Goal: Communication & Community: Answer question/provide support

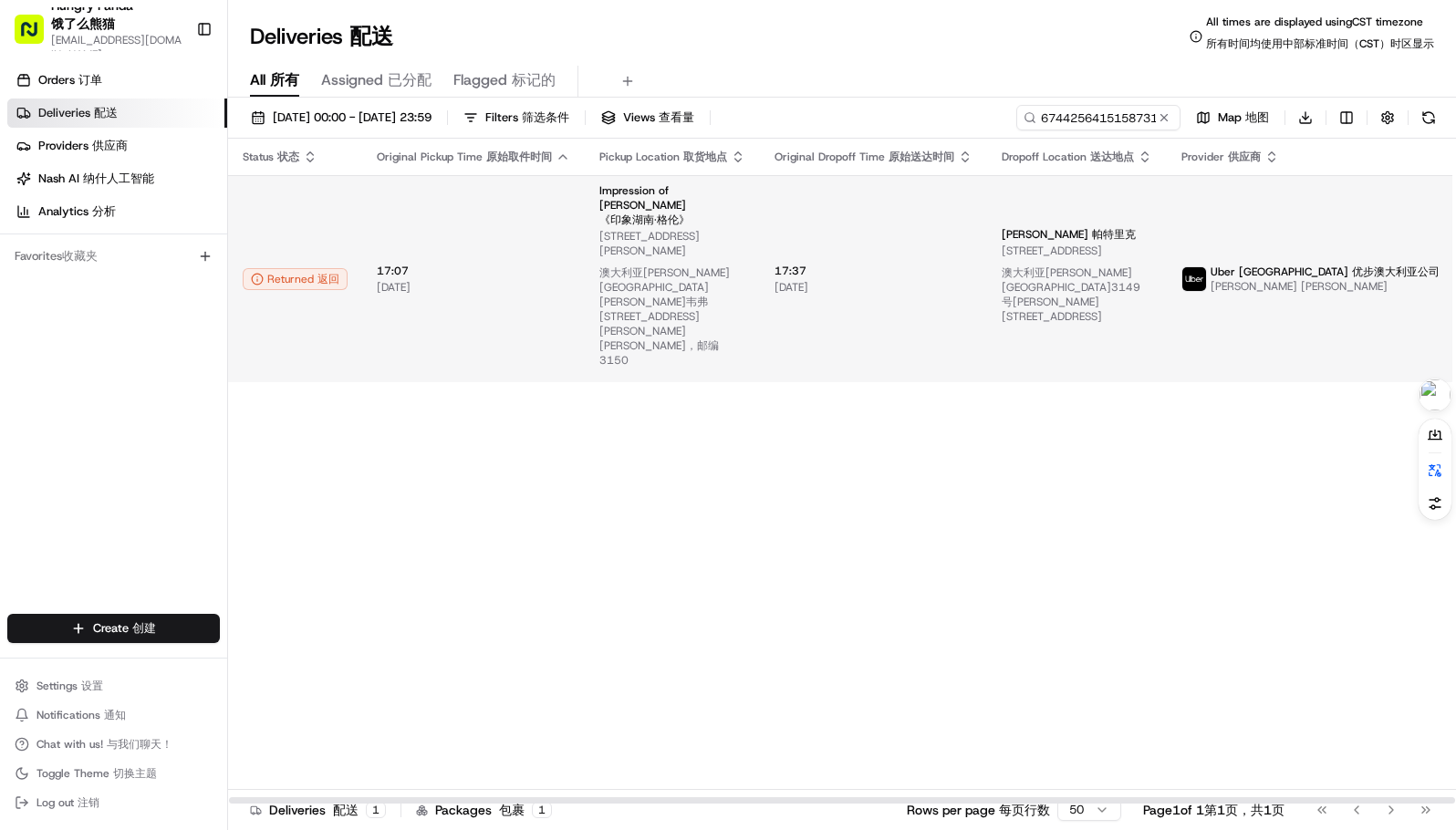
click at [718, 230] on span "52 Montclair Ave, Glen Waverley VIC 3150, Australia 52 Montclair Ave, Glen Wave…" at bounding box center [673, 302] width 146 height 146
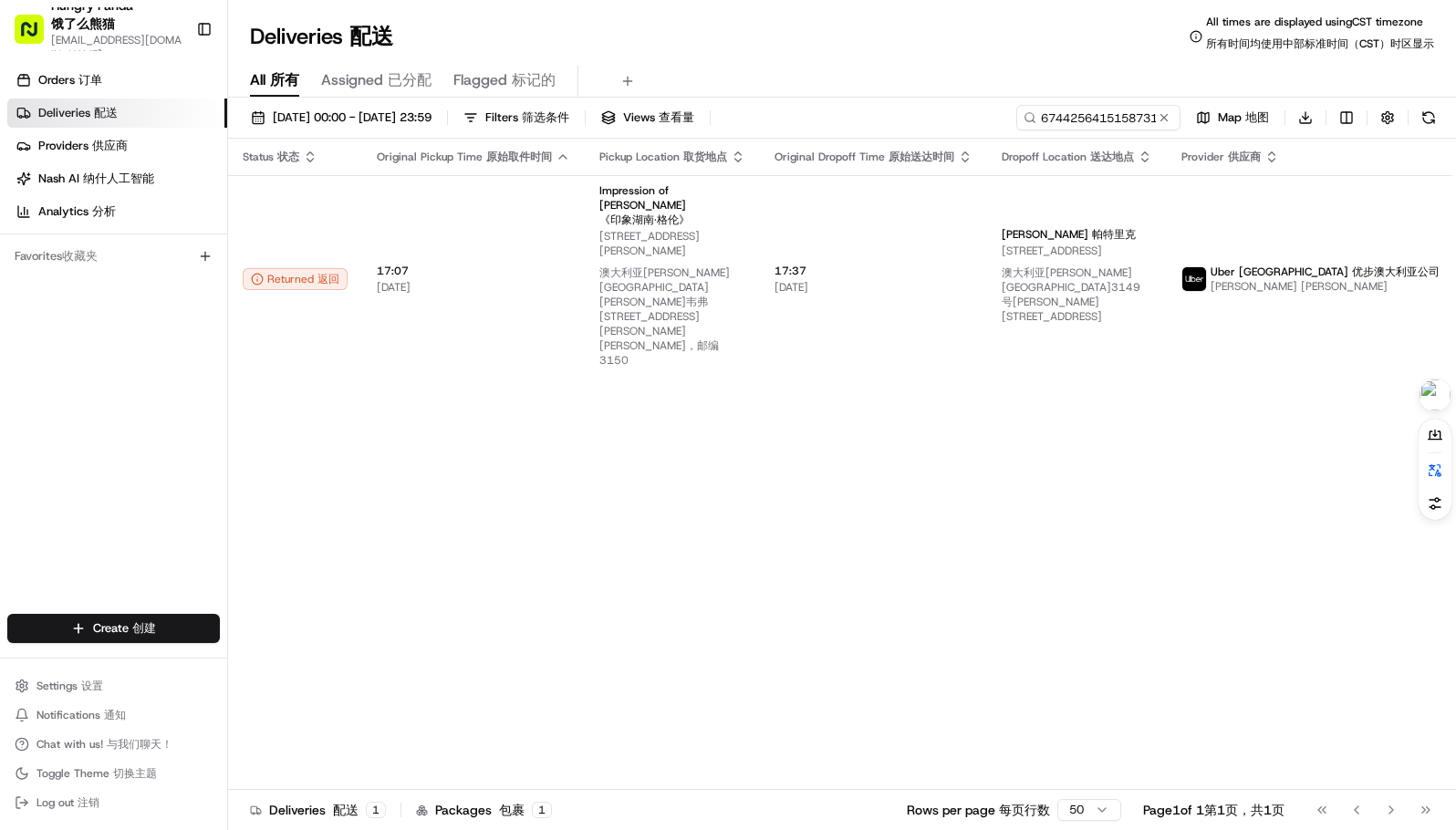
drag, startPoint x: 1196, startPoint y: 459, endPoint x: 1177, endPoint y: 453, distance: 19.9
click at [1195, 458] on div "Status Status 状态 Original Pickup Time Original Pickup Time 原始取件时间 Pickup Locati…" at bounding box center [883, 471] width 1310 height 666
click at [1073, 452] on div "Status Status 状态 Original Pickup Time Original Pickup Time 原始取件时间 Pickup Locati…" at bounding box center [883, 471] width 1310 height 666
click at [1109, 125] on input "674425641515873183386" at bounding box center [1071, 118] width 219 height 26
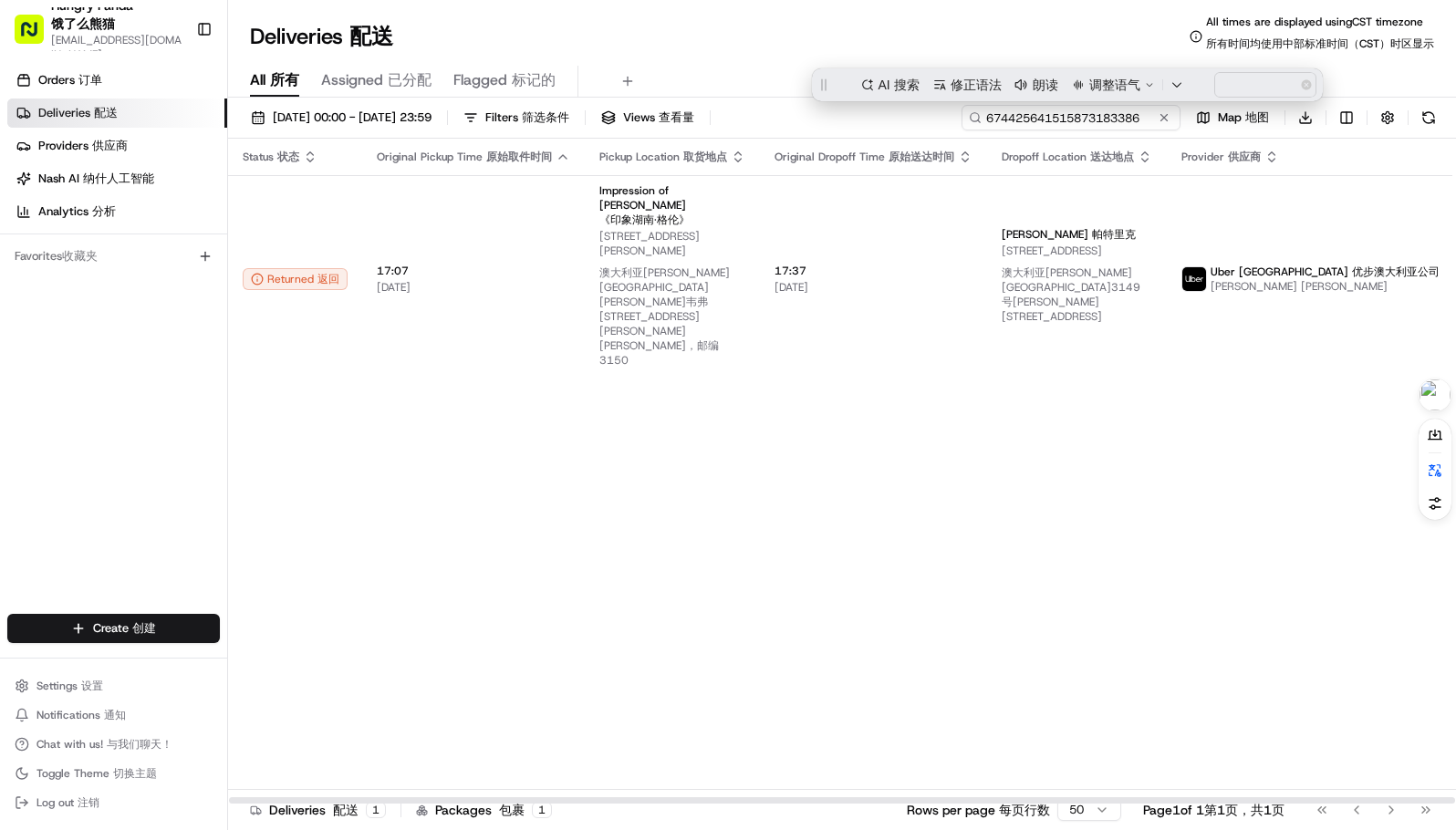
paste input "3756268685559784891209"
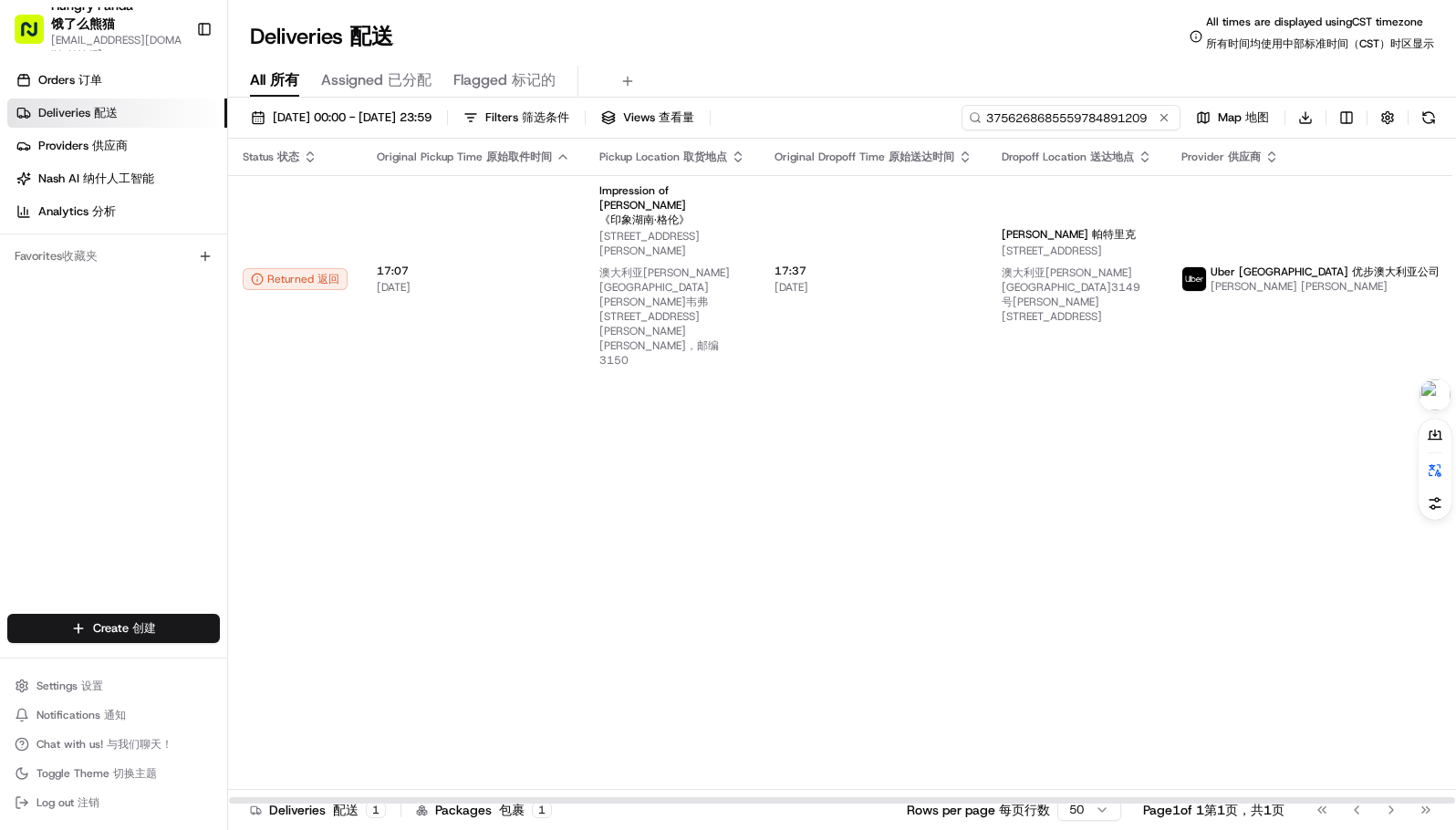
type input "3756268685559784891209"
click at [926, 29] on div "Deliveries Deliveries 配送 All times are displayed using CST timezone All times a…" at bounding box center [842, 37] width 1228 height 43
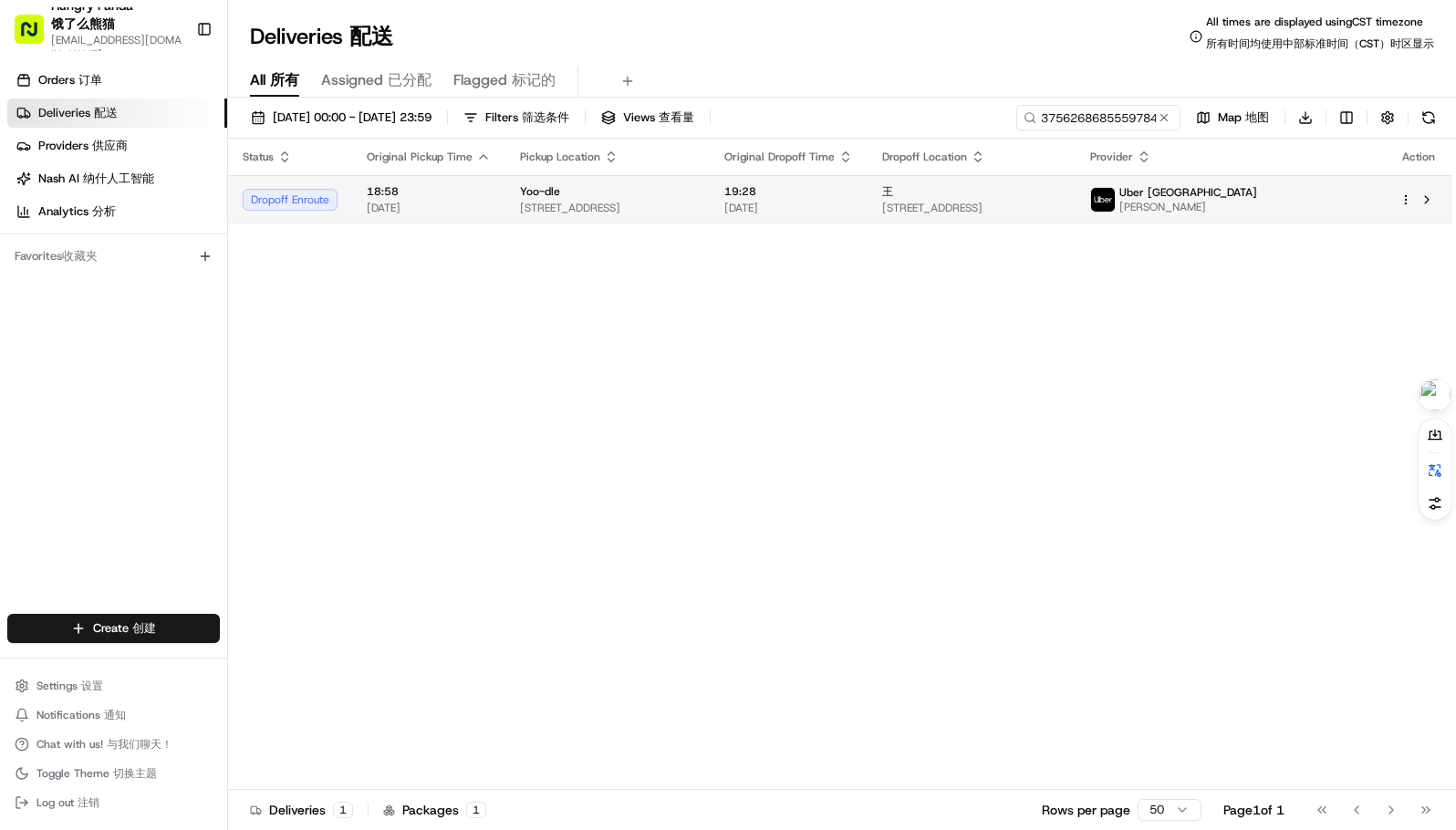
click at [709, 178] on td "Yoo-dle 34-36 Little La Trobe St, Melbourne VIC 3000, Australia" at bounding box center [607, 200] width 204 height 49
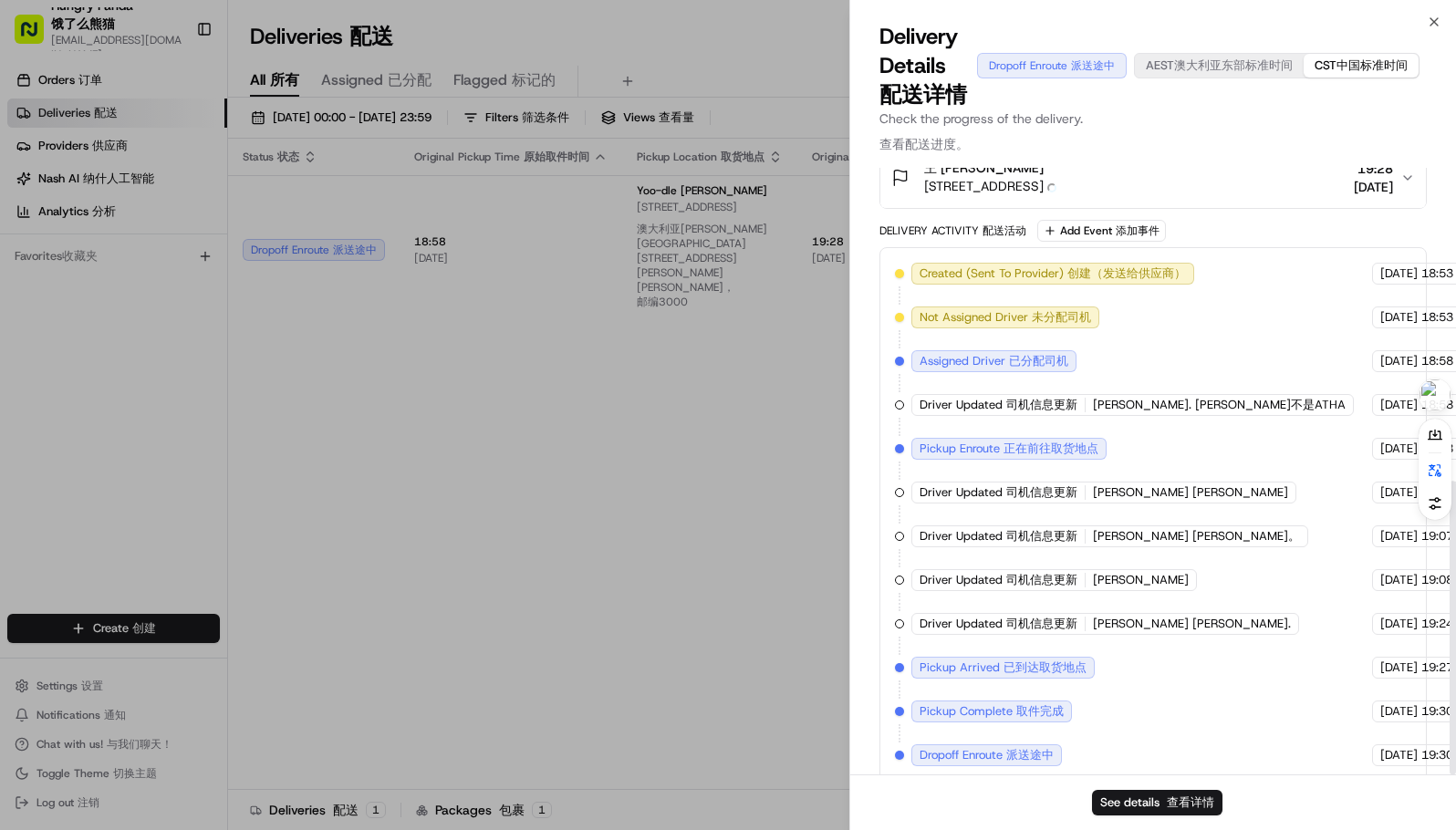
scroll to position [676, 0]
click at [1267, 630] on div "Created (Sent To Provider) Created (Sent To Provider) 创建（发送给供应商） Uber Australia…" at bounding box center [1153, 515] width 517 height 504
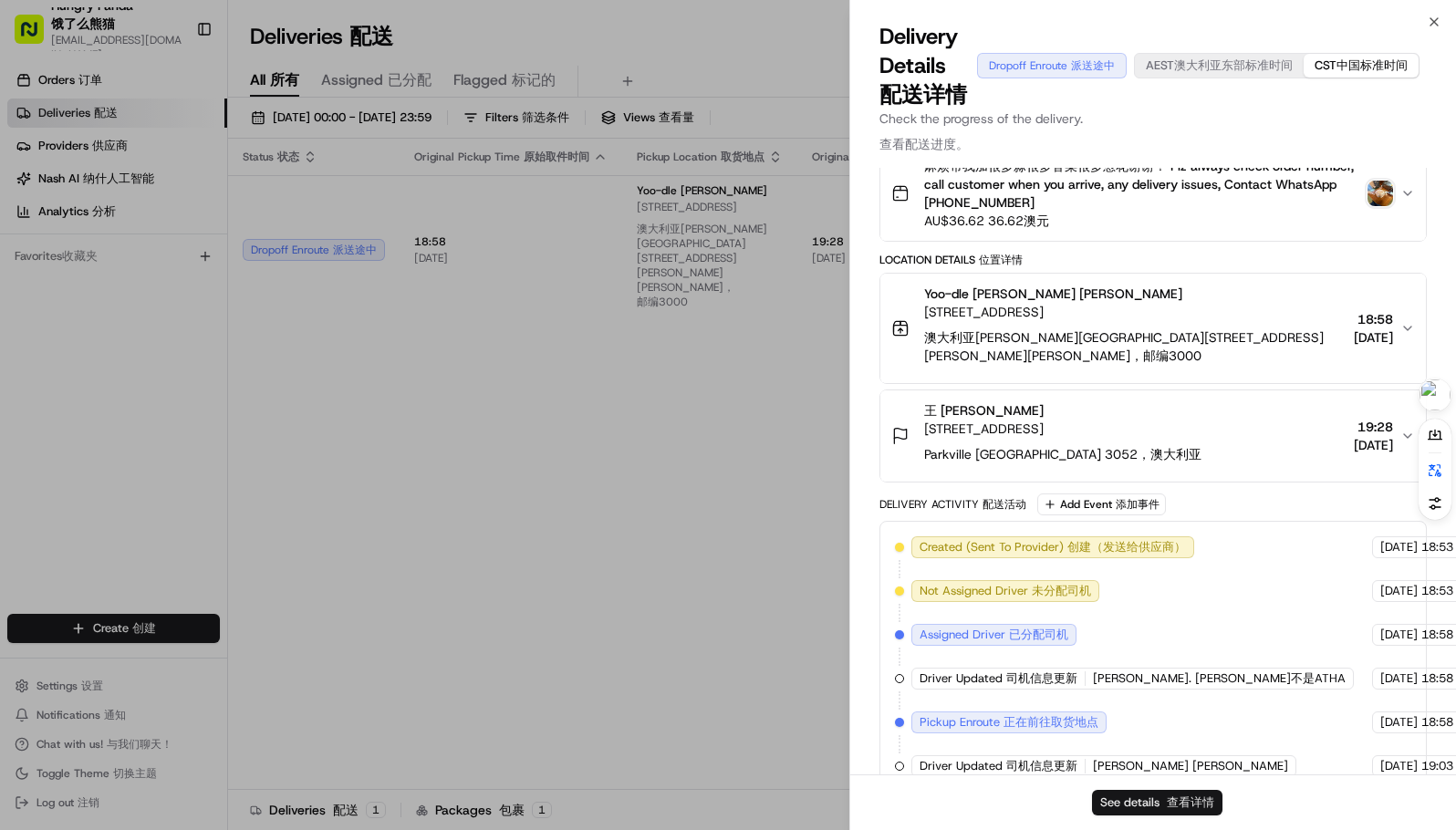
click at [1150, 805] on button "See details See details 查看详情" at bounding box center [1157, 803] width 130 height 26
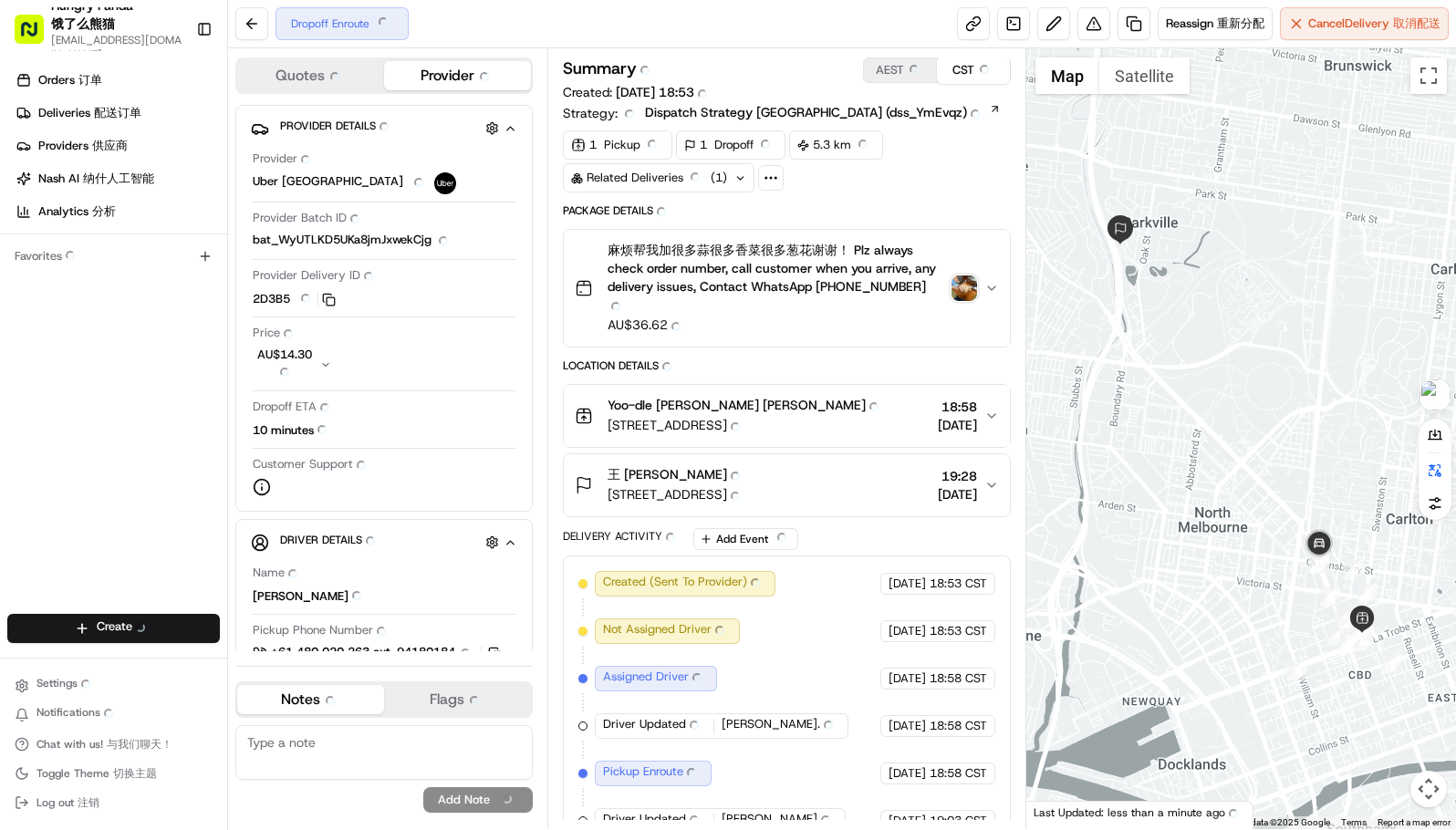
click at [1005, 184] on div "1 1 Pickup Pickup 1 1 Dropoff Dropoff 5.3 km 5.3 km Related Deliveries Related …" at bounding box center [786, 161] width 447 height 62
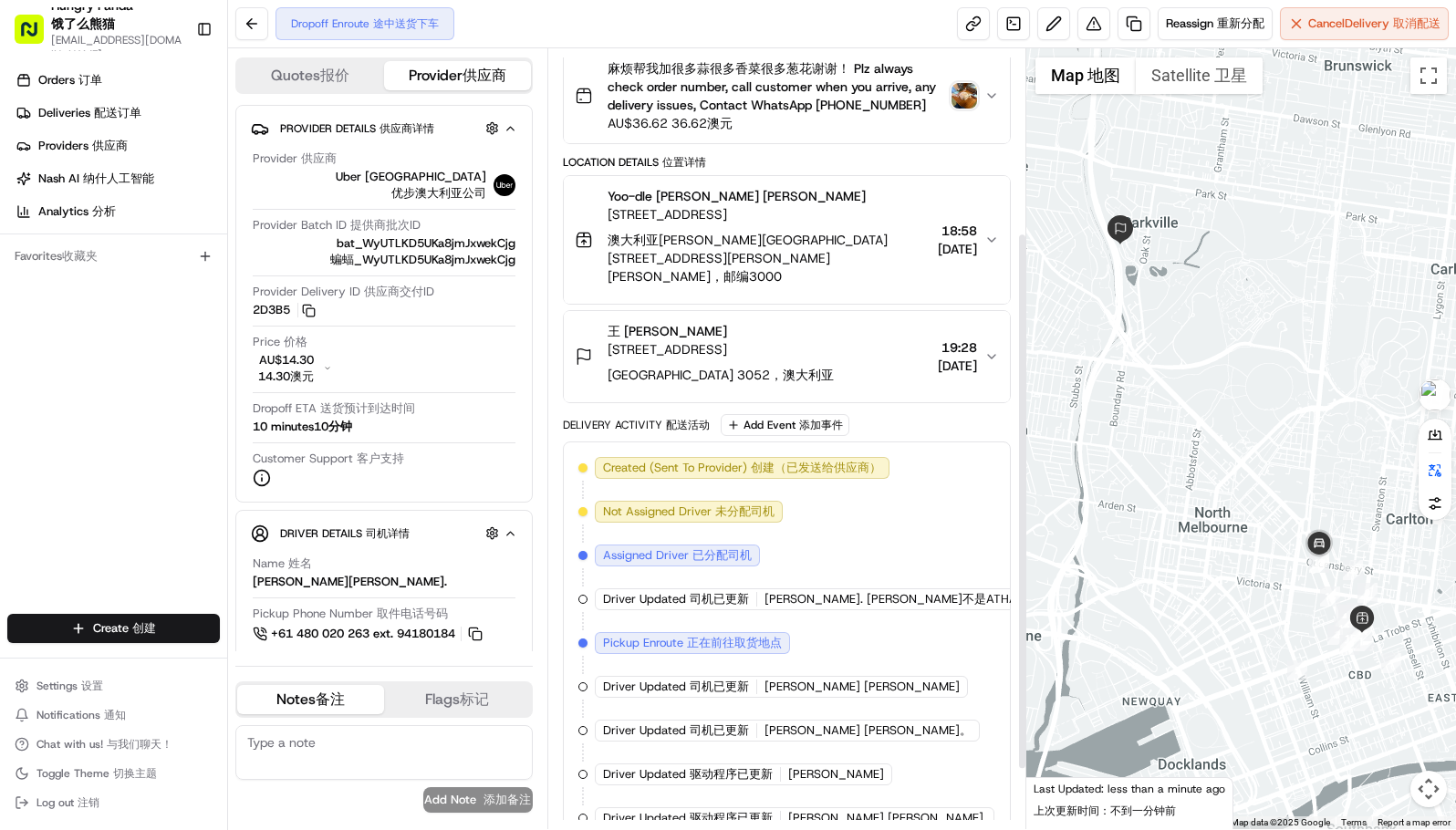
scroll to position [172, 0]
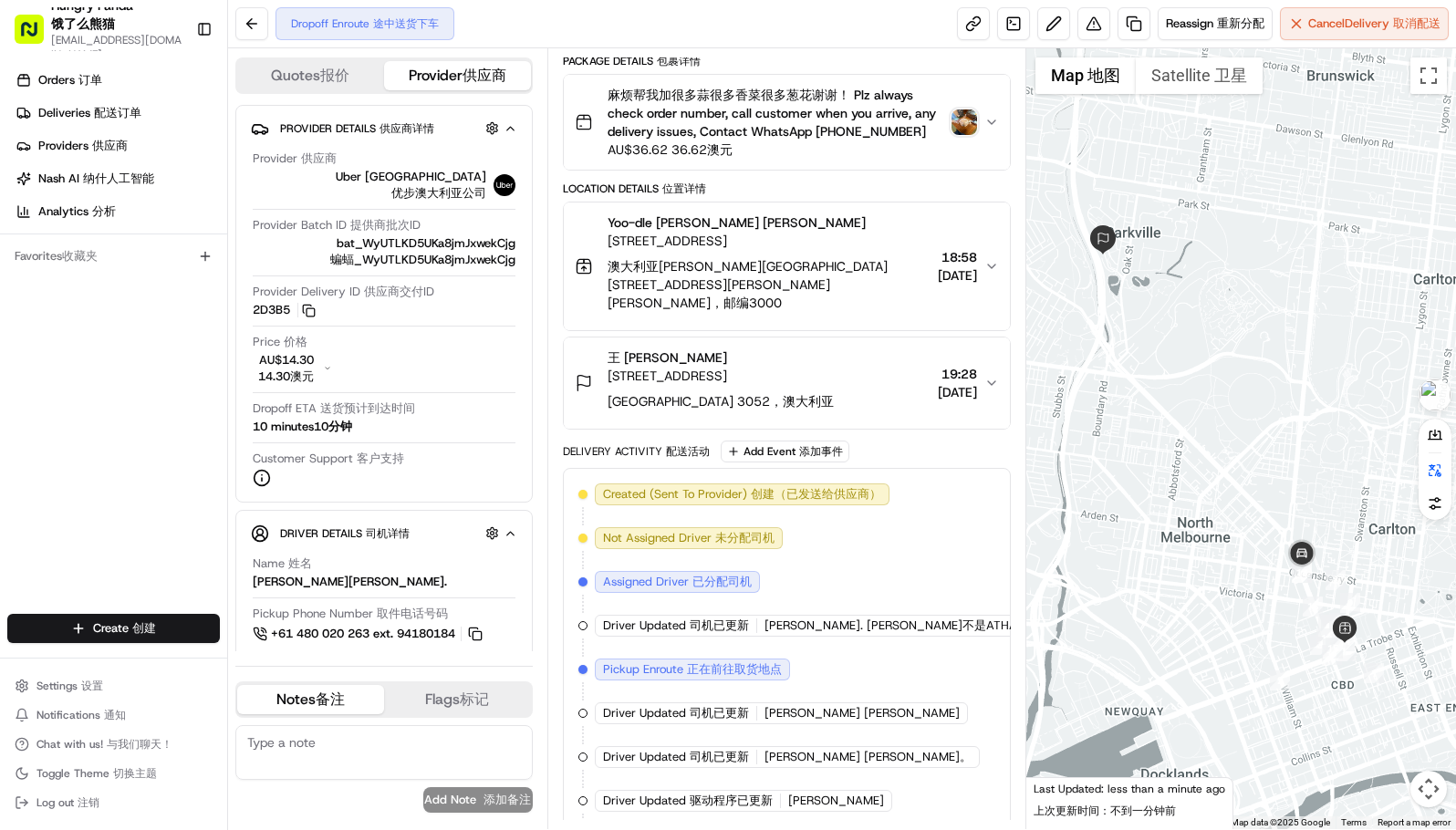
drag, startPoint x: 1224, startPoint y: 603, endPoint x: 1205, endPoint y: 613, distance: 21.5
click at [1205, 613] on div at bounding box center [1241, 439] width 430 height 781
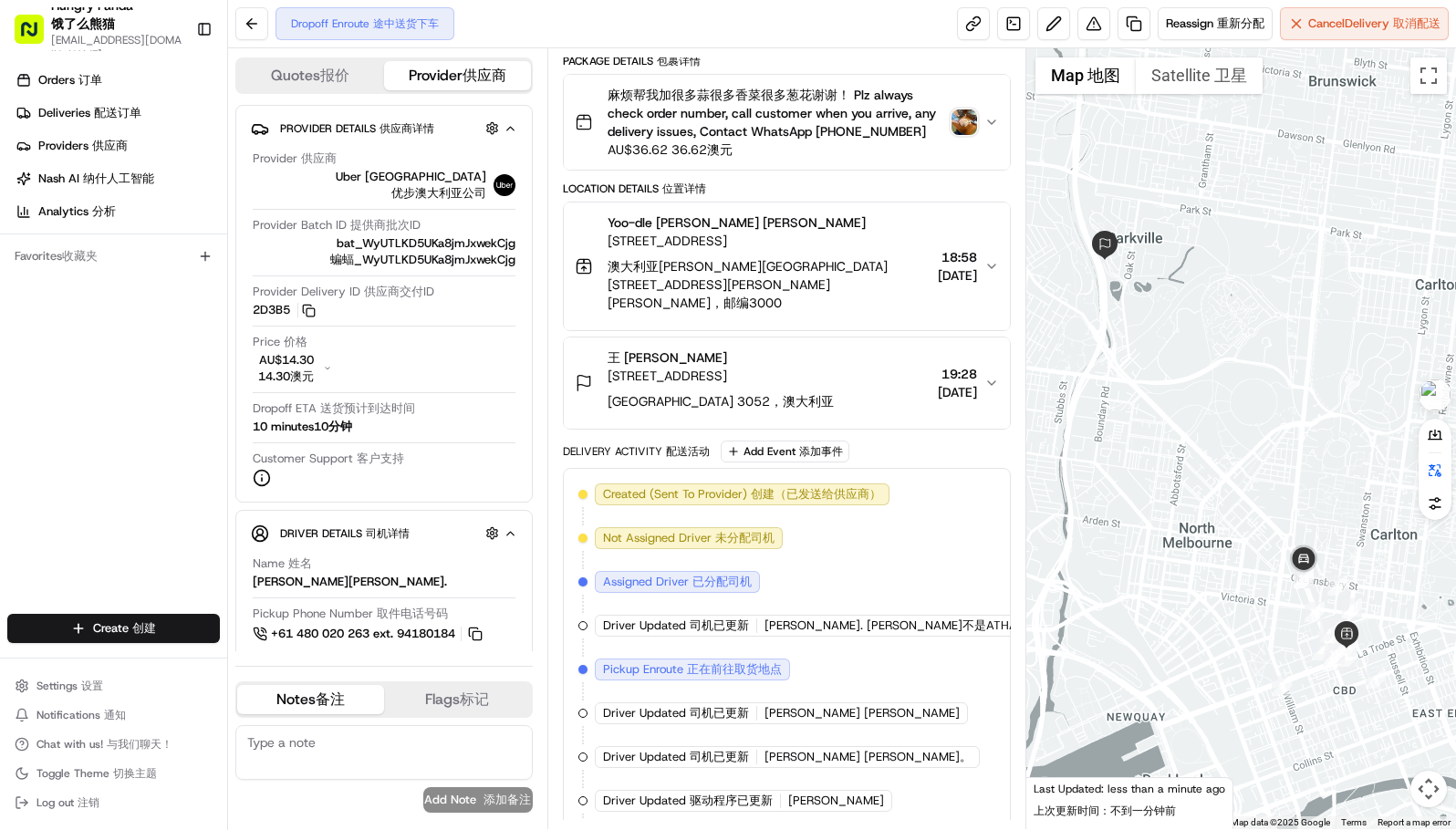
click at [1166, 612] on div at bounding box center [1241, 439] width 430 height 781
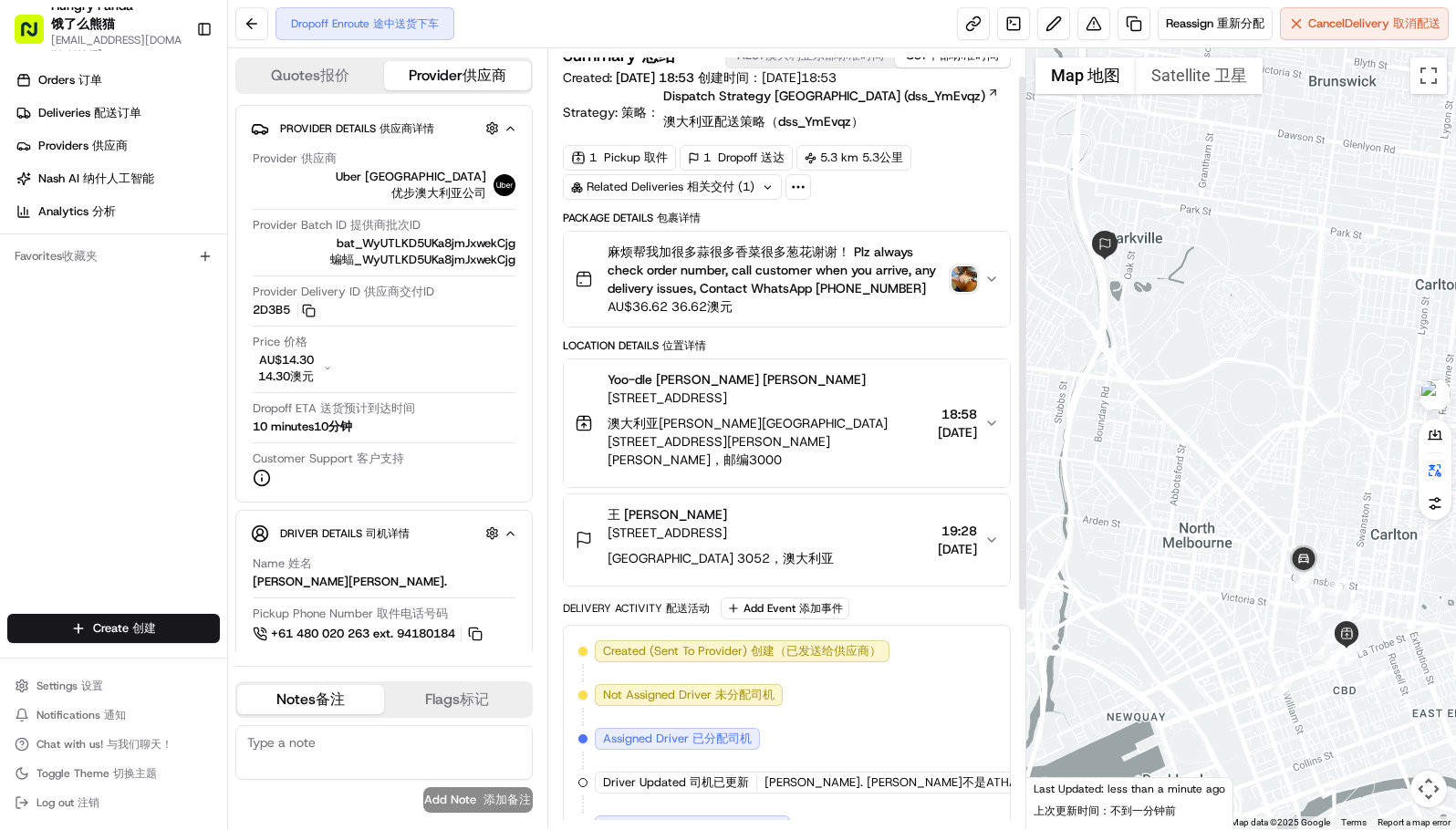
scroll to position [0, 0]
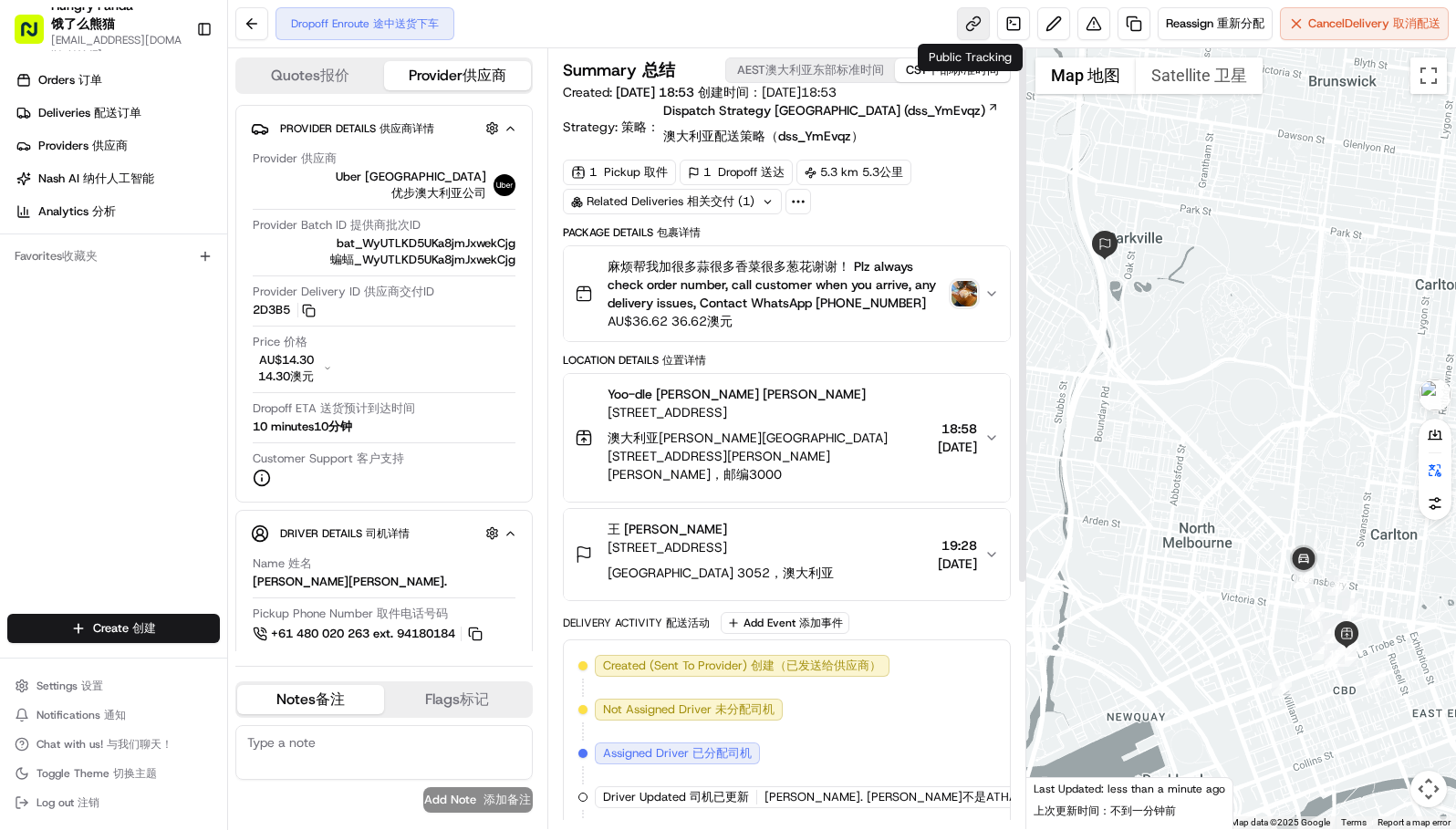
click at [960, 15] on link at bounding box center [973, 23] width 33 height 33
click at [16, 354] on div "Orders Orders 订单 Deliveries Deliveries 配送订单 Providers Providers 供应商 Nash AI Nas…" at bounding box center [114, 341] width 227 height 566
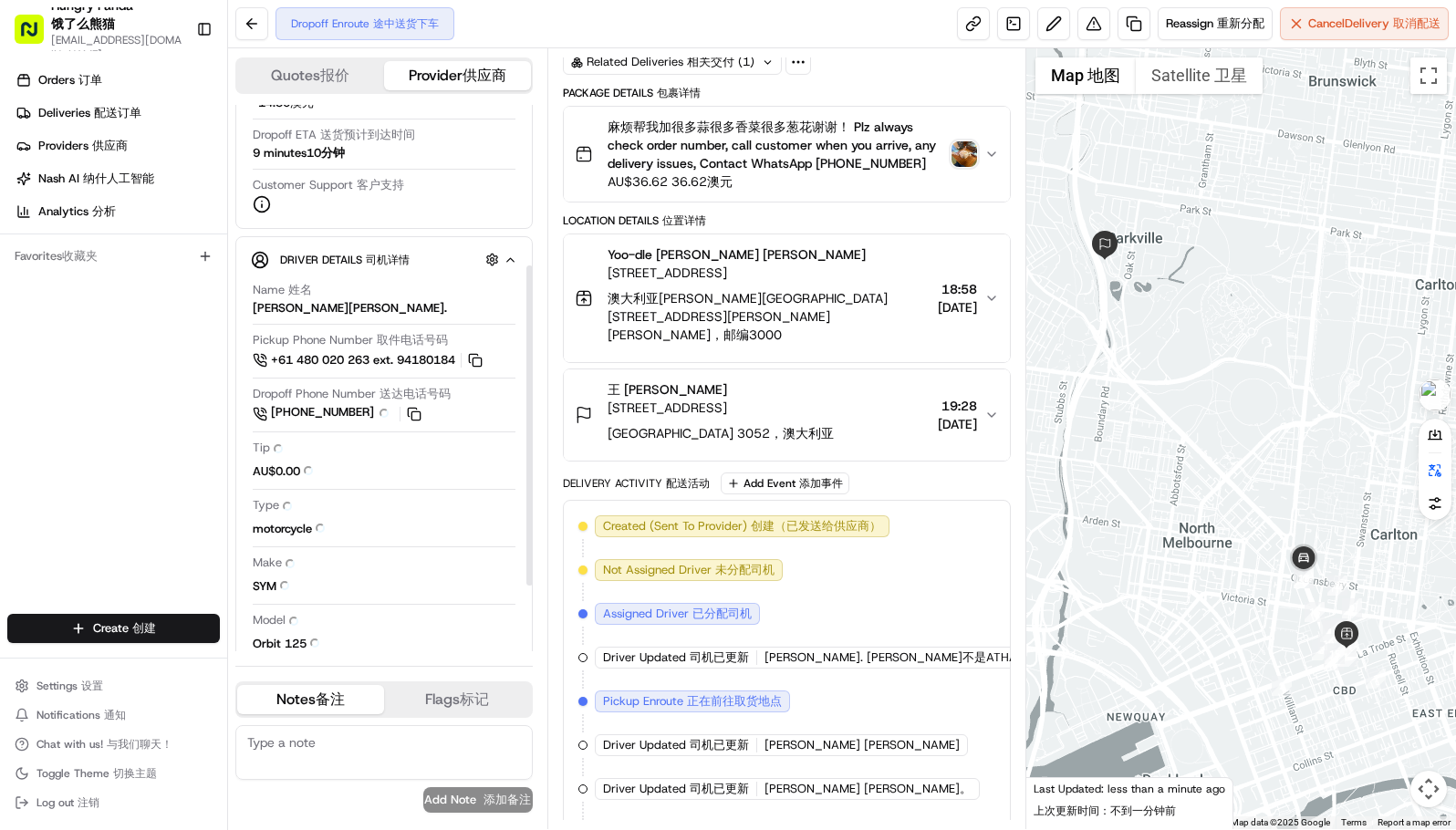
scroll to position [354, 0]
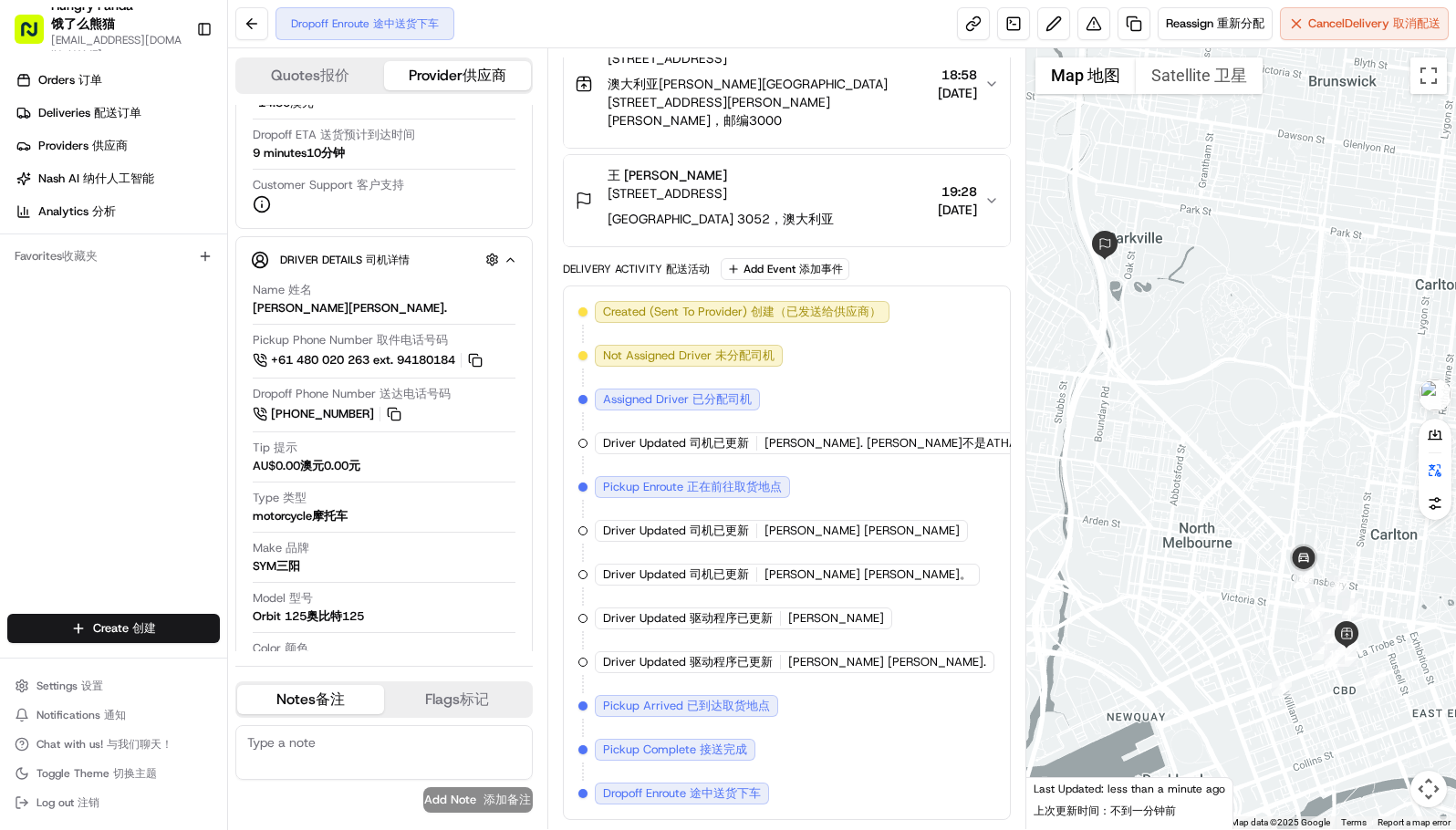
click at [26, 363] on div "Orders Orders 订单 Deliveries Deliveries 配送订单 Providers Providers 供应商 Nash AI Nas…" at bounding box center [114, 341] width 227 height 566
click at [109, 366] on div "Orders Orders 订单 Deliveries Deliveries 配送订单 Providers Providers 供应商 Nash AI Nas…" at bounding box center [114, 341] width 227 height 566
click at [163, 298] on div "Orders Orders 订单 Deliveries Deliveries 配送订单 Providers Providers 供应商 Nash AI Nas…" at bounding box center [114, 341] width 227 height 566
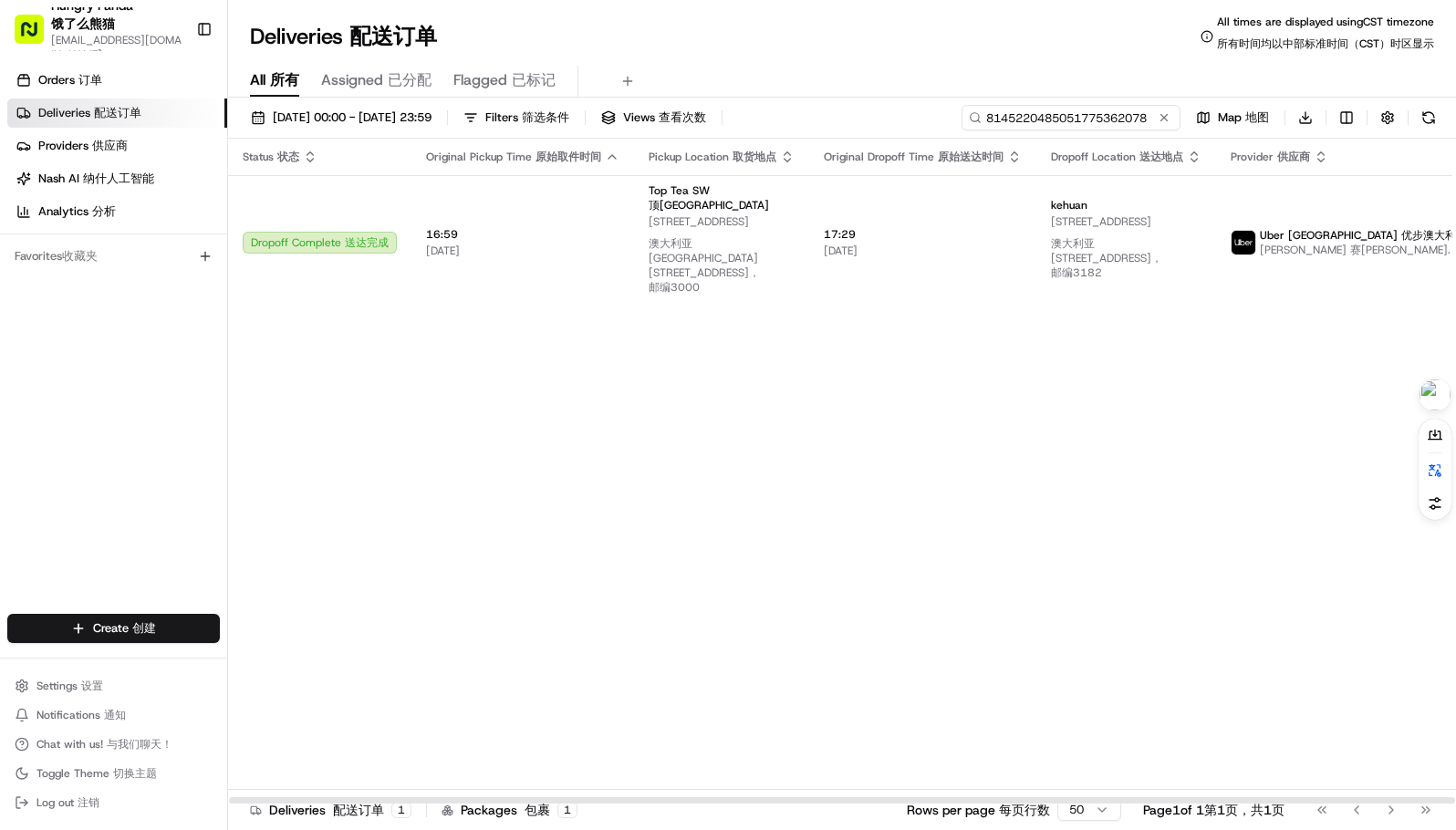
click at [1087, 124] on input "8145220485051775362078" at bounding box center [1071, 118] width 219 height 26
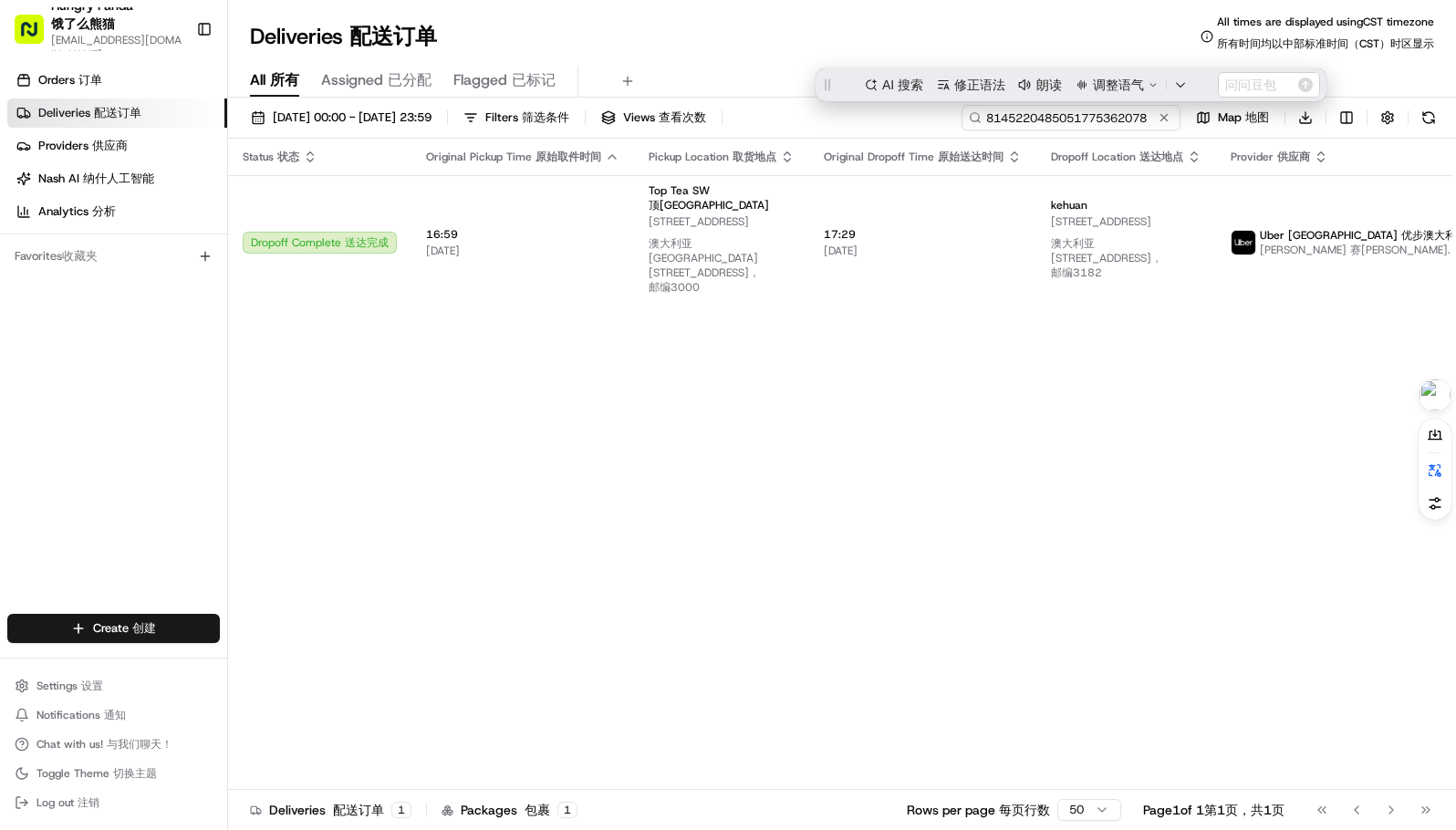
paste input "3655257845158768841227"
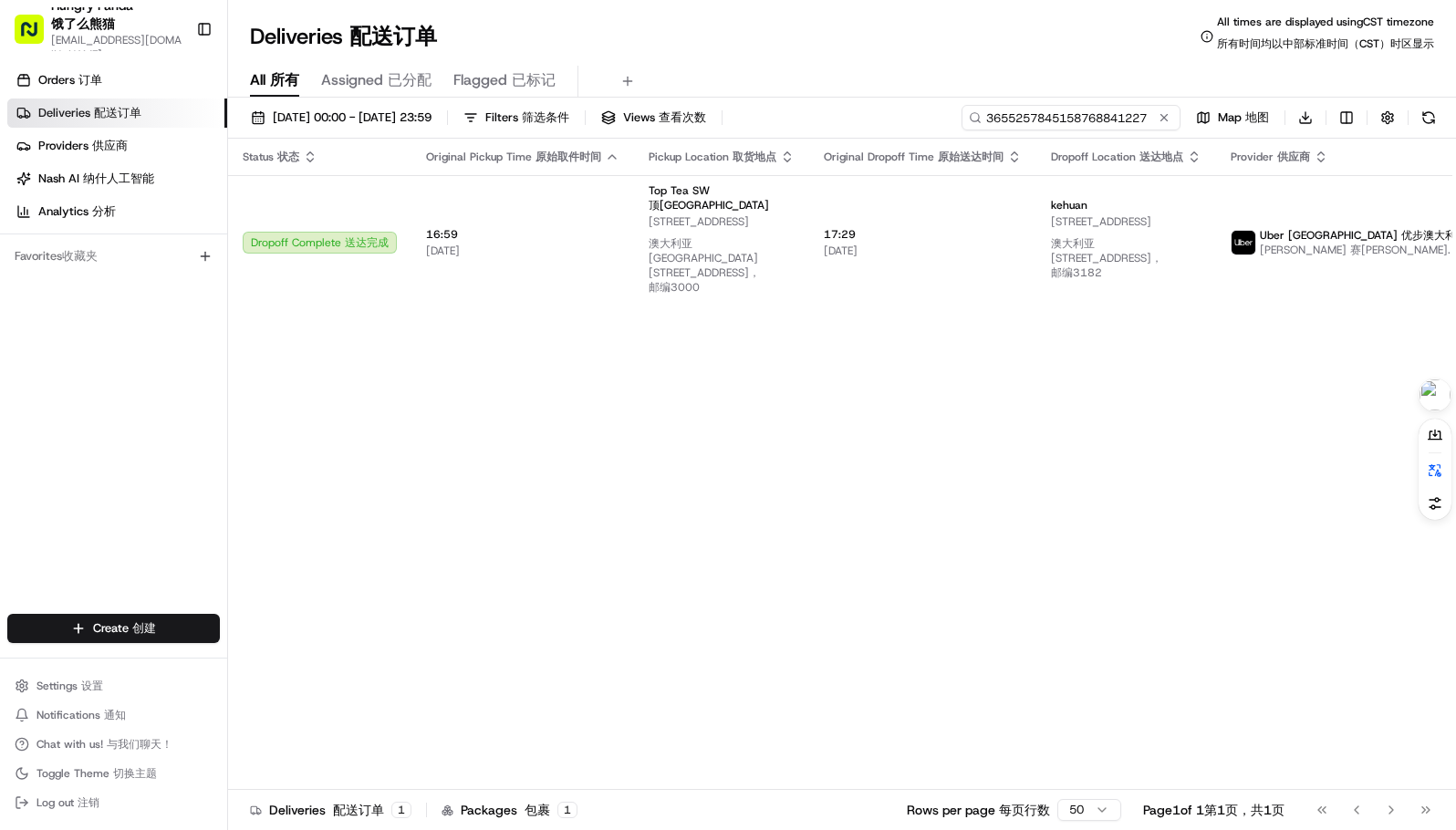
type input "3655257845158768841227"
click at [825, 46] on div "Deliveries Deliveries 配送订单 All times are displayed using CST timezone All times…" at bounding box center [842, 37] width 1228 height 43
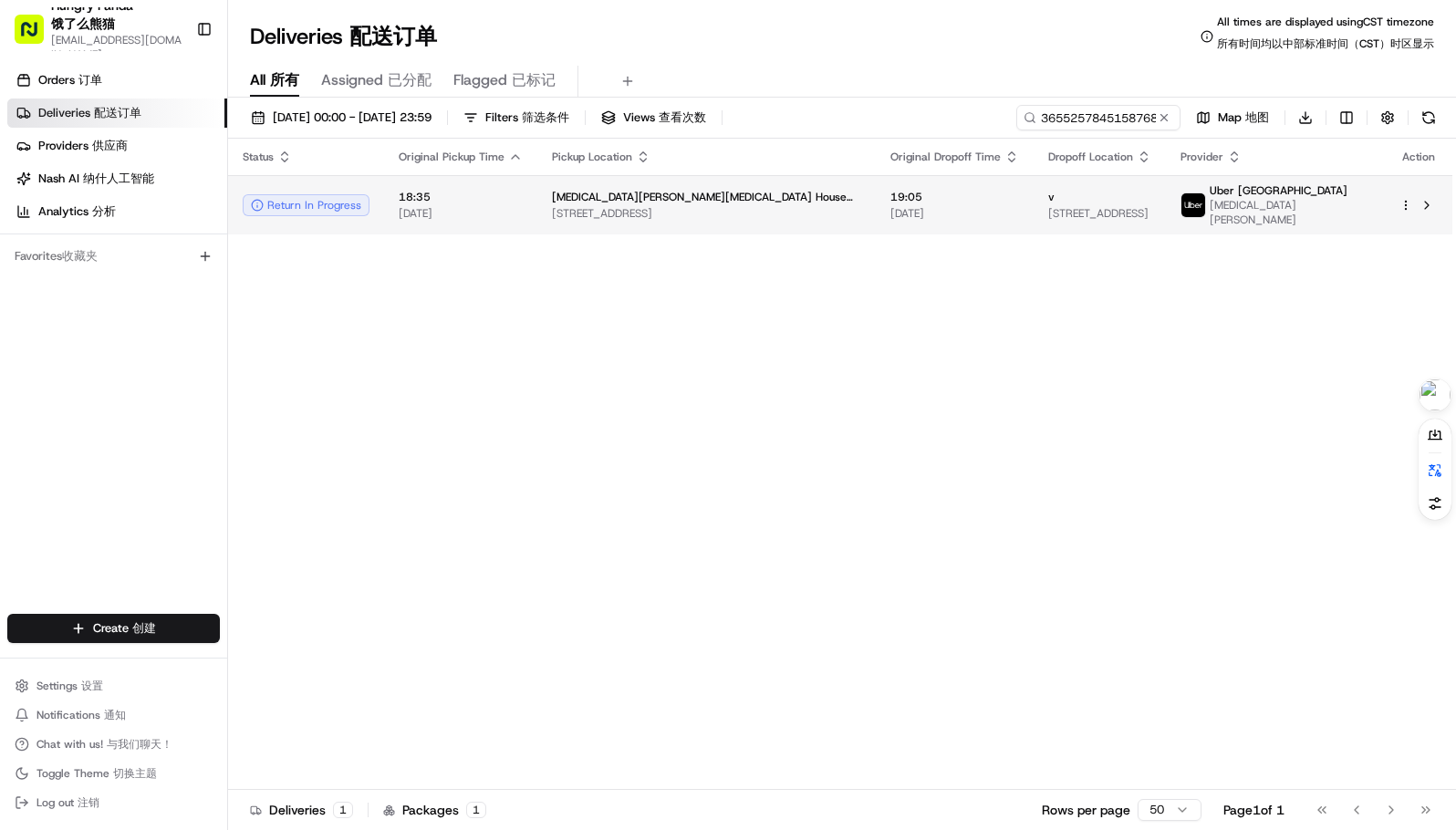
click at [702, 218] on td "Tao Tao House (Hawthorn) 815 Glenferrie Rd, Hawthorn VIC 3122, Australia" at bounding box center [706, 205] width 339 height 59
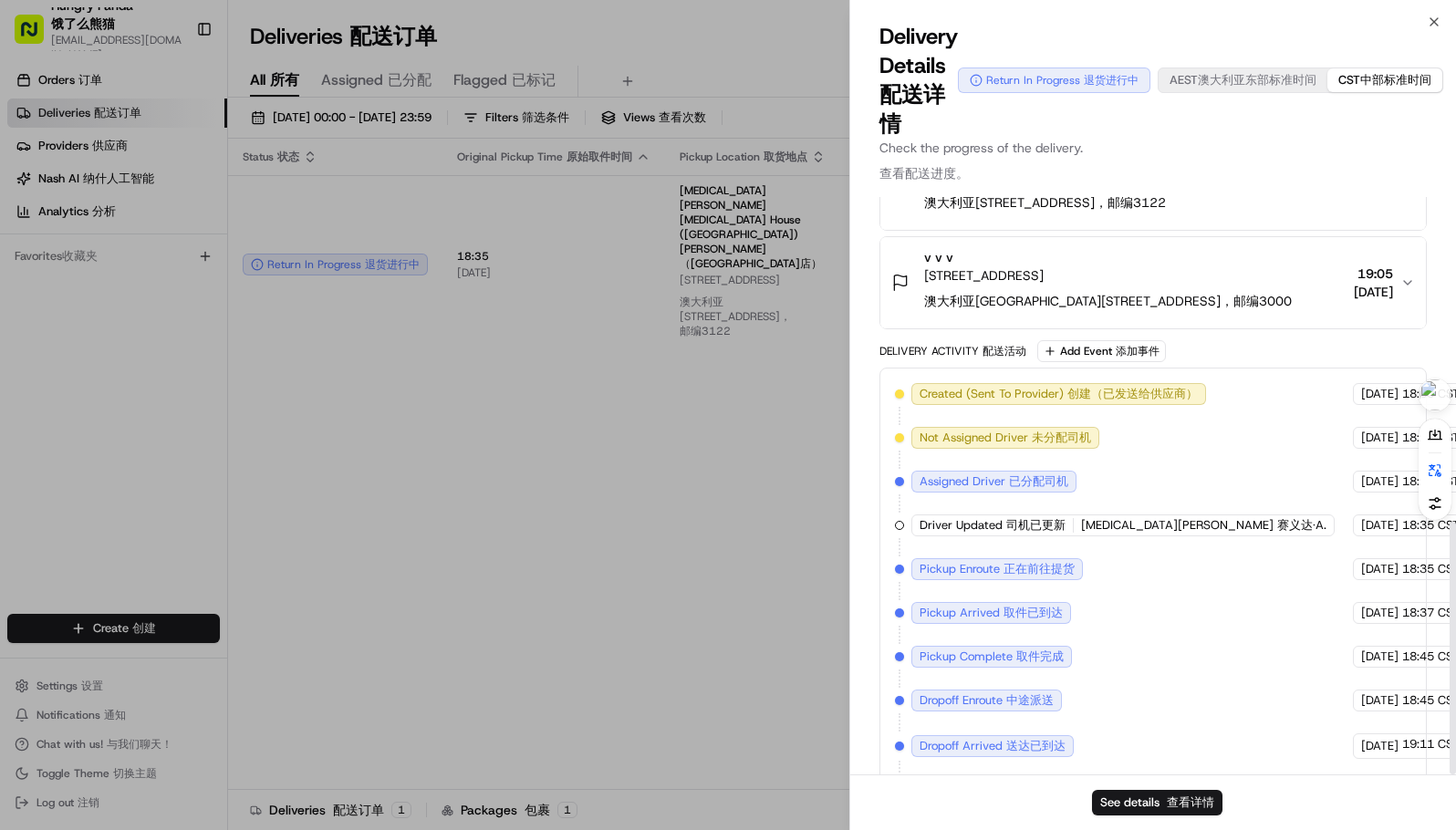
scroll to position [738, 0]
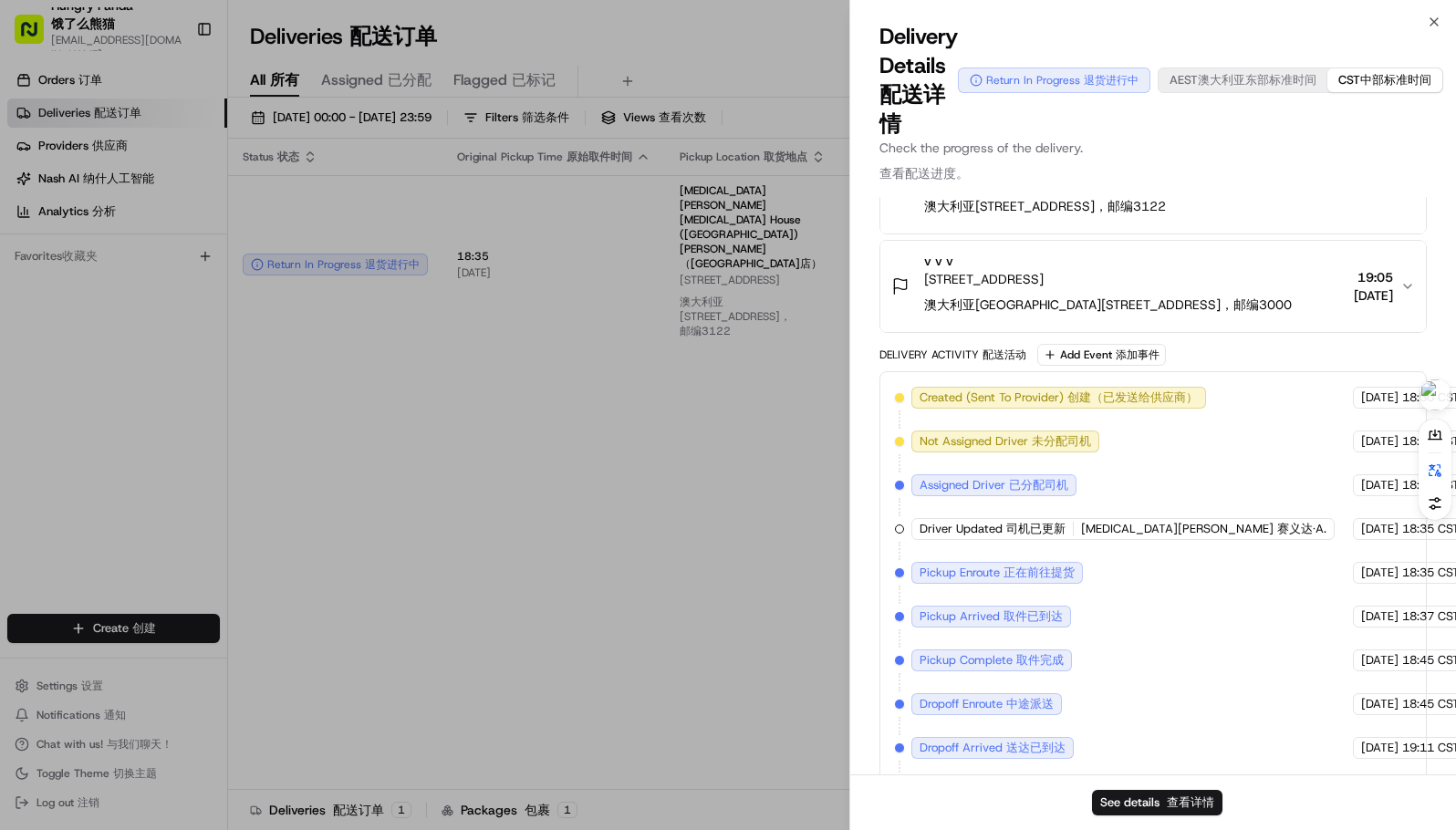
click at [1215, 77] on span "澳大利亚东部标准时间" at bounding box center [1256, 80] width 119 height 16
click at [1243, 344] on div "Delivery Activity Delivery Activity 配送活动 Add Event Add Event 添加事件 Created (Sent…" at bounding box center [1153, 581] width 547 height 474
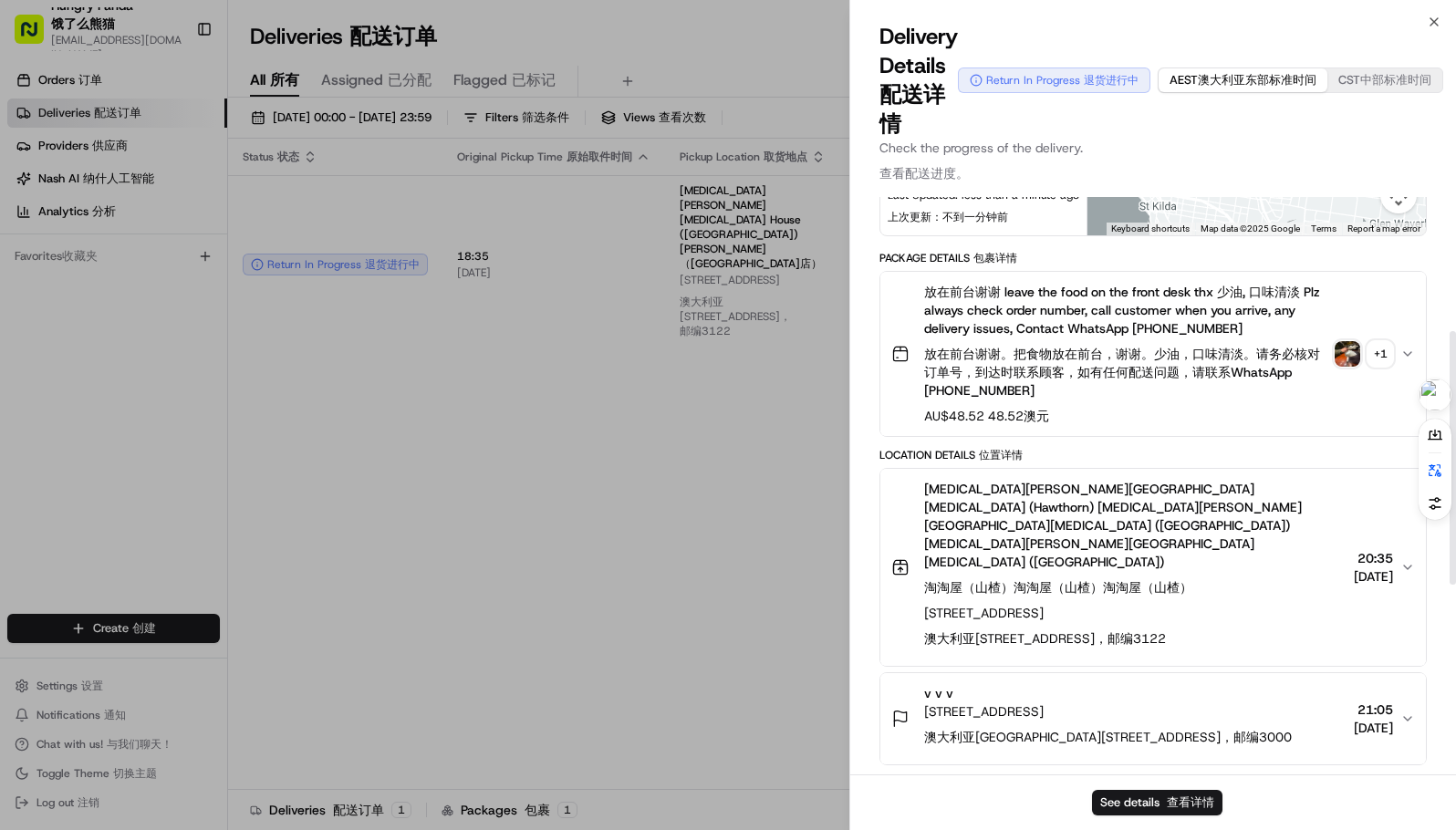
scroll to position [191, 0]
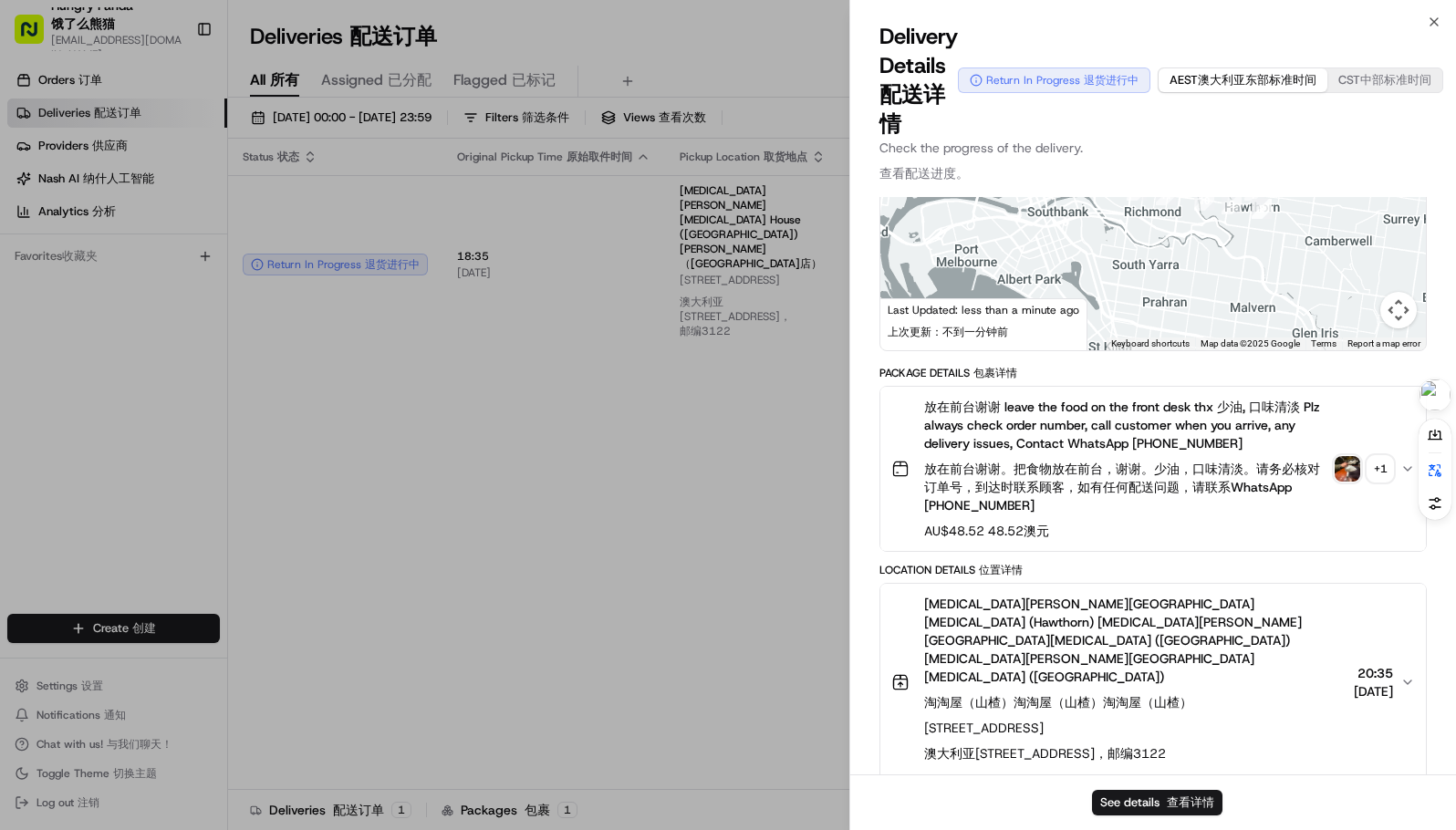
click at [1160, 374] on div "Package Details Package Details 包裹详情" at bounding box center [1153, 373] width 547 height 15
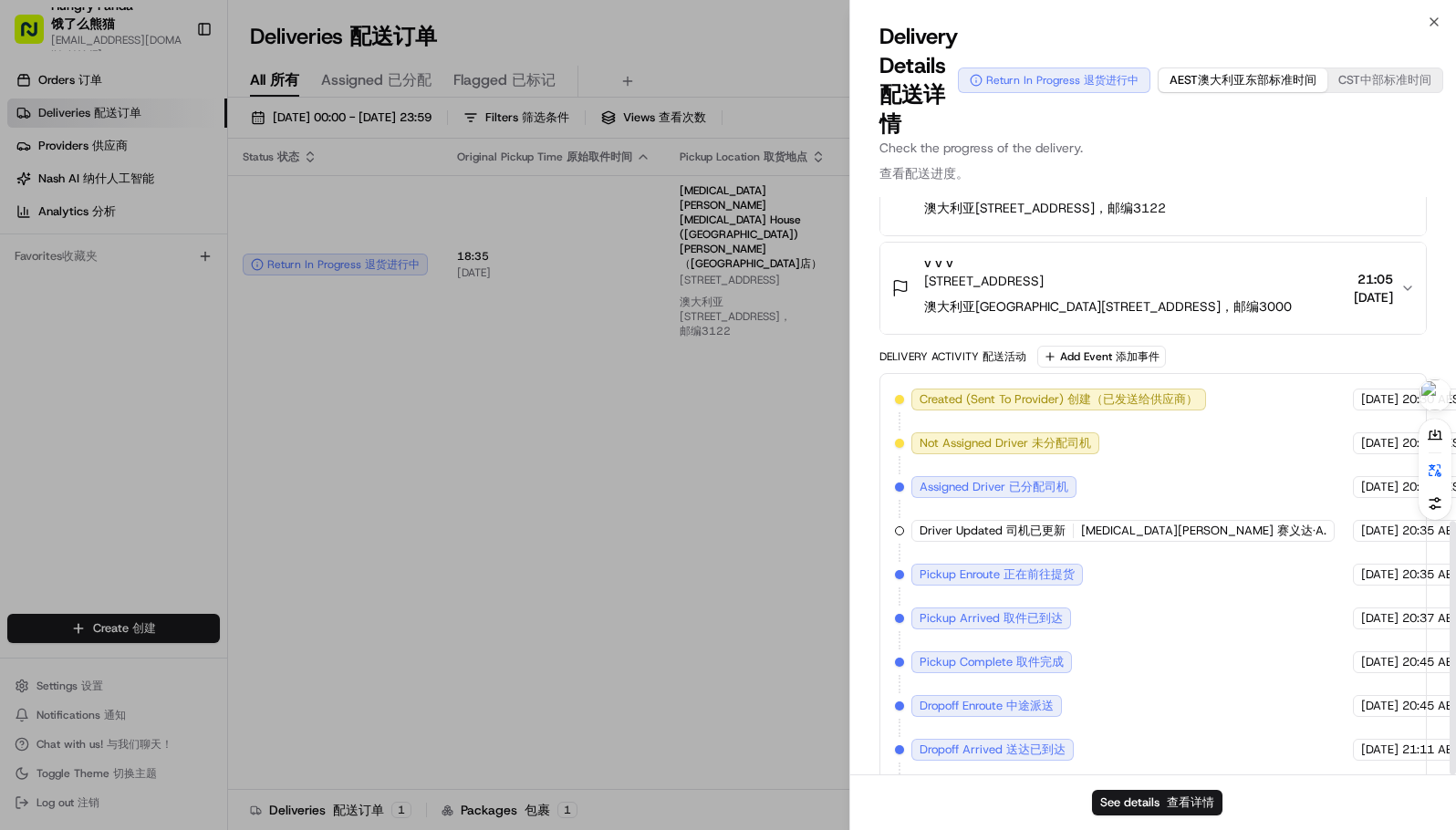
scroll to position [738, 0]
click at [1162, 800] on button "See details See details 查看详情" at bounding box center [1157, 803] width 130 height 26
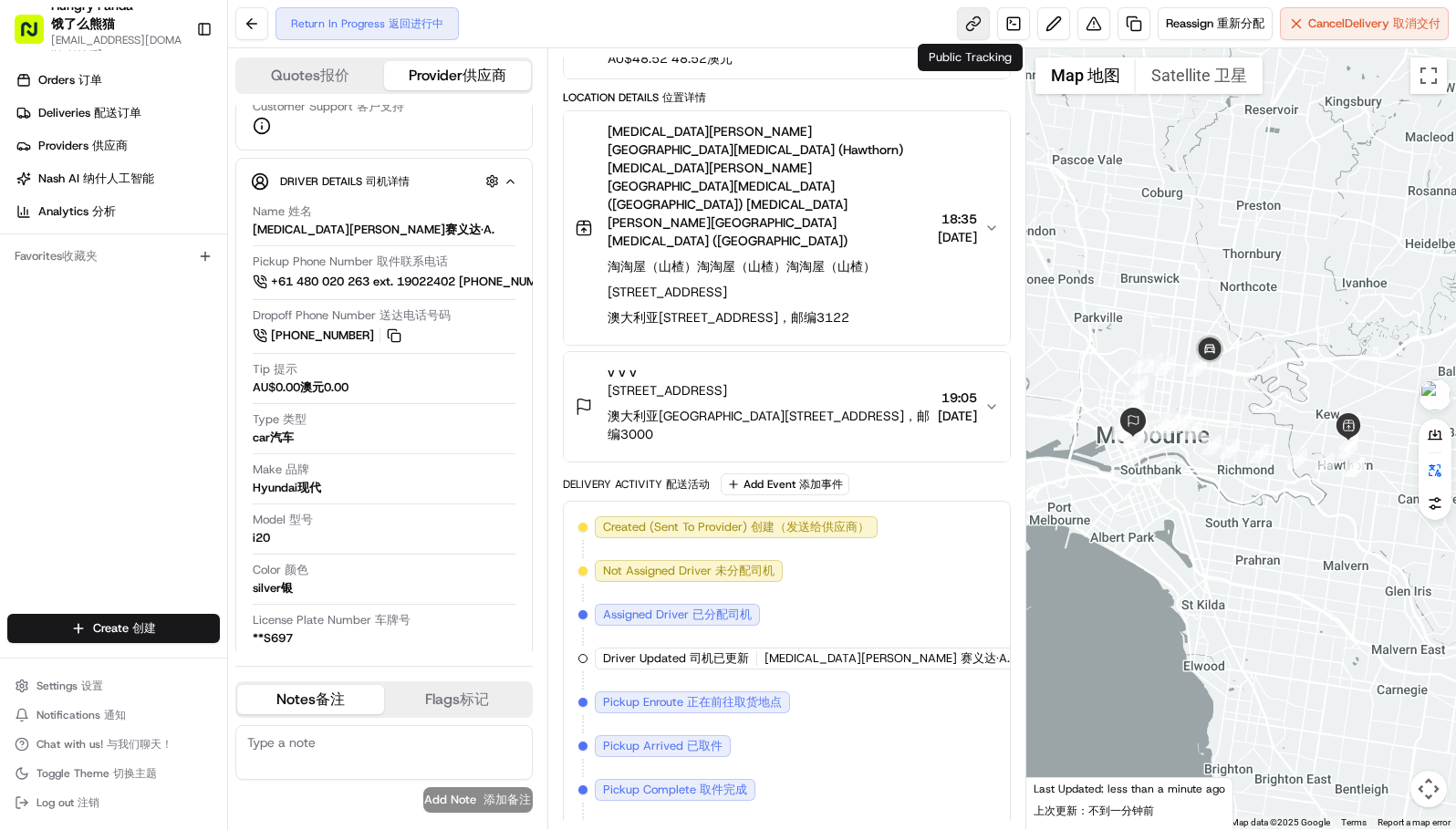
scroll to position [352, 0]
click at [969, 19] on link at bounding box center [973, 23] width 33 height 33
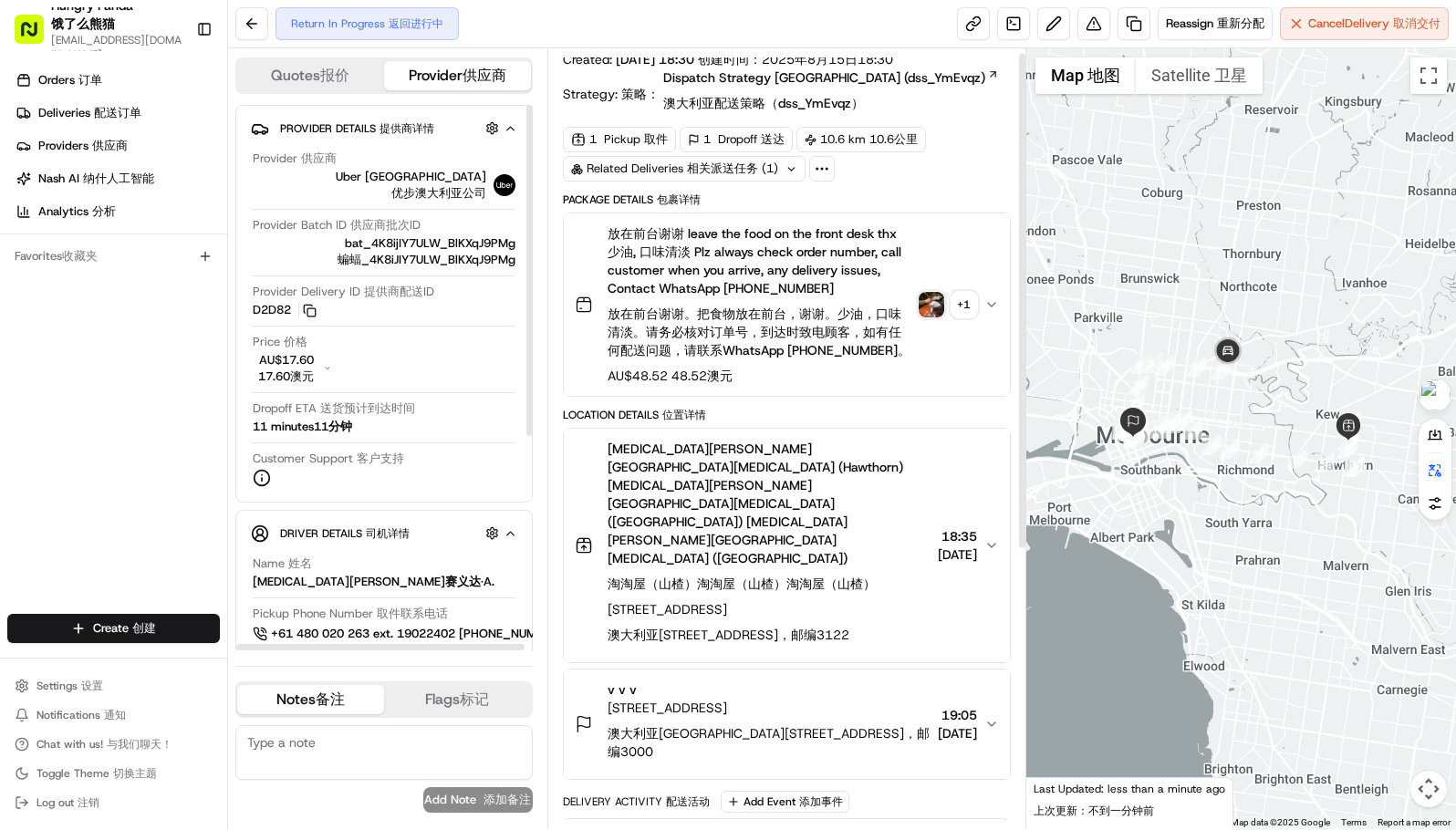
scroll to position [0, 0]
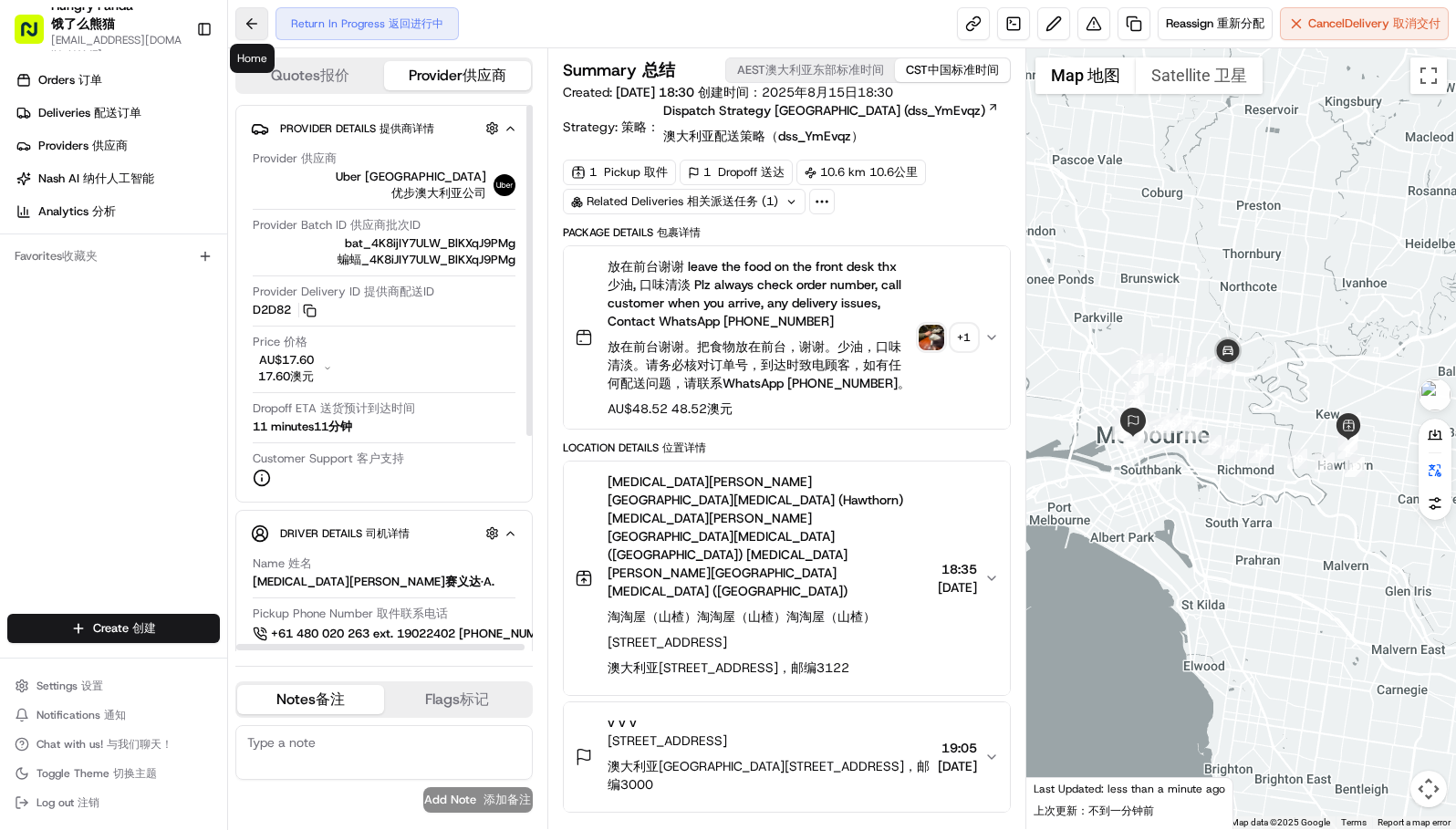
click at [246, 21] on button at bounding box center [251, 23] width 33 height 33
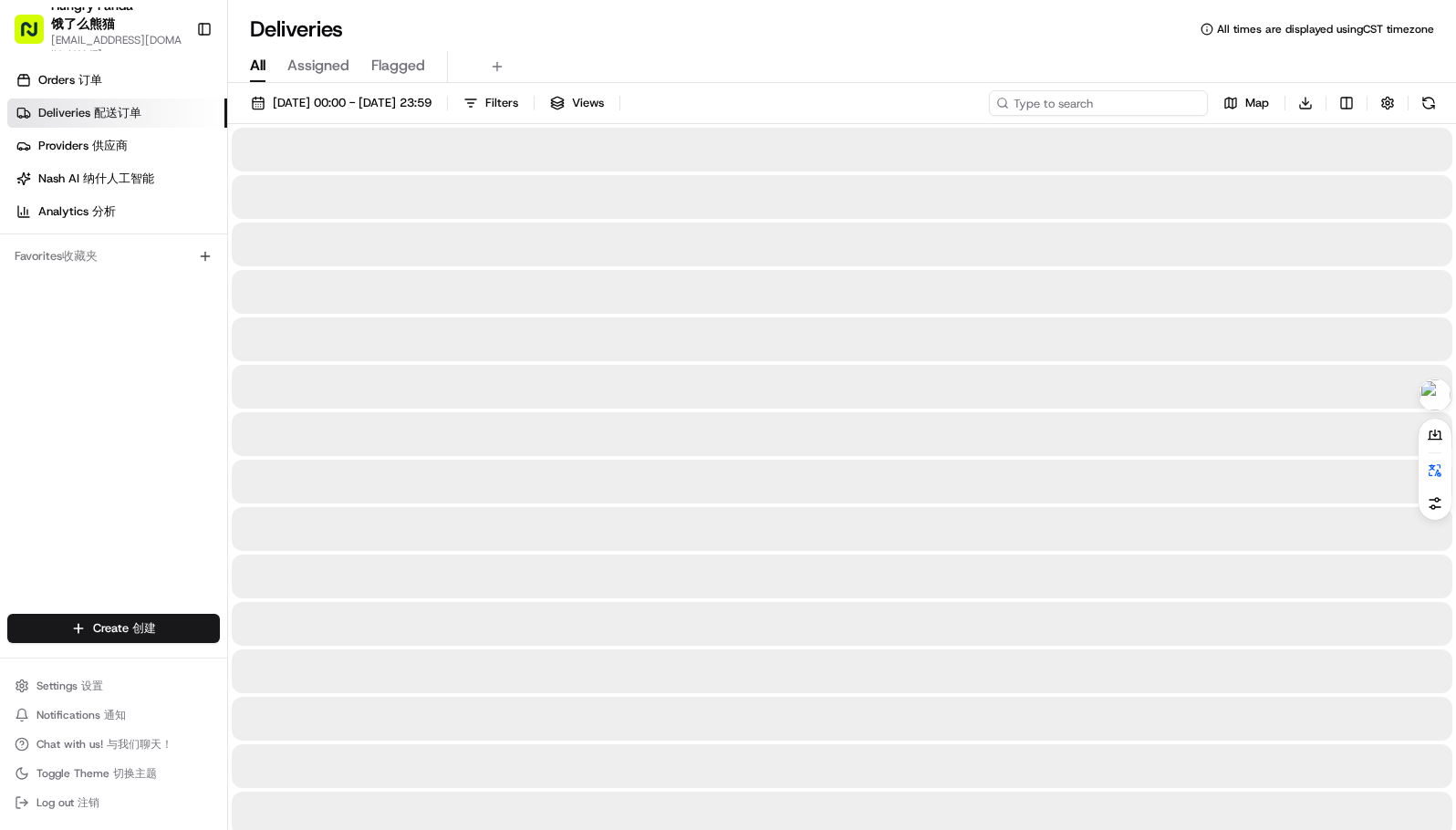
click at [1112, 105] on input at bounding box center [1098, 103] width 219 height 26
paste input "3655257845158768841227"
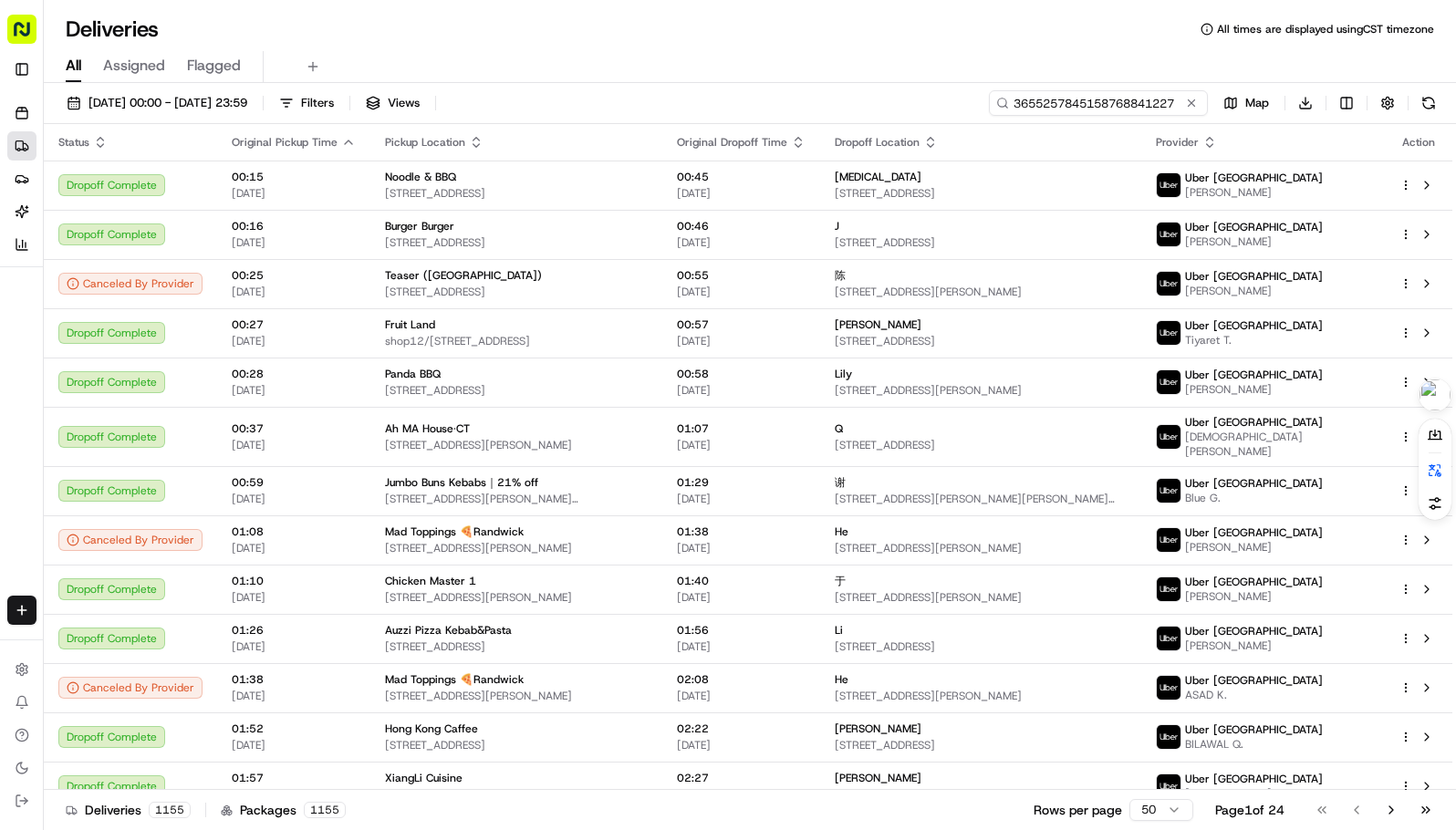
paste input "3655257845158768841227"
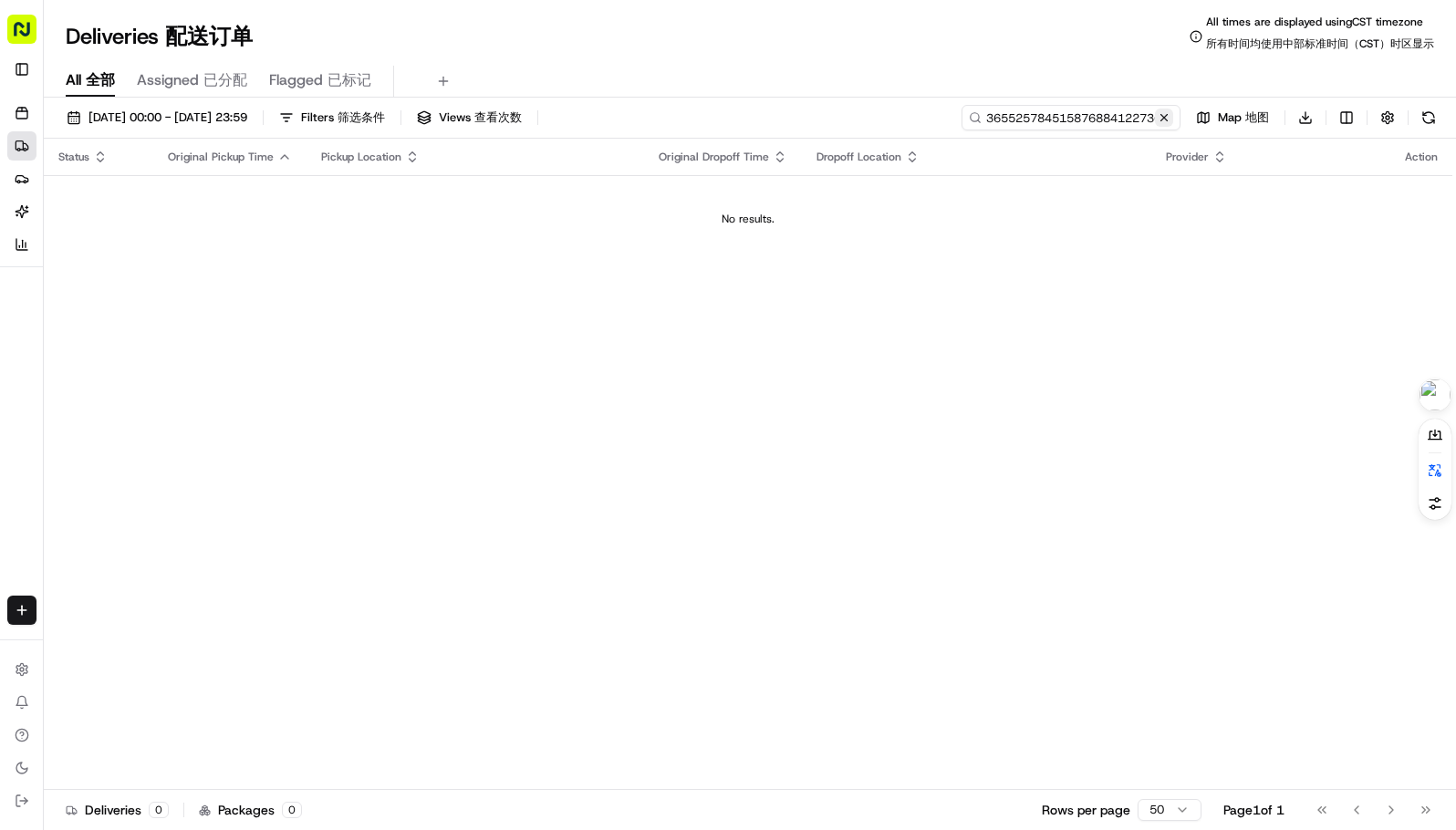
scroll to position [0, 161]
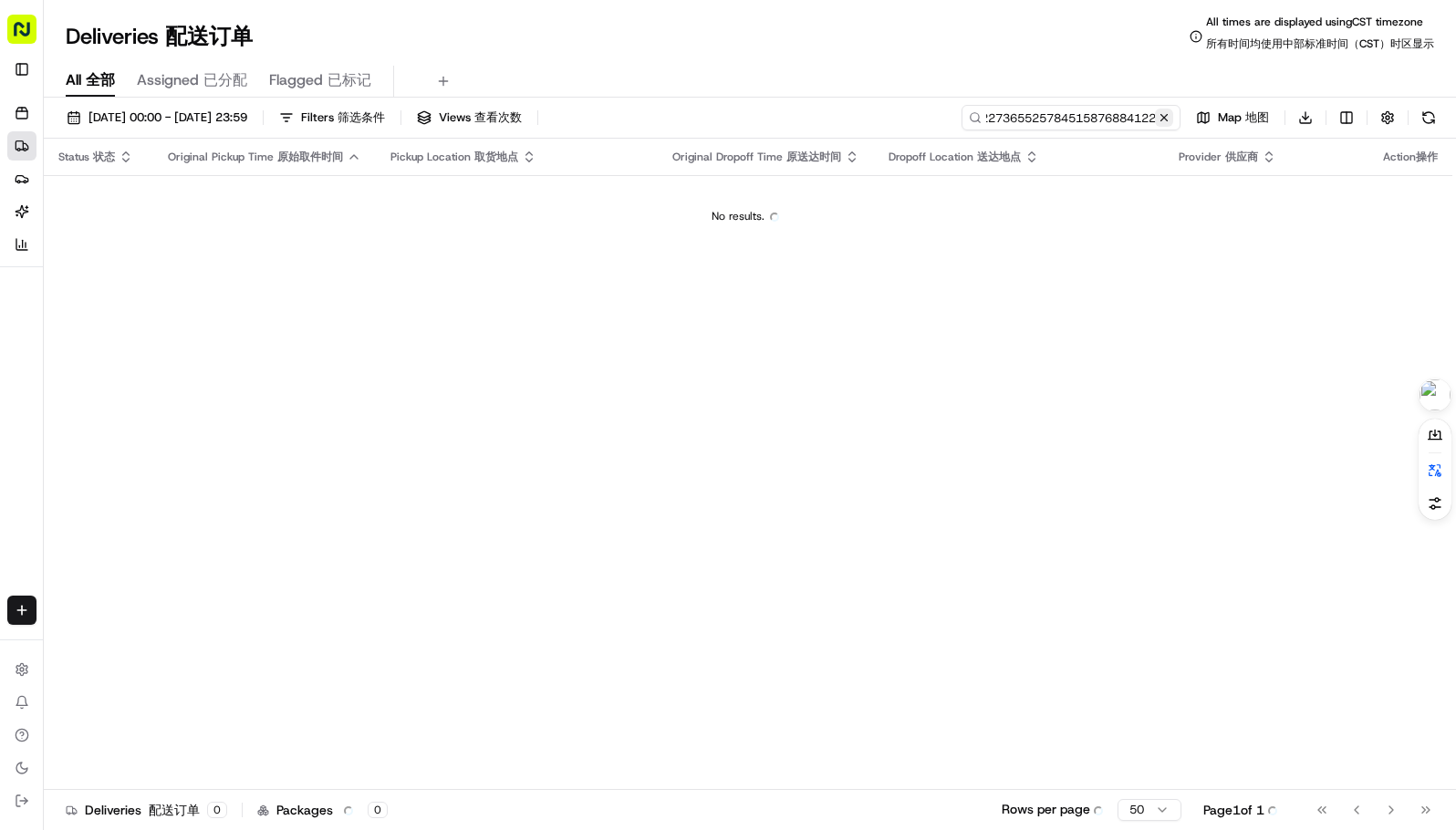
type input "3655257845158768841227365525784515876884122"
click at [1164, 117] on button at bounding box center [1164, 118] width 18 height 18
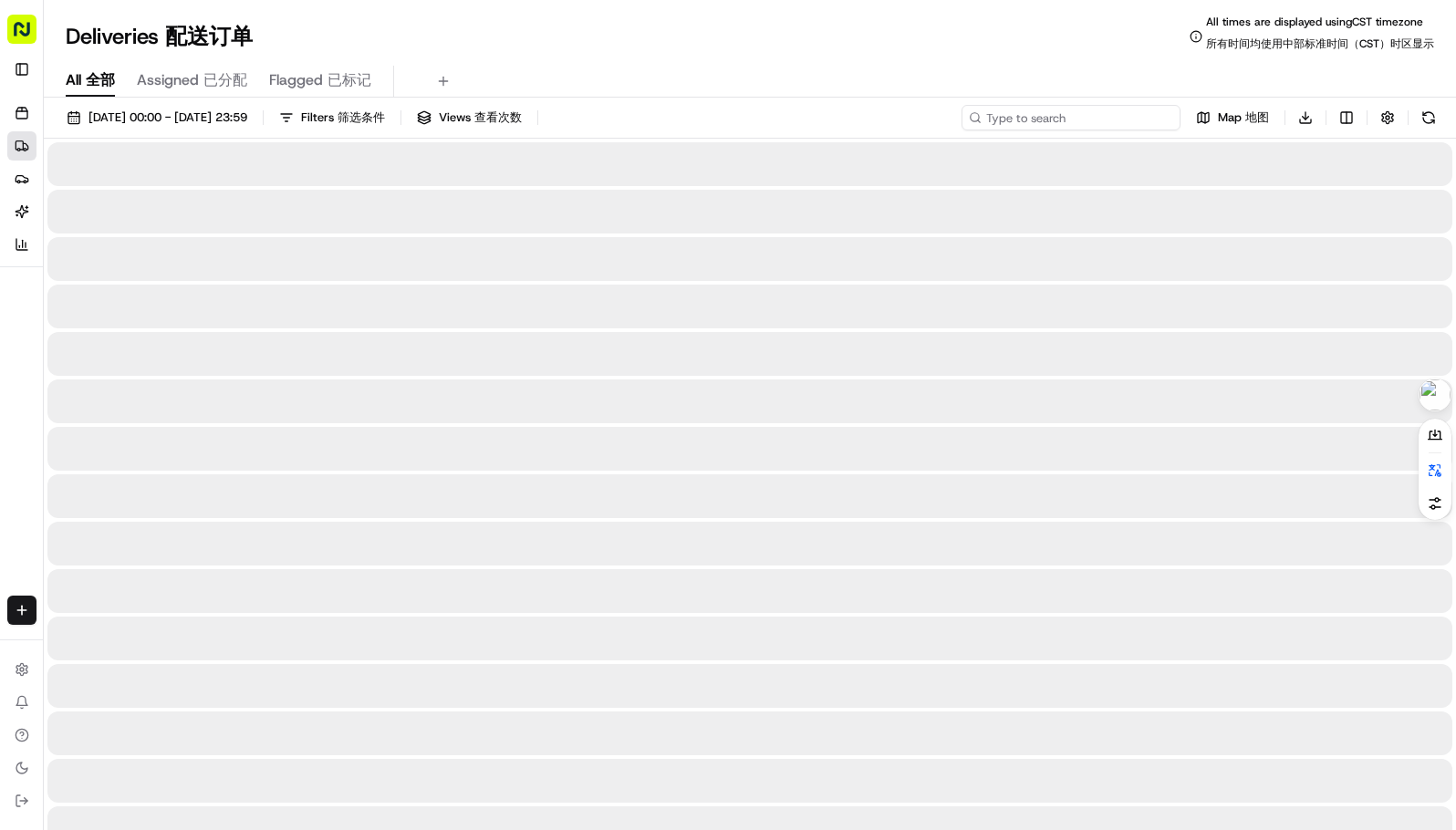
click at [1126, 114] on input at bounding box center [1071, 118] width 219 height 26
paste input "3655257845158768841227"
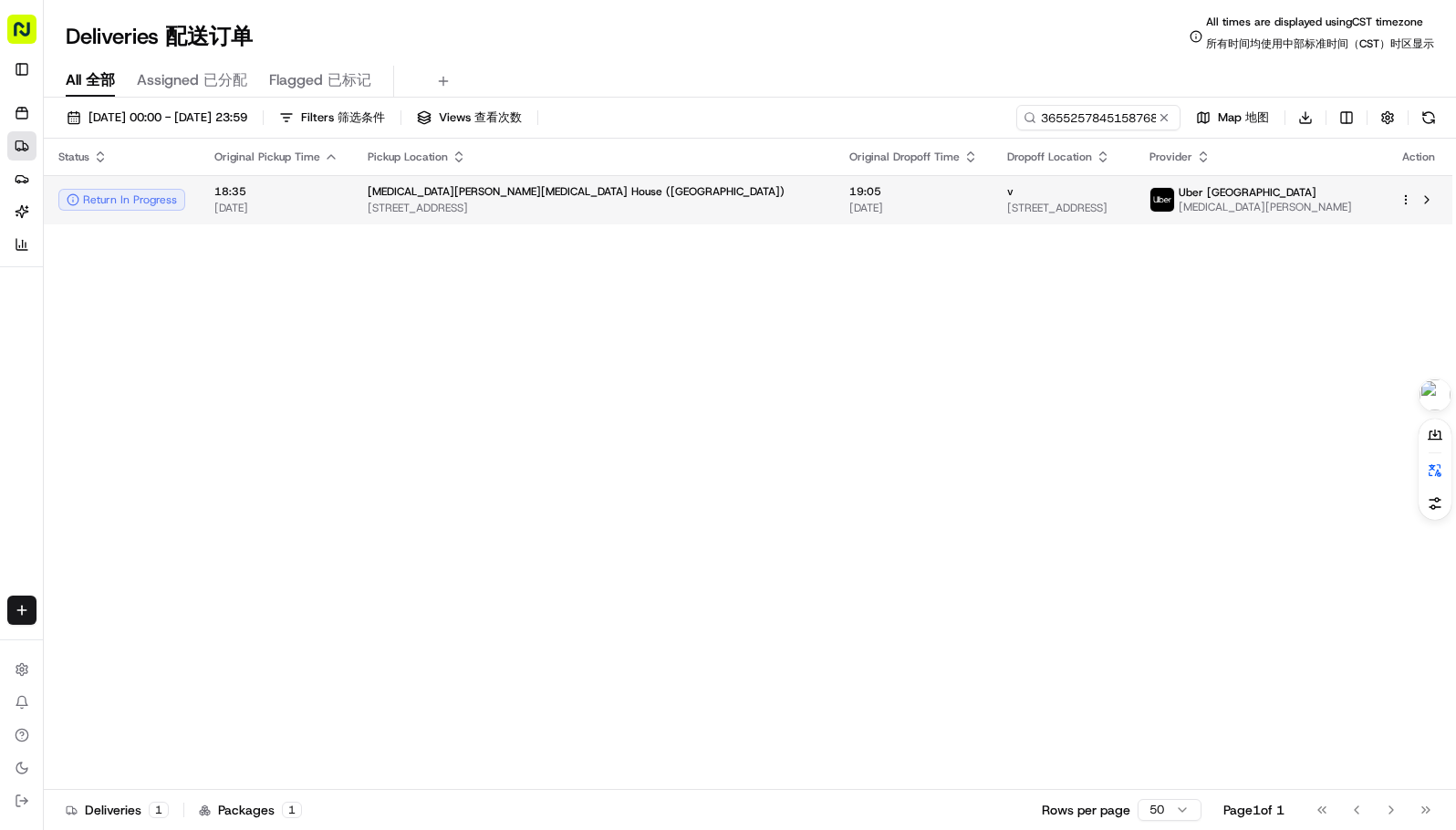
click at [849, 197] on span "19:05" at bounding box center [914, 192] width 128 height 15
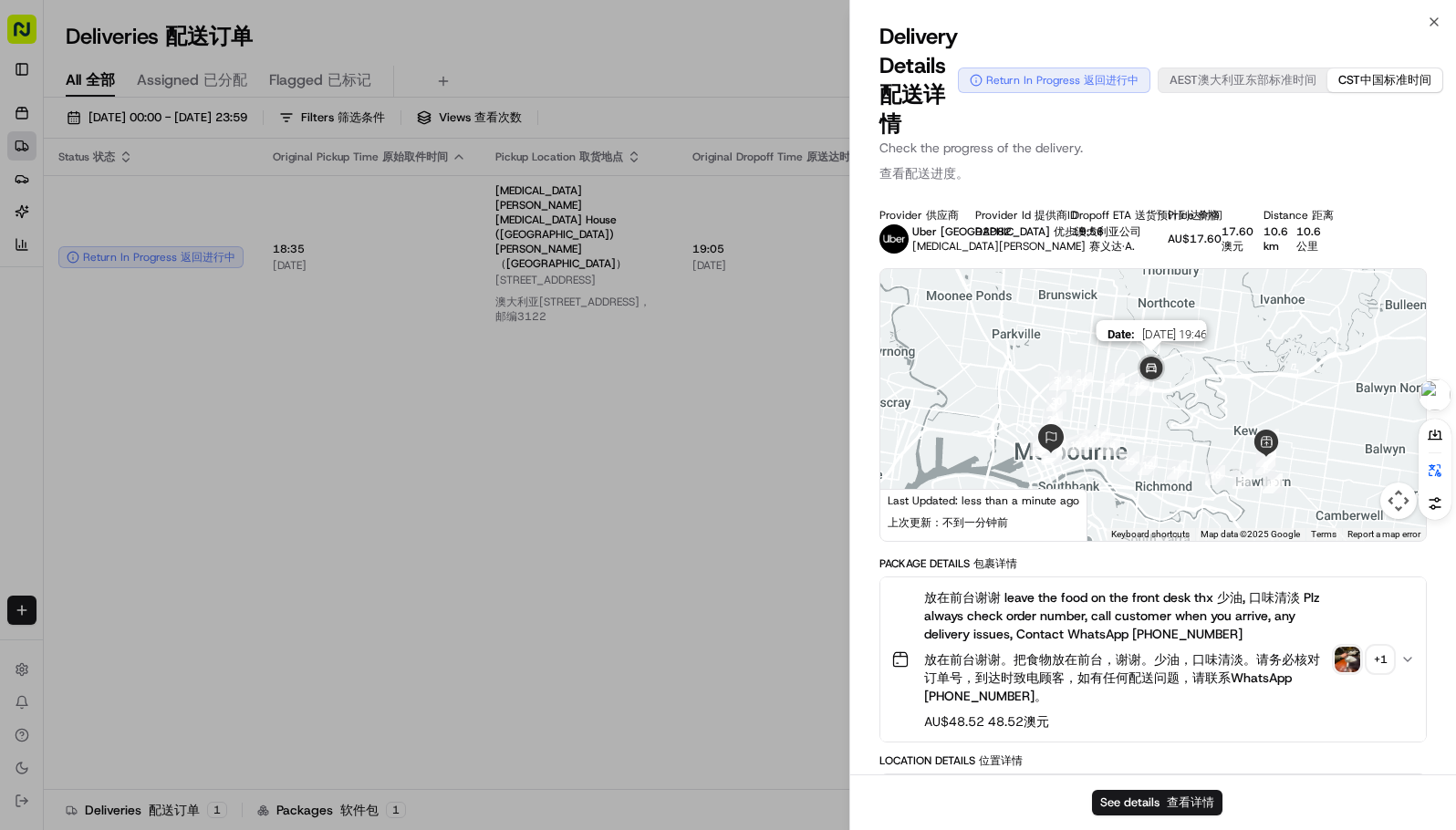
drag, startPoint x: 1251, startPoint y: 492, endPoint x: 1176, endPoint y: 389, distance: 127.4
click at [1170, 383] on div "Date : 15/08/2025 19:46" at bounding box center [1153, 404] width 545 height 272
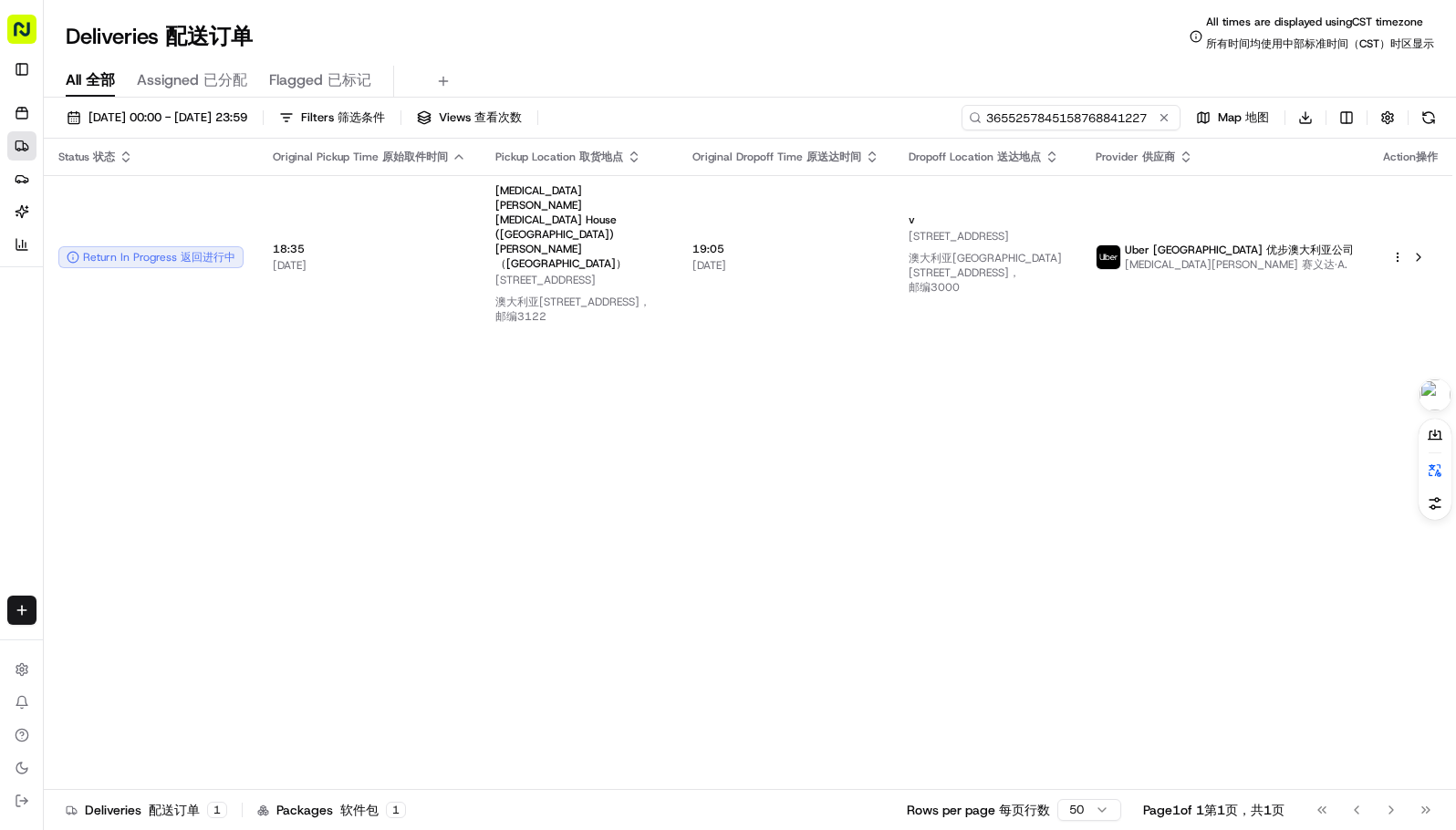
click at [1052, 112] on input "3655257845158768841227" at bounding box center [1071, 118] width 219 height 26
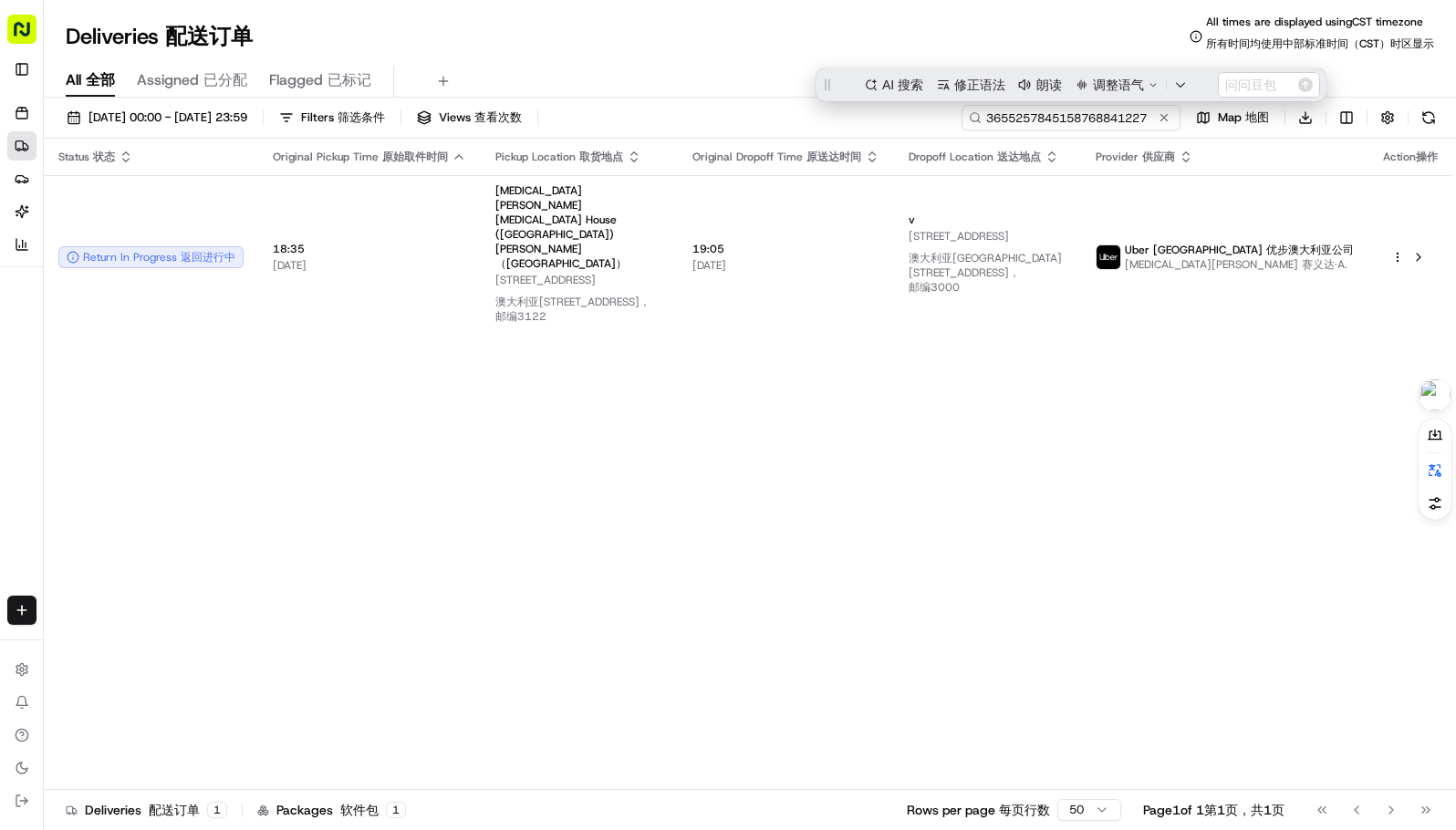
paste input "35824962505879955576"
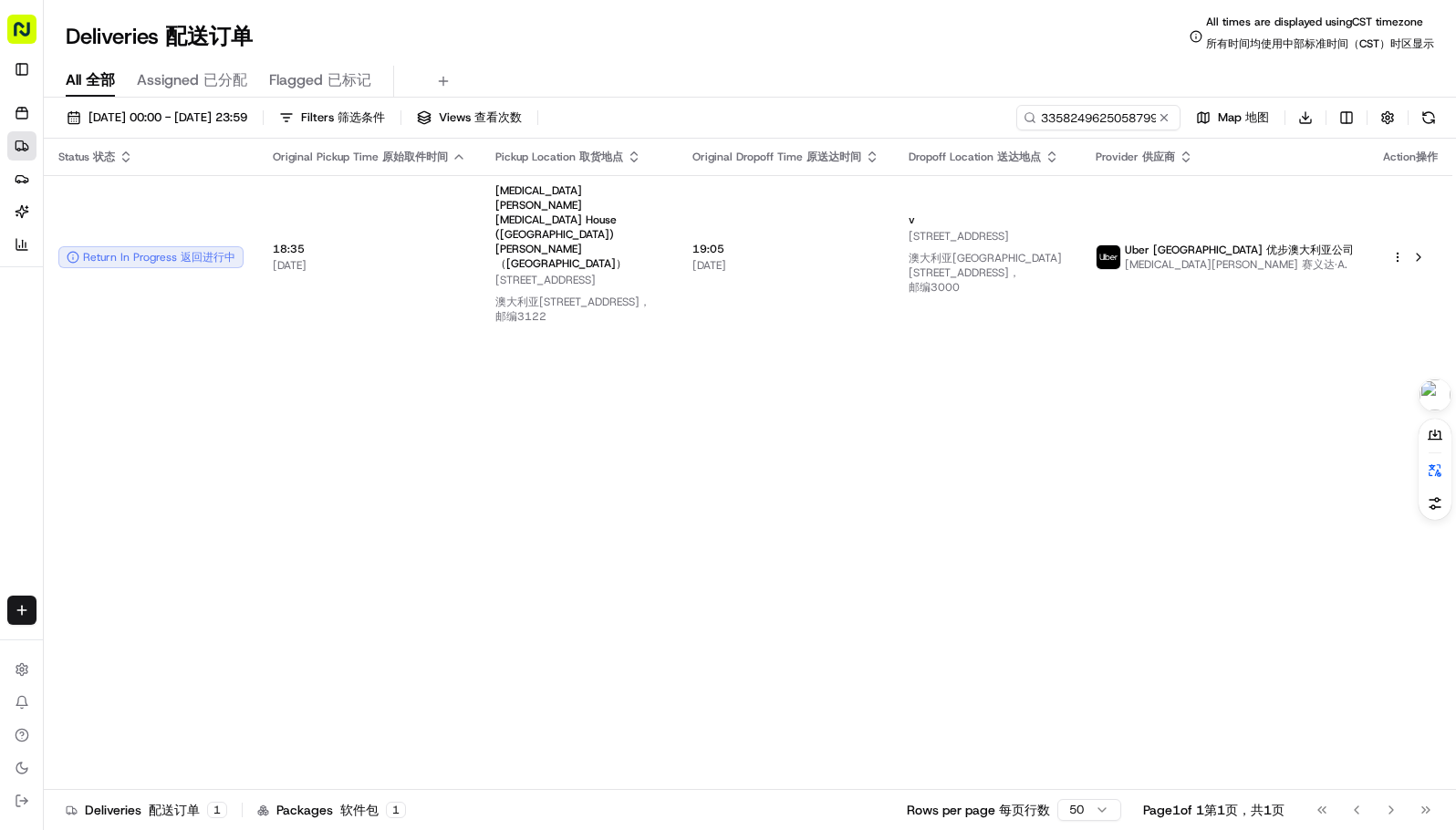
click at [781, 77] on div "All All 全部 Assigned Assigned 已分配 Flagged Flagged 已标记" at bounding box center [749, 81] width 1412 height 32
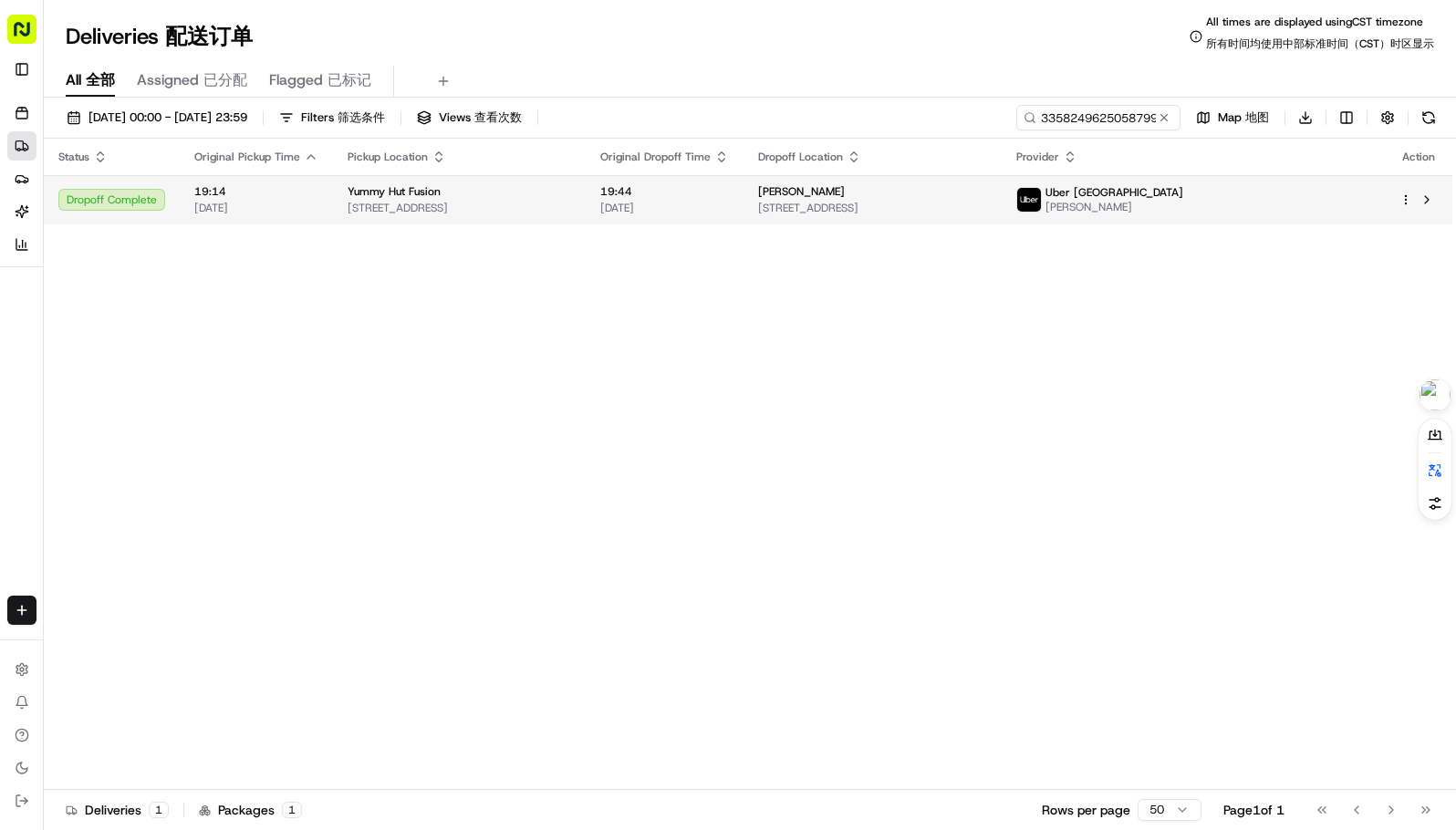
click at [845, 188] on span "Lucas" at bounding box center [801, 192] width 87 height 15
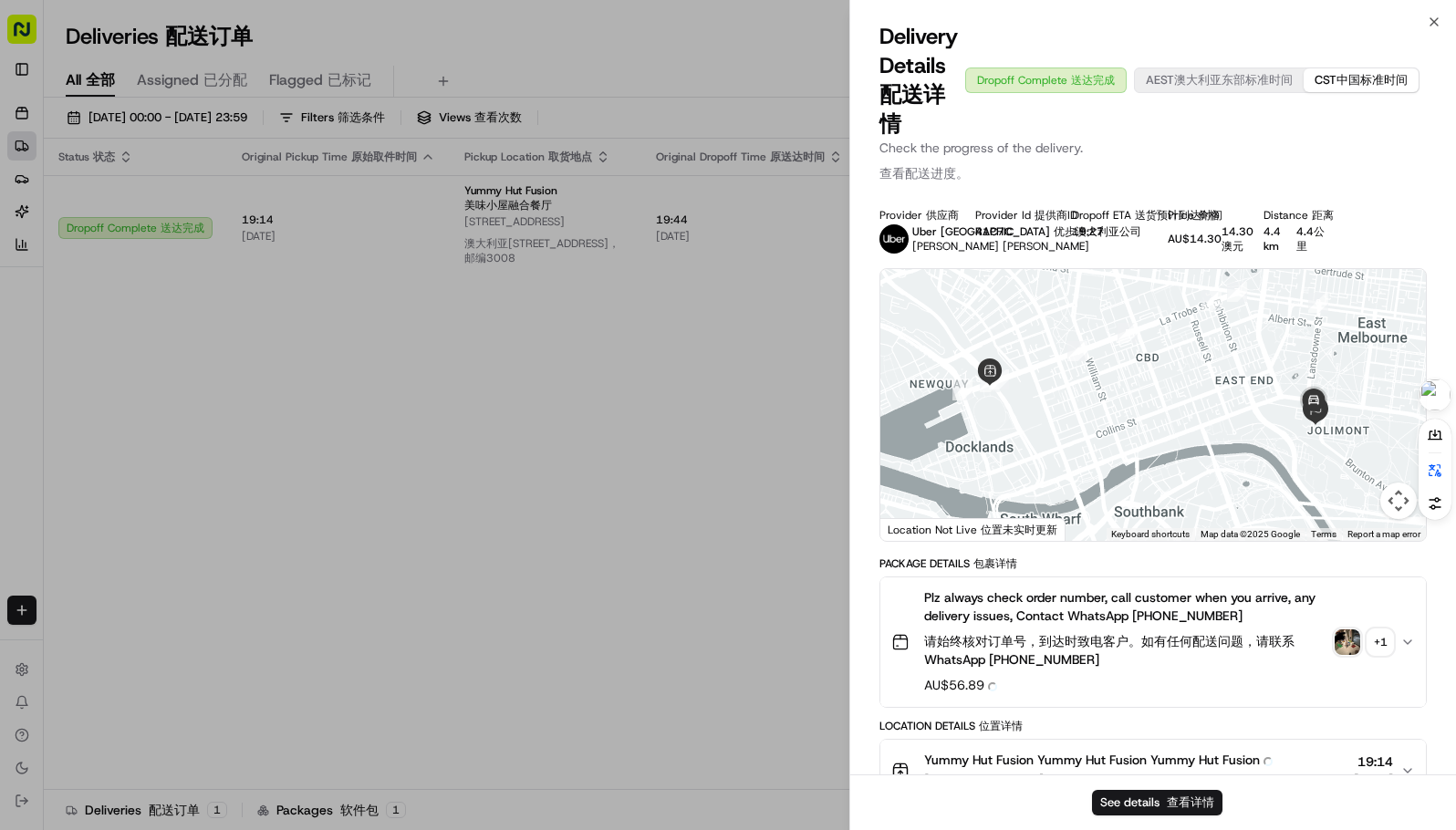
click at [1348, 610] on div "Plz always check order number, call customer when you arrive, any delivery issu…" at bounding box center [1145, 642] width 509 height 108
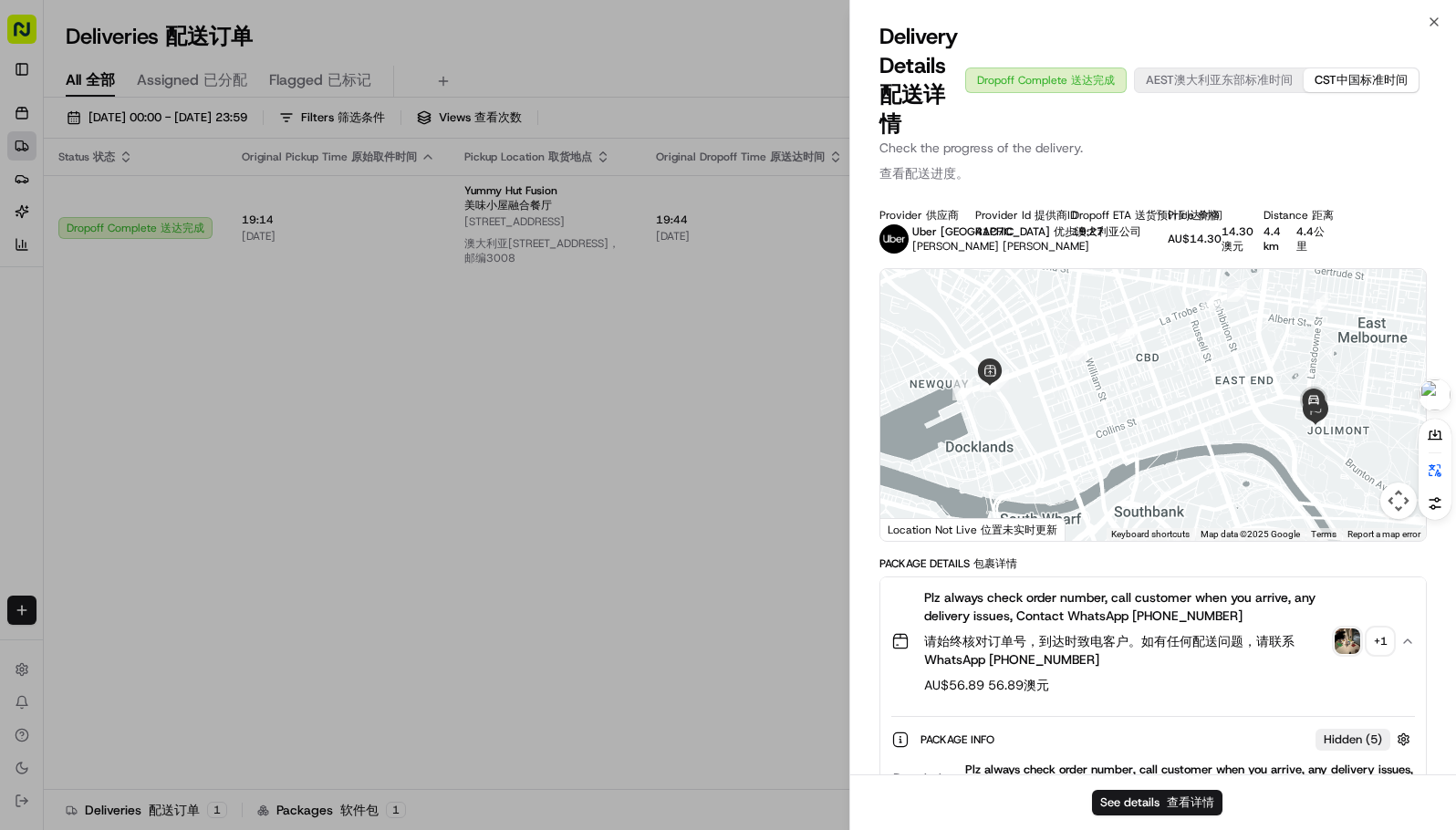
click at [1340, 633] on img "button" at bounding box center [1347, 641] width 26 height 26
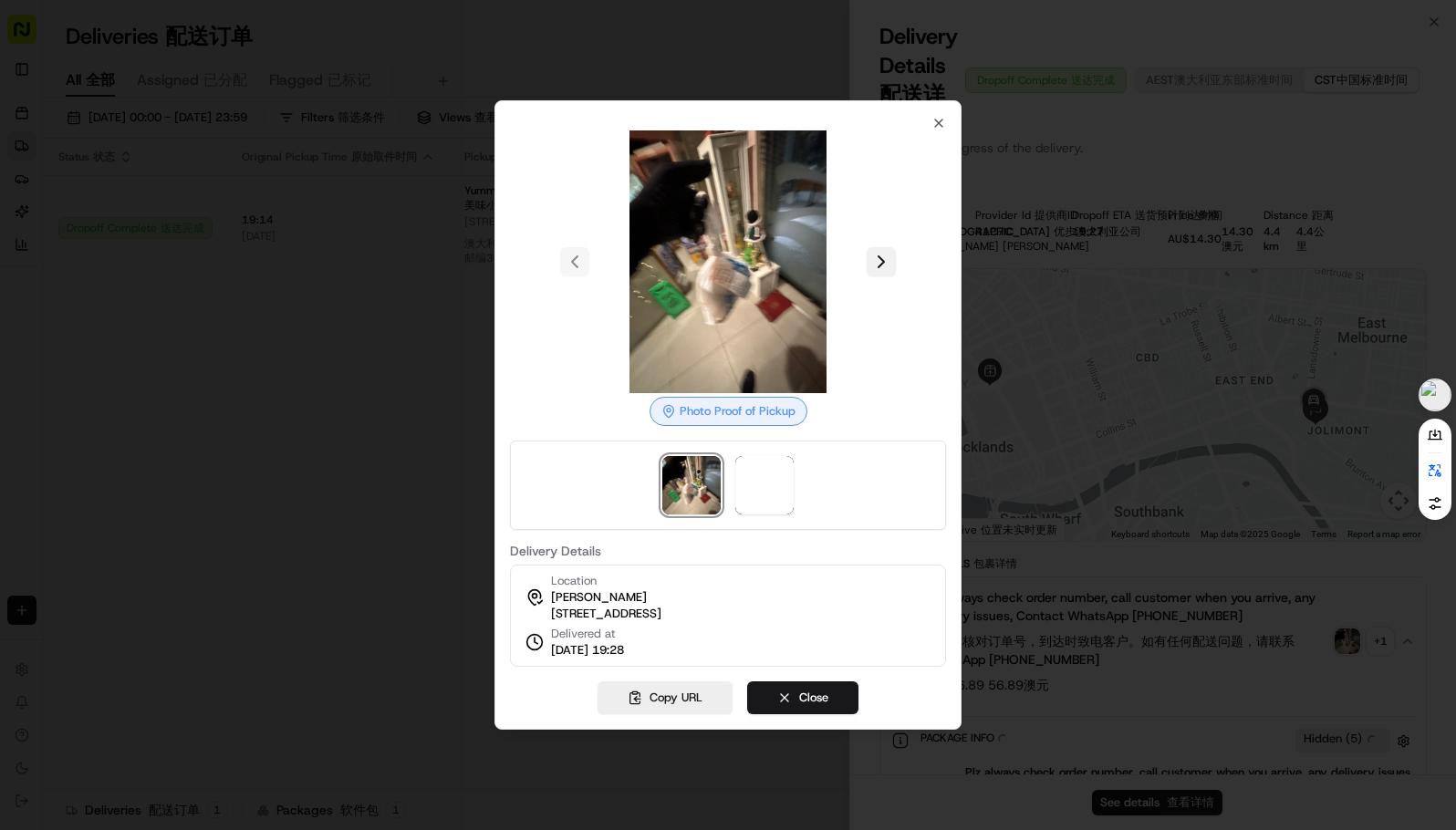
click at [895, 256] on button at bounding box center [881, 262] width 30 height 30
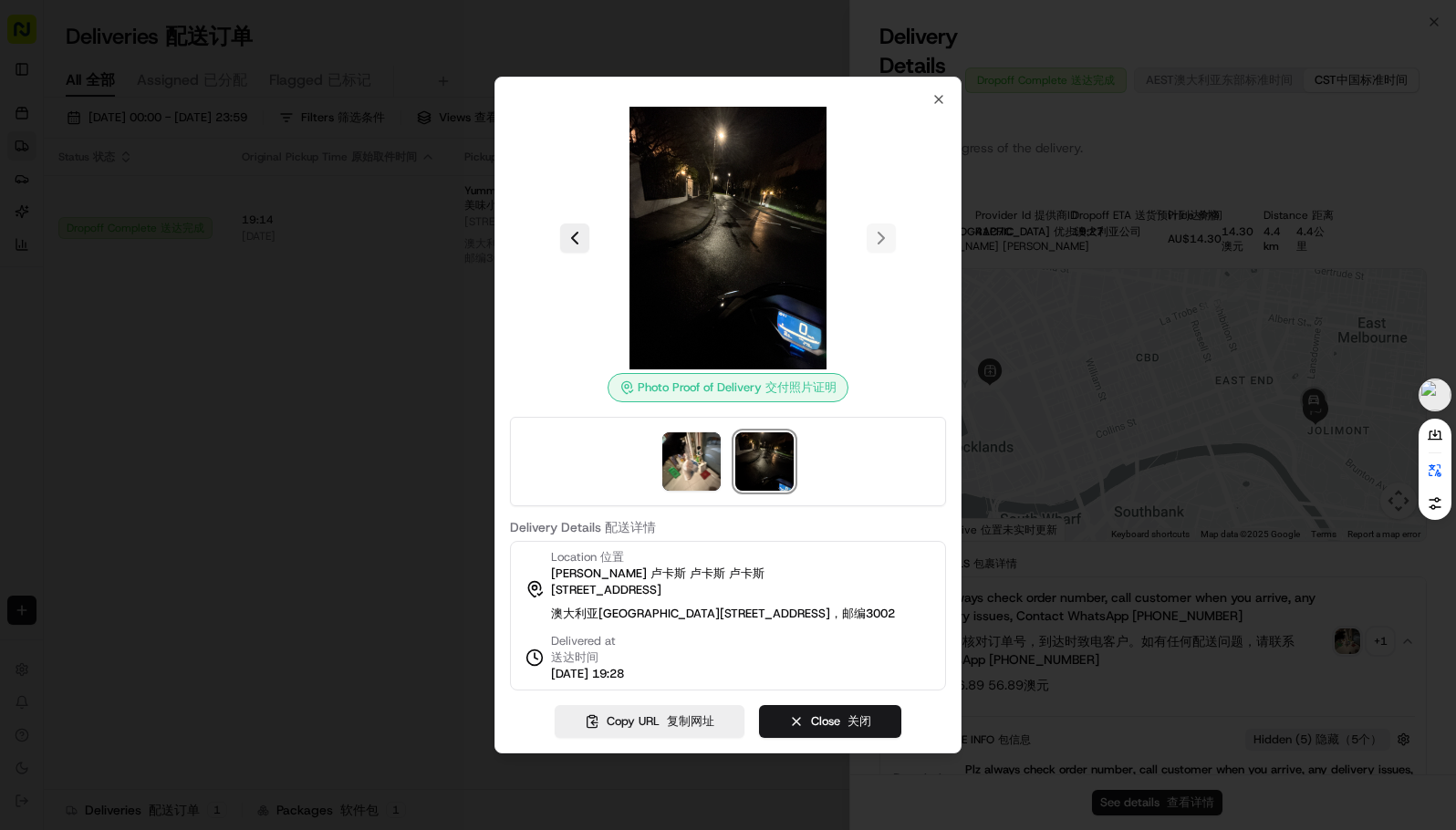
click at [930, 92] on div "Photo Proof of Delivery Photo Proof of Delivery 交付照片证明 Delivery Details Deliver…" at bounding box center [727, 391] width 436 height 599
click at [938, 92] on icon "button" at bounding box center [938, 99] width 15 height 15
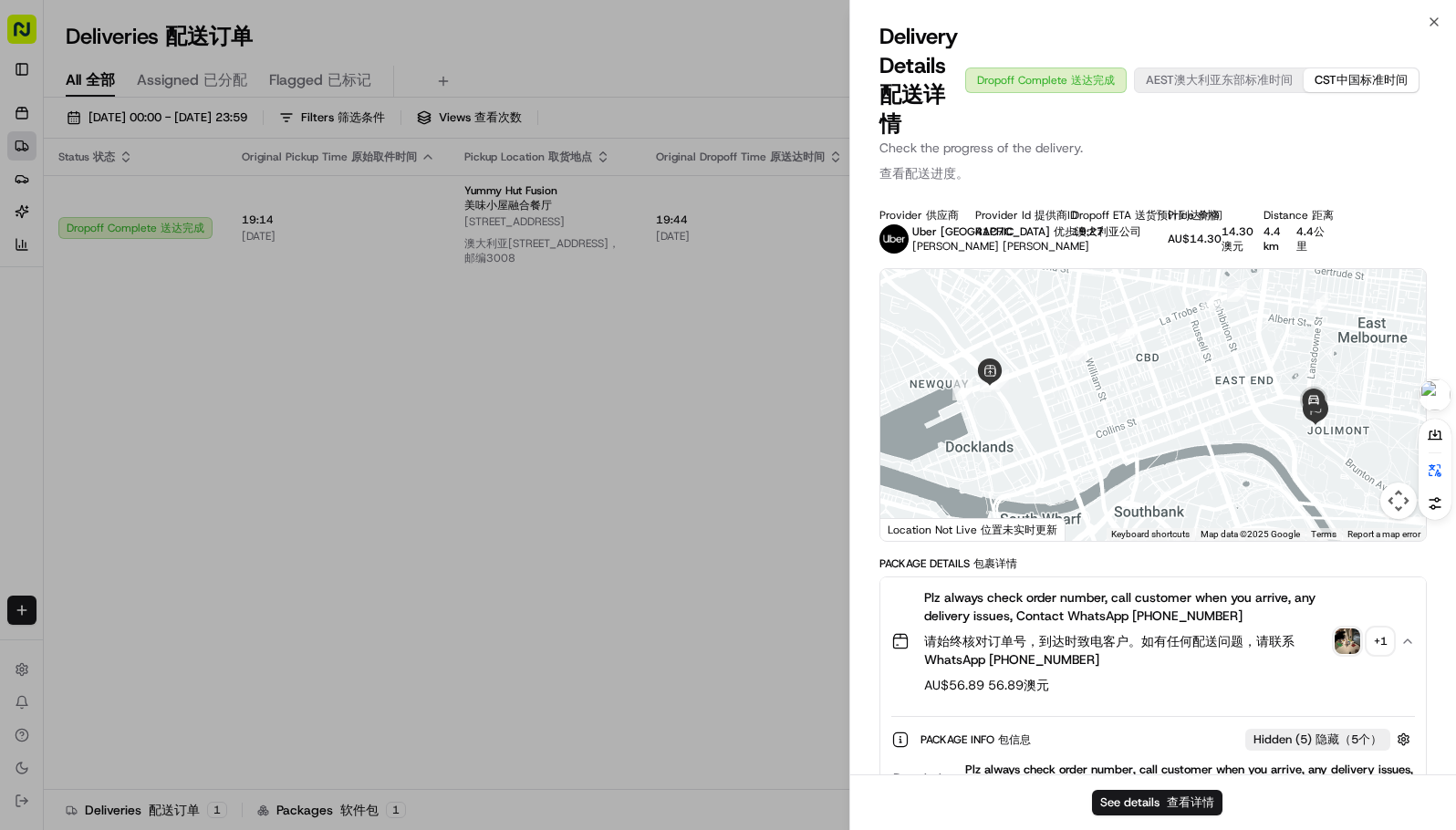
drag, startPoint x: 589, startPoint y: 367, endPoint x: 616, endPoint y: 356, distance: 29.2
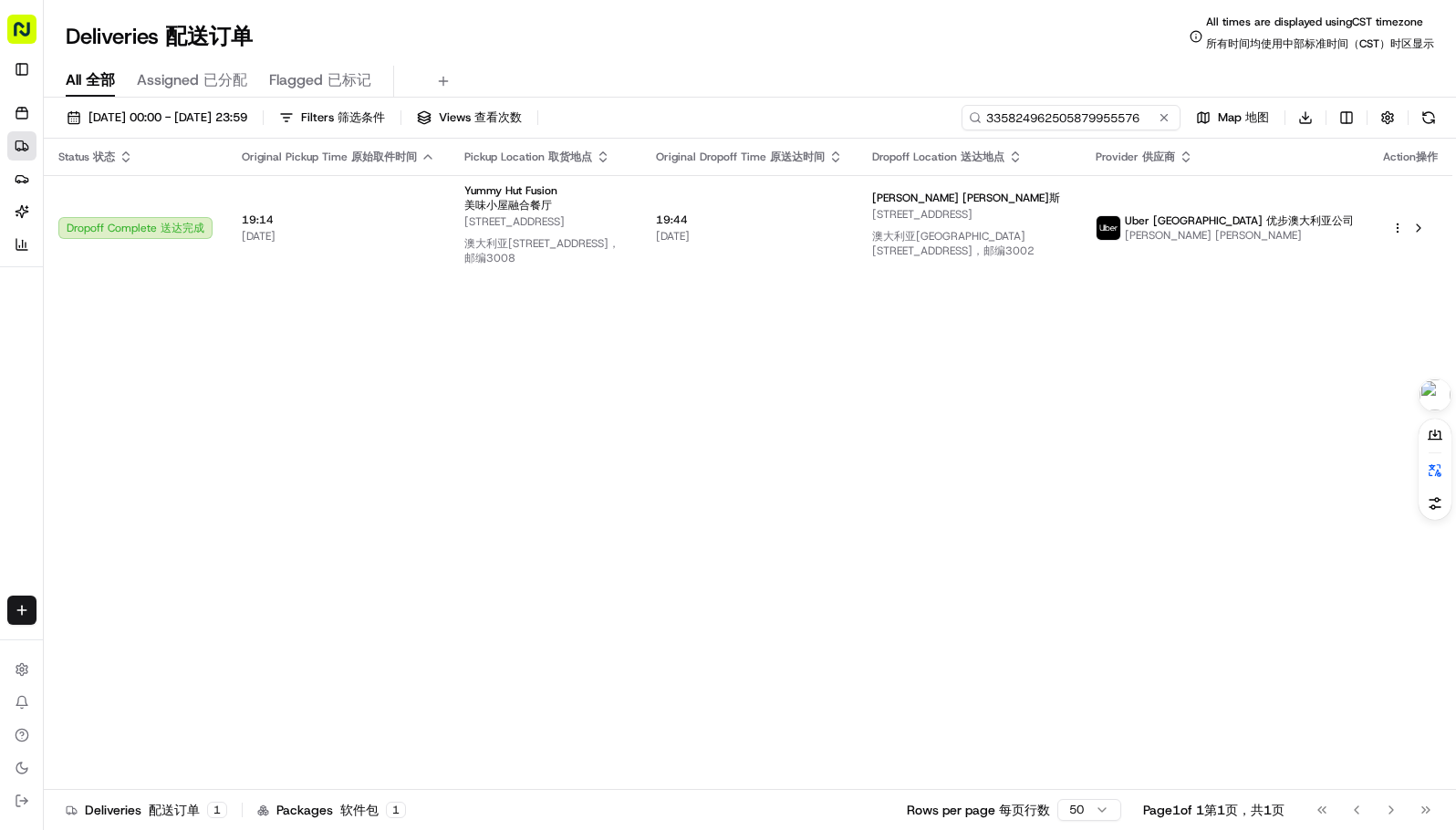
click at [1136, 115] on input "335824962505879955576" at bounding box center [1071, 118] width 219 height 26
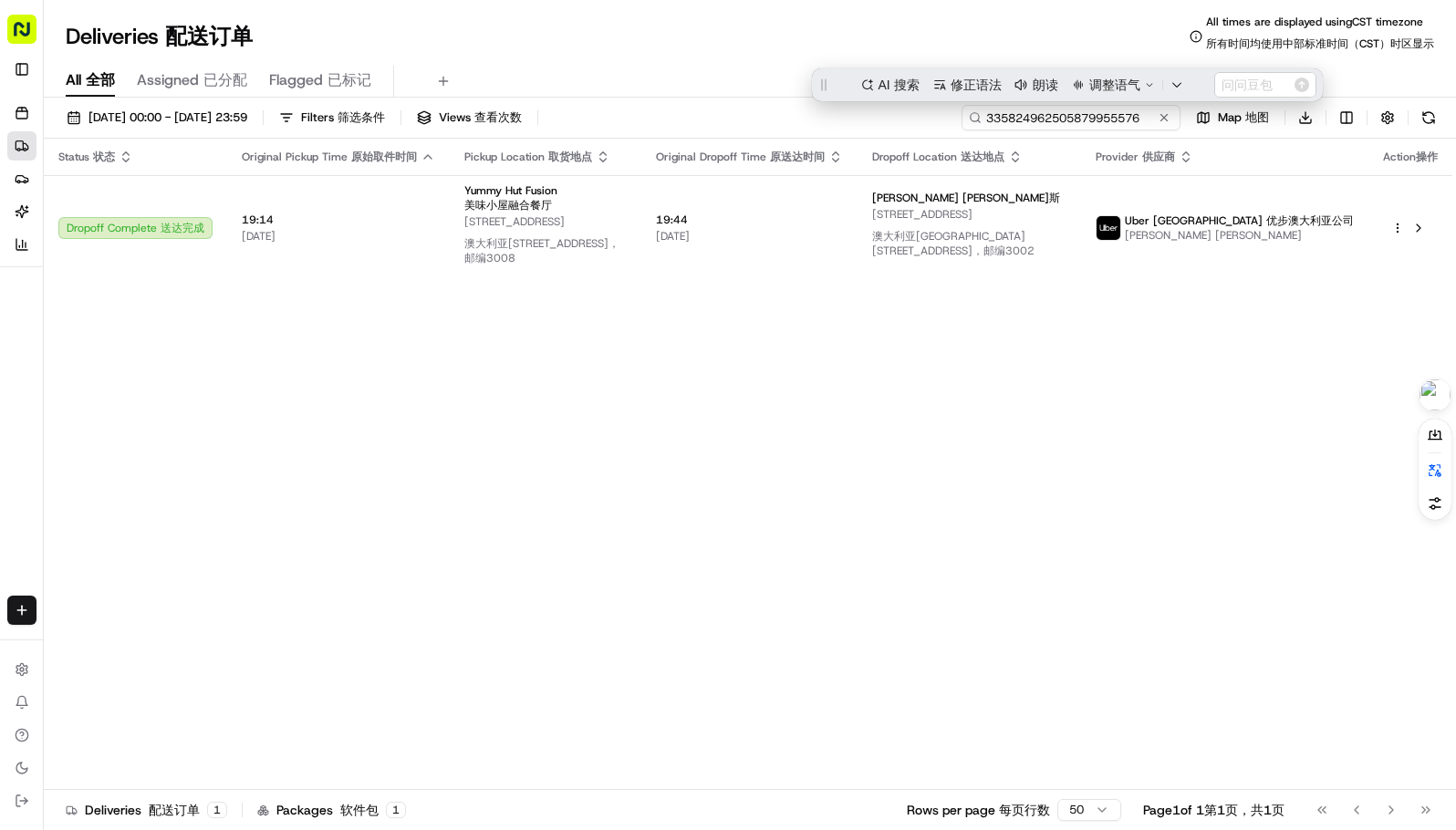
paste input "9446222895550772672021"
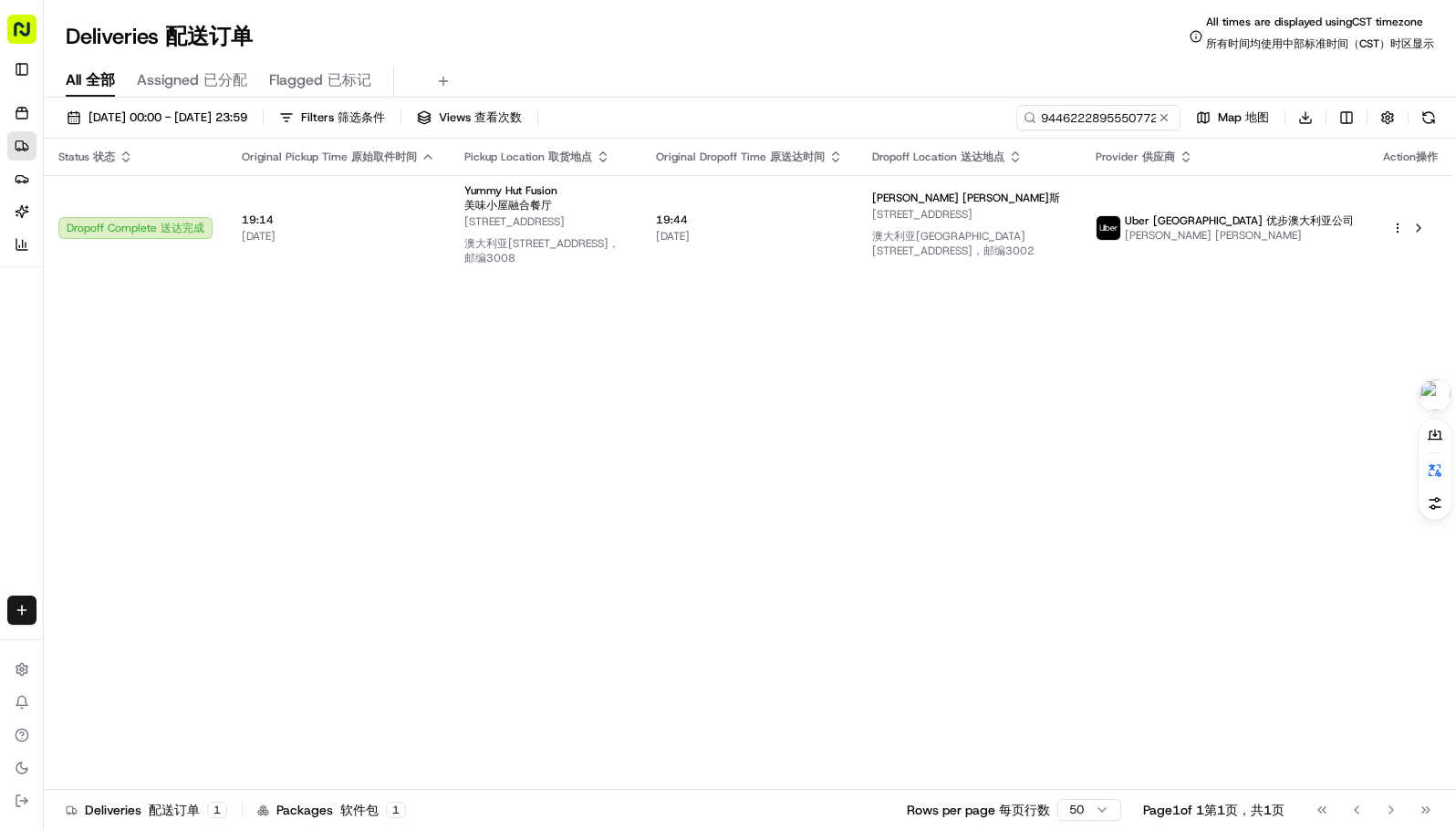
click at [814, 42] on div "Deliveries Deliveries 配送订单 All times are displayed using CST timezone All times…" at bounding box center [749, 37] width 1412 height 43
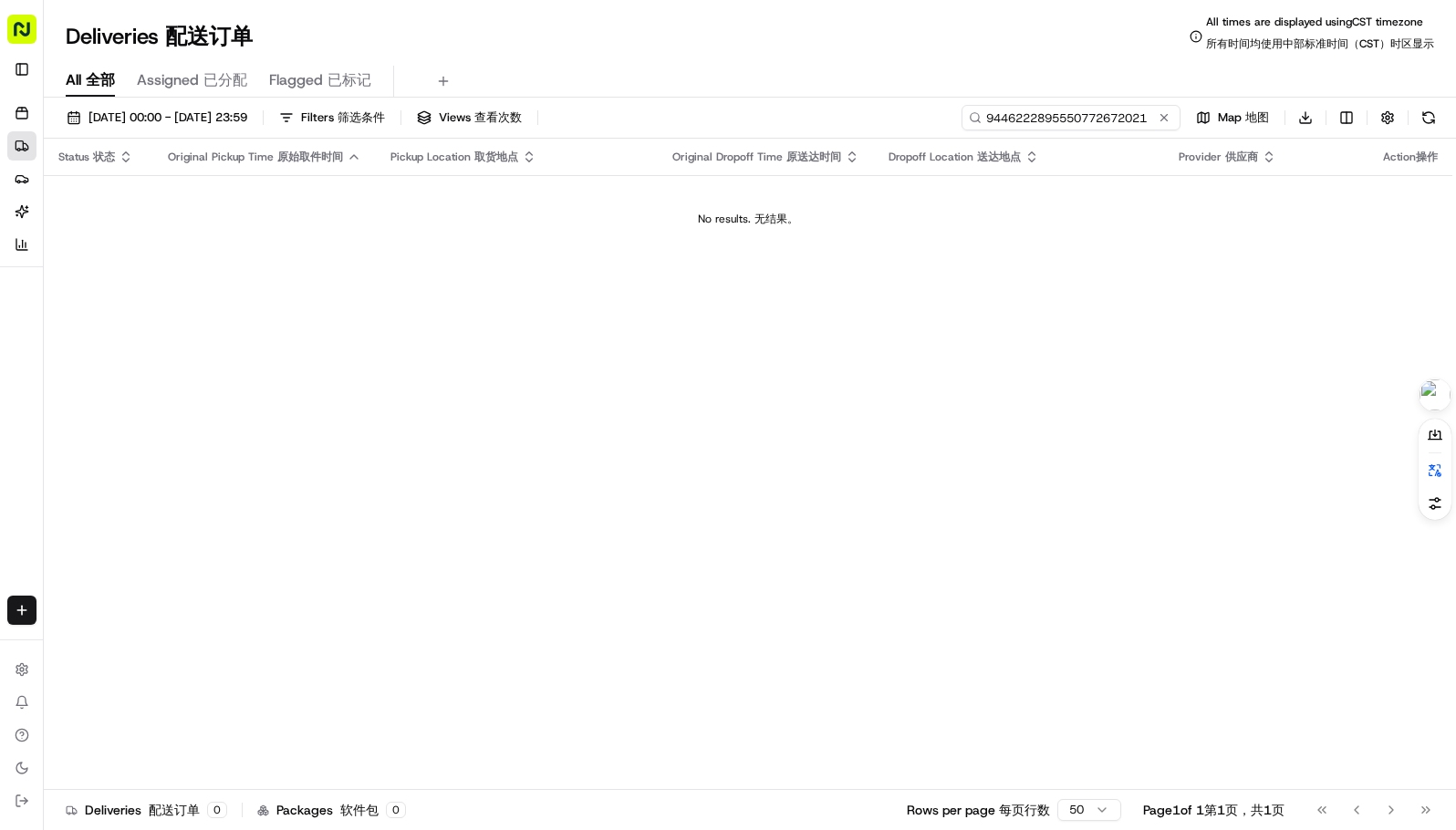
drag, startPoint x: 1115, startPoint y: 120, endPoint x: 1126, endPoint y: 119, distance: 11.0
click at [1115, 120] on input "9446222895550772672021" at bounding box center [1071, 118] width 219 height 26
click at [813, 357] on div "Status Status 状态 Original Pickup Time Original Pickup Time 原始取件时间 Pickup Locati…" at bounding box center [748, 471] width 1409 height 666
click at [1121, 117] on input "9446222895550772672021" at bounding box center [1071, 118] width 219 height 26
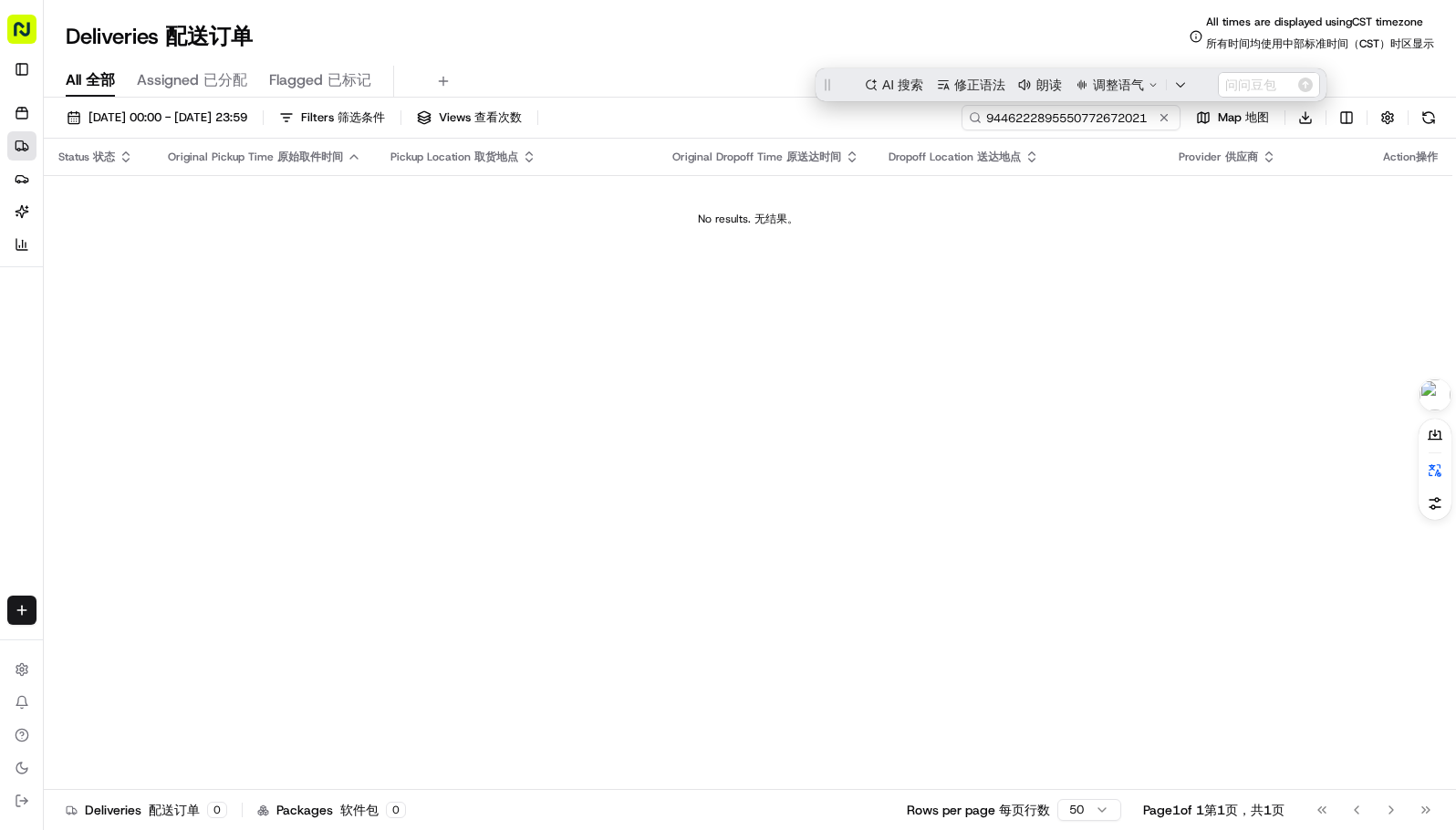
paste input "565822151565572845583"
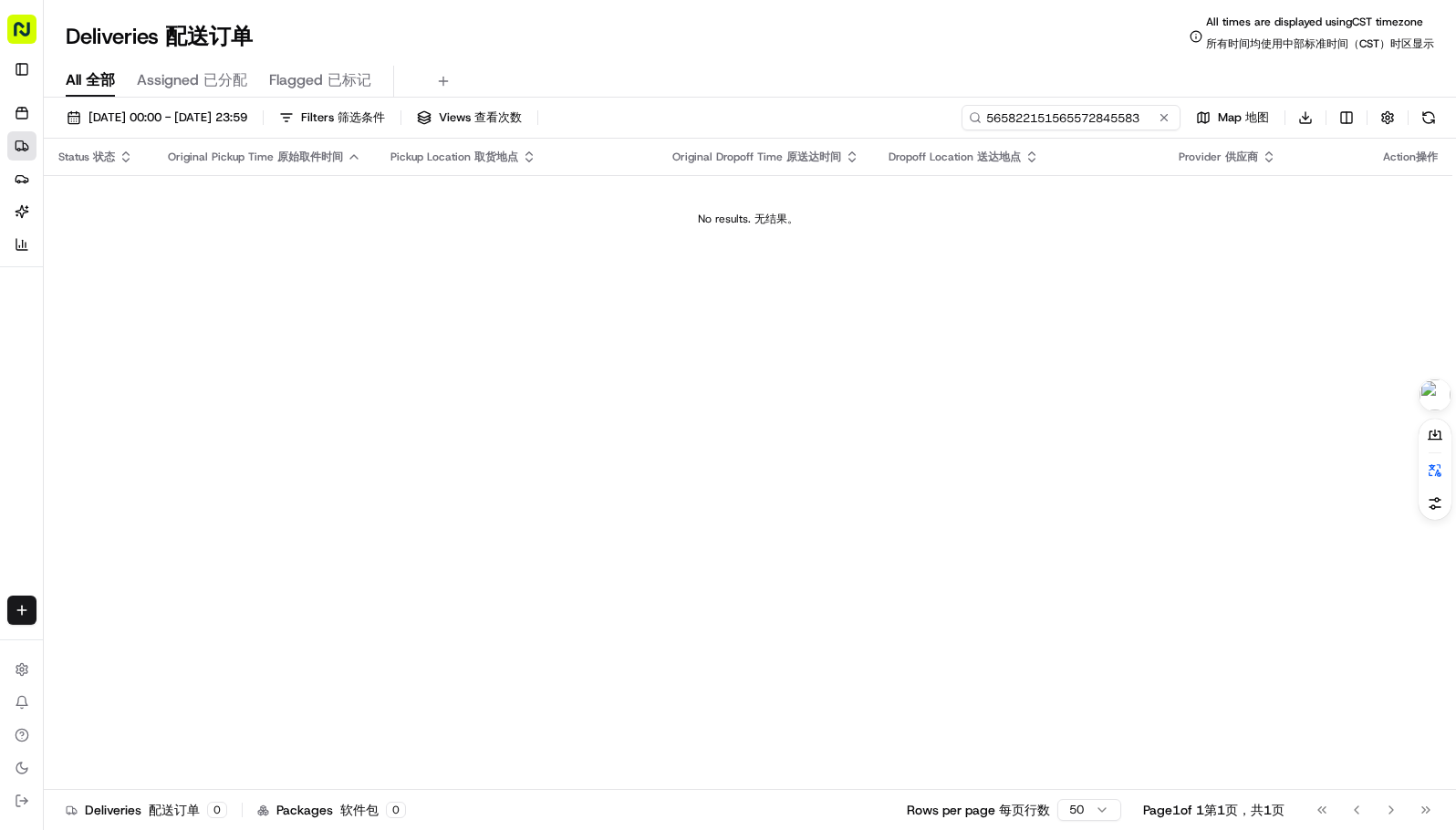
type input "565822151565572845583"
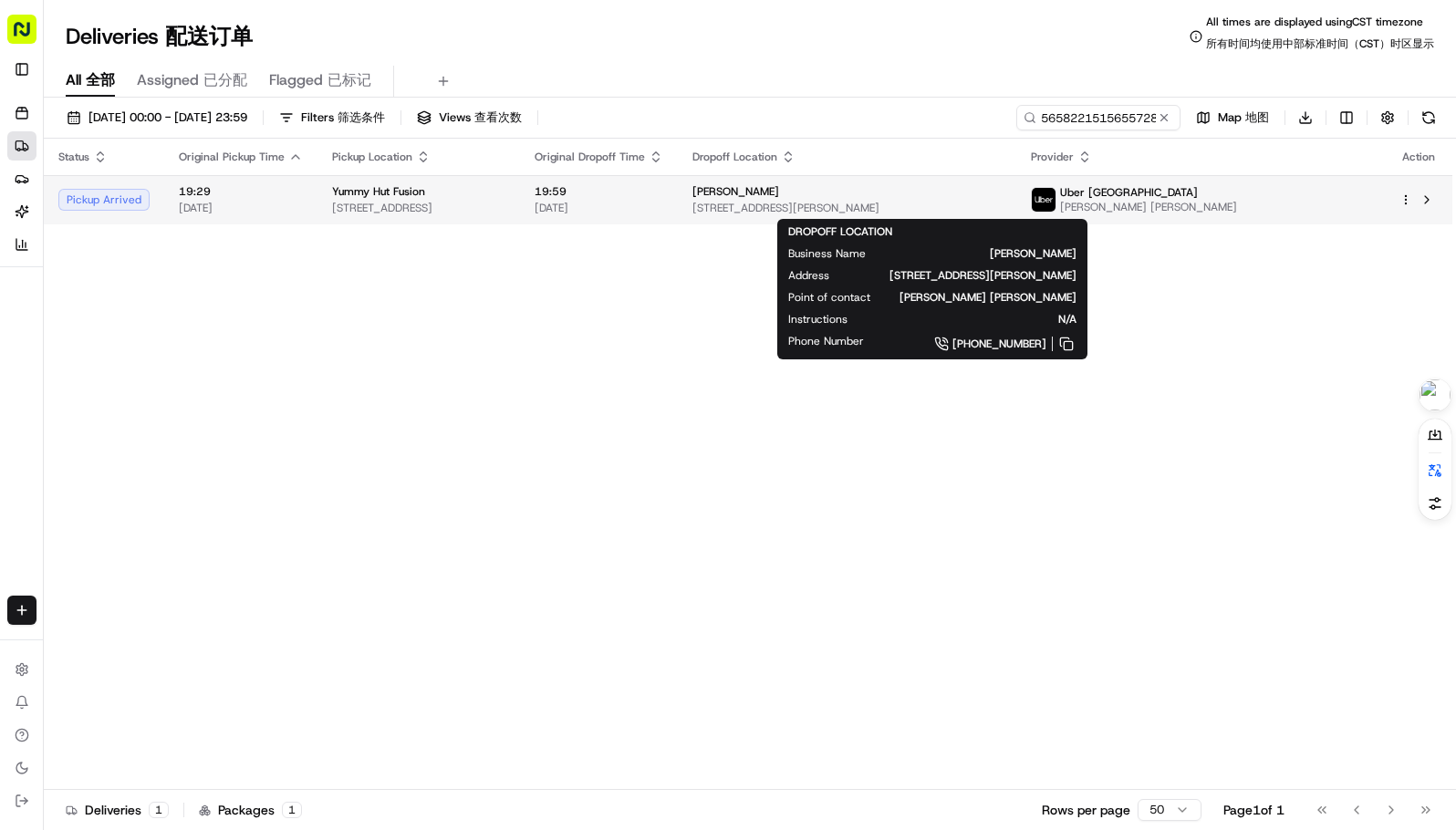
click at [896, 184] on td "Huang 108-128 Leicester St, Carlton VIC 3053, Australia" at bounding box center [847, 200] width 339 height 49
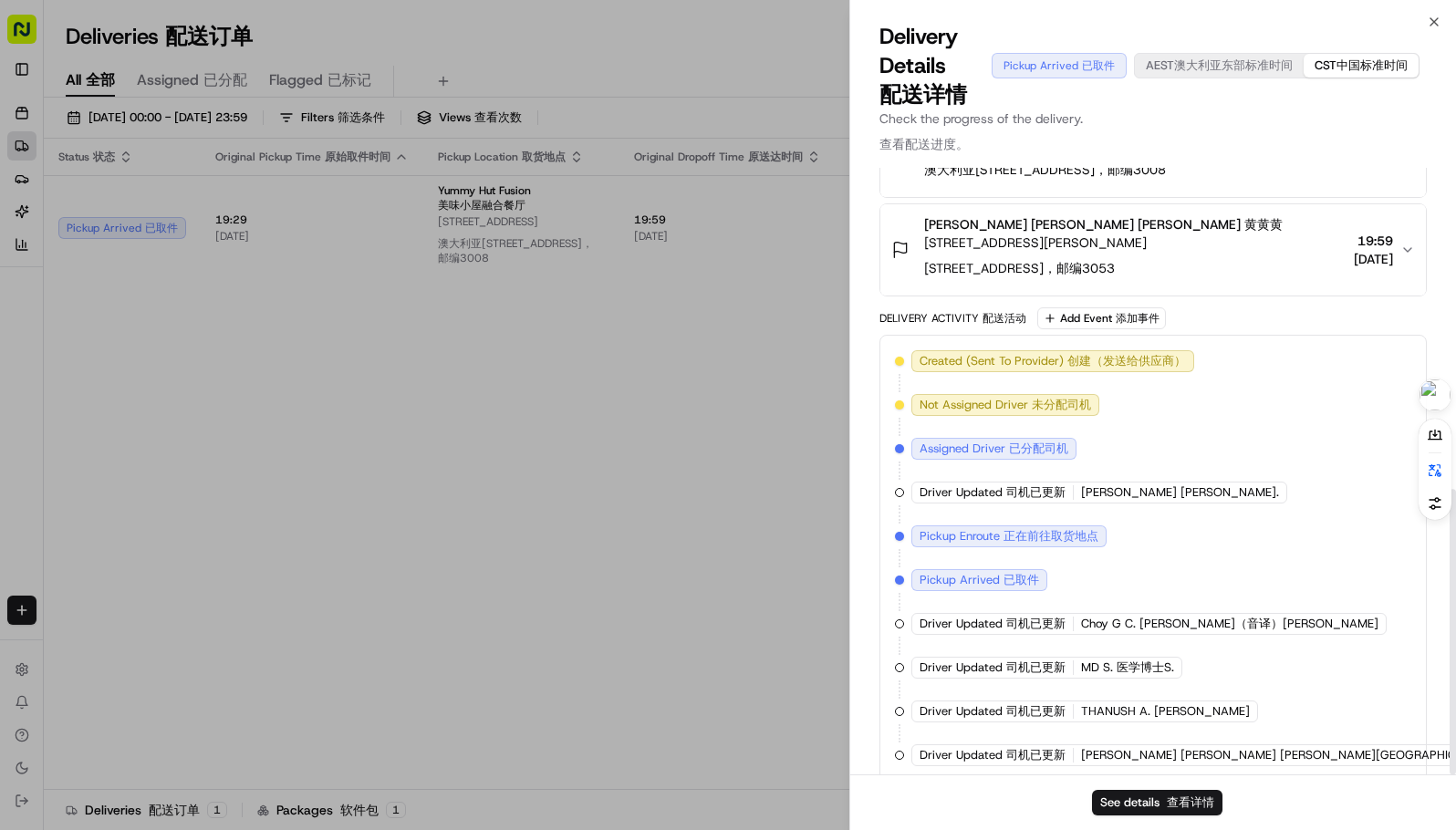
scroll to position [684, 0]
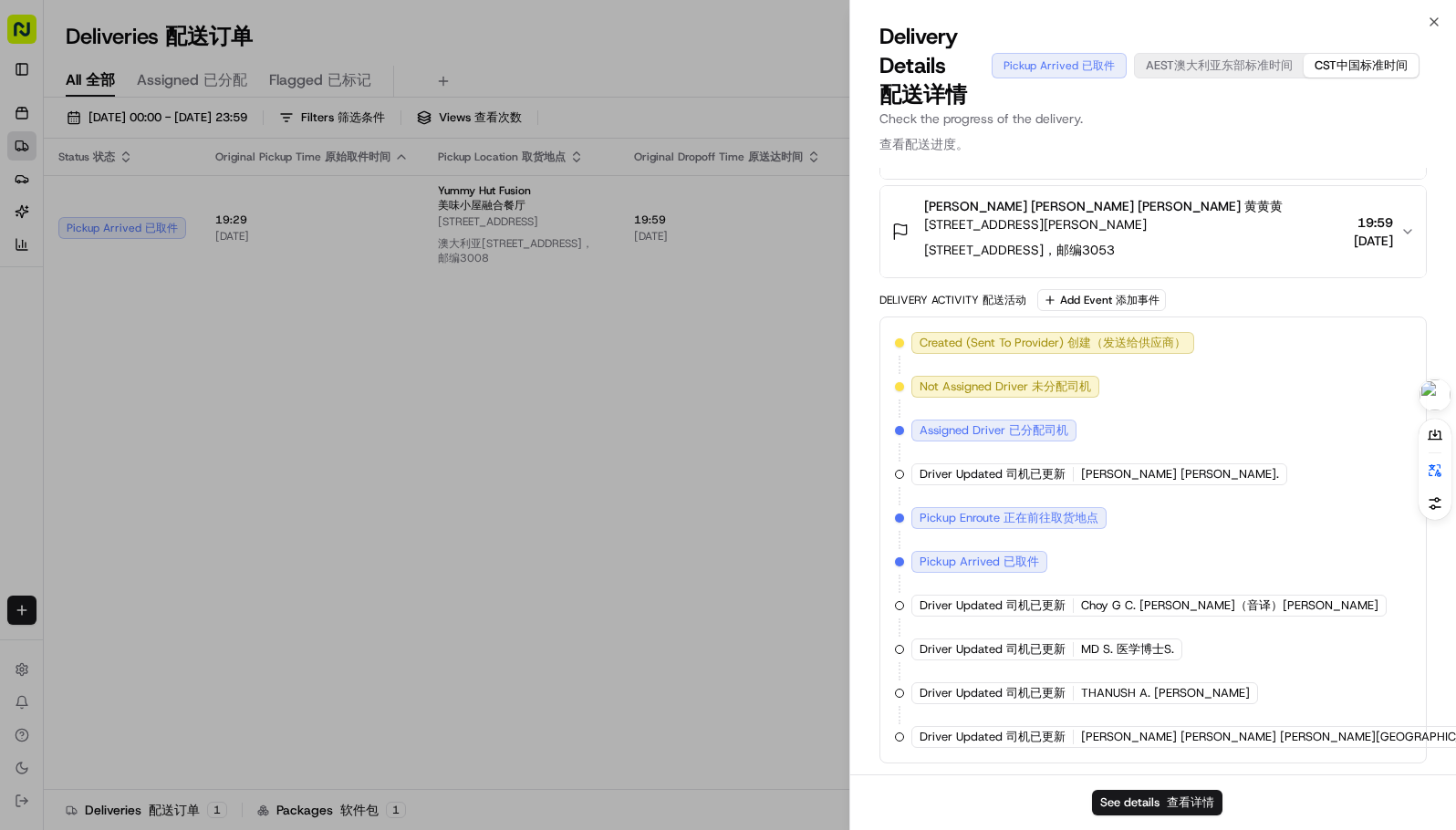
click at [849, 390] on div "Close Close Delivery Details Delivery Details 配送详情 Pickup Arrived Pickup Arrive…" at bounding box center [1153, 415] width 607 height 830
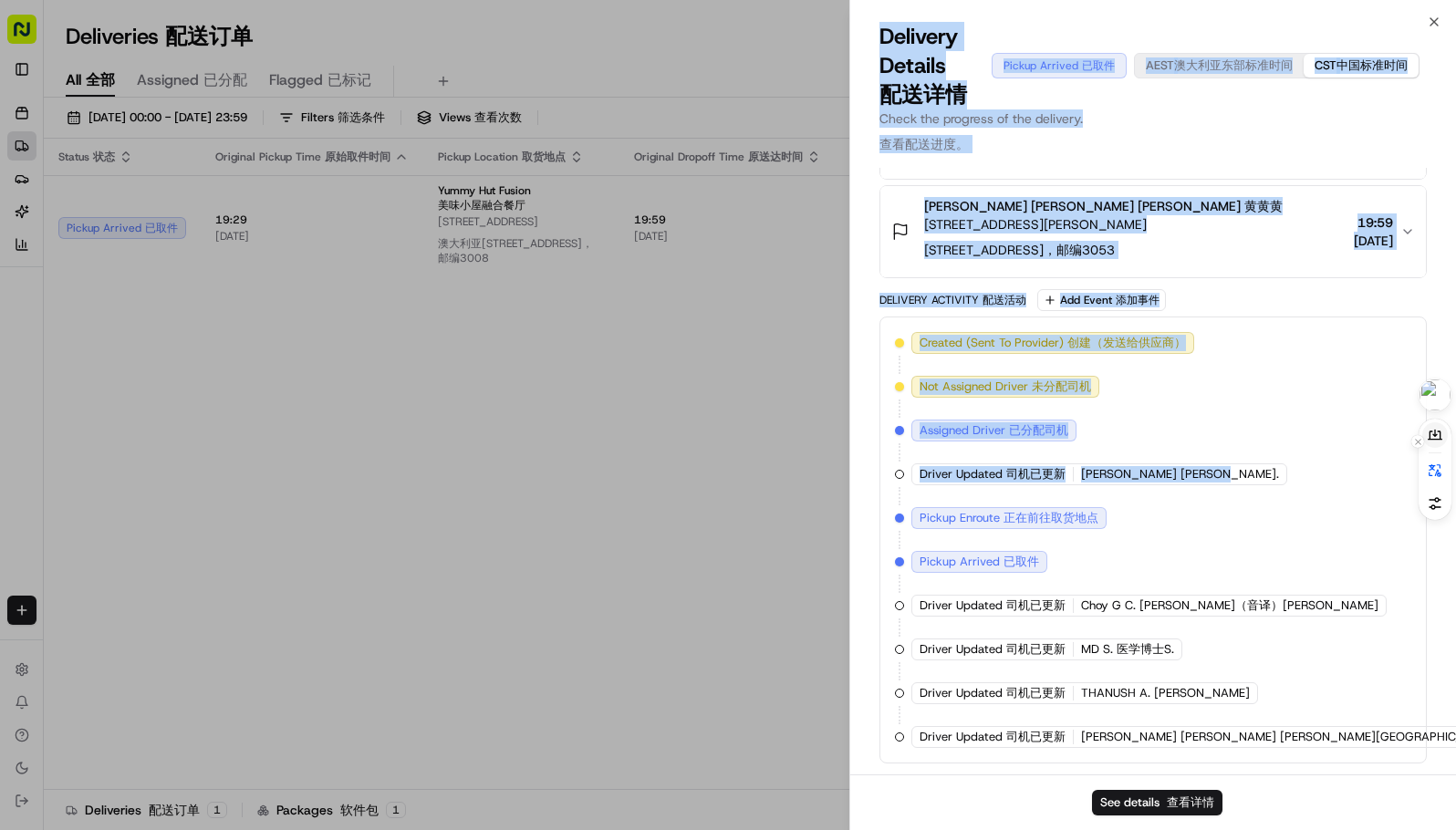
scroll to position [684, 218]
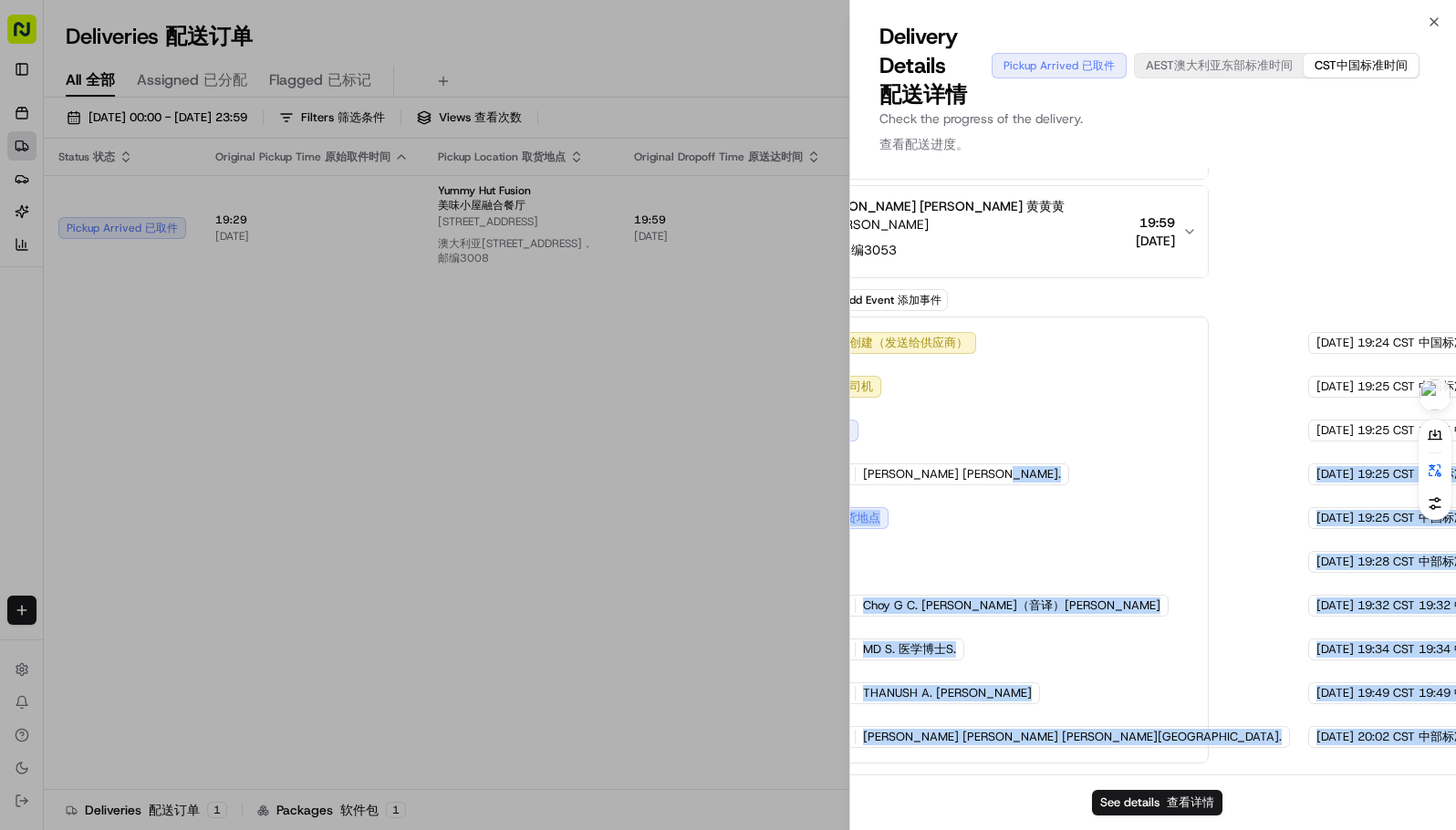
drag, startPoint x: 1277, startPoint y: 430, endPoint x: 1274, endPoint y: 420, distance: 10.4
click at [1279, 416] on div "Provider Provider Uber Australia Uber Australia MUHAMMAD SUBHAN MATEEN M. MUHAM…" at bounding box center [1153, 471] width 606 height 607
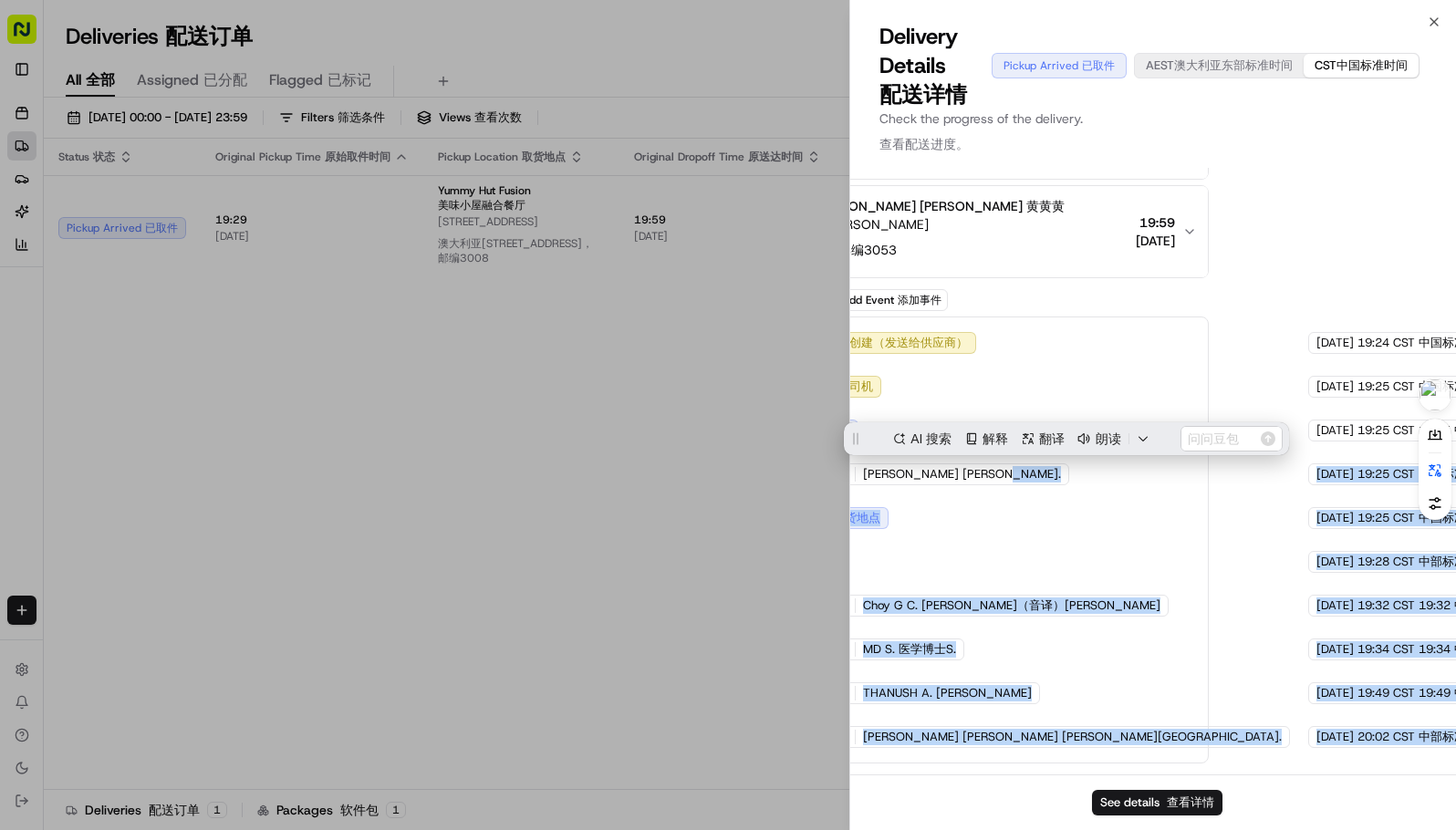
scroll to position [0, 0]
click at [1308, 482] on div "15/08/2025 15/08/2025 19:25 CST 19:25 CST 中国标准时间19:25" at bounding box center [1420, 474] width 225 height 22
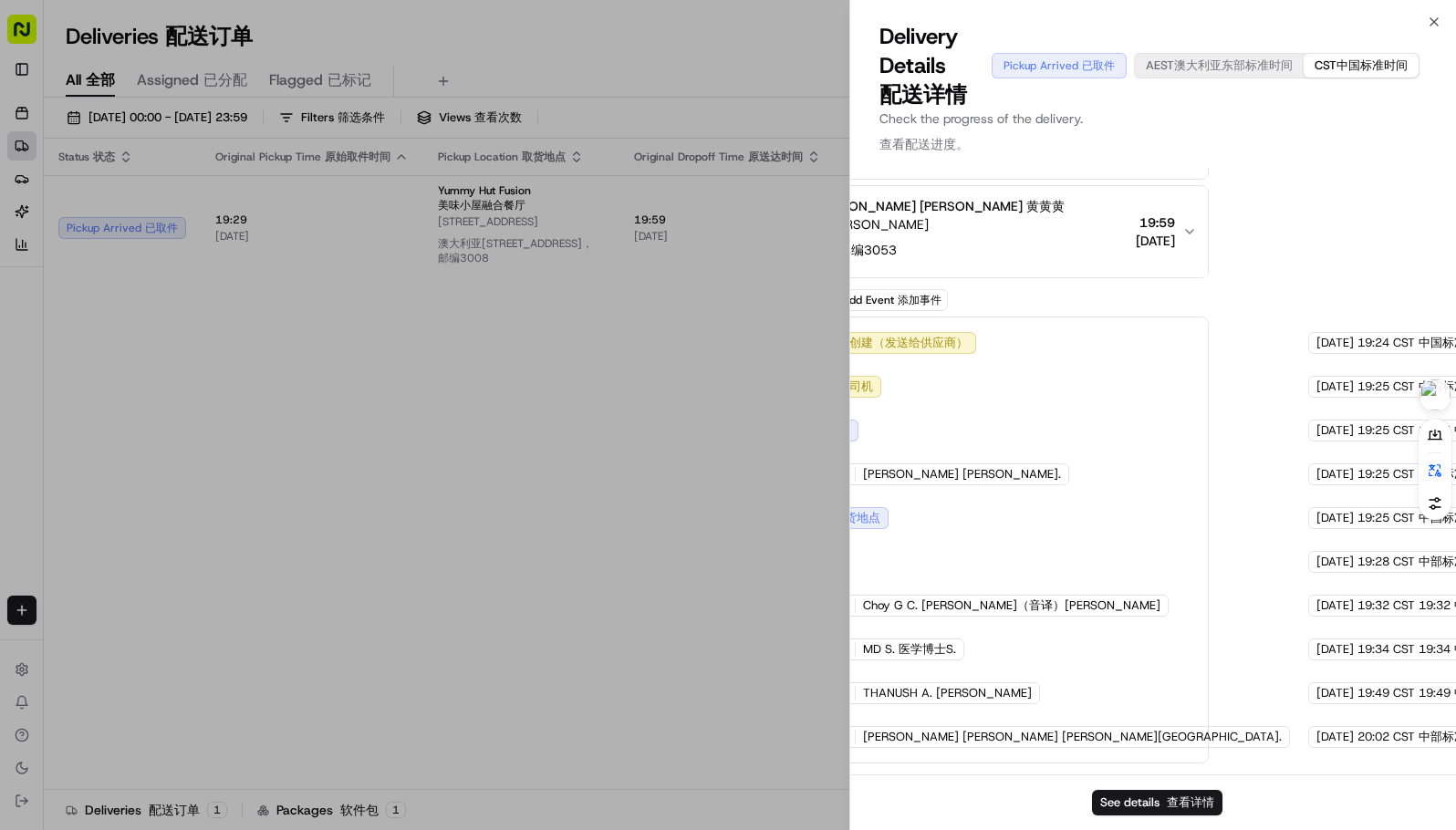
drag, startPoint x: 1146, startPoint y: 521, endPoint x: 1154, endPoint y: 511, distance: 12.8
click at [1147, 521] on div "Created (Sent To Provider) Created (Sent To Provider) 创建（发送给供应商） Uber Australia…" at bounding box center [934, 540] width 517 height 416
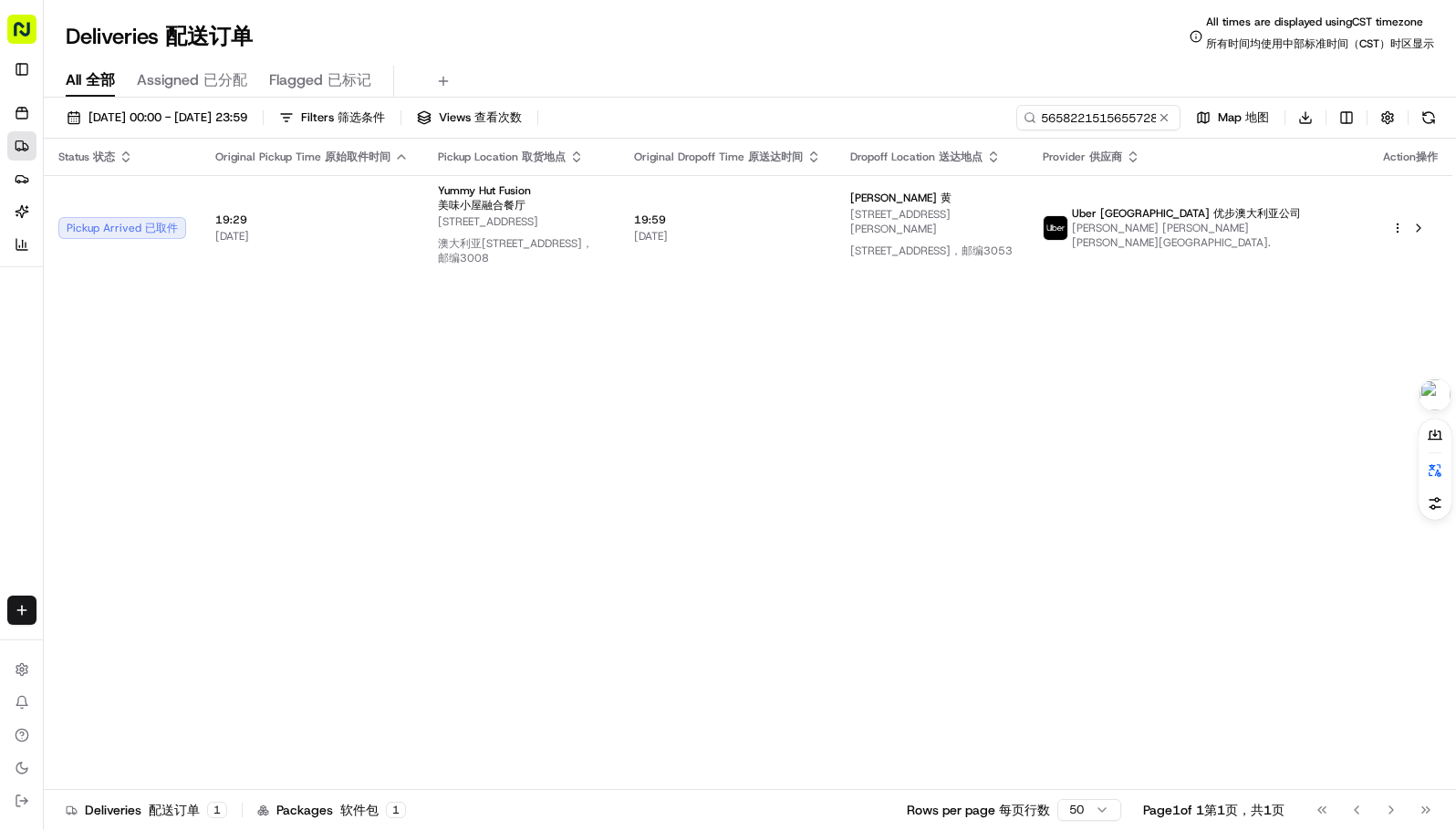
drag, startPoint x: 423, startPoint y: 446, endPoint x: 242, endPoint y: 16, distance: 466.5
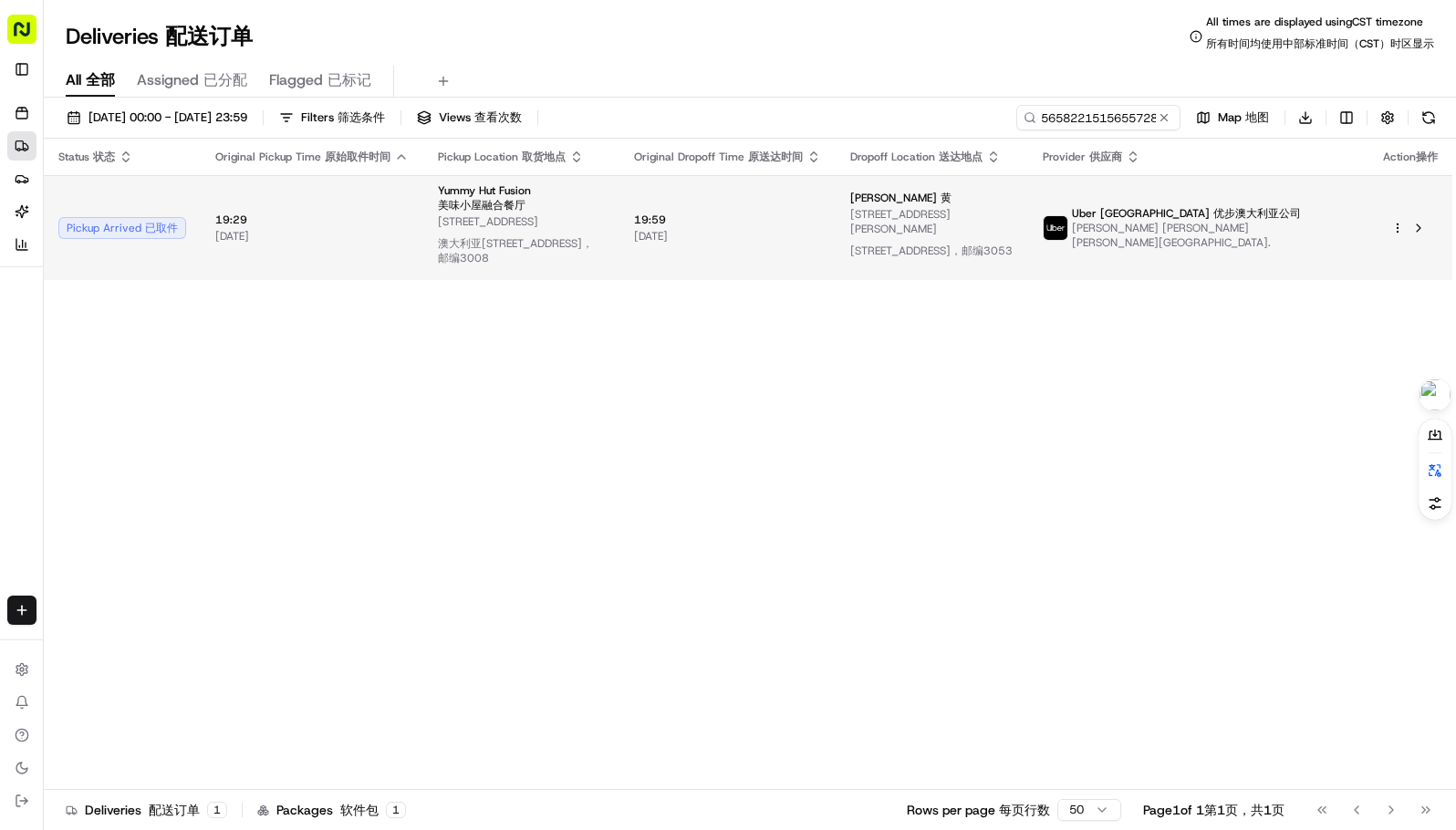
click at [1013, 208] on span "108-128 Leicester St, Carlton VIC 3053, Australia 108-128 Leicester St, Carlton…" at bounding box center [931, 236] width 163 height 58
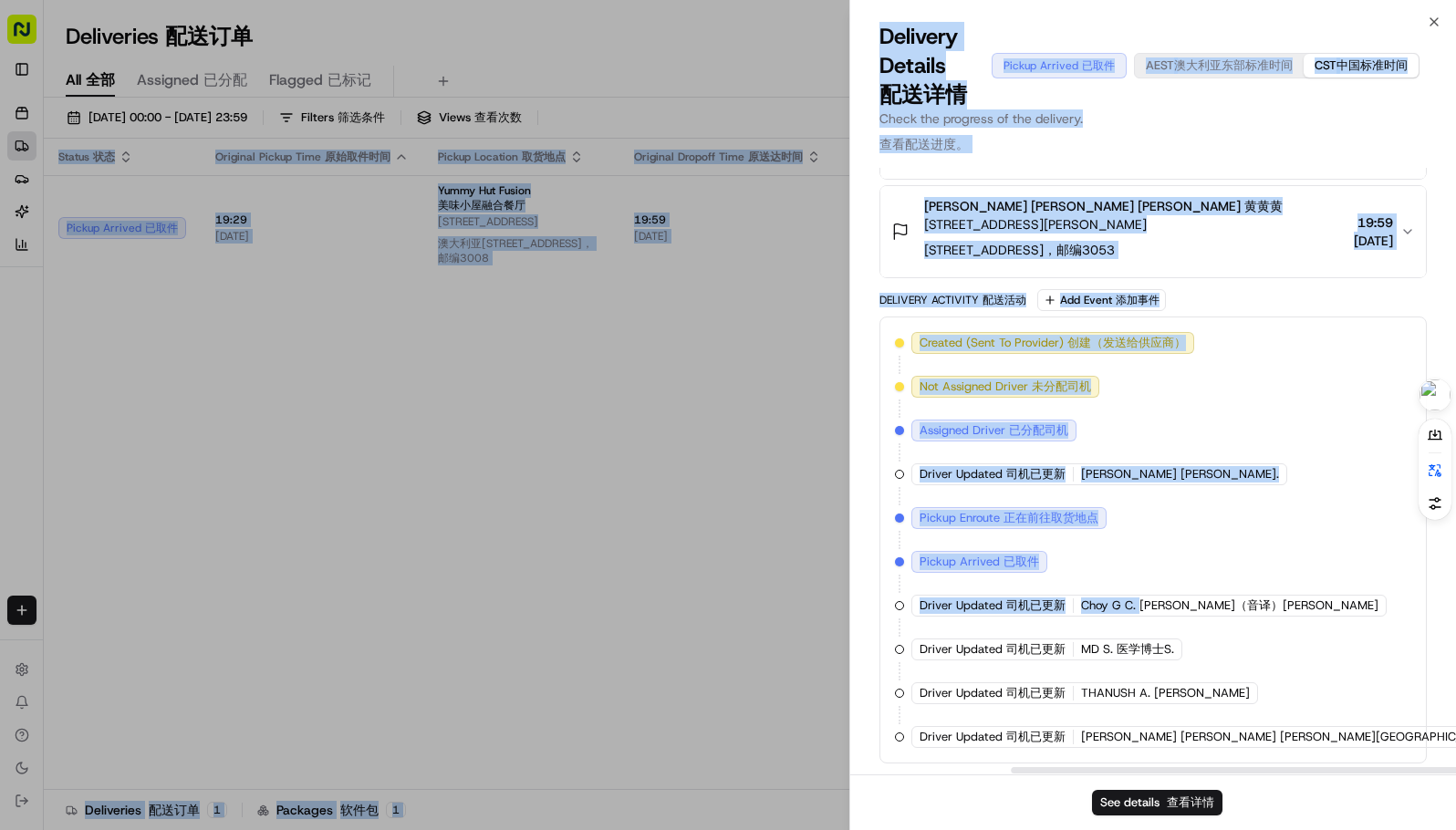
scroll to position [684, 218]
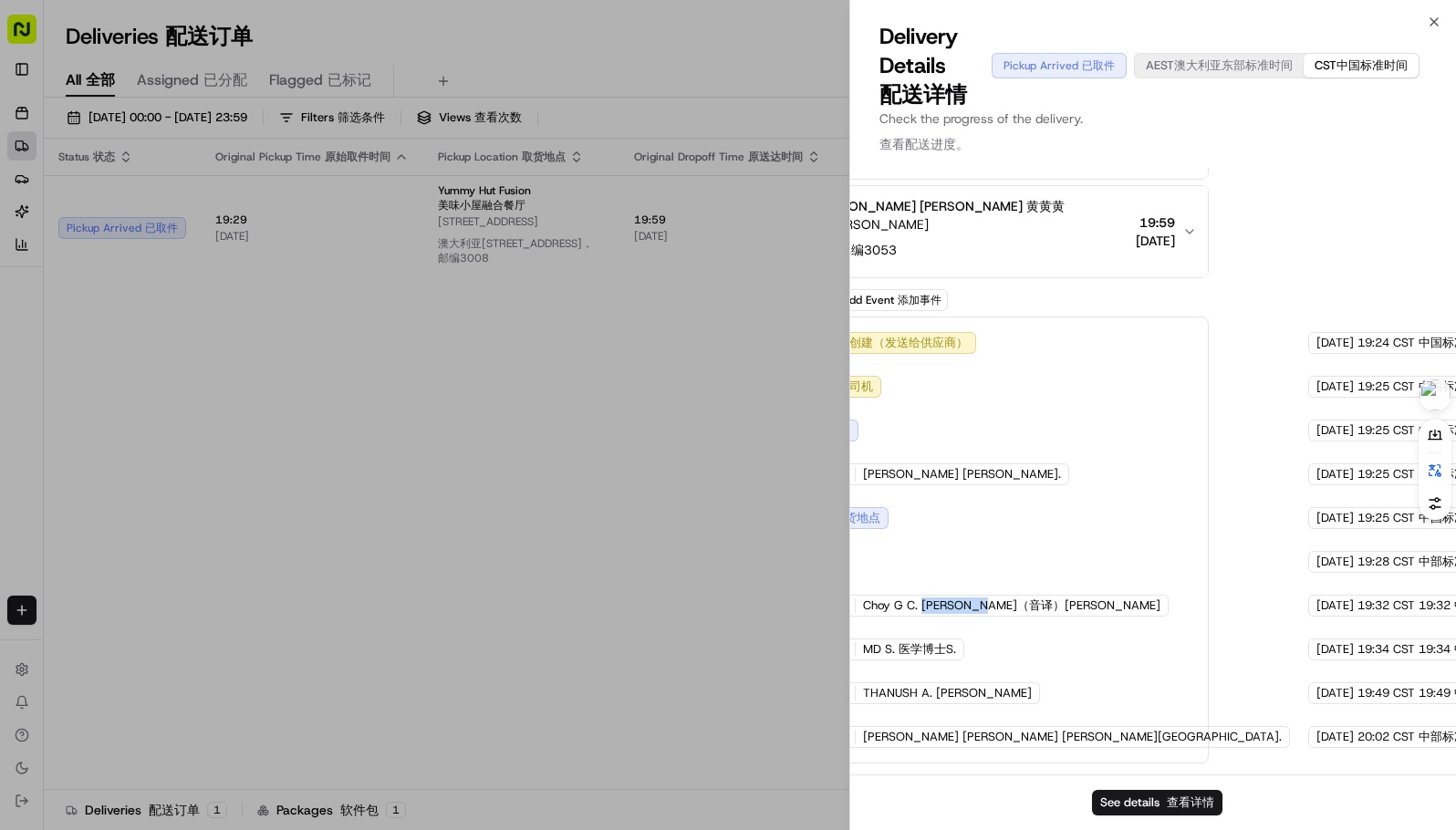
drag, startPoint x: 1184, startPoint y: 553, endPoint x: 1042, endPoint y: 568, distance: 142.8
click at [1042, 568] on div "Created (Sent To Provider) Created (Sent To Provider) 创建（发送给供应商） Uber Australia…" at bounding box center [934, 540] width 517 height 416
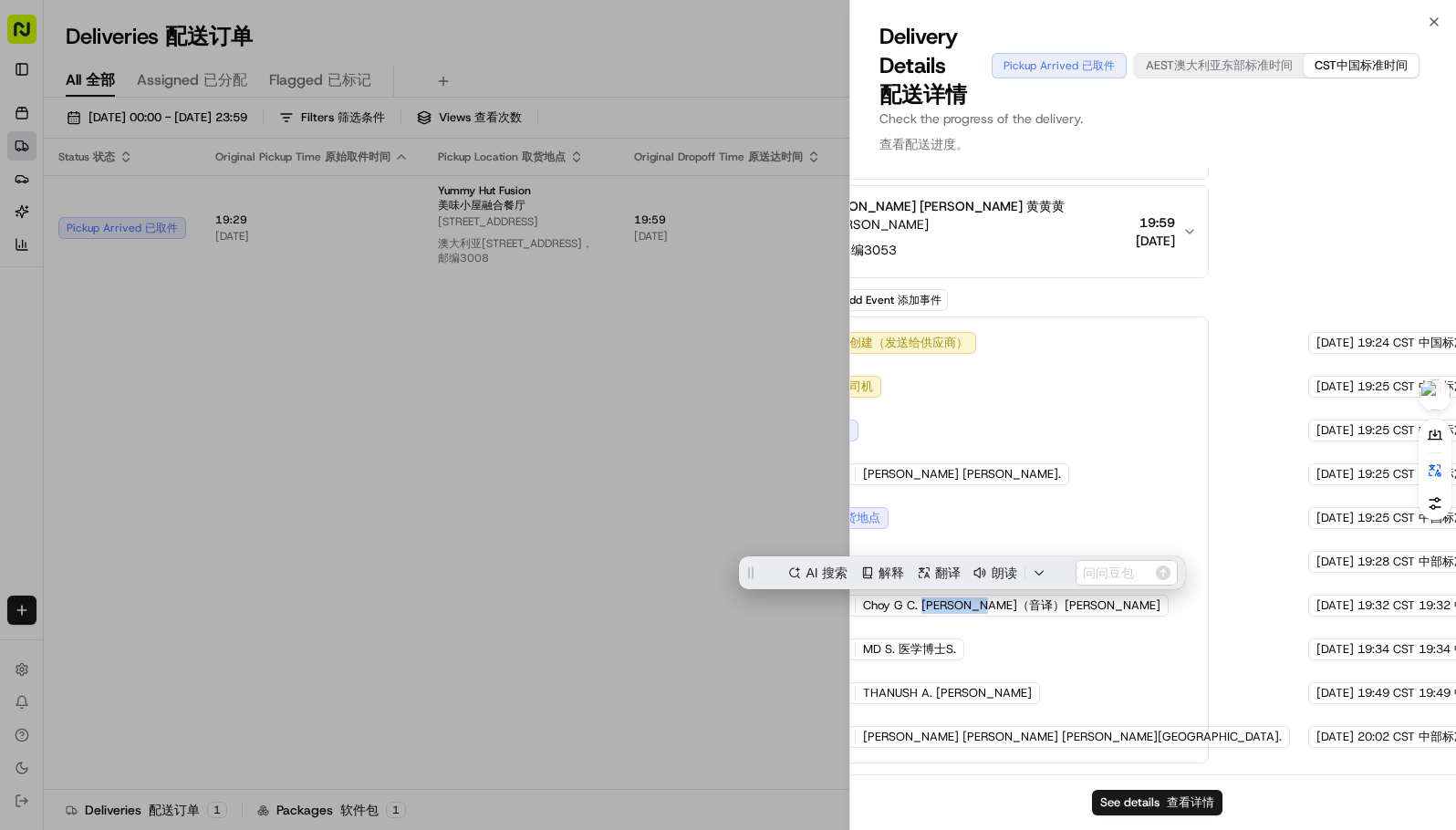
scroll to position [0, 0]
click at [1015, 544] on div "Created (Sent To Provider) Created (Sent To Provider) 创建（发送给供应商） Uber Australia…" at bounding box center [934, 540] width 517 height 416
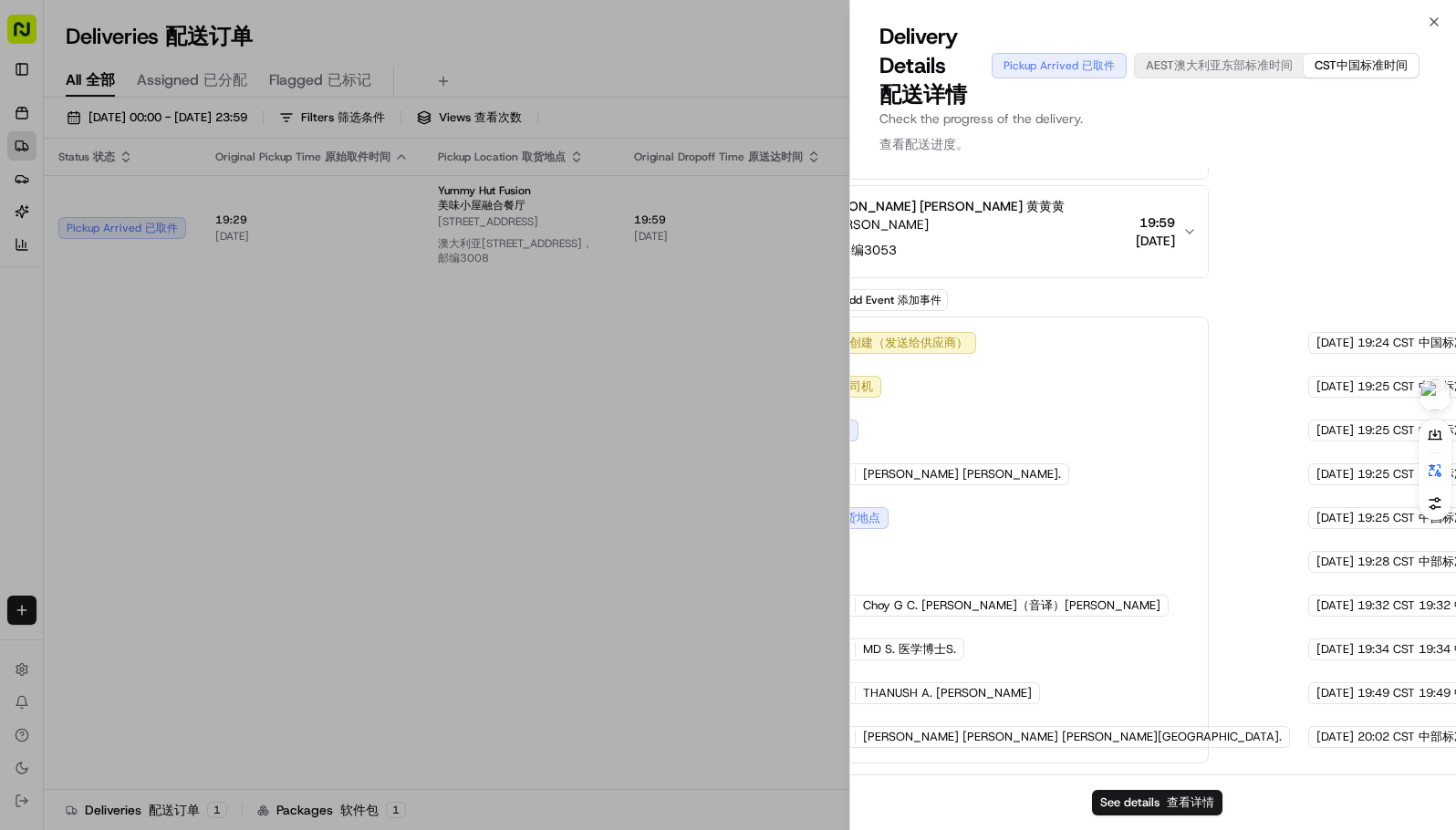
drag, startPoint x: 1177, startPoint y: 563, endPoint x: 1166, endPoint y: 551, distance: 16.3
click at [1170, 551] on div "Created (Sent To Provider) Created (Sent To Provider) 创建（发送给供应商） Uber Australia…" at bounding box center [934, 540] width 517 height 416
click at [1040, 540] on div "Created (Sent To Provider) Created (Sent To Provider) 创建（发送给供应商） Uber Australia…" at bounding box center [934, 540] width 517 height 416
click at [1148, 802] on button "See details See details 查看详情" at bounding box center [1157, 803] width 130 height 26
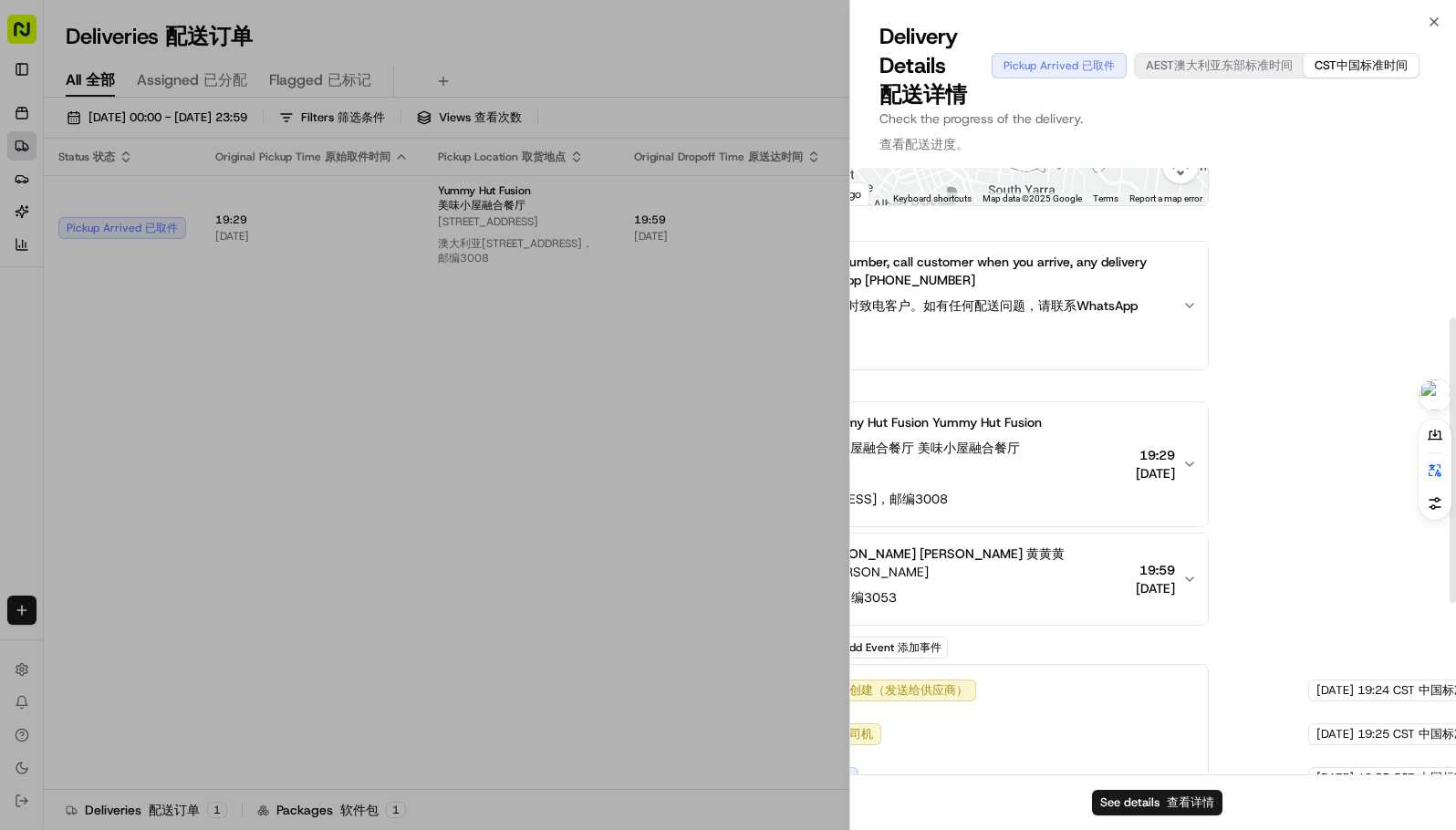
scroll to position [318, 218]
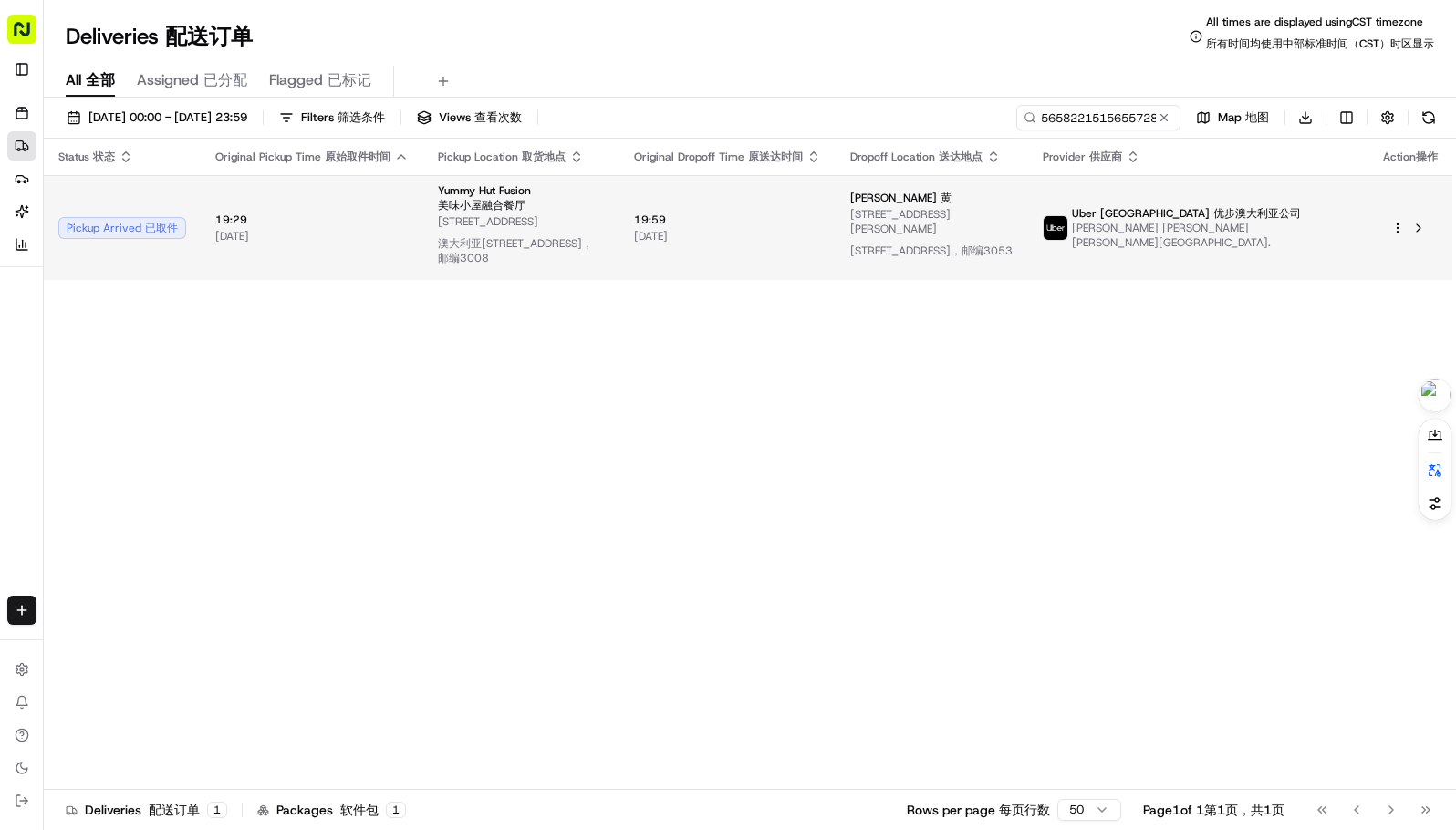
click at [652, 178] on td "19:59 19:59 15/08/2025 15/08/2025" at bounding box center [727, 227] width 216 height 105
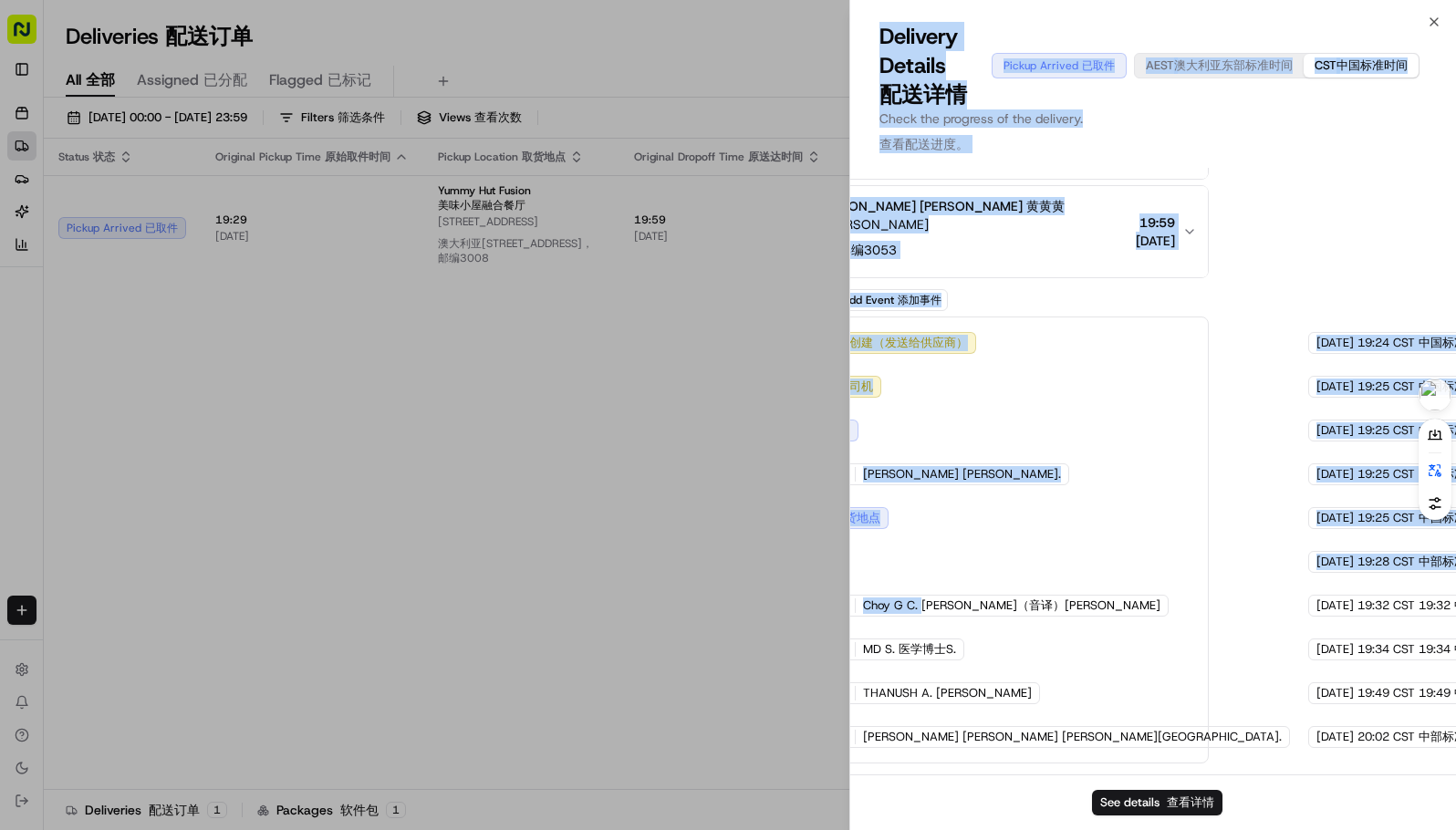
scroll to position [684, 0]
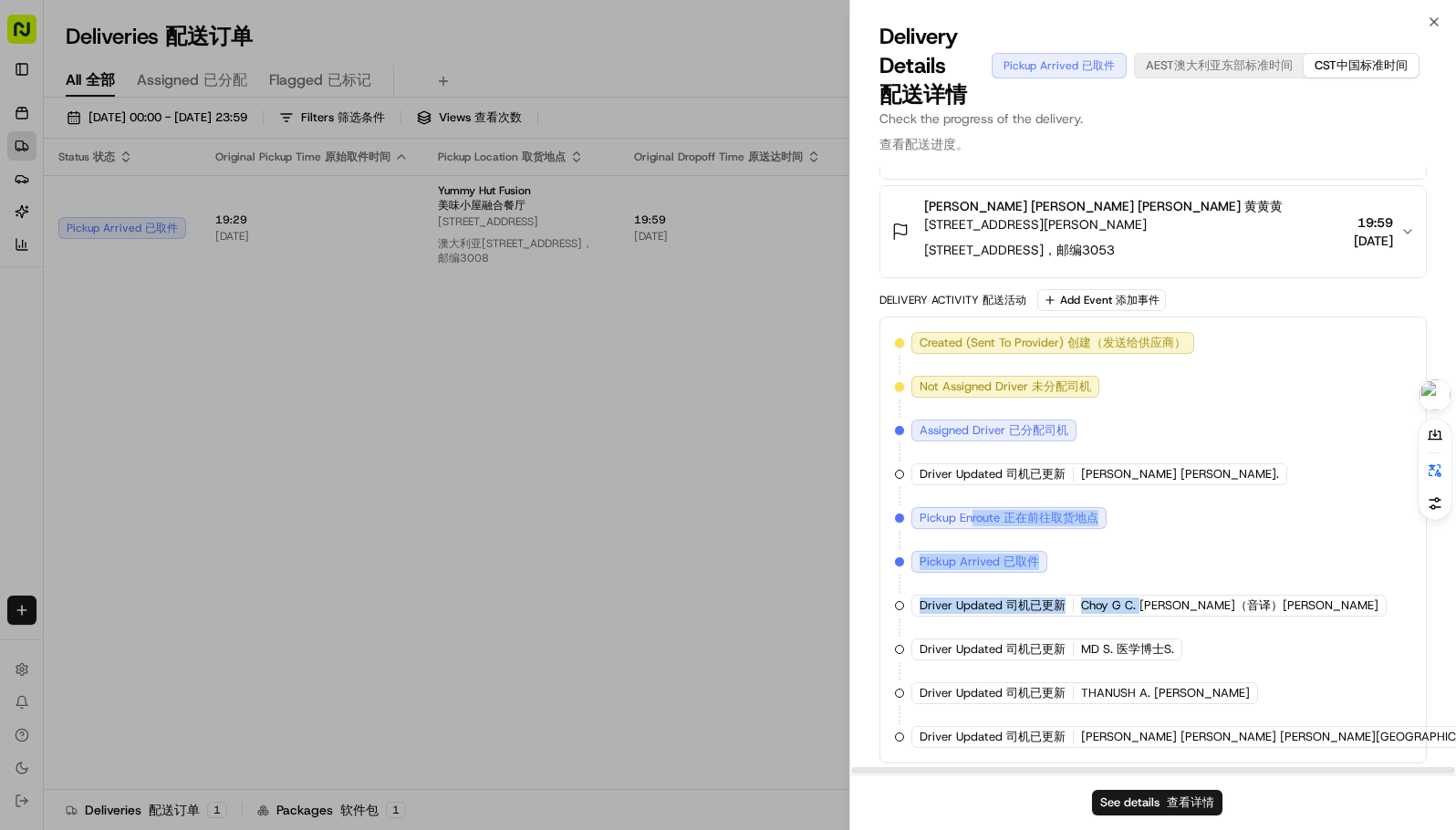
drag, startPoint x: 1172, startPoint y: 565, endPoint x: 998, endPoint y: 544, distance: 175.3
click at [982, 539] on div "Created (Sent To Provider) Created (Sent To Provider) 创建（发送给供应商） Uber Australia…" at bounding box center [1153, 540] width 517 height 416
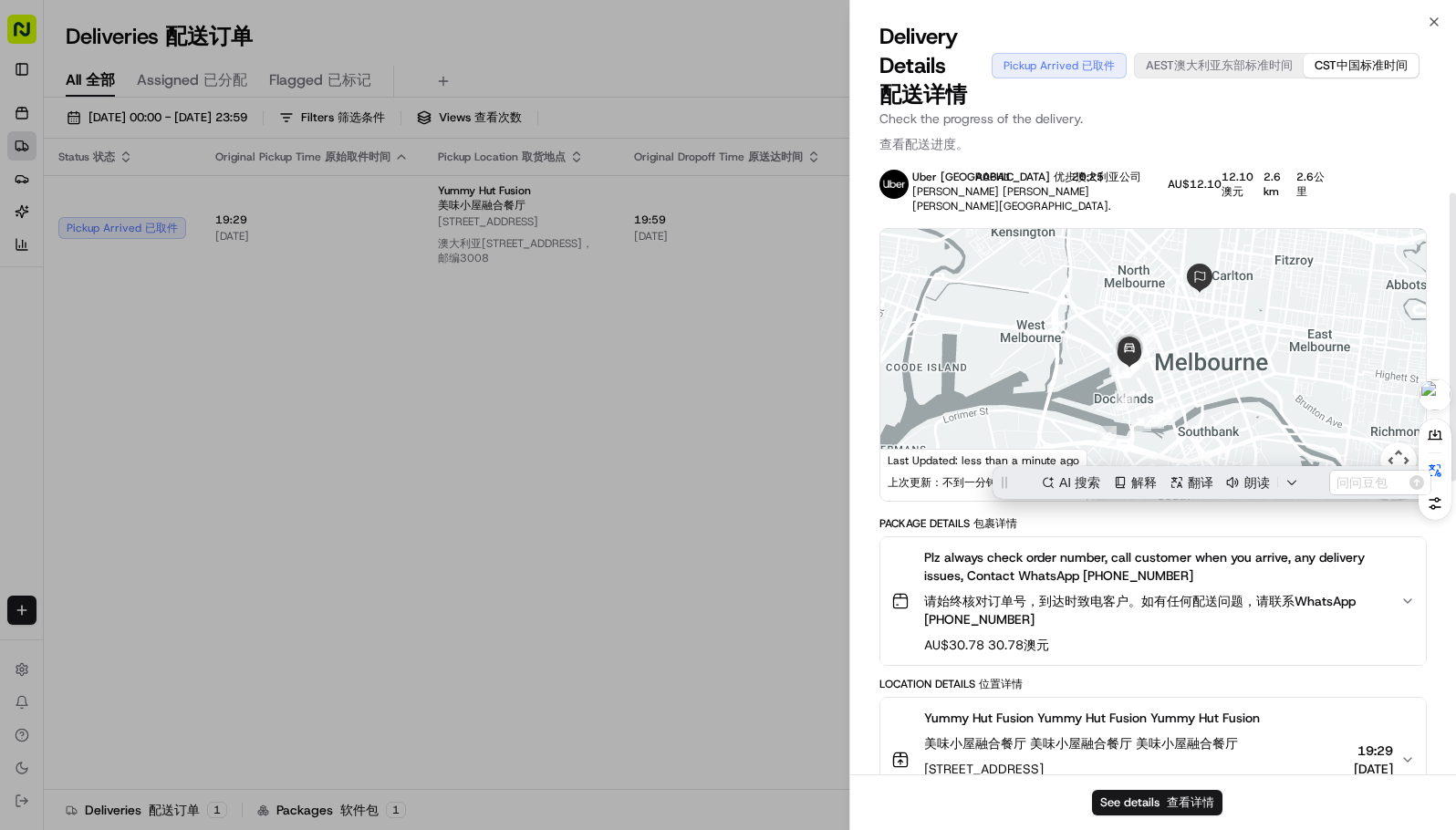
scroll to position [0, 0]
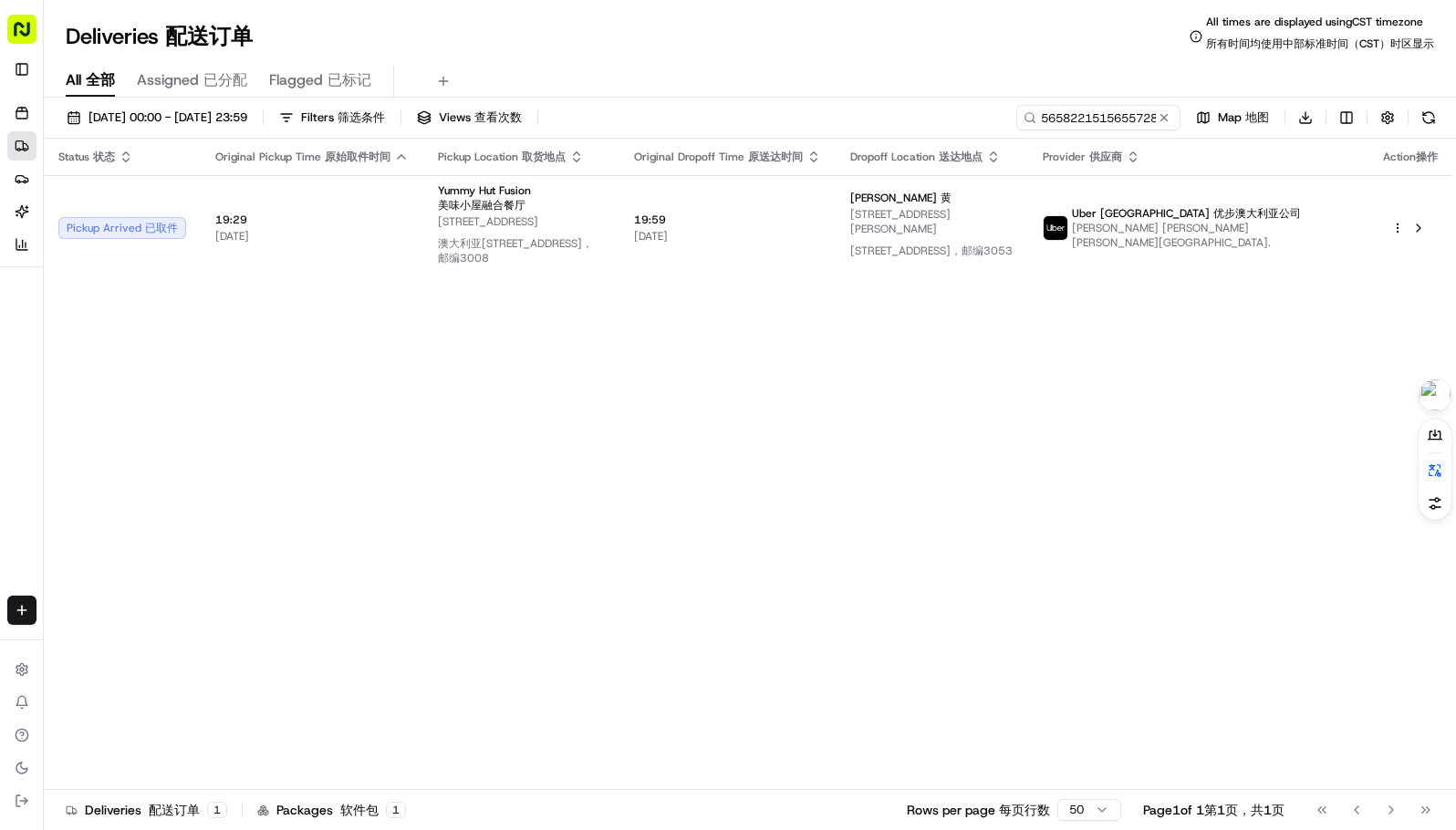
click at [1206, 461] on div "Status Status 状态 Original Pickup Time Original Pickup Time 原始取件时间 Pickup Locati…" at bounding box center [748, 471] width 1409 height 666
click at [1099, 124] on input "565822151565572845583" at bounding box center [1071, 118] width 219 height 26
click at [816, 48] on div "Deliveries Deliveries 配送订单 All times are displayed using CST timezone All times…" at bounding box center [749, 37] width 1412 height 43
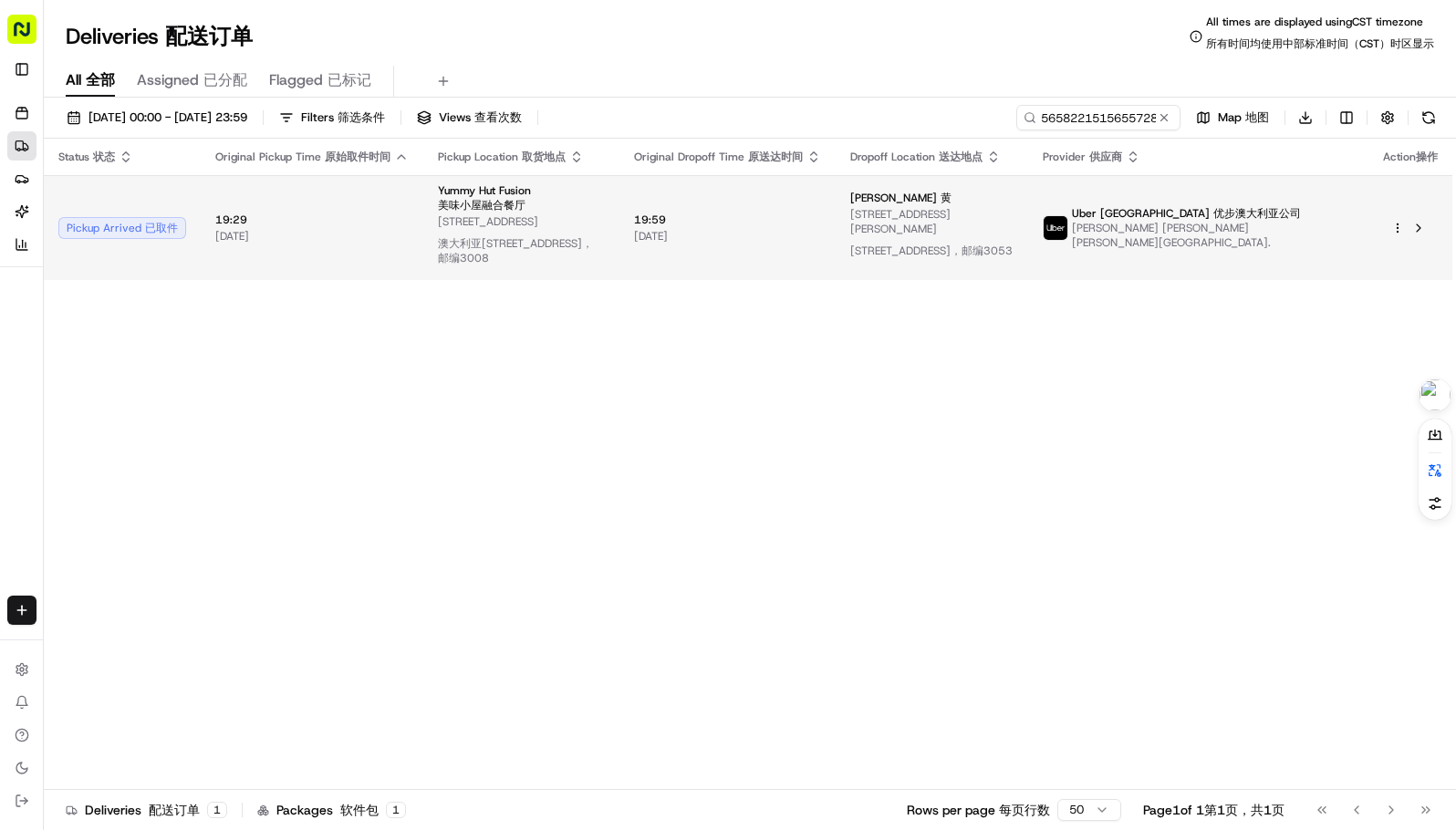
click at [1212, 208] on span "Uber Australia Uber Australia 优步澳大利亚公司" at bounding box center [1186, 213] width 229 height 15
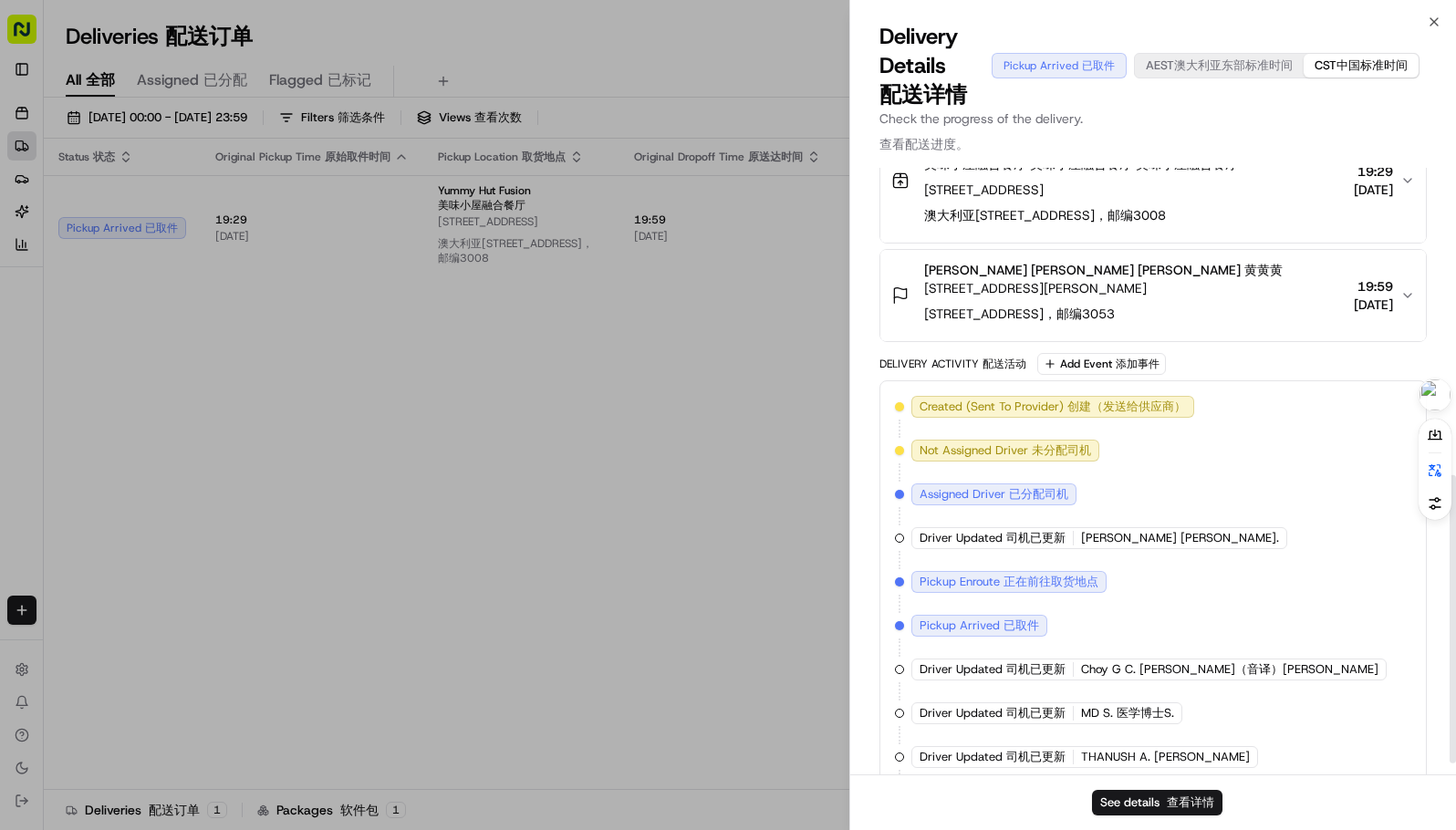
scroll to position [669, 0]
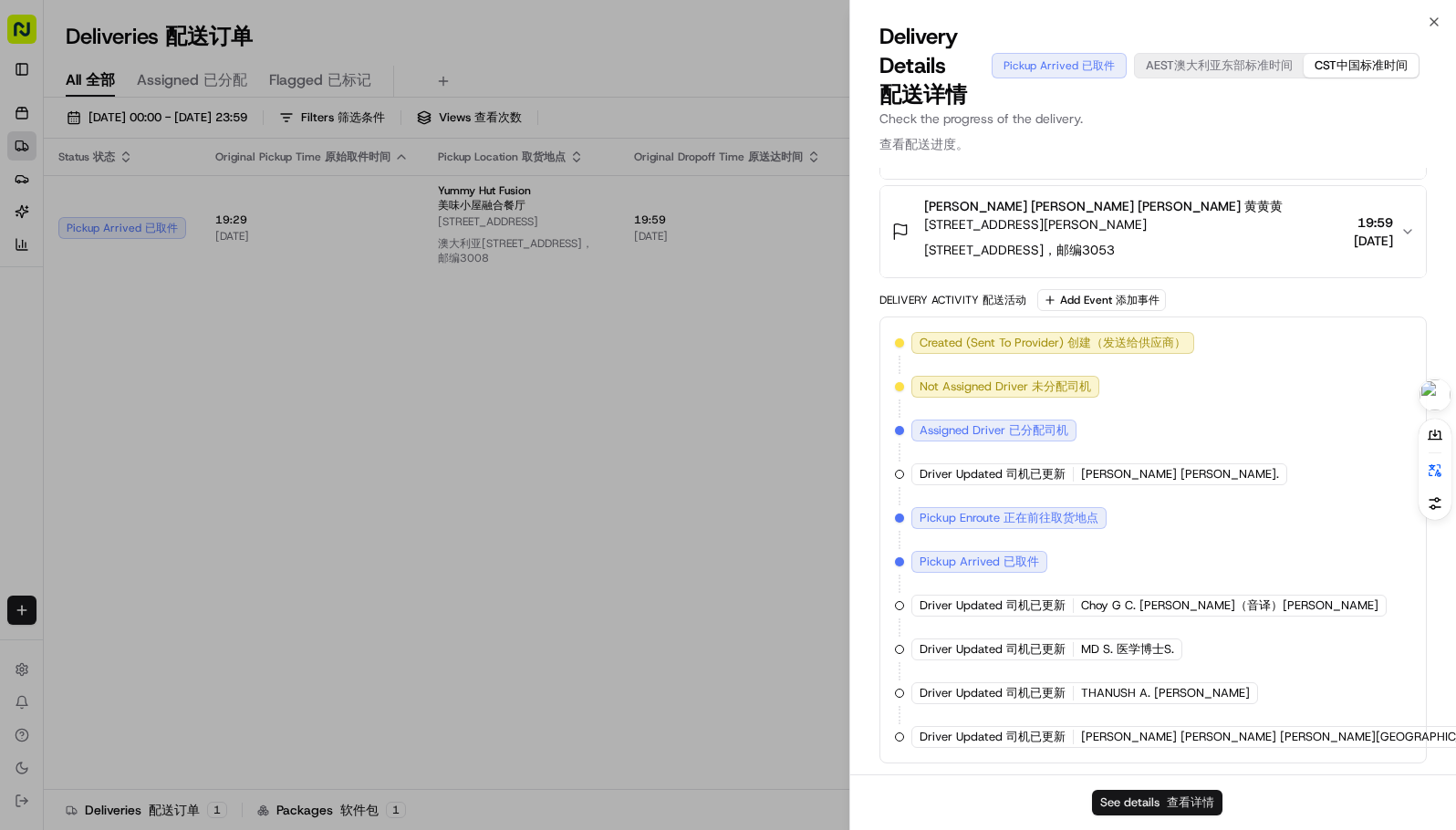
click at [1171, 810] on font "查看详情" at bounding box center [1190, 802] width 47 height 17
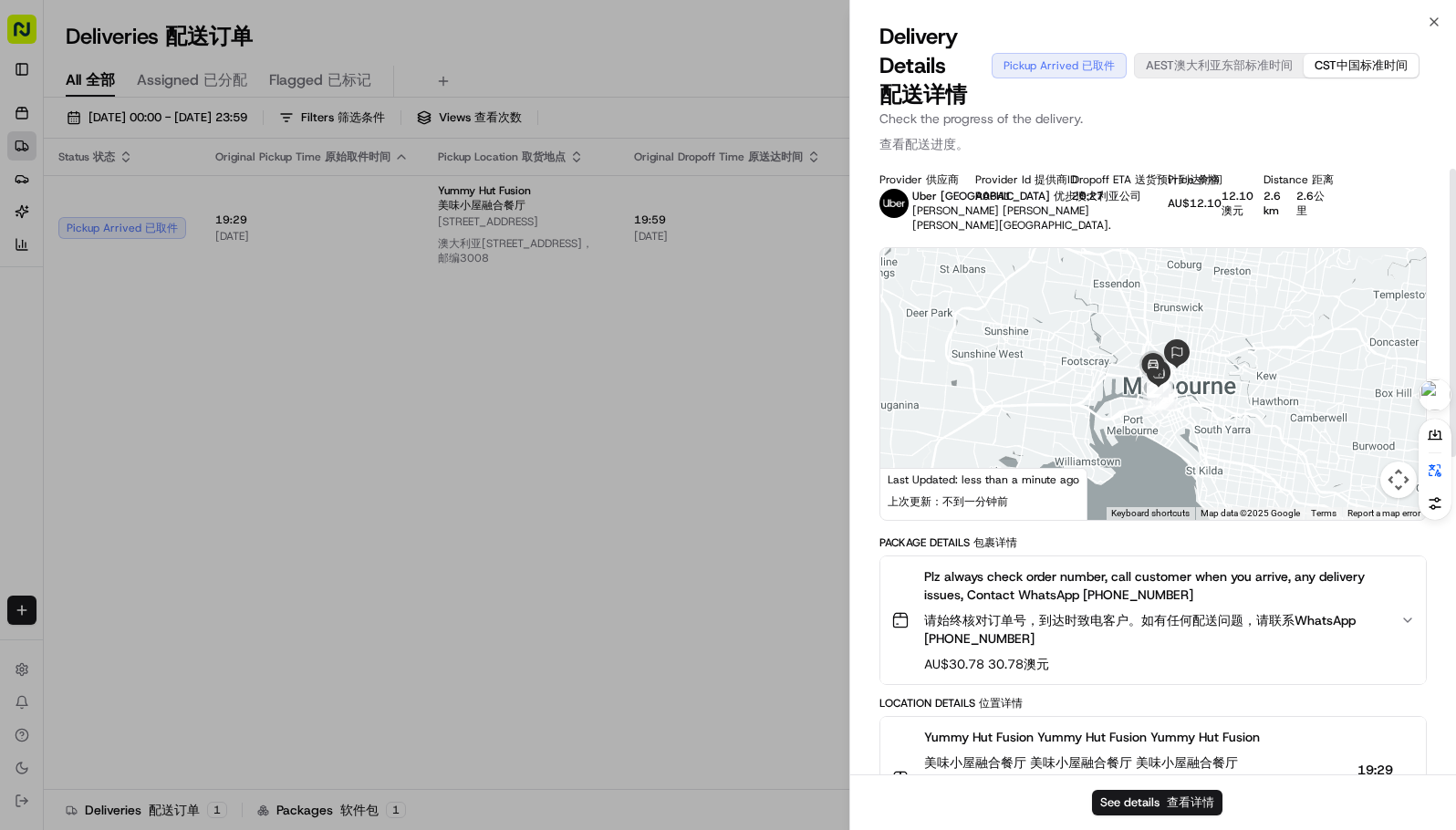
scroll to position [0, 0]
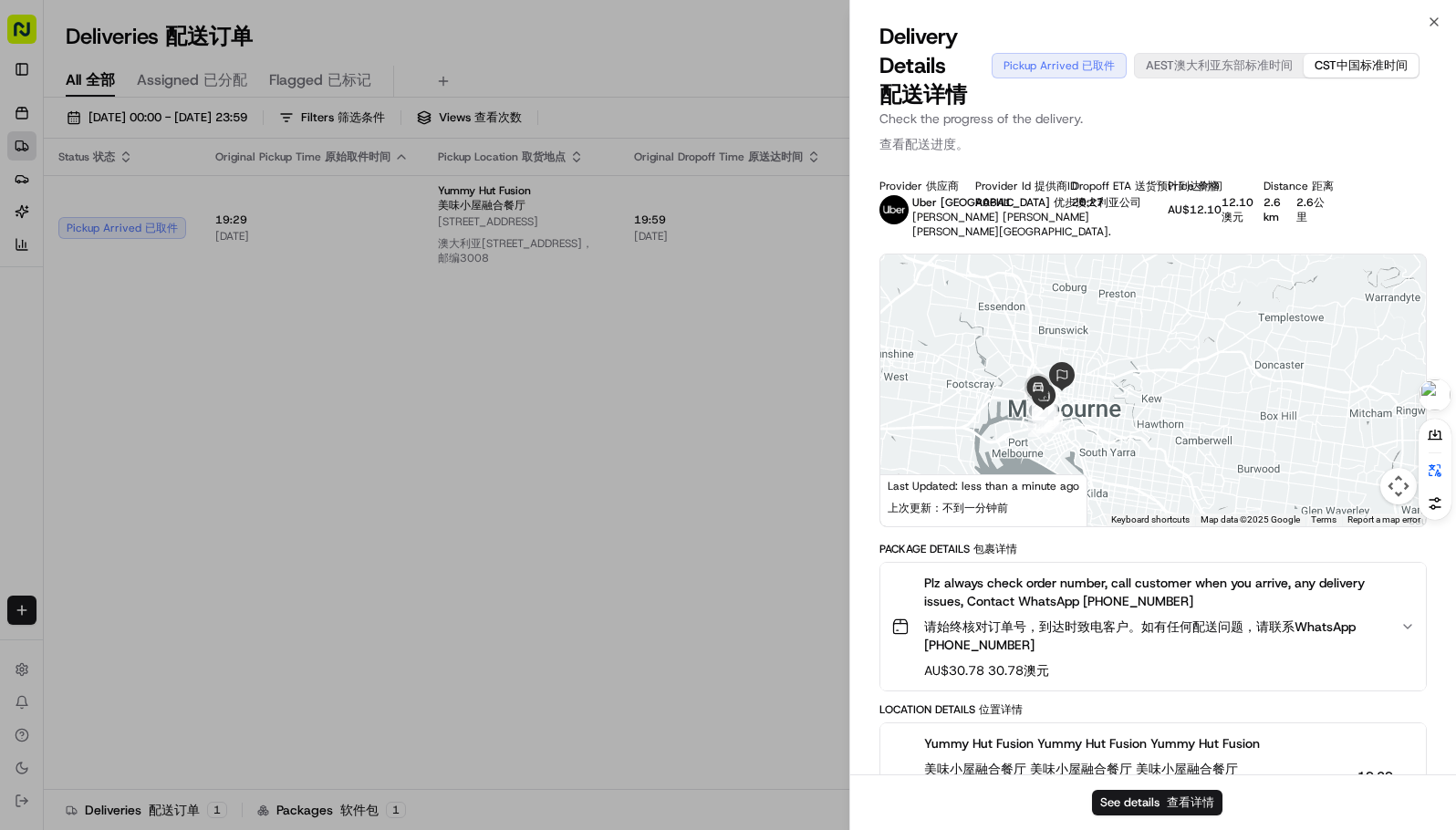
click at [1324, 150] on font "查看配送进度。" at bounding box center [1153, 144] width 547 height 18
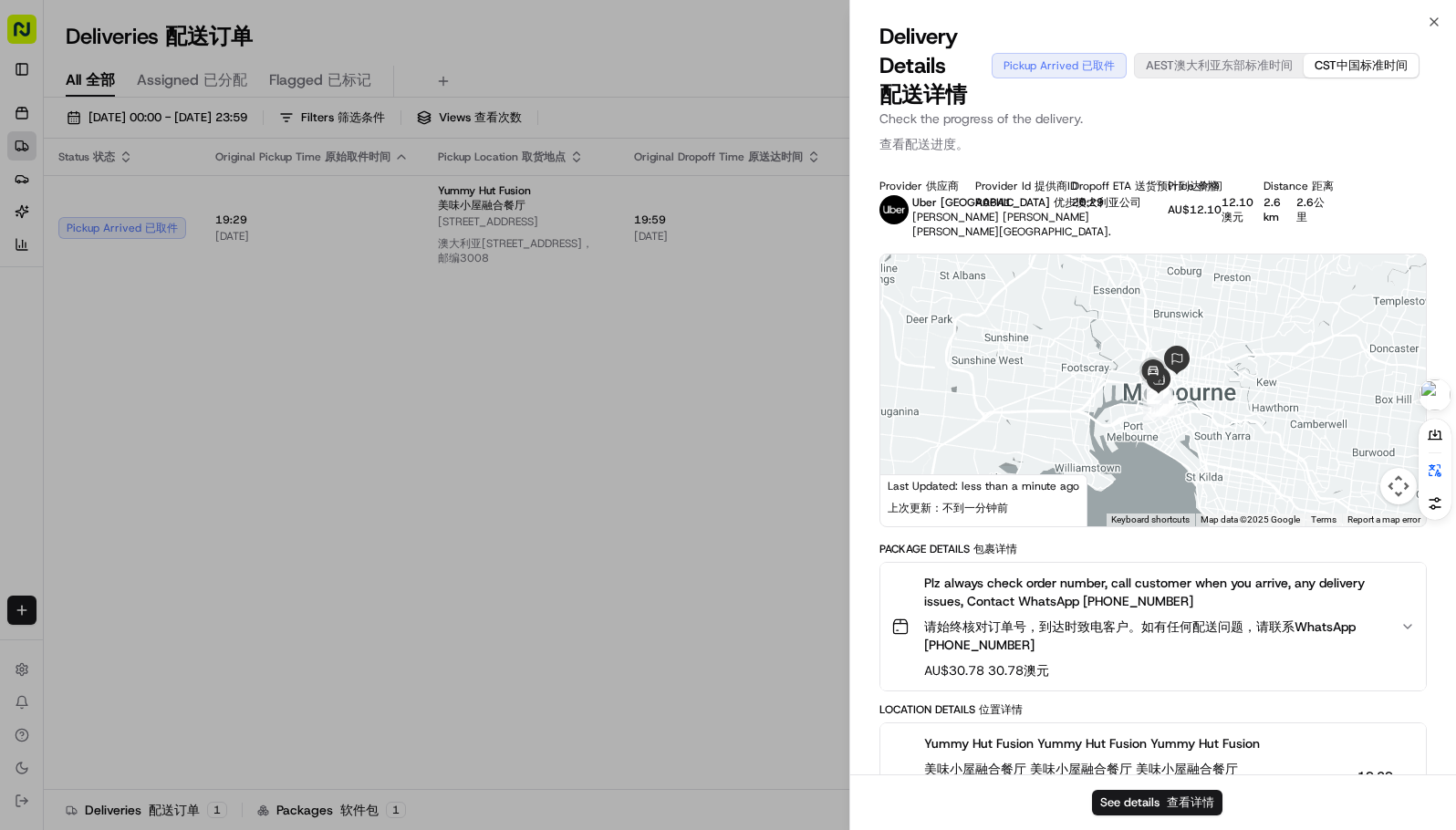
click at [1125, 116] on p "Check the progress of the delivery. Check the progress of the delivery. 查看配送进度。" at bounding box center [1153, 135] width 547 height 51
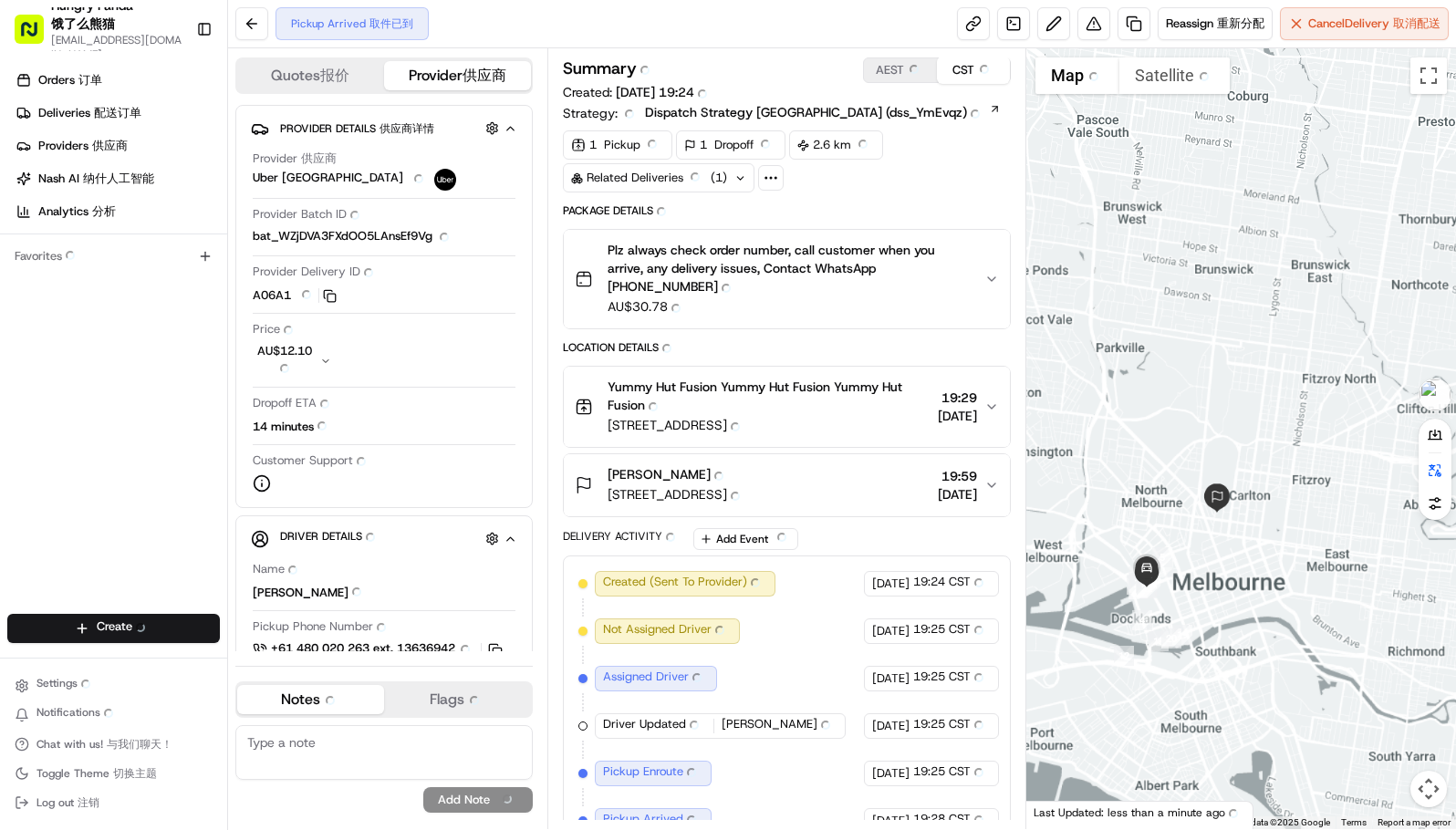
drag, startPoint x: 1310, startPoint y: 627, endPoint x: 1187, endPoint y: 605, distance: 125.0
click at [1187, 605] on div at bounding box center [1241, 439] width 430 height 781
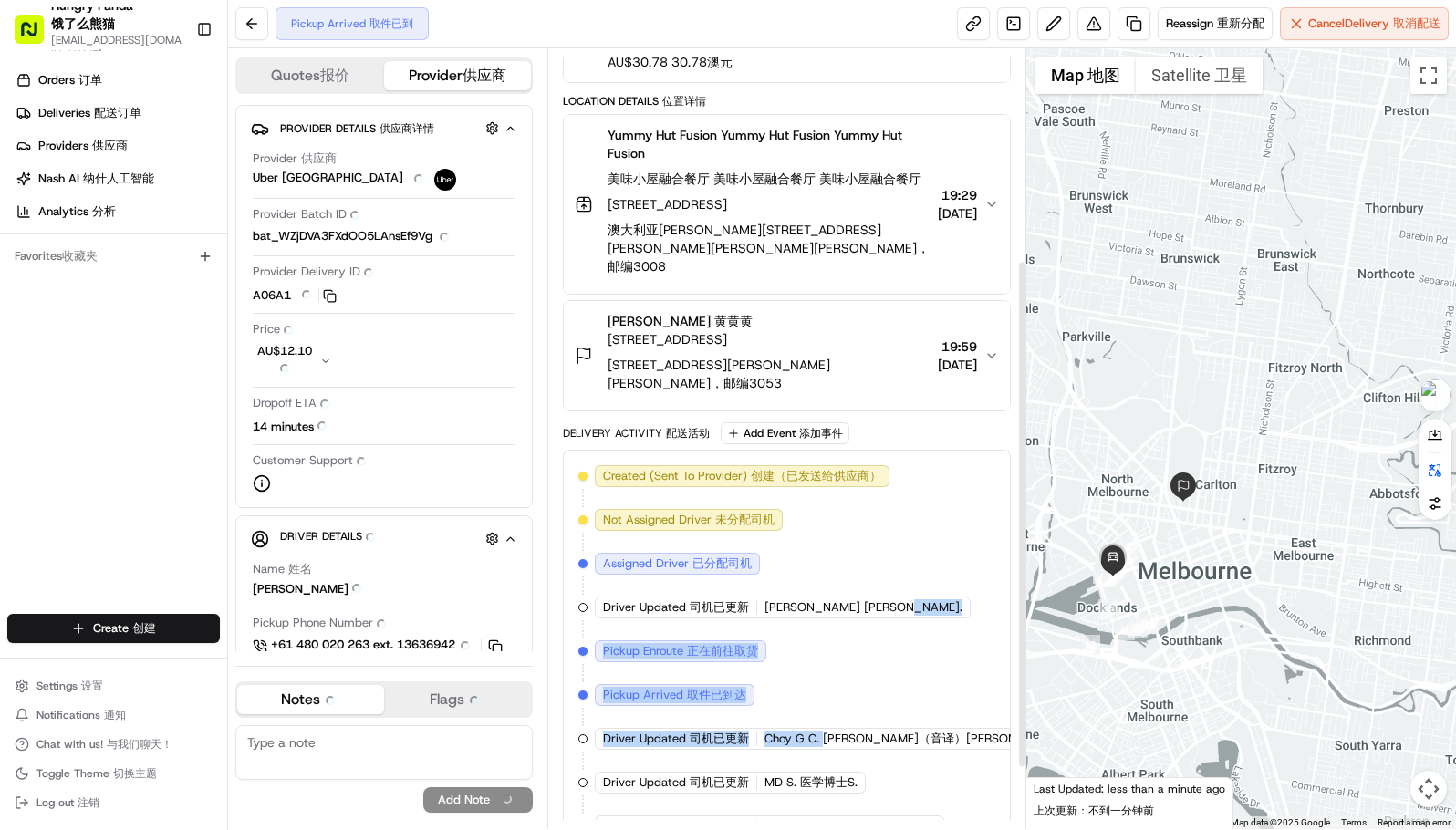
scroll to position [310, 0]
drag, startPoint x: 848, startPoint y: 693, endPoint x: 923, endPoint y: 679, distance: 76.3
click at [963, 683] on div "Created (Sent To Provider) Created (Sent To Provider) 创建（已发送给供应商） Uber [GEOGRAP…" at bounding box center [786, 673] width 417 height 416
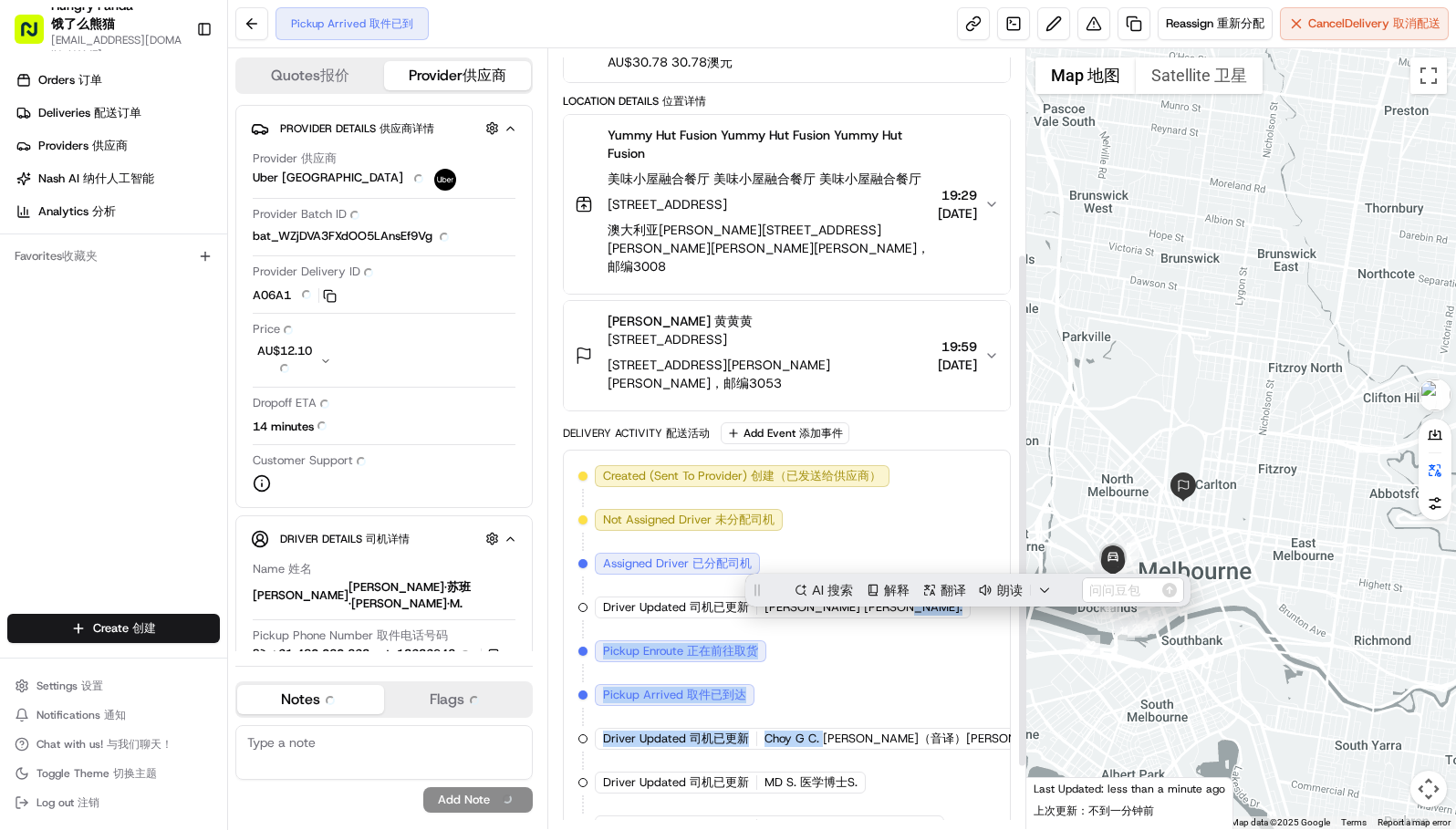
scroll to position [0, 0]
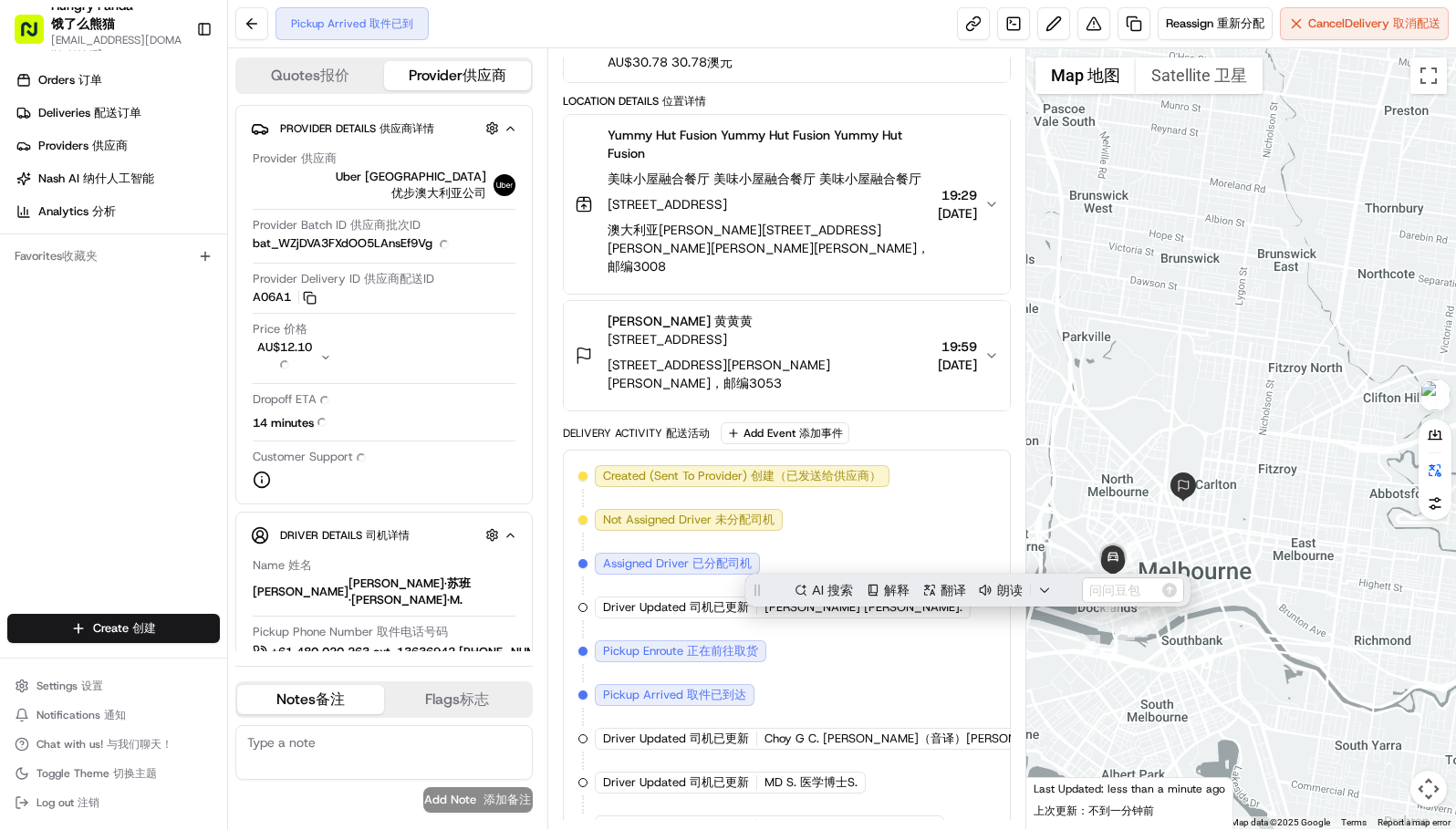
click at [822, 684] on div "Created (Sent To Provider) Created (Sent To Provider) 创建（已发送给供应商） Uber Australi…" at bounding box center [786, 673] width 417 height 416
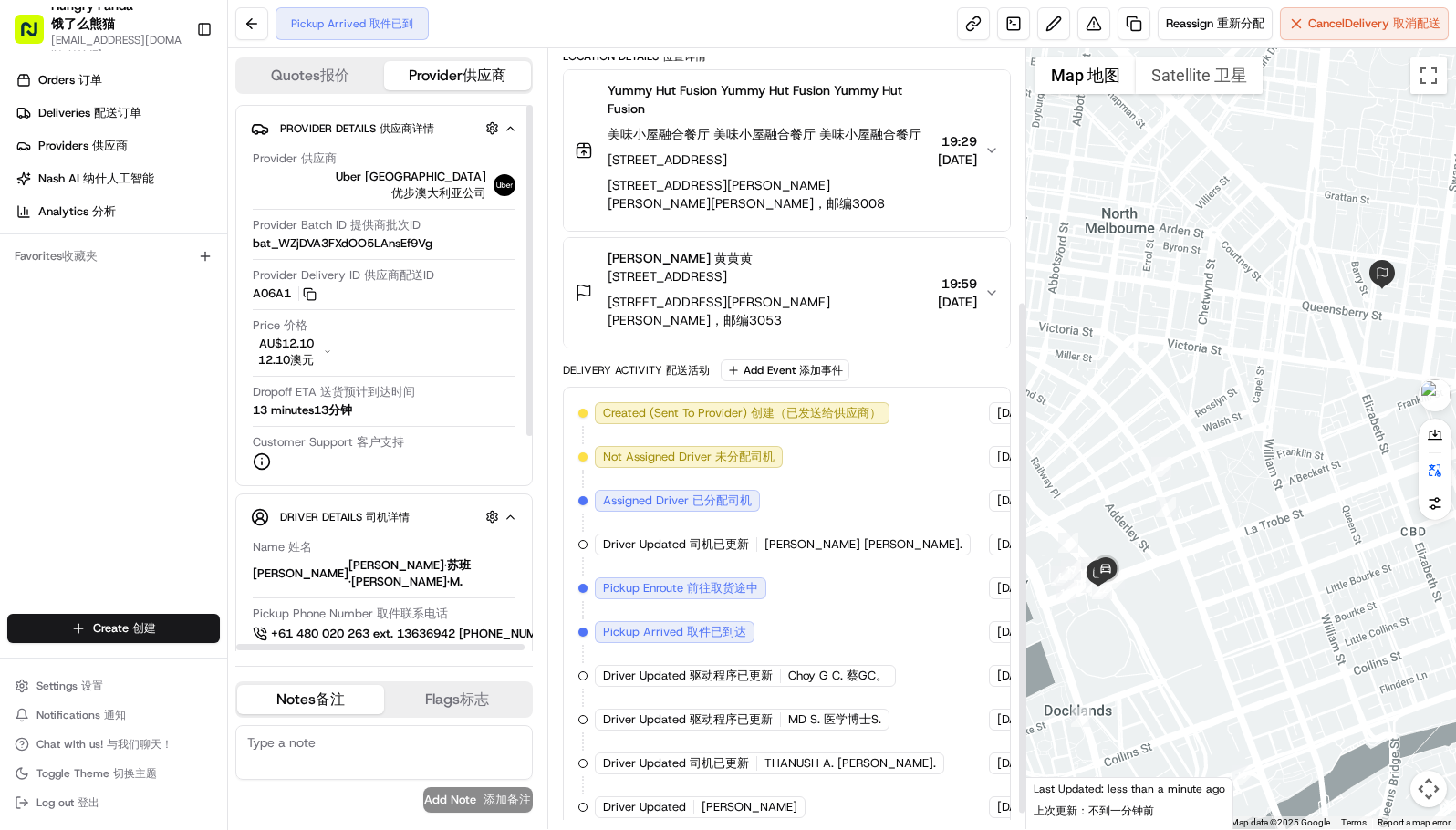
scroll to position [381, 0]
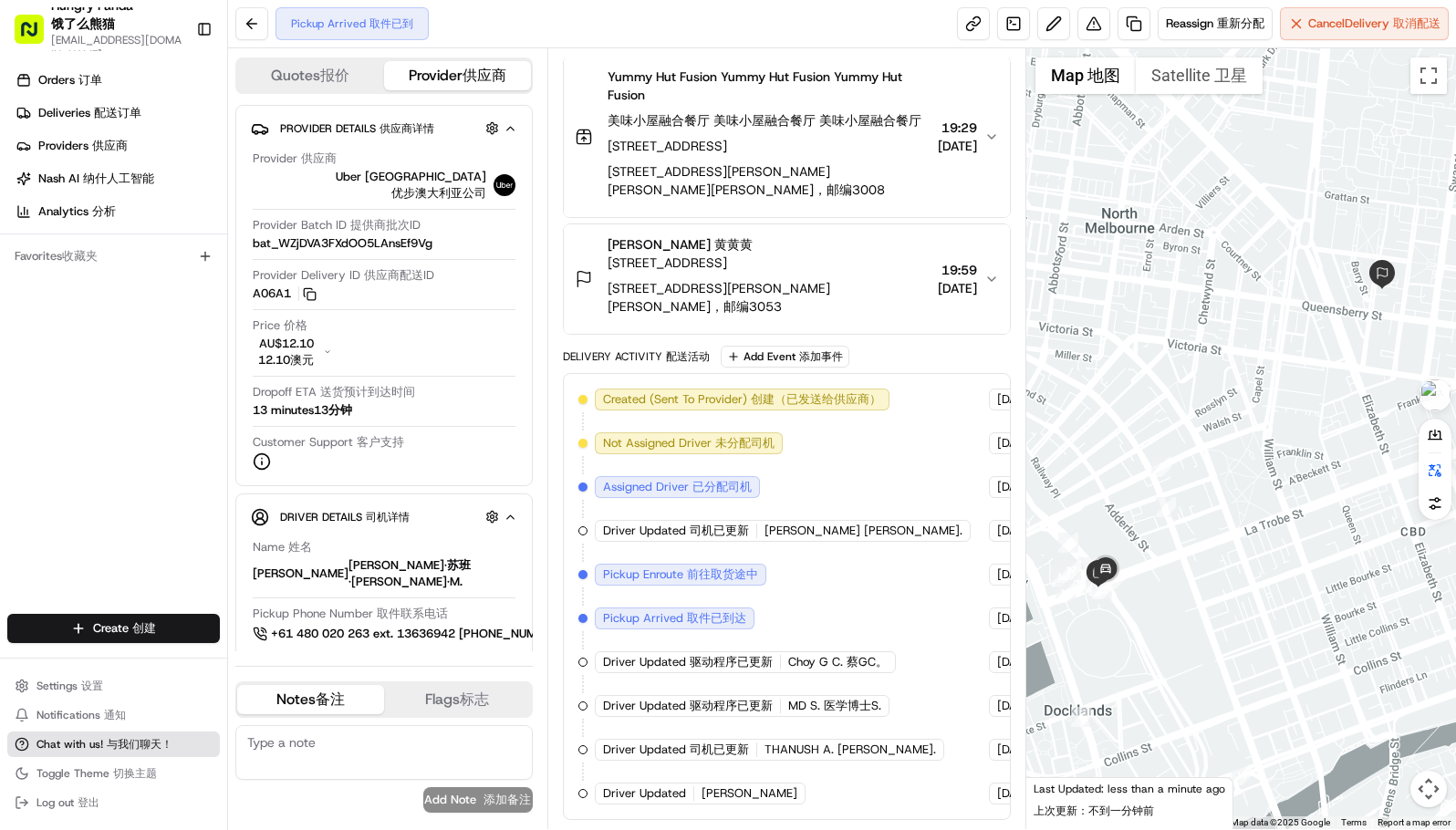
click at [118, 746] on span "与我们聊天！" at bounding box center [139, 744] width 65 height 15
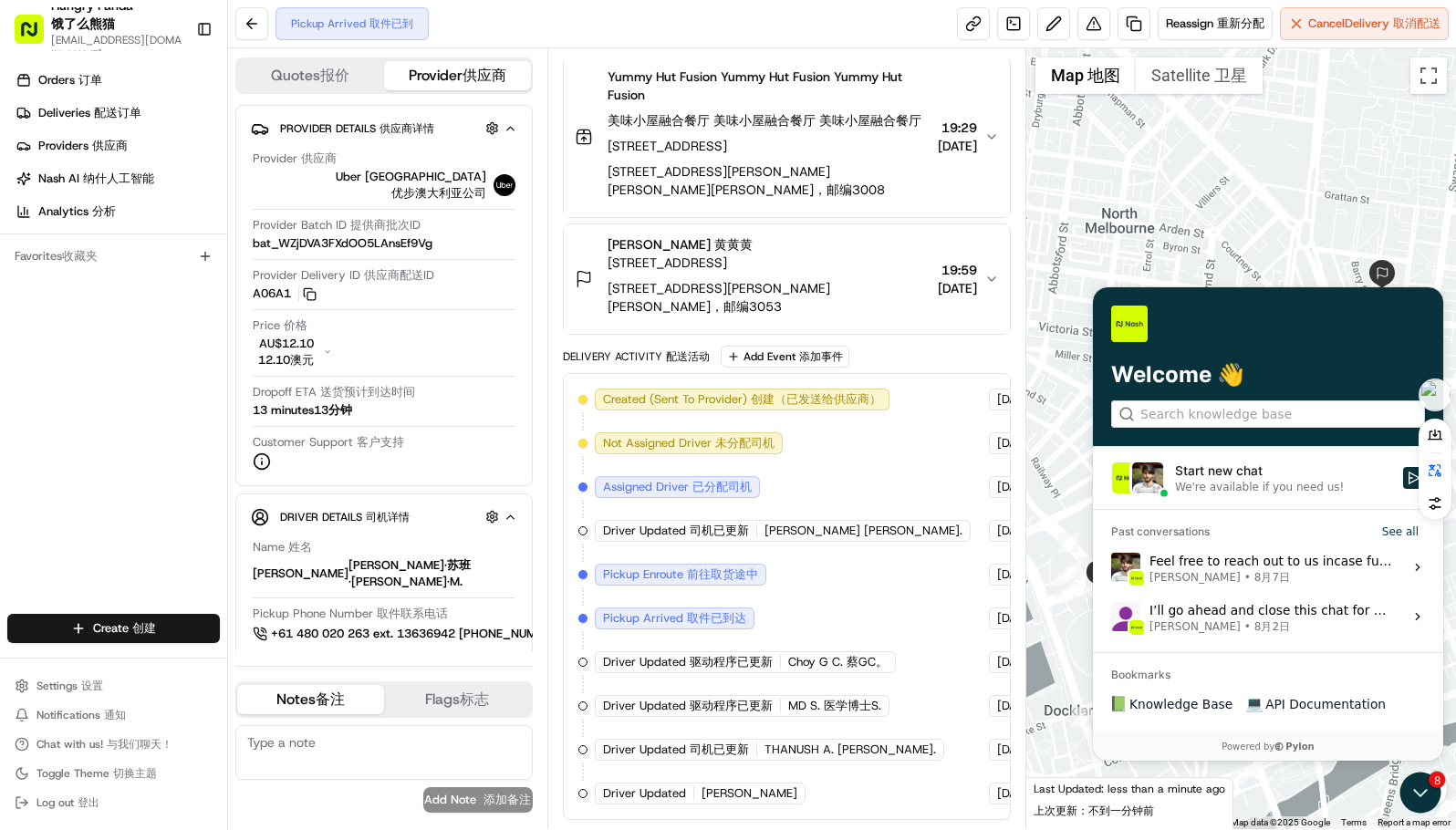
click at [1220, 487] on div "We're available if you need us!" at bounding box center [1258, 487] width 169 height 15
click at [1403, 487] on button "Start new chat We're available if you need us!" at bounding box center [1414, 478] width 22 height 22
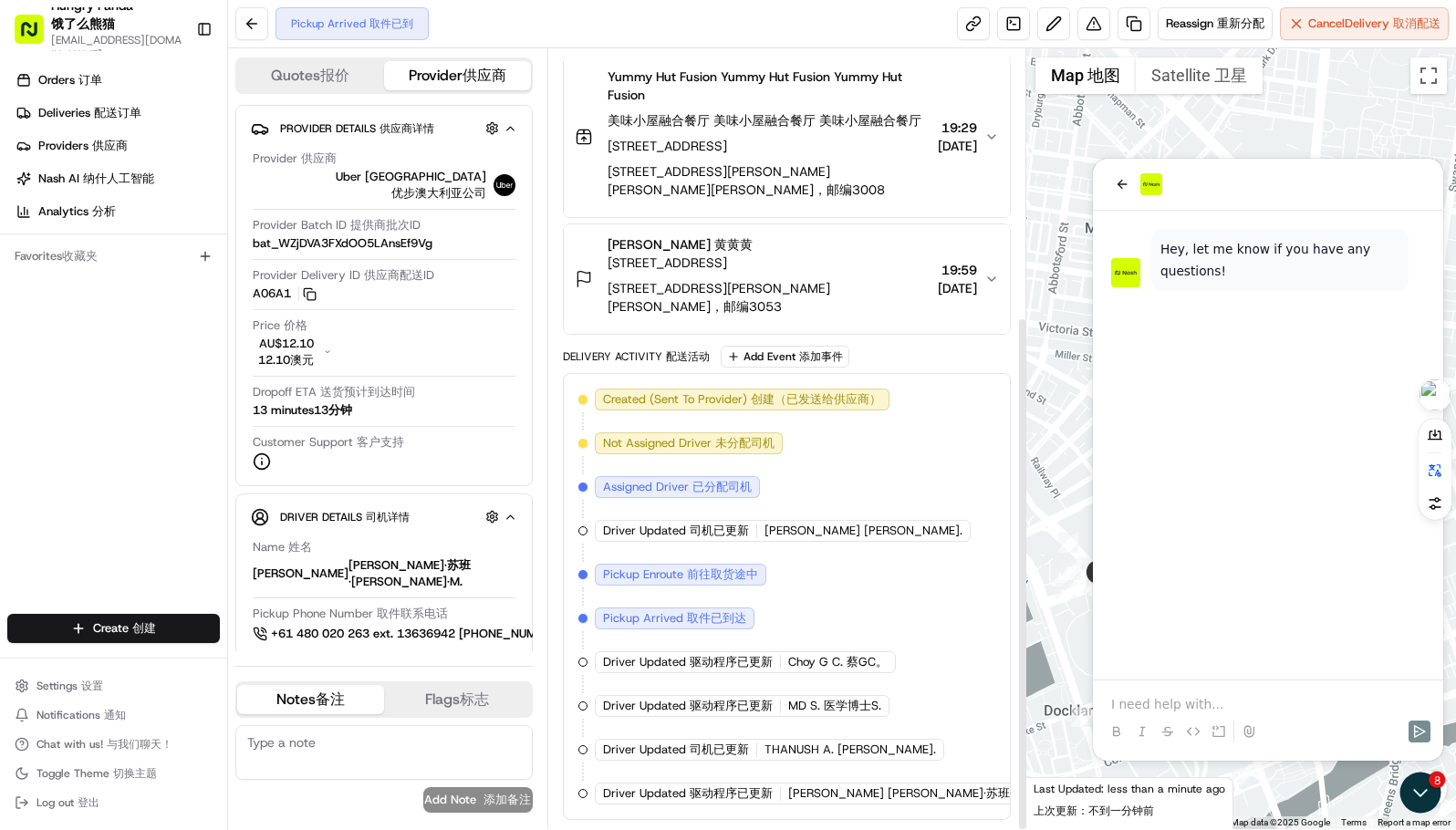
scroll to position [405, 0]
click at [1164, 696] on p at bounding box center [1268, 705] width 314 height 18
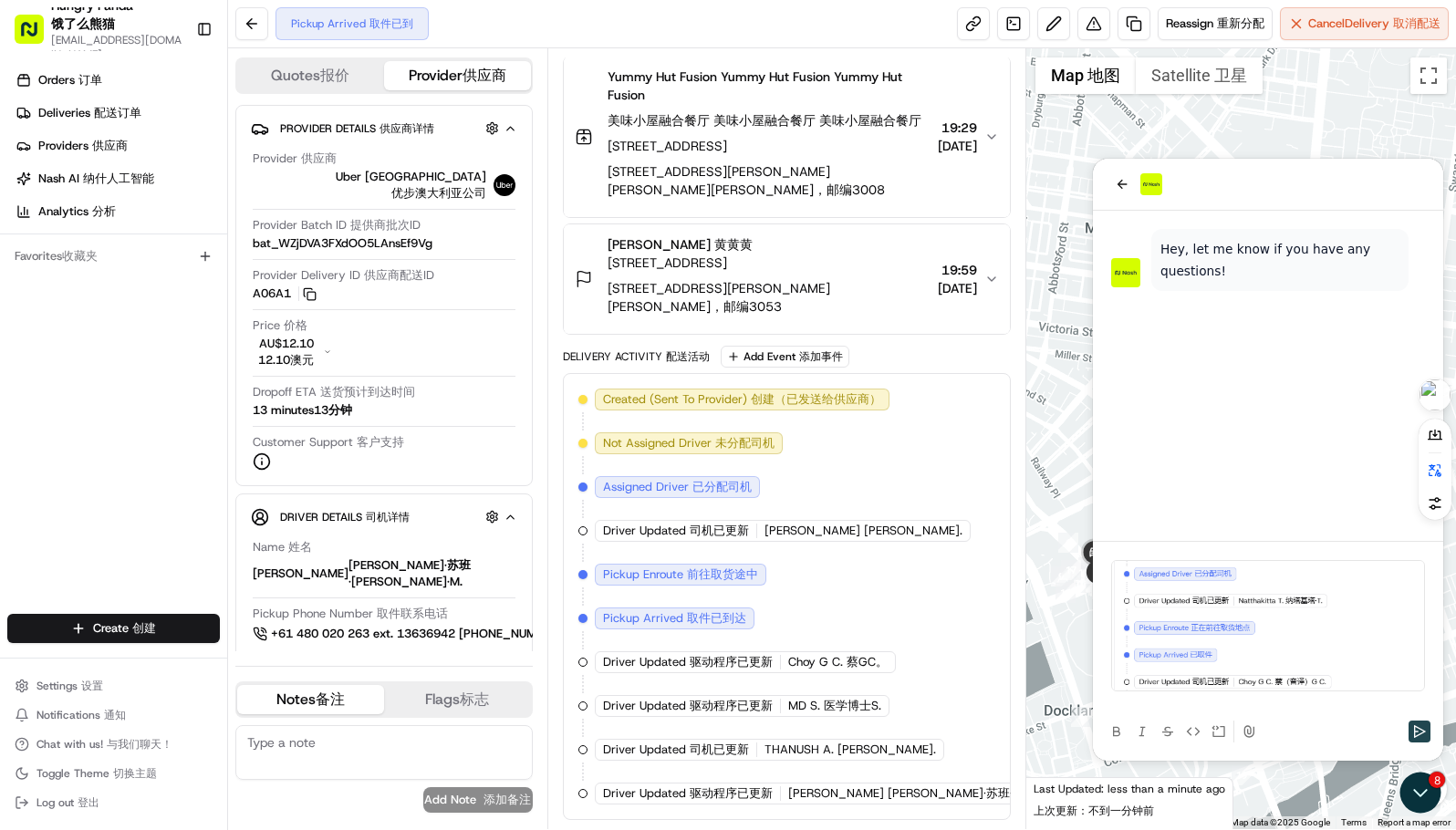
click at [1419, 734] on icon "Send" at bounding box center [1419, 731] width 12 height 13
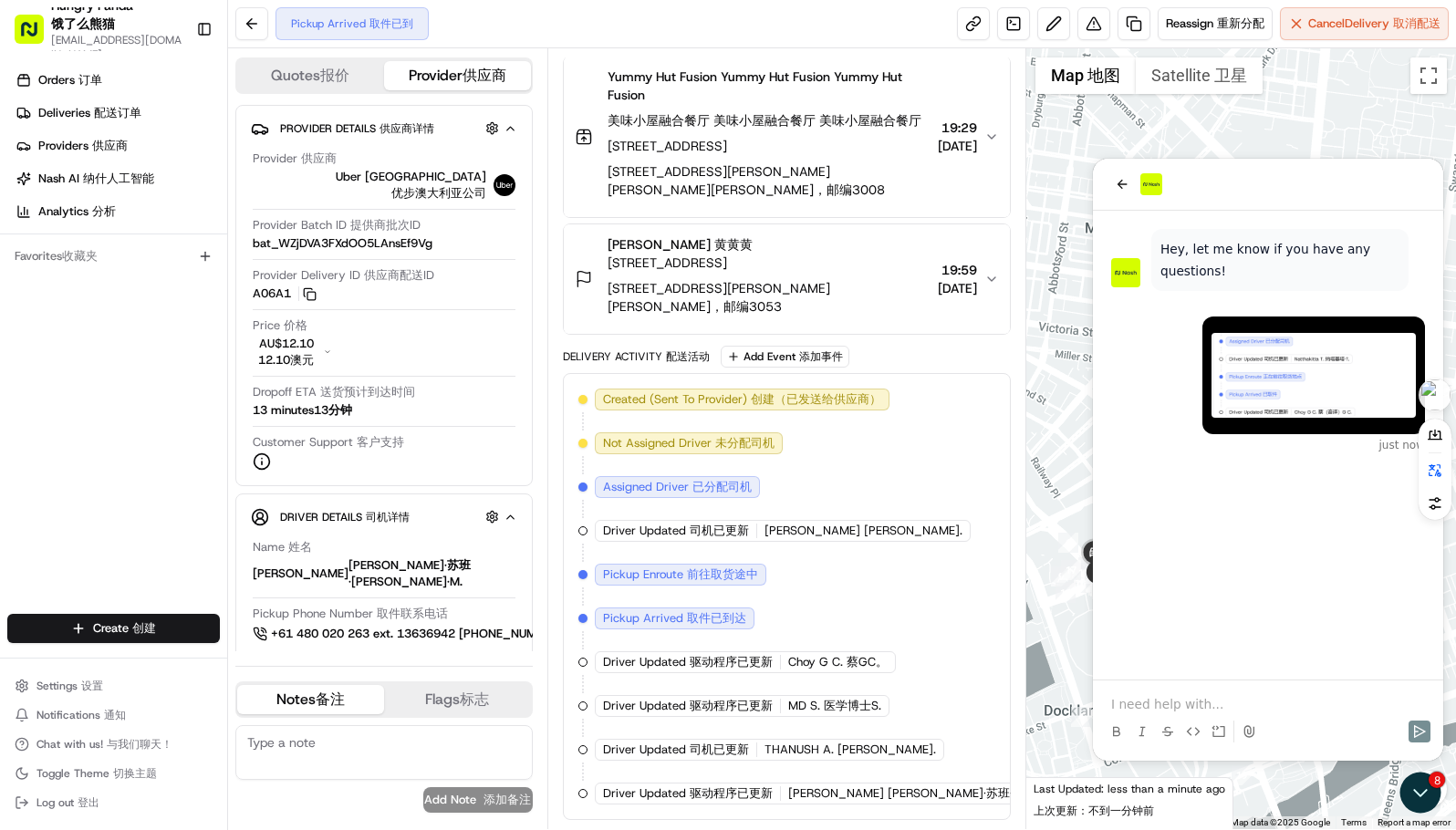
click at [1254, 706] on p at bounding box center [1268, 705] width 314 height 18
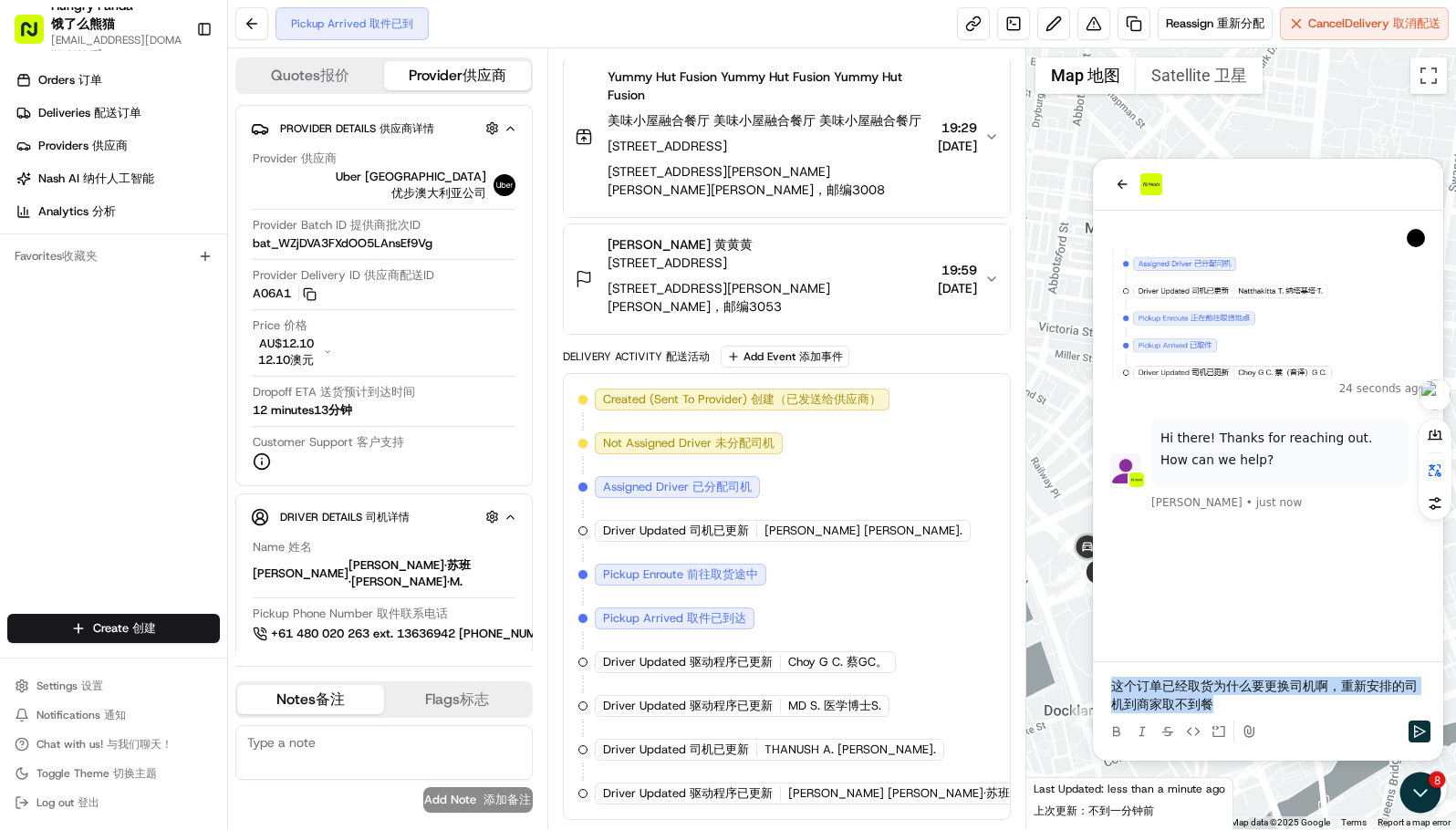
drag, startPoint x: 1246, startPoint y: 704, endPoint x: 1065, endPoint y: 659, distance: 186.5
click at [1092, 659] on html "Hi there! Thanks for reaching out. How can we help? Joana Marie Avellanoza • ju…" at bounding box center [1267, 459] width 351 height 602
click at [1180, 691] on p "这个订单已经取货为什么要更换司机啊，重新安排的司机到商家取不到餐" at bounding box center [1268, 695] width 314 height 37
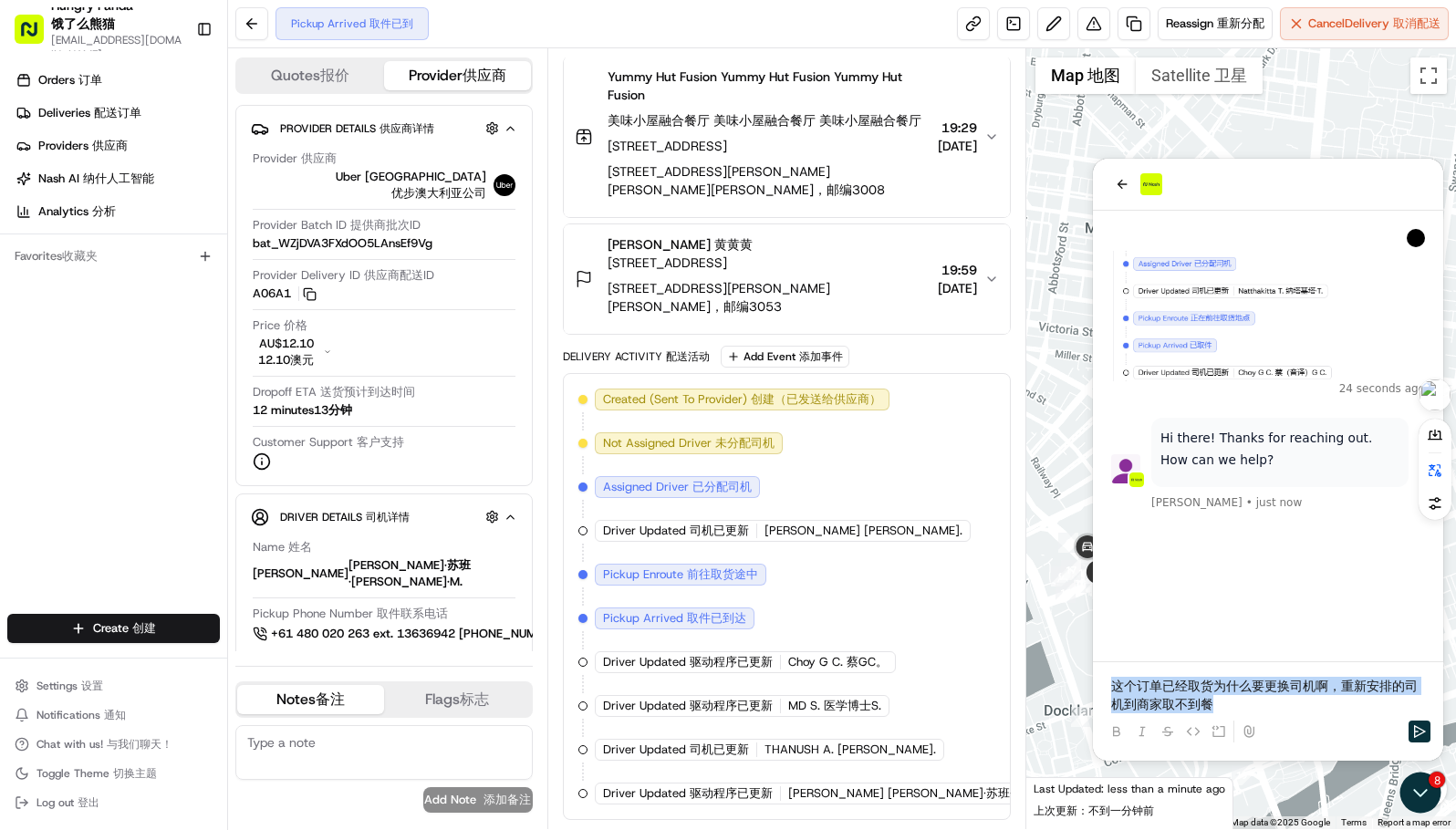
click at [1232, 709] on p "这个订单已经取货为什么要更换司机啊，重新安排的司机到商家取不到餐" at bounding box center [1268, 695] width 314 height 37
drag, startPoint x: 1242, startPoint y: 707, endPoint x: 2180, endPoint y: 832, distance: 946.3
click at [1092, 667] on html "Hi there! Thanks for reaching out. How can we help? Joana Marie Avellanoza • 8 …" at bounding box center [1267, 459] width 351 height 602
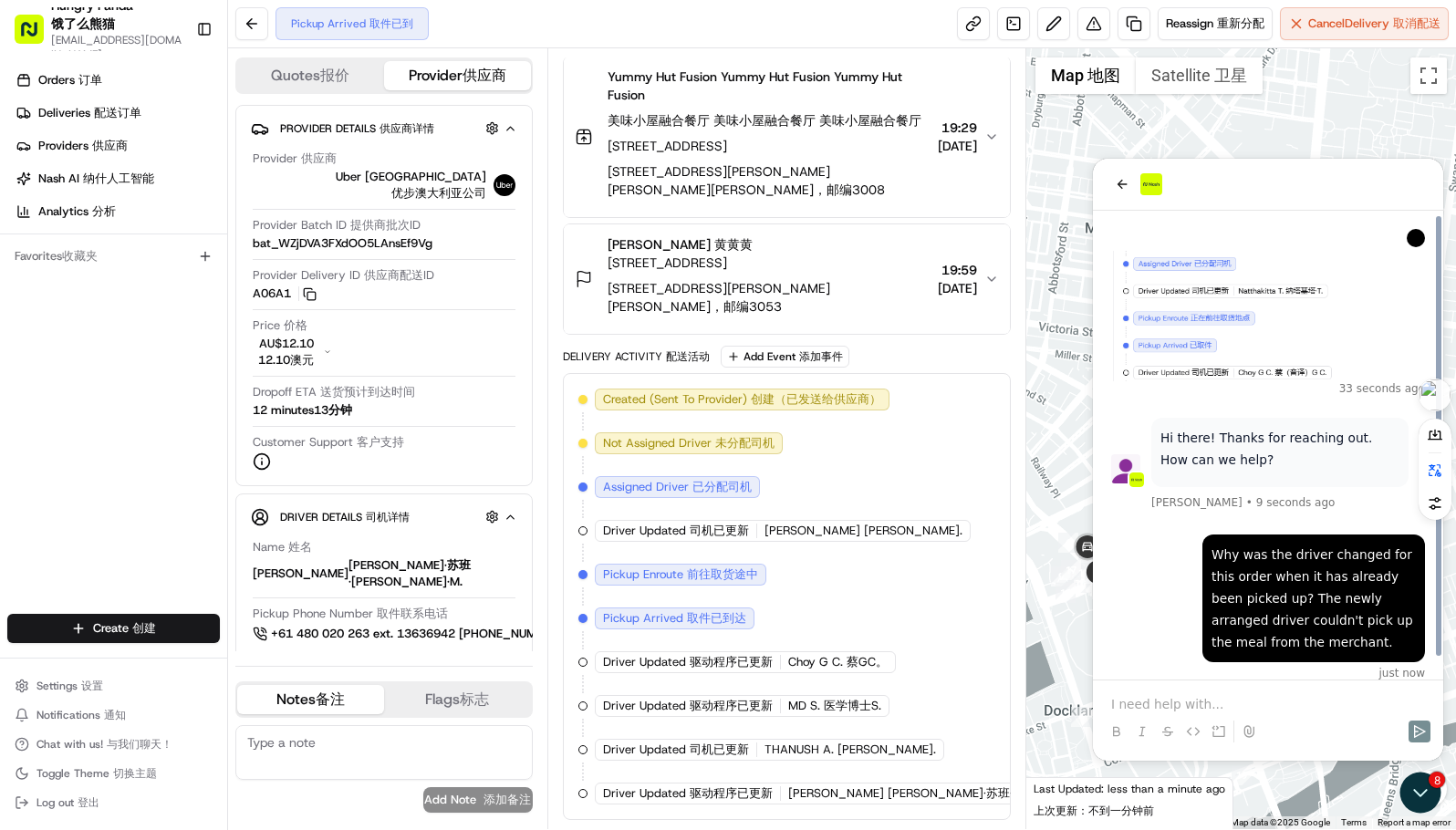
scroll to position [19, 0]
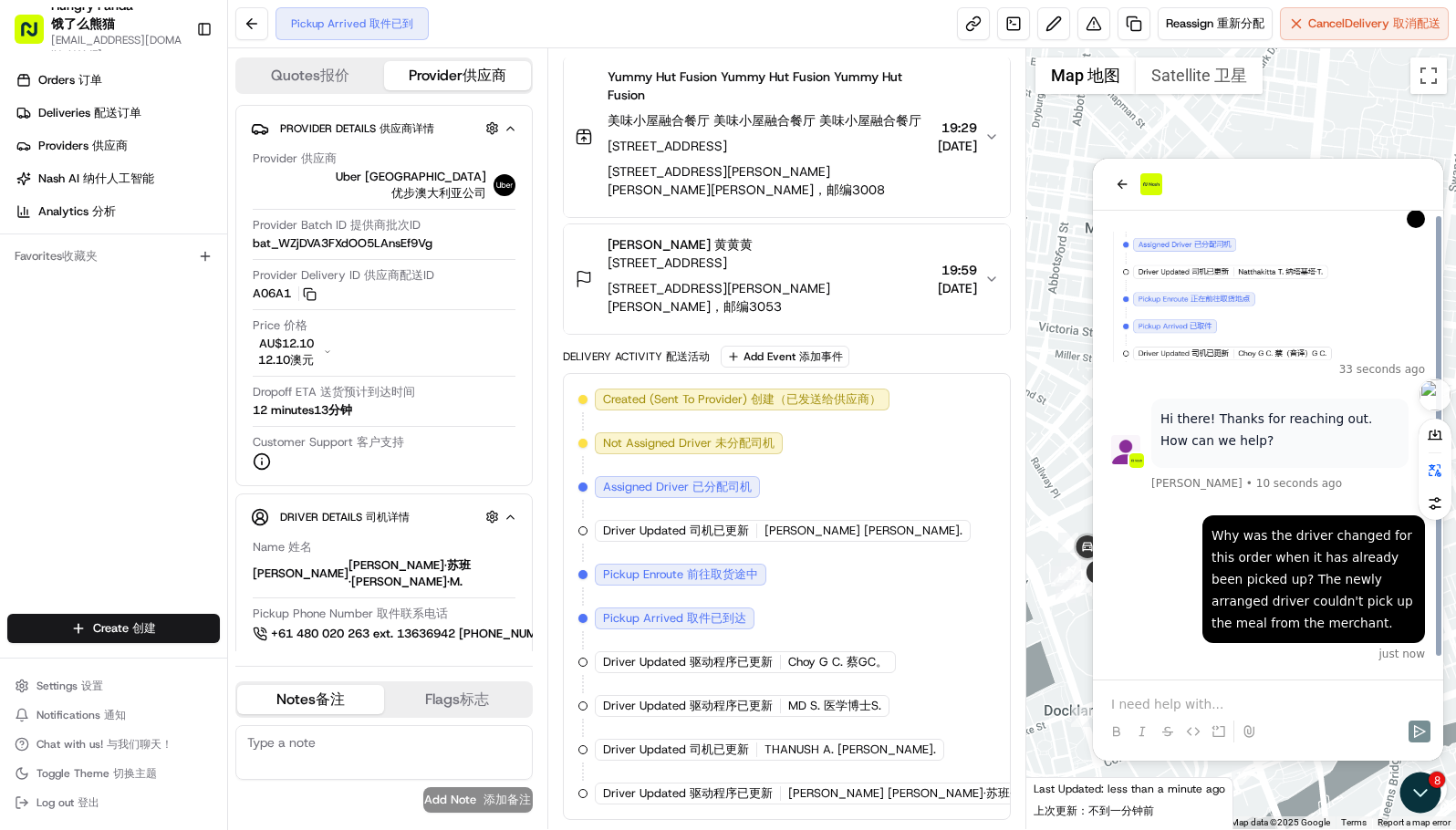
click at [1196, 419] on p "Hi there! Thanks for reaching out. How can we help?" at bounding box center [1279, 430] width 239 height 43
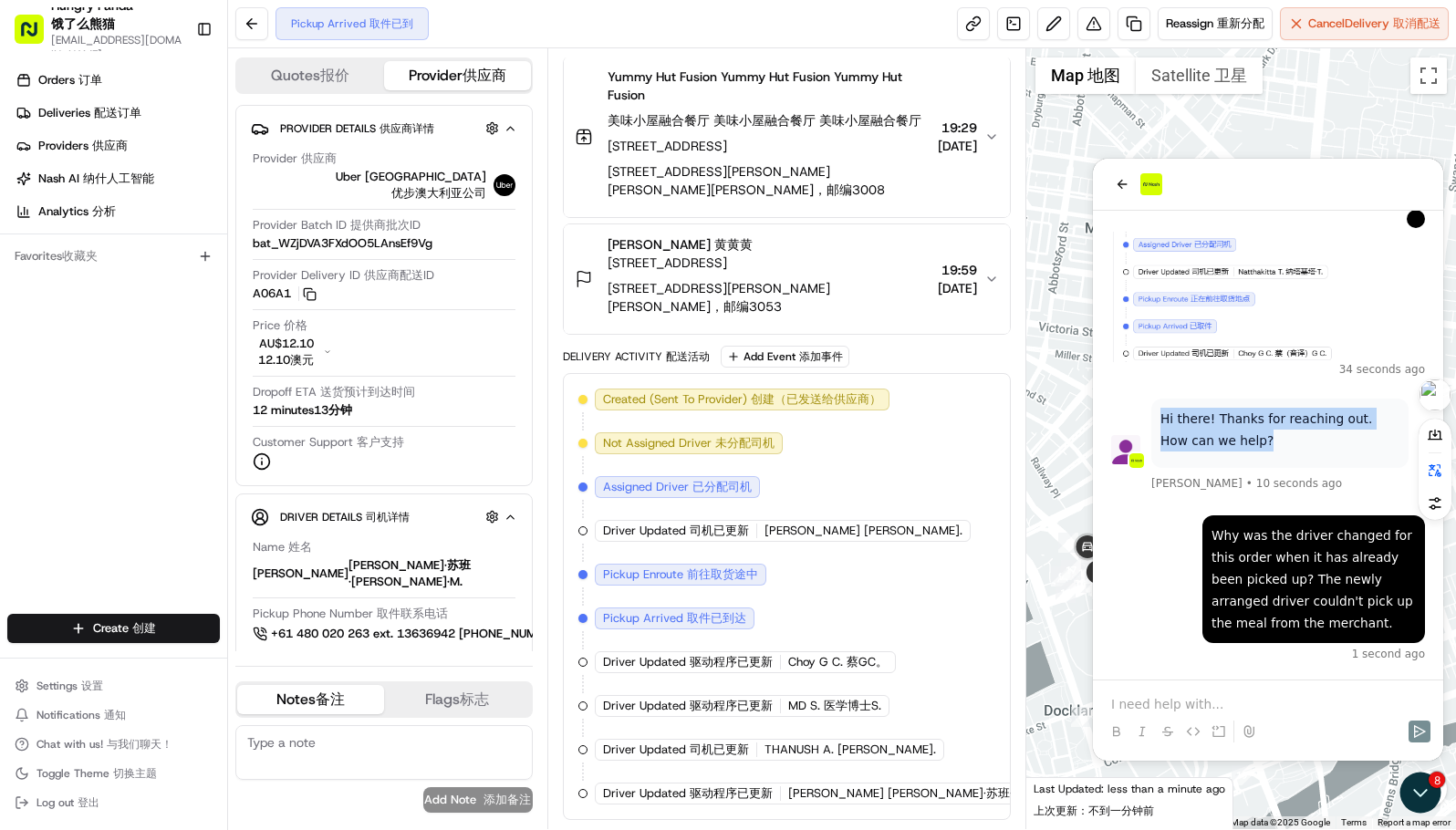
click at [1196, 419] on p "Hi there! Thanks for reaching out. How can we help?" at bounding box center [1279, 430] width 239 height 43
click at [1142, 574] on div "Why was the driver changed for this order when it has already been picked up? T…" at bounding box center [1268, 589] width 314 height 146
click at [1003, 362] on div "Delivery Activity Delivery Activity 配送活动 Add Event Add Event 添加事件" at bounding box center [786, 357] width 447 height 22
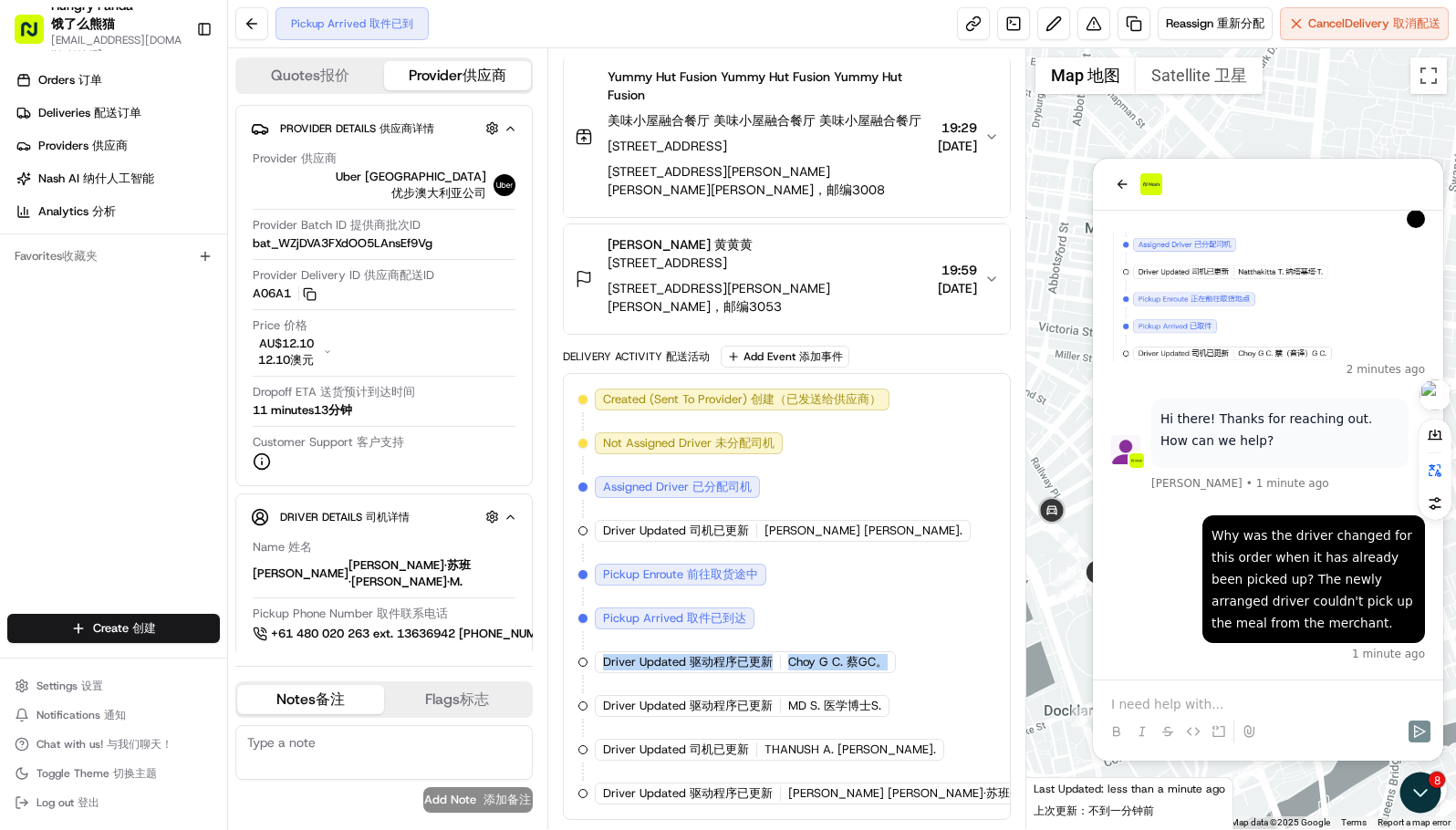
drag, startPoint x: 788, startPoint y: 622, endPoint x: 947, endPoint y: 628, distance: 159.1
click at [947, 628] on div "Created (Sent To Provider) Created (Sent To Provider) 创建（已发送给供应商） Uber Australi…" at bounding box center [786, 596] width 417 height 416
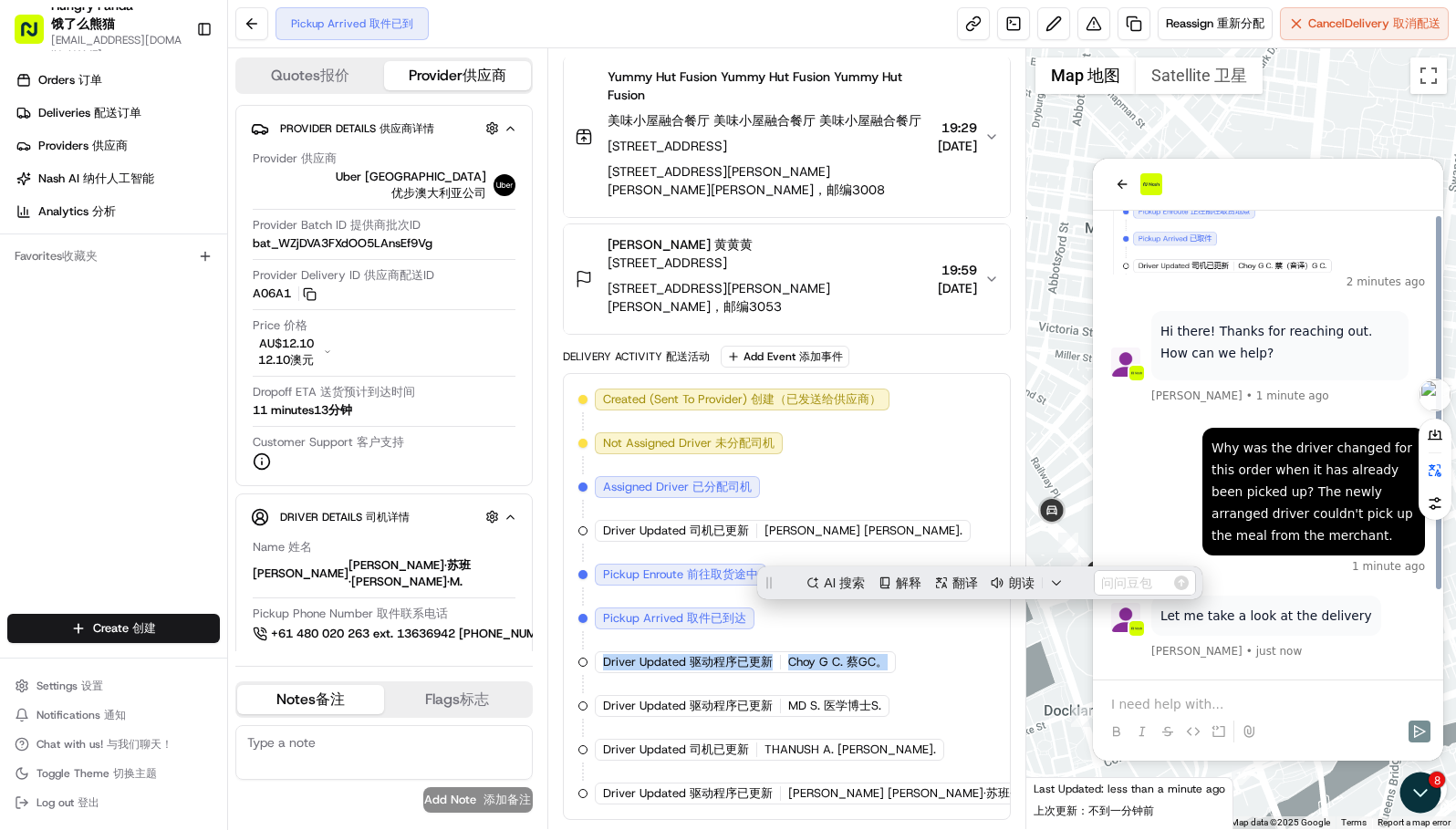
scroll to position [0, 0]
click at [1273, 609] on p "Let me take a look at the delivery" at bounding box center [1265, 616] width 211 height 22
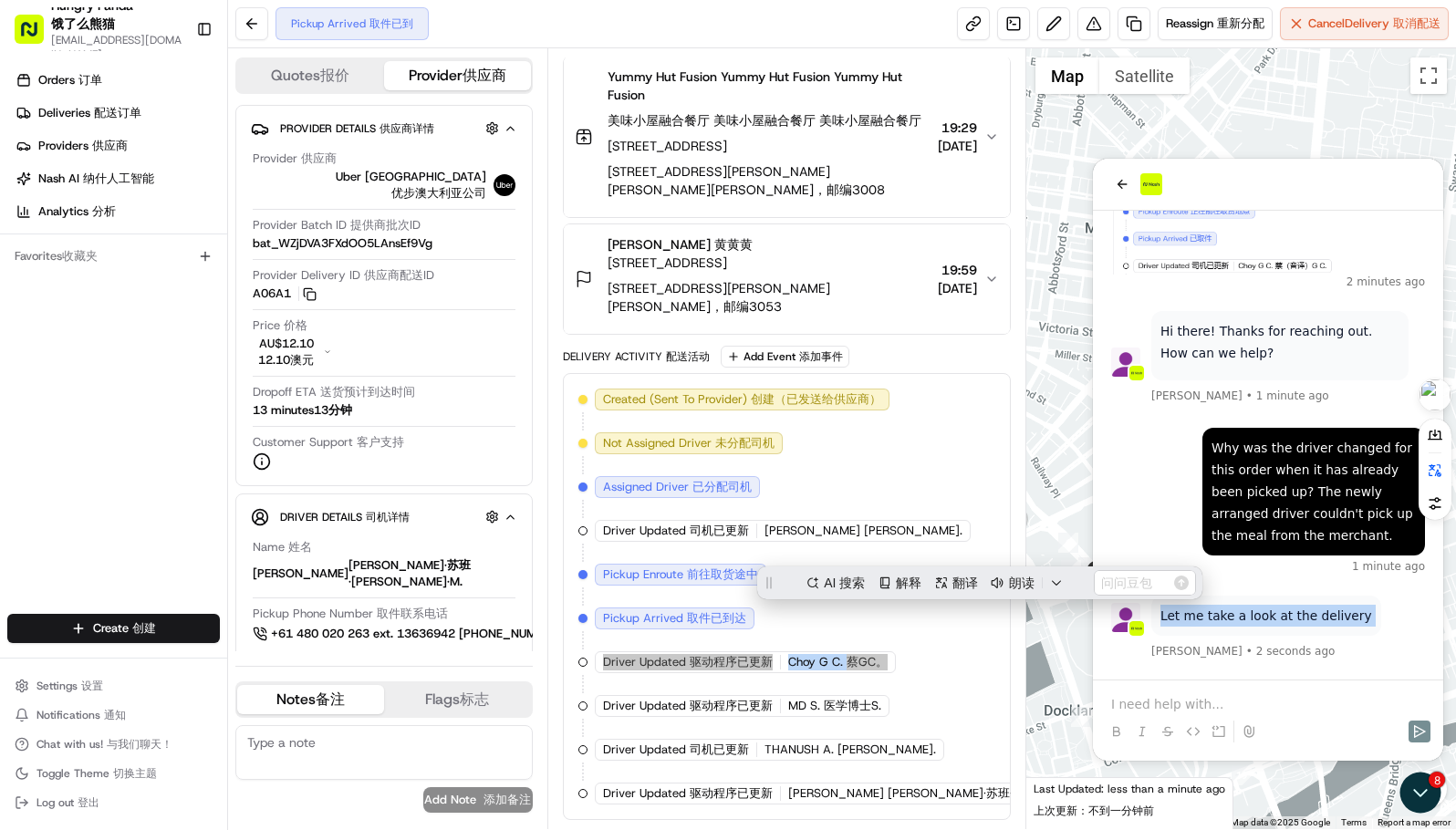
click at [1273, 609] on p "Let me take a look at the delivery" at bounding box center [1265, 616] width 211 height 22
click at [1160, 695] on div at bounding box center [1268, 715] width 336 height 69
click at [1141, 706] on p at bounding box center [1268, 705] width 314 height 18
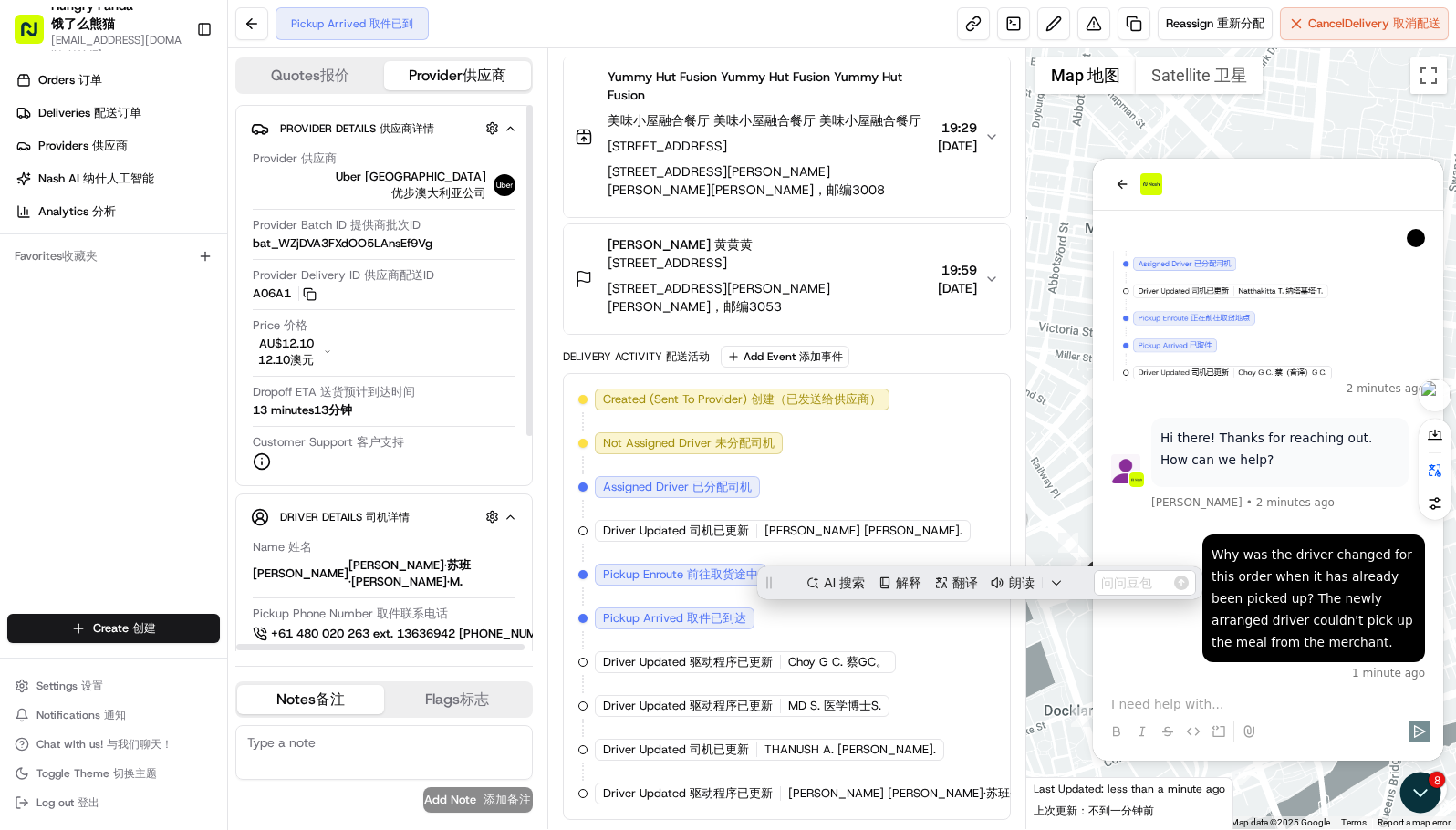
click at [453, 221] on div "Provider Batch ID Provider Batch ID 提供商批次ID bat_WZjDVA3FXdOO5LAnsEf9Vg bat_WZjD…" at bounding box center [384, 234] width 263 height 35
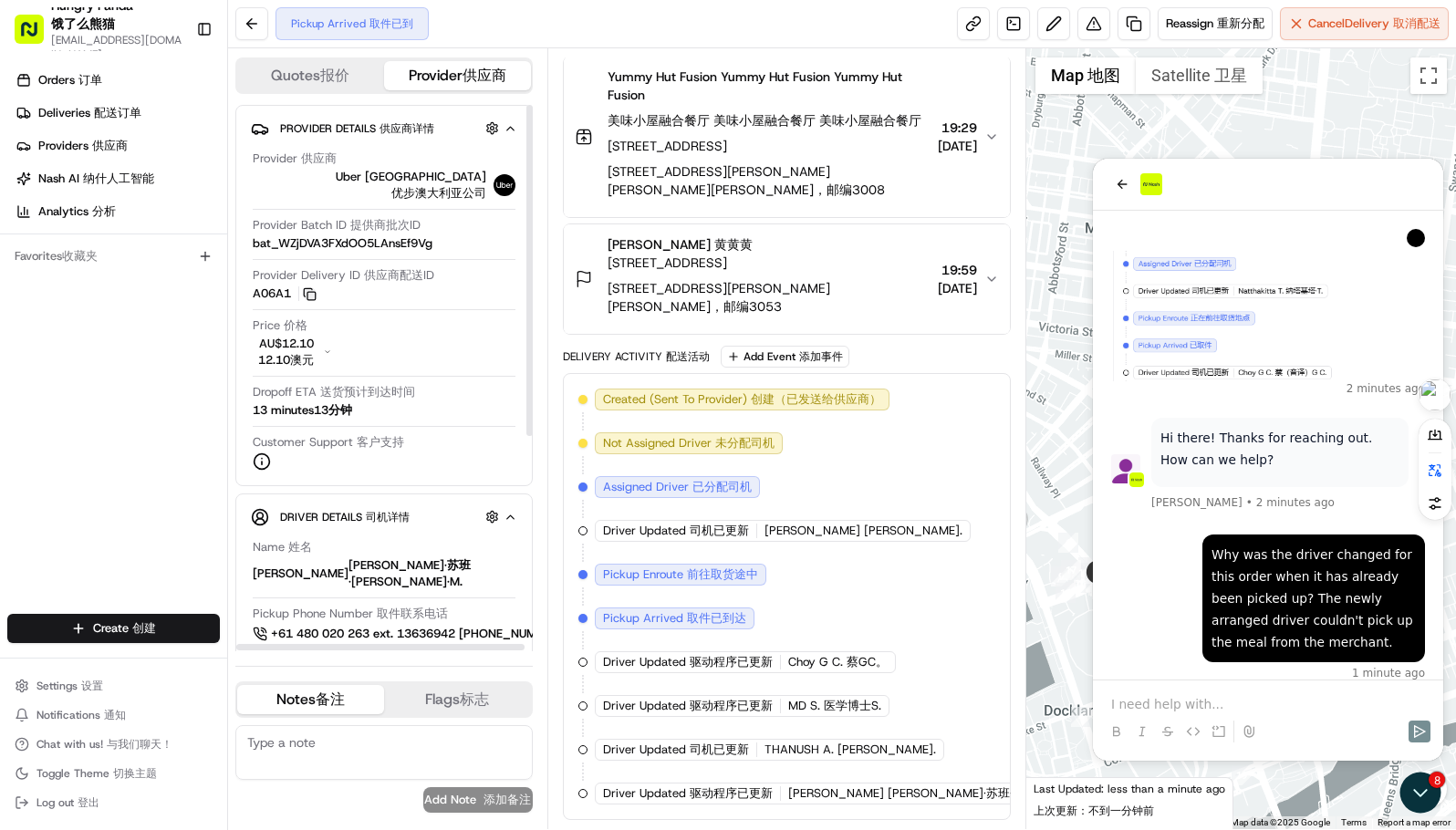
click at [313, 291] on rect "button" at bounding box center [311, 295] width 8 height 8
click at [1167, 699] on p at bounding box center [1268, 705] width 314 height 18
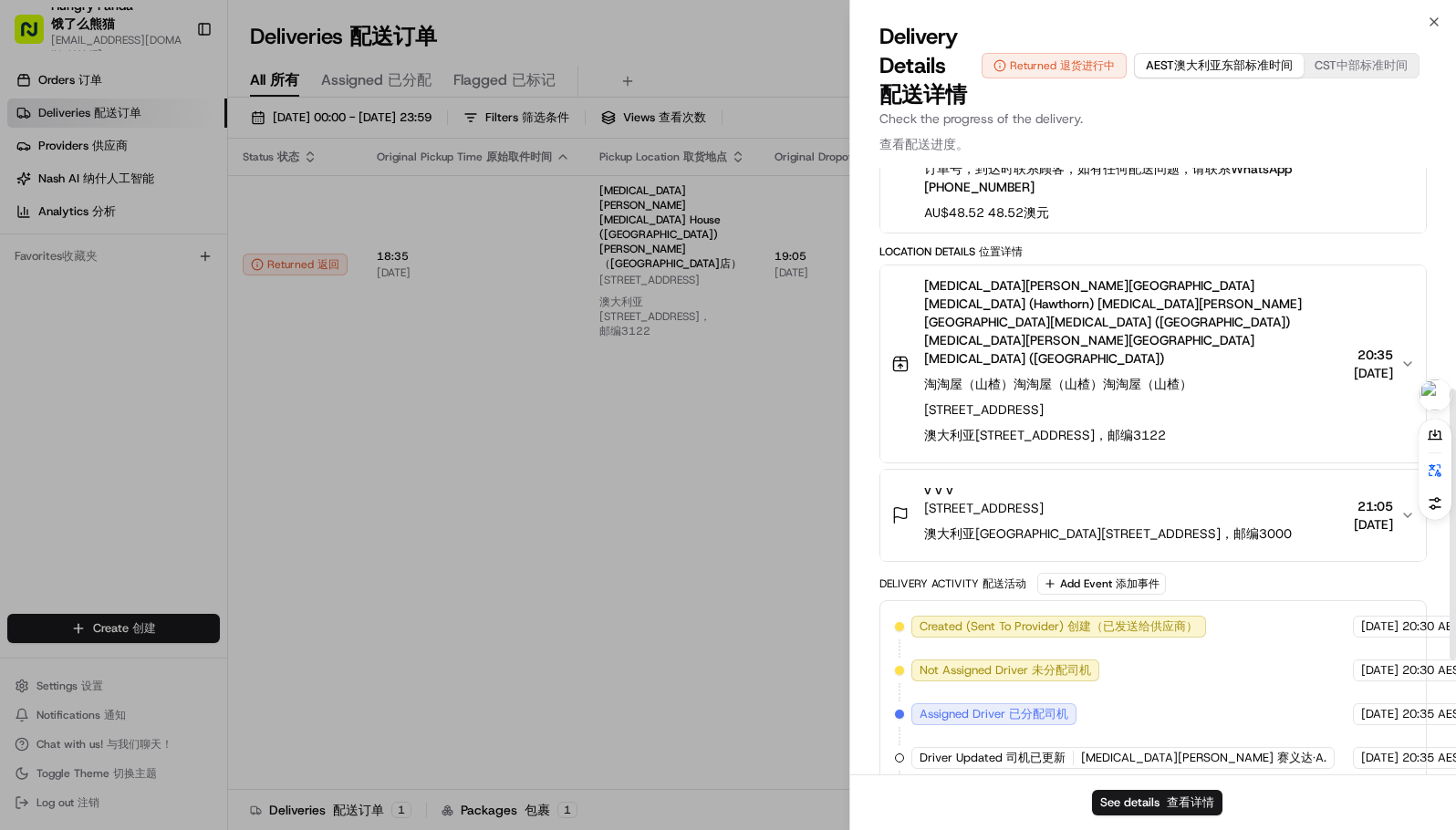
scroll to position [479, 0]
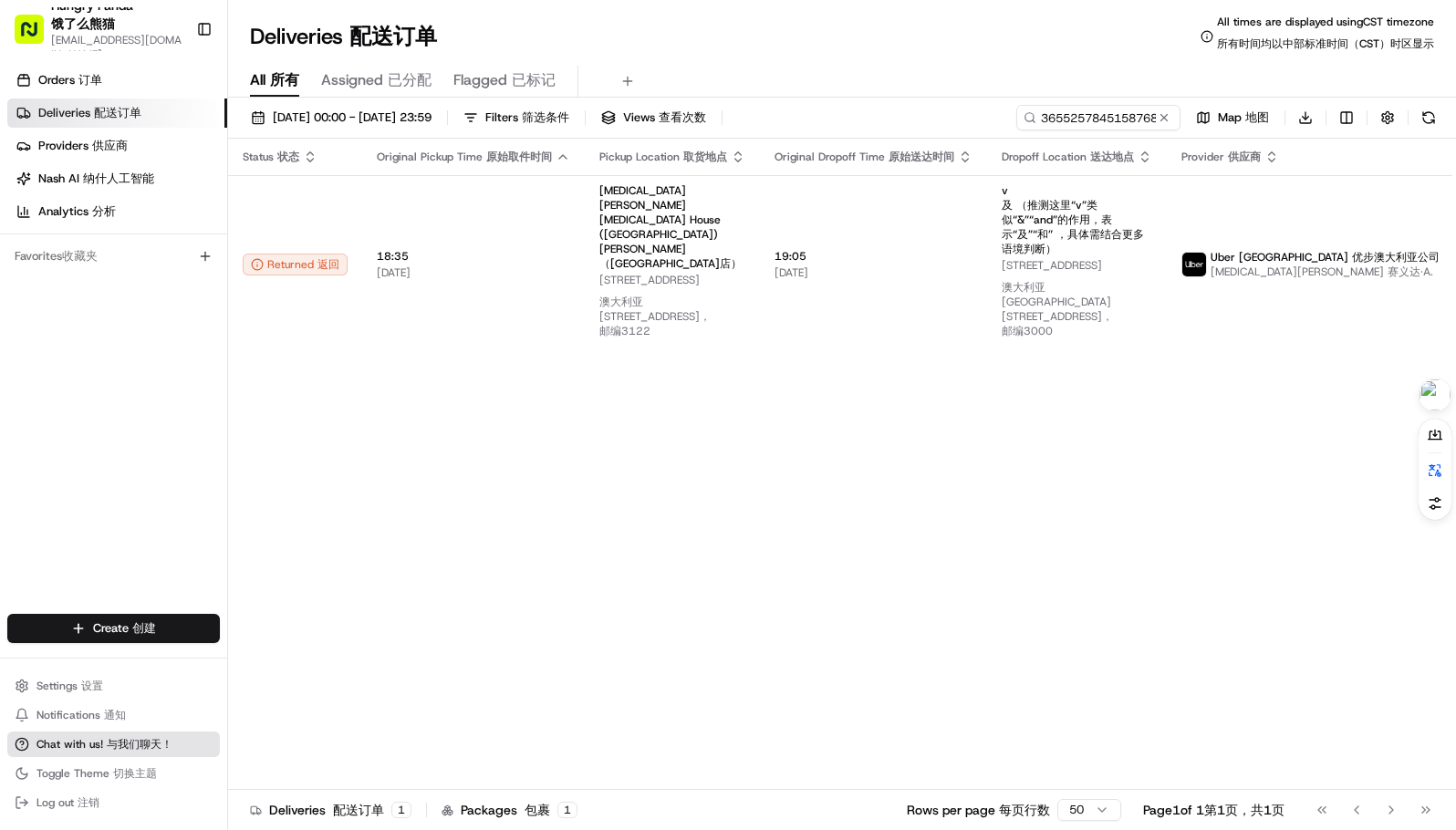
click at [81, 732] on button "Chat with us! Chat with us! 与我们聊天！" at bounding box center [113, 745] width 212 height 26
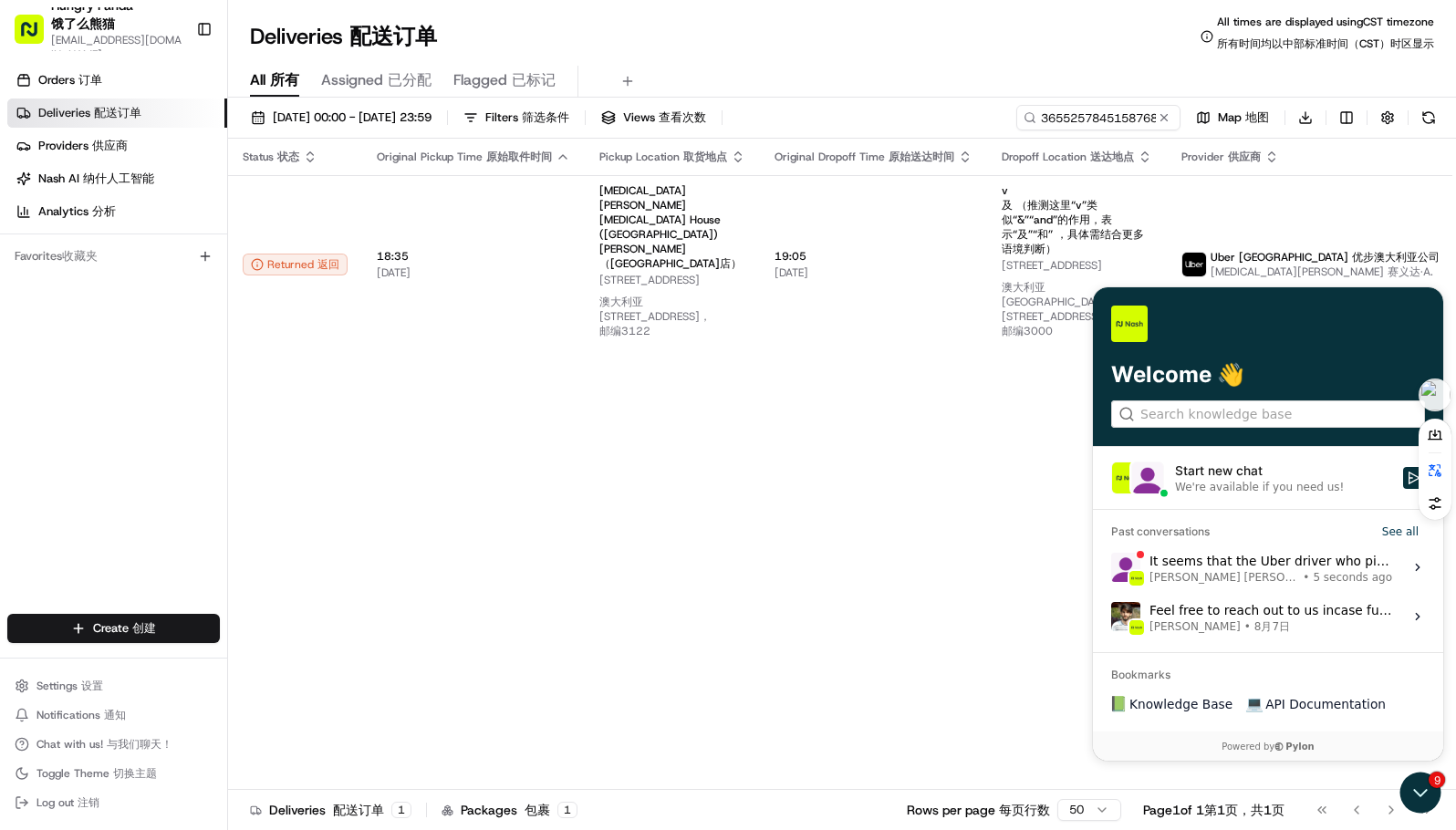
click at [1184, 564] on div "It seems that the Uber driver who picked up the order didn’t mark it as pickup …" at bounding box center [1270, 567] width 243 height 35
click at [1111, 567] on button "View issue" at bounding box center [1110, 567] width 1 height 1
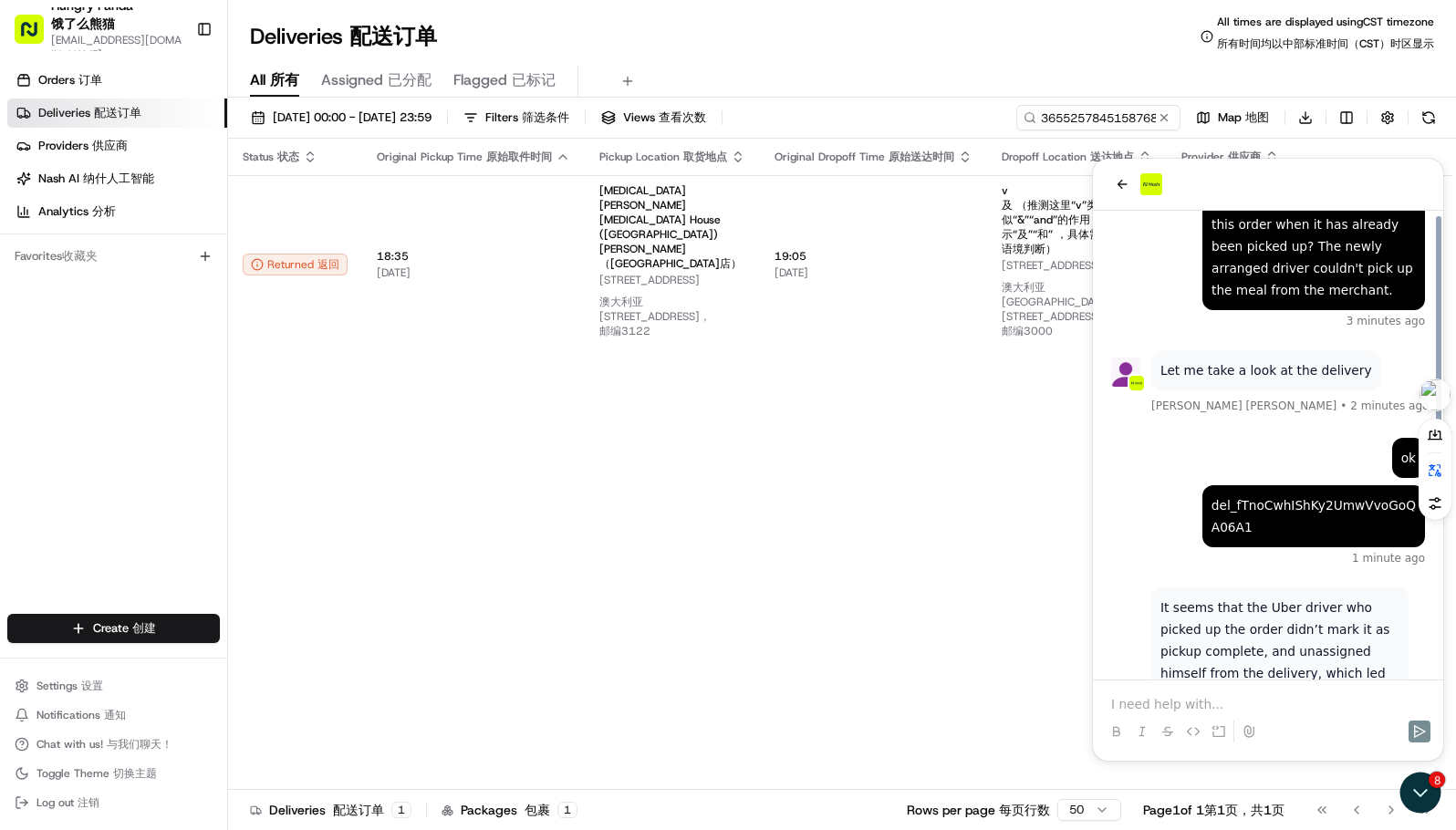
scroll to position [482, 0]
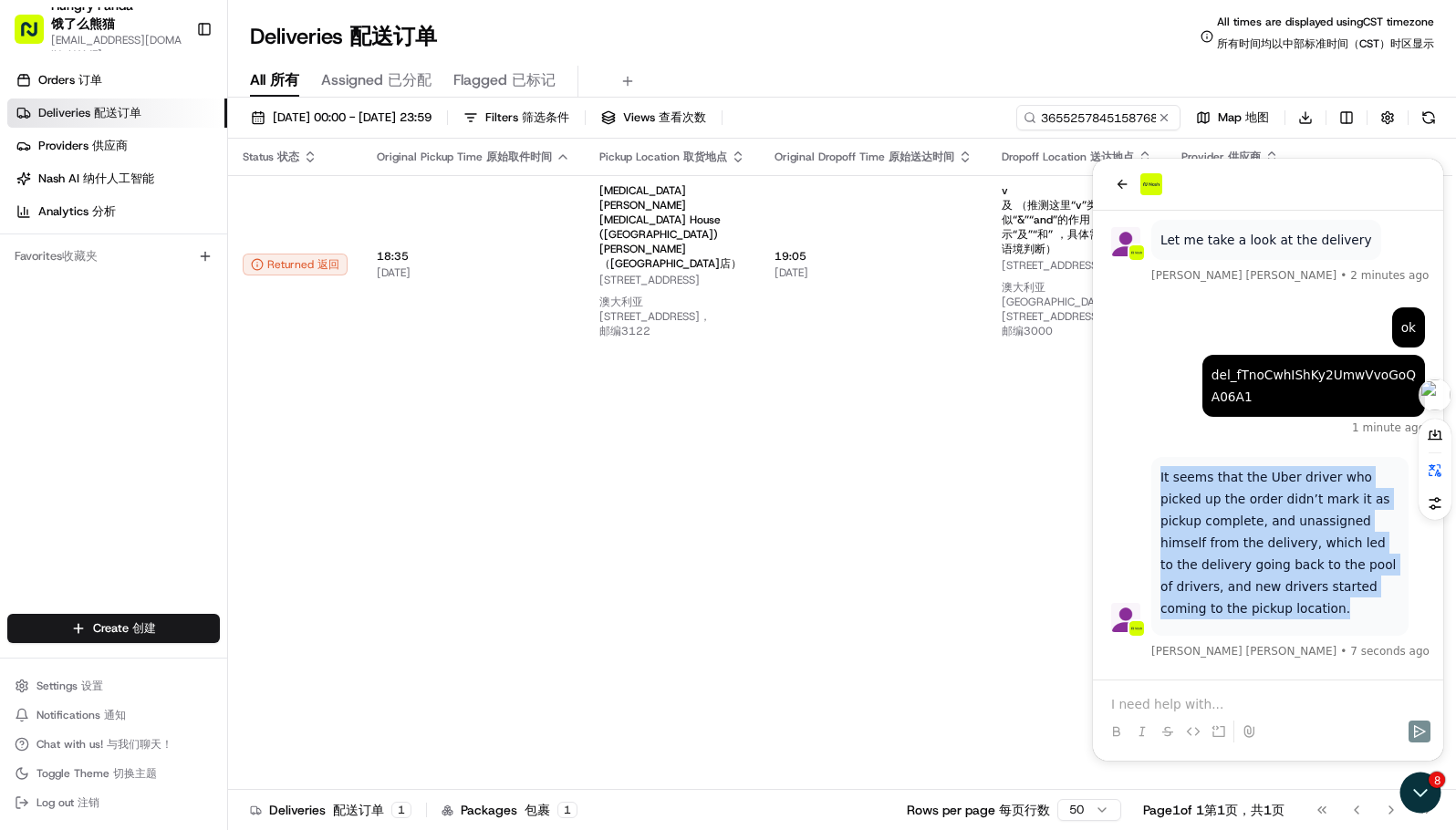
drag, startPoint x: 1160, startPoint y: 474, endPoint x: 1328, endPoint y: 606, distance: 213.7
click at [1328, 606] on p "It seems that the Uber driver who picked up the order didn’t mark it as pickup …" at bounding box center [1279, 542] width 239 height 153
click at [1276, 565] on p "It seems that the Uber driver who picked up the order didn’t mark it as pickup …" at bounding box center [1279, 542] width 239 height 153
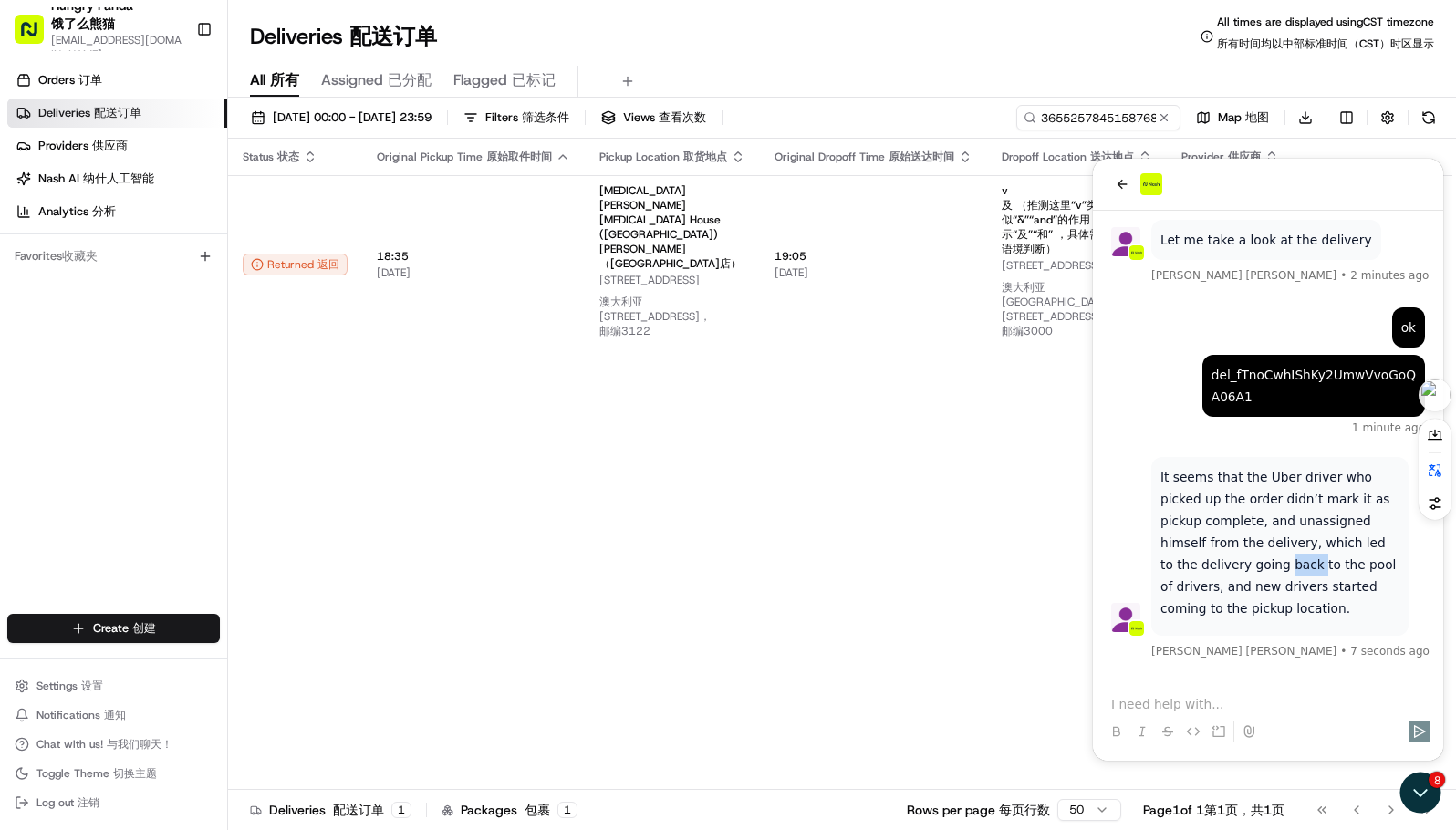
click at [1276, 565] on p "It seems that the Uber driver who picked up the order didn’t mark it as pickup …" at bounding box center [1279, 542] width 239 height 153
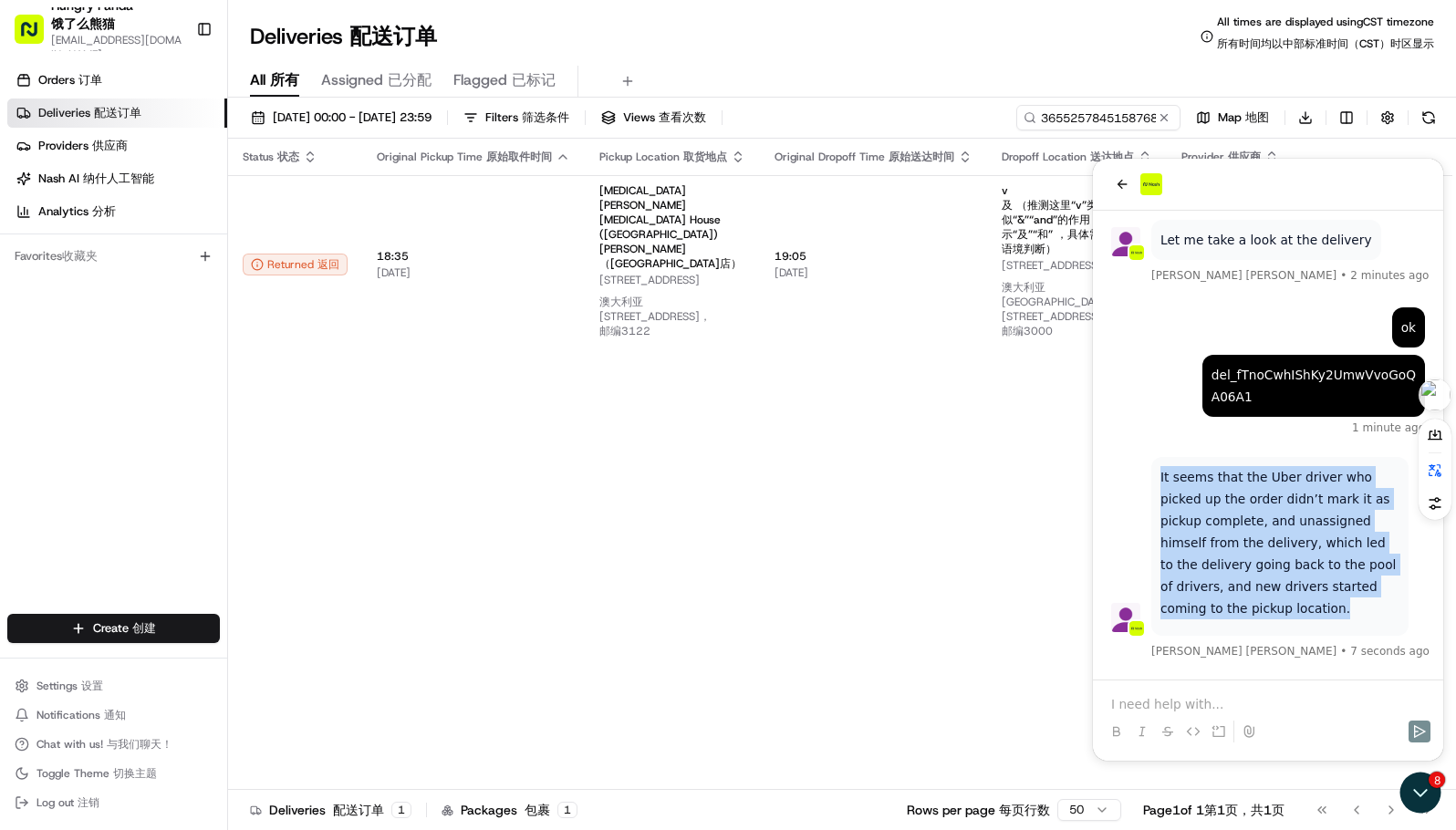
click at [1276, 565] on p "It seems that the Uber driver who picked up the order didn’t mark it as pickup …" at bounding box center [1279, 542] width 239 height 153
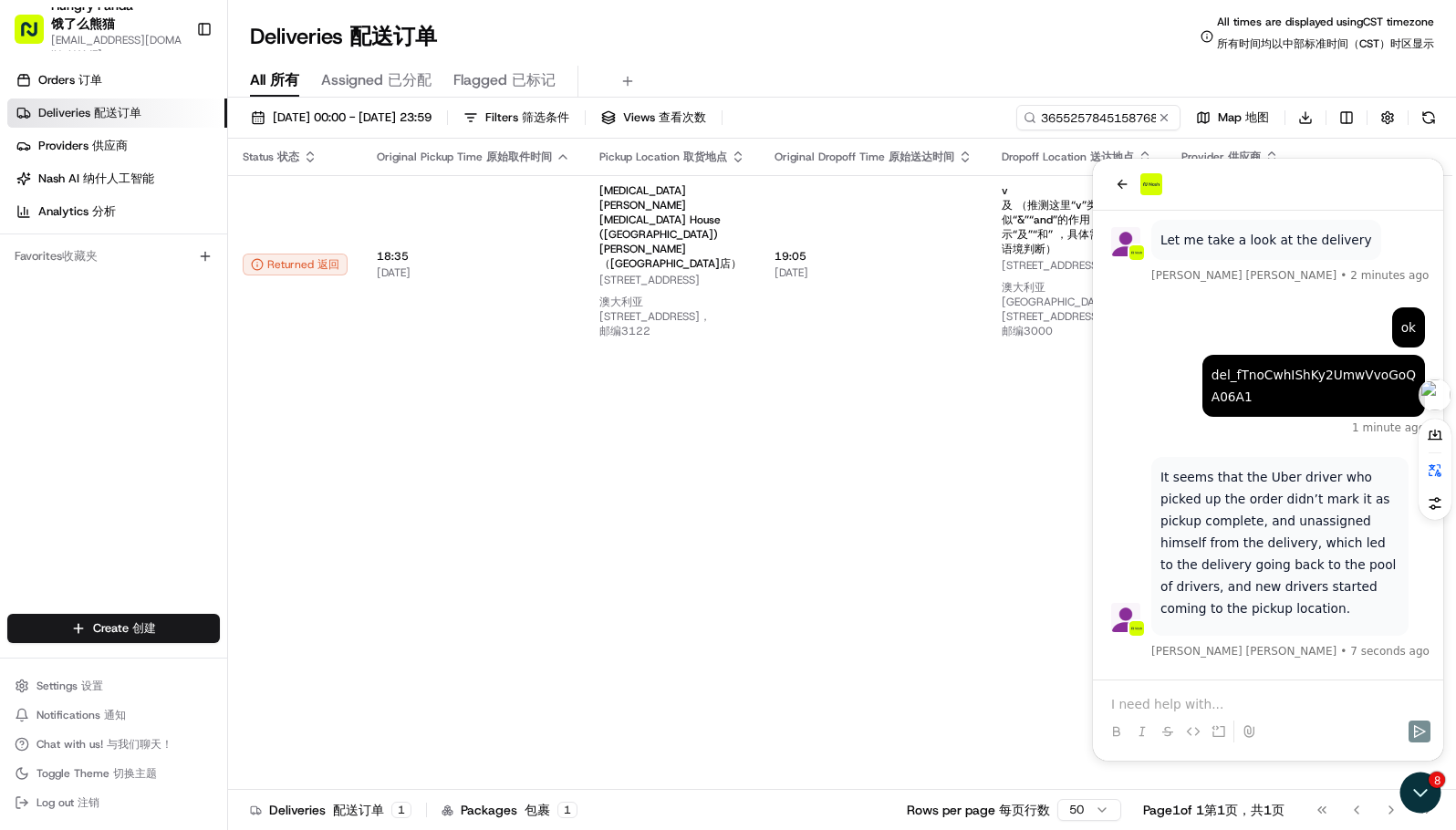
click at [1157, 699] on p at bounding box center [1268, 705] width 314 height 18
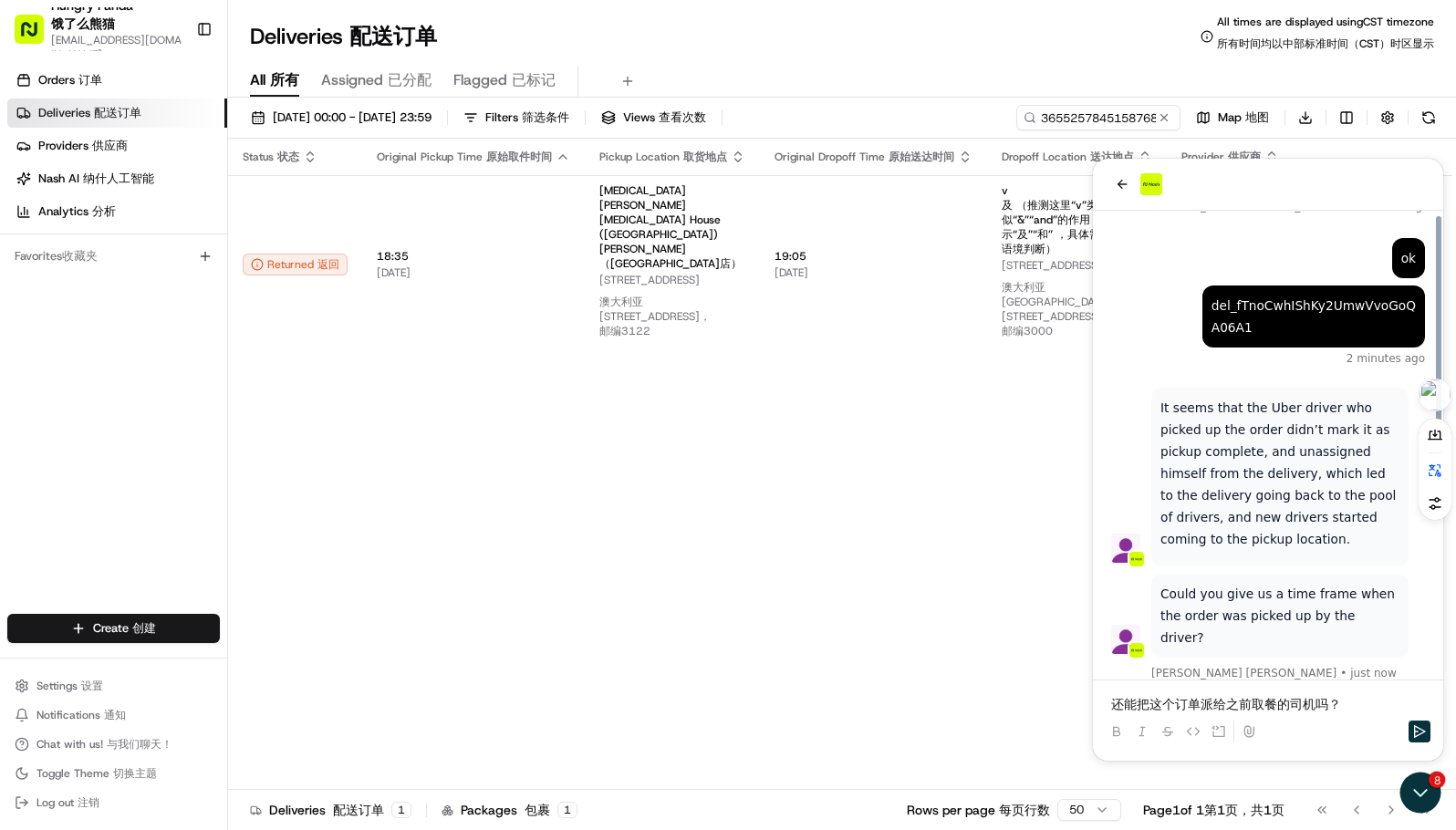
click at [1135, 691] on div "还能把这个订单派给之前取餐的司机吗？" at bounding box center [1268, 715] width 336 height 69
click at [1145, 701] on p "还能把这个订单派给之前取餐的司机吗？" at bounding box center [1268, 705] width 314 height 18
click at [1366, 703] on p "还能把这个订单派给之前取餐的司机吗？" at bounding box center [1268, 705] width 314 height 18
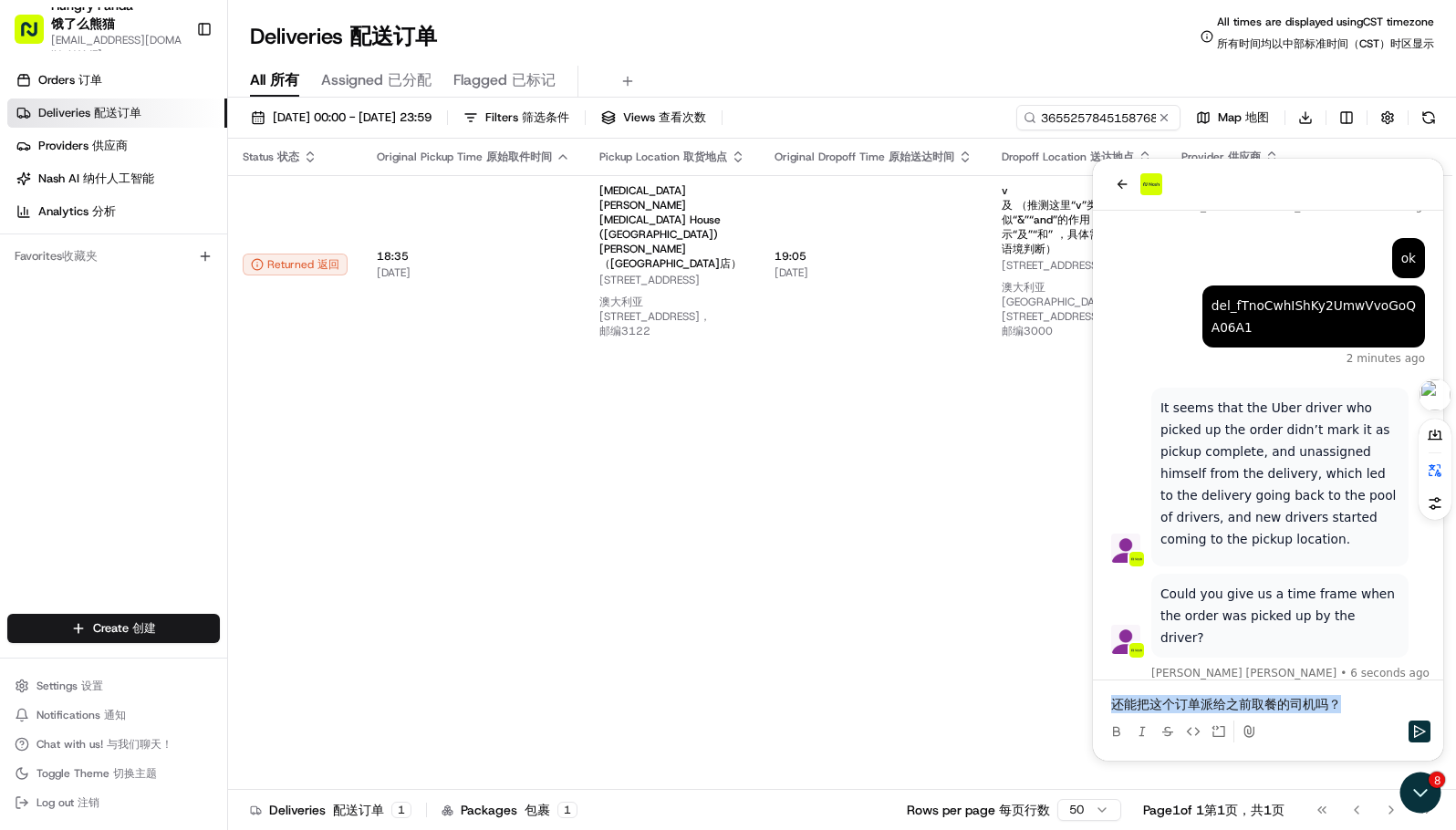
drag, startPoint x: 1370, startPoint y: 706, endPoint x: 889, endPoint y: 666, distance: 482.7
click at [1092, 666] on html "Could you give us a time frame when the order was picked up by the driver? Joan…" at bounding box center [1267, 459] width 351 height 602
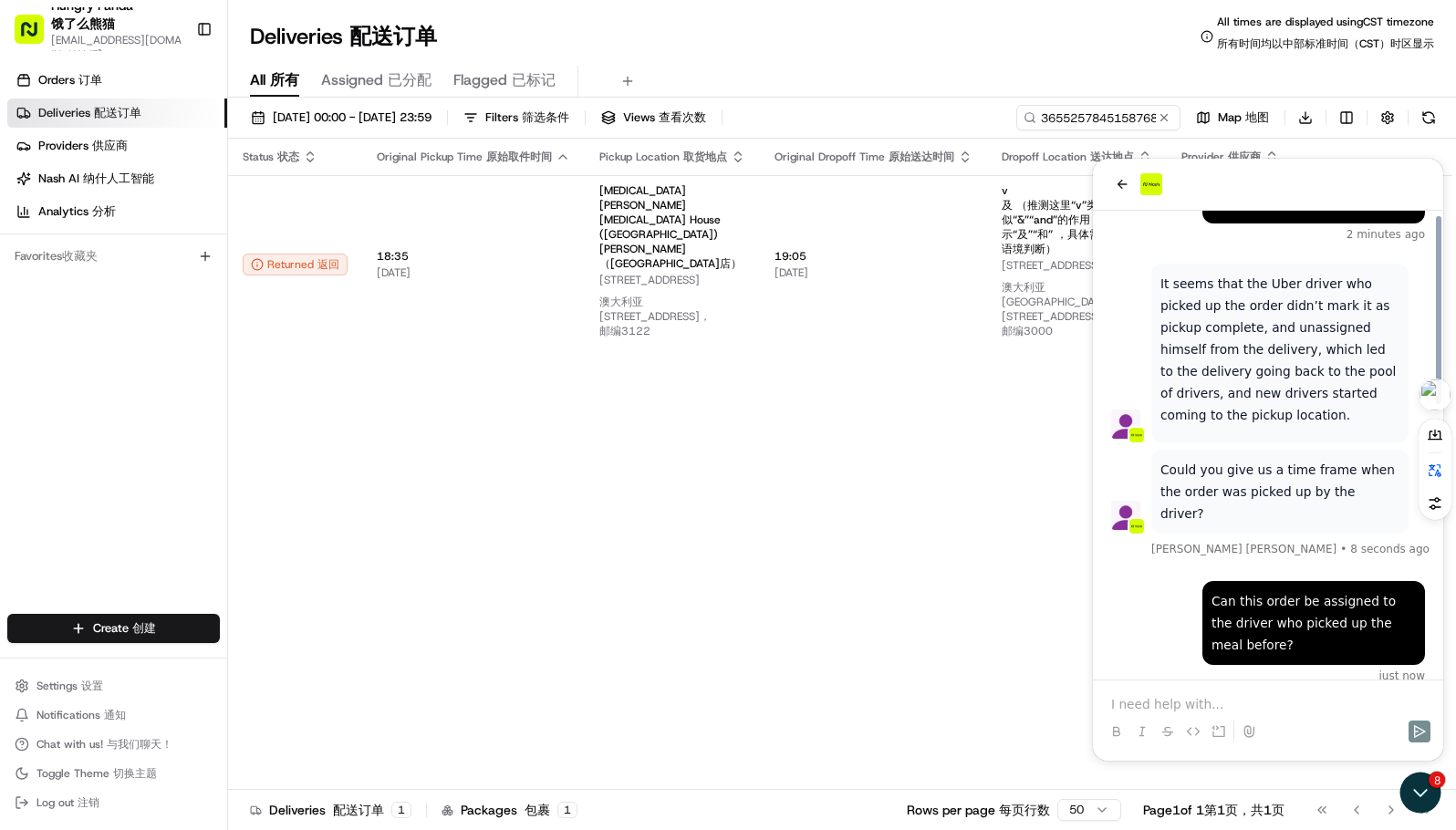
click at [1195, 471] on p "Could you give us a time frame when the order was picked up by the driver?" at bounding box center [1279, 491] width 239 height 65
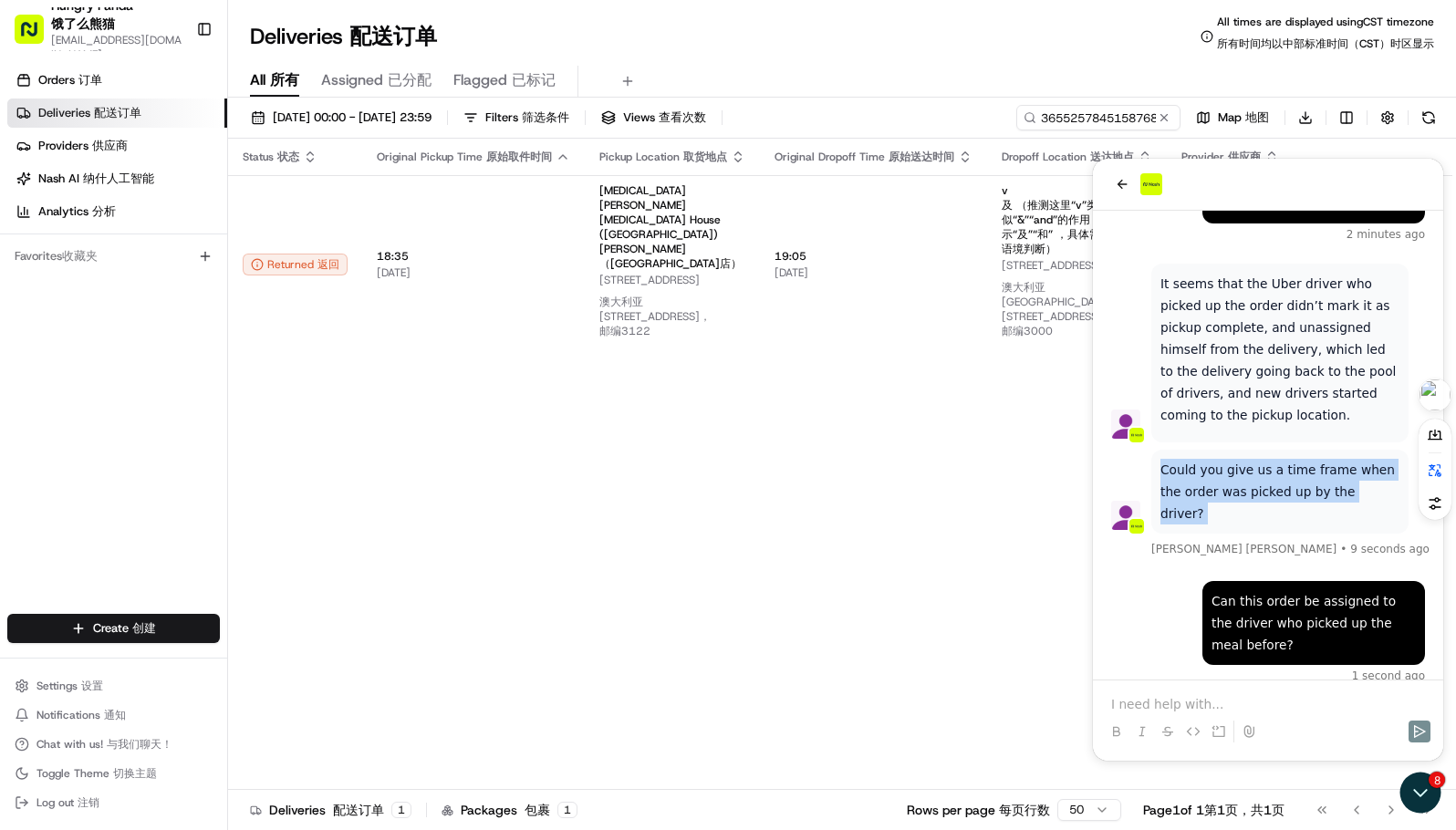
click at [1195, 471] on p "Could you give us a time frame when the order was picked up by the driver?" at bounding box center [1279, 491] width 239 height 65
click at [1163, 697] on p at bounding box center [1268, 705] width 314 height 18
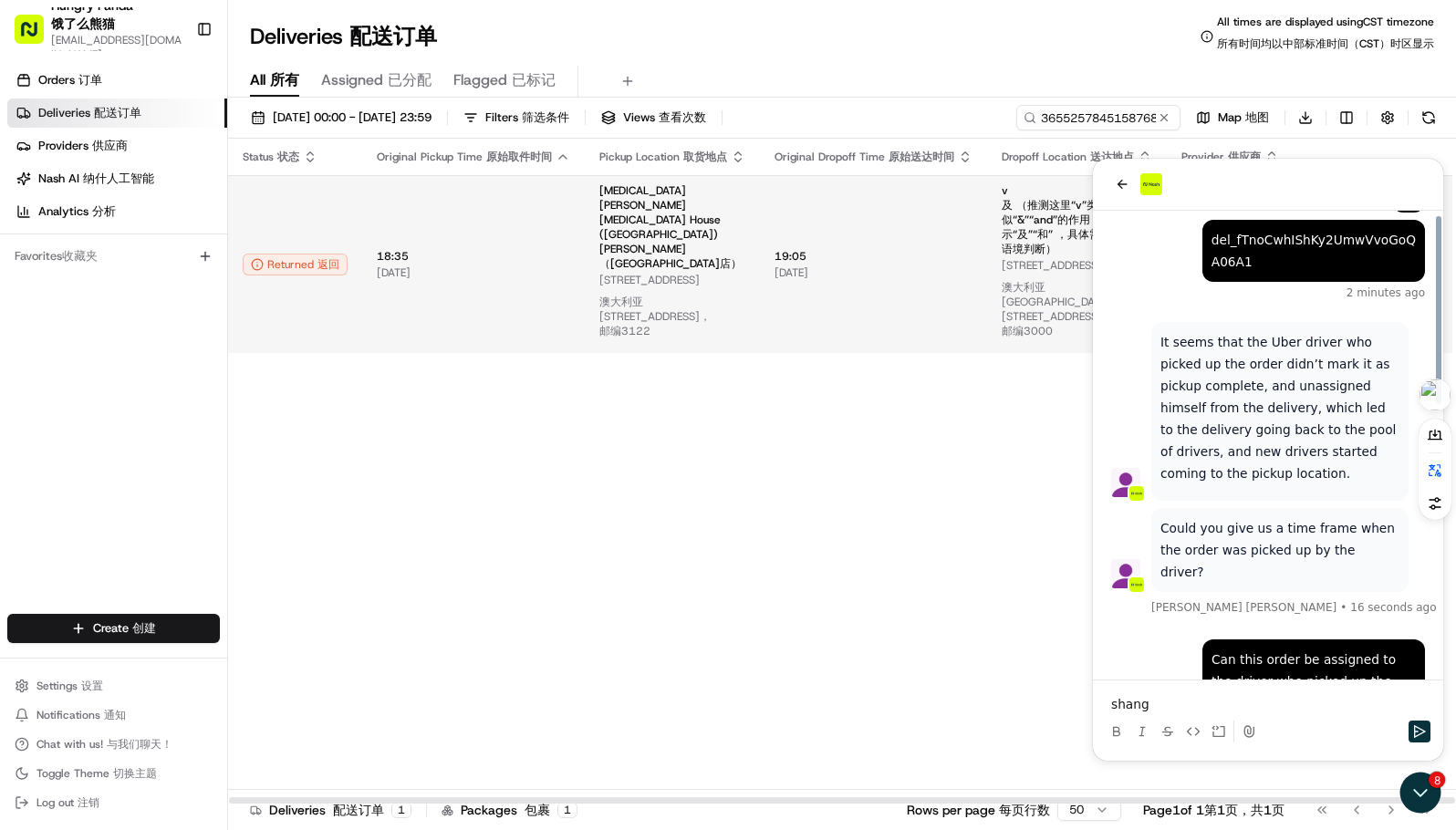
scroll to position [585, 0]
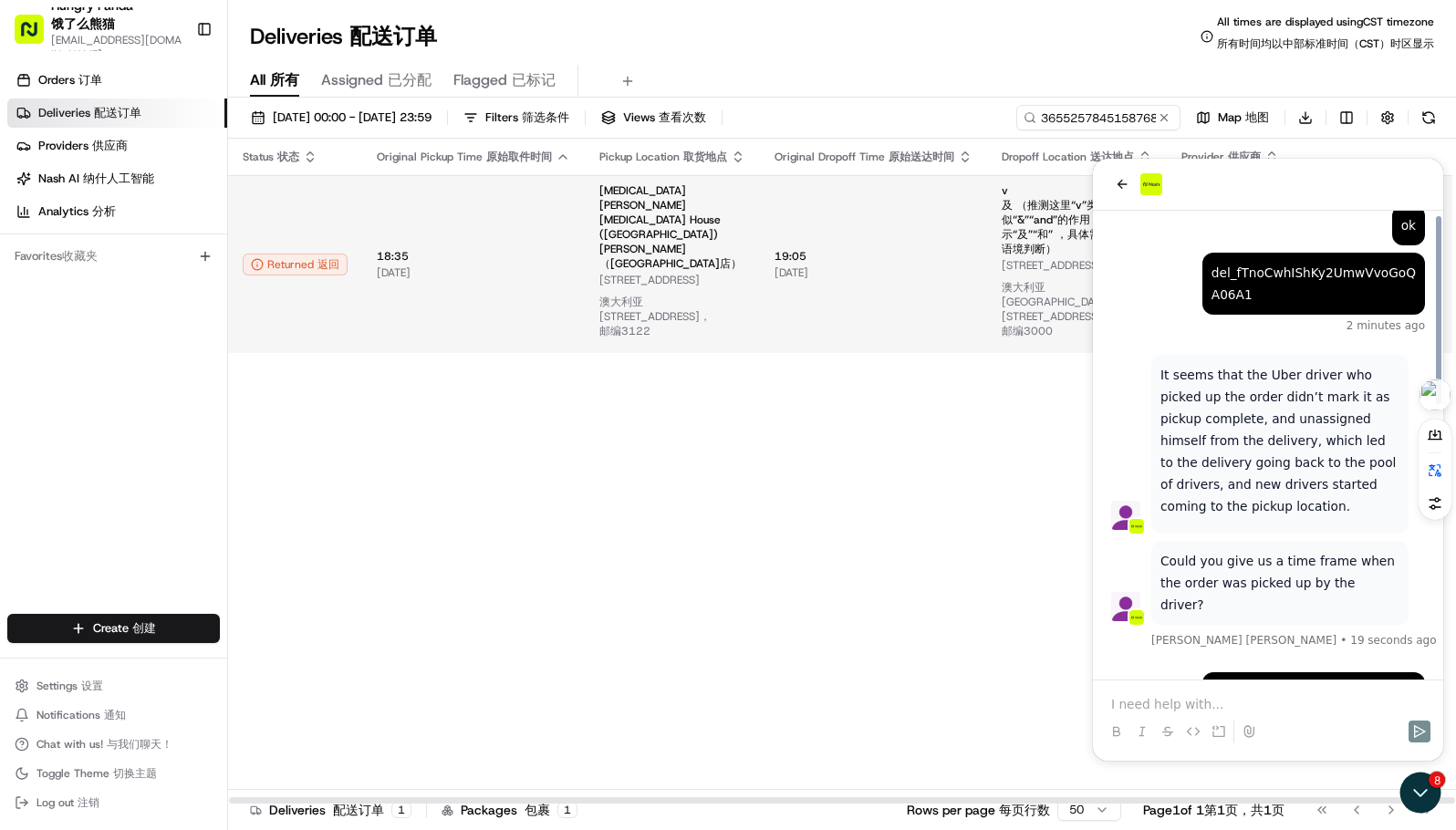
click at [716, 273] on span "815 Glenferrie Rd, Hawthorn VIC 3122, Australia 815 Glenferrie Rd, Hawthorn VIC…" at bounding box center [673, 309] width 146 height 73
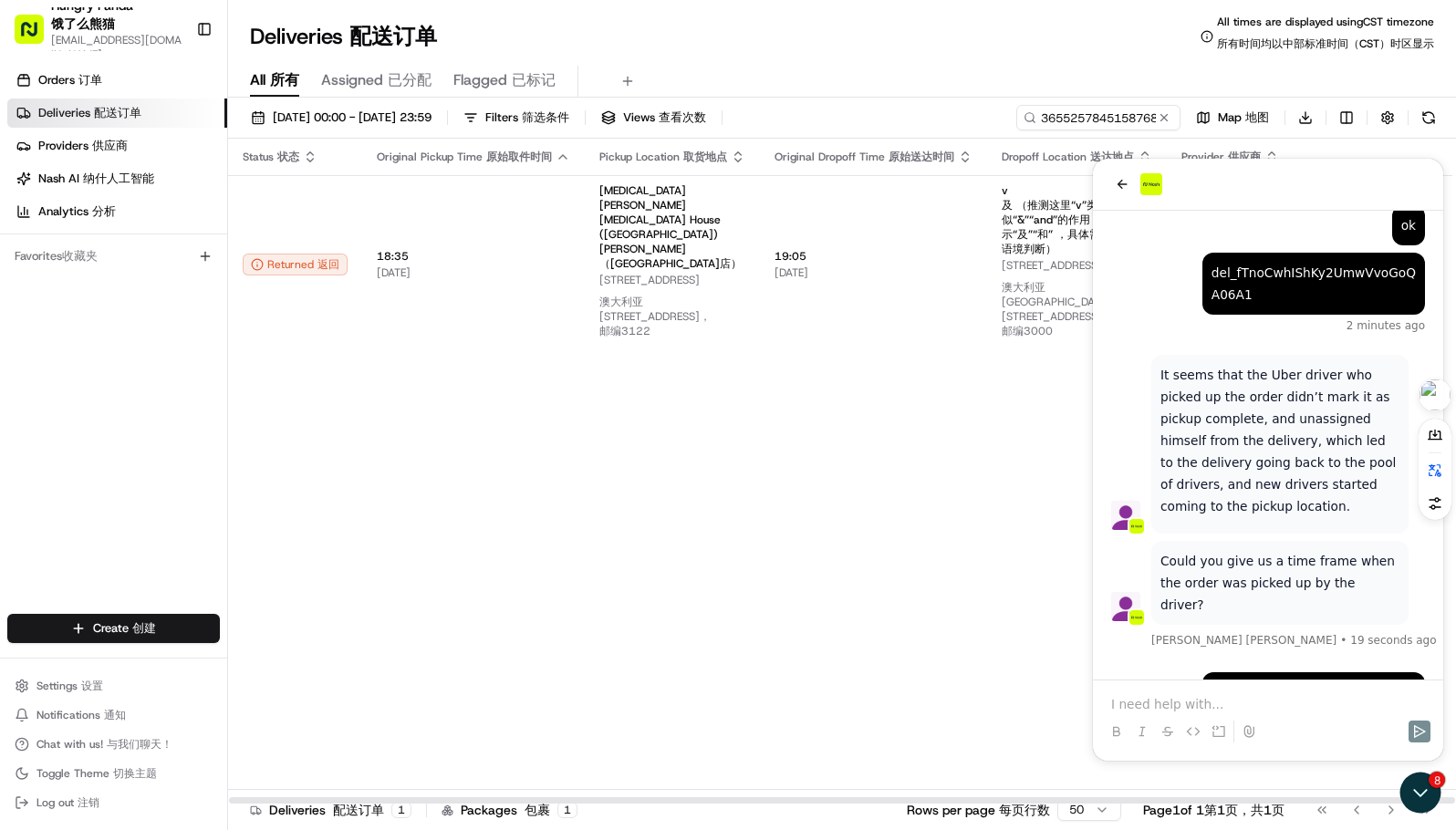
click at [984, 436] on div "Status Status 状态 Original Pickup Time Original Pickup Time 原始取件时间 Pickup Locati…" at bounding box center [883, 471] width 1310 height 666
click at [1070, 122] on input "3655257845158768841227" at bounding box center [1071, 118] width 219 height 26
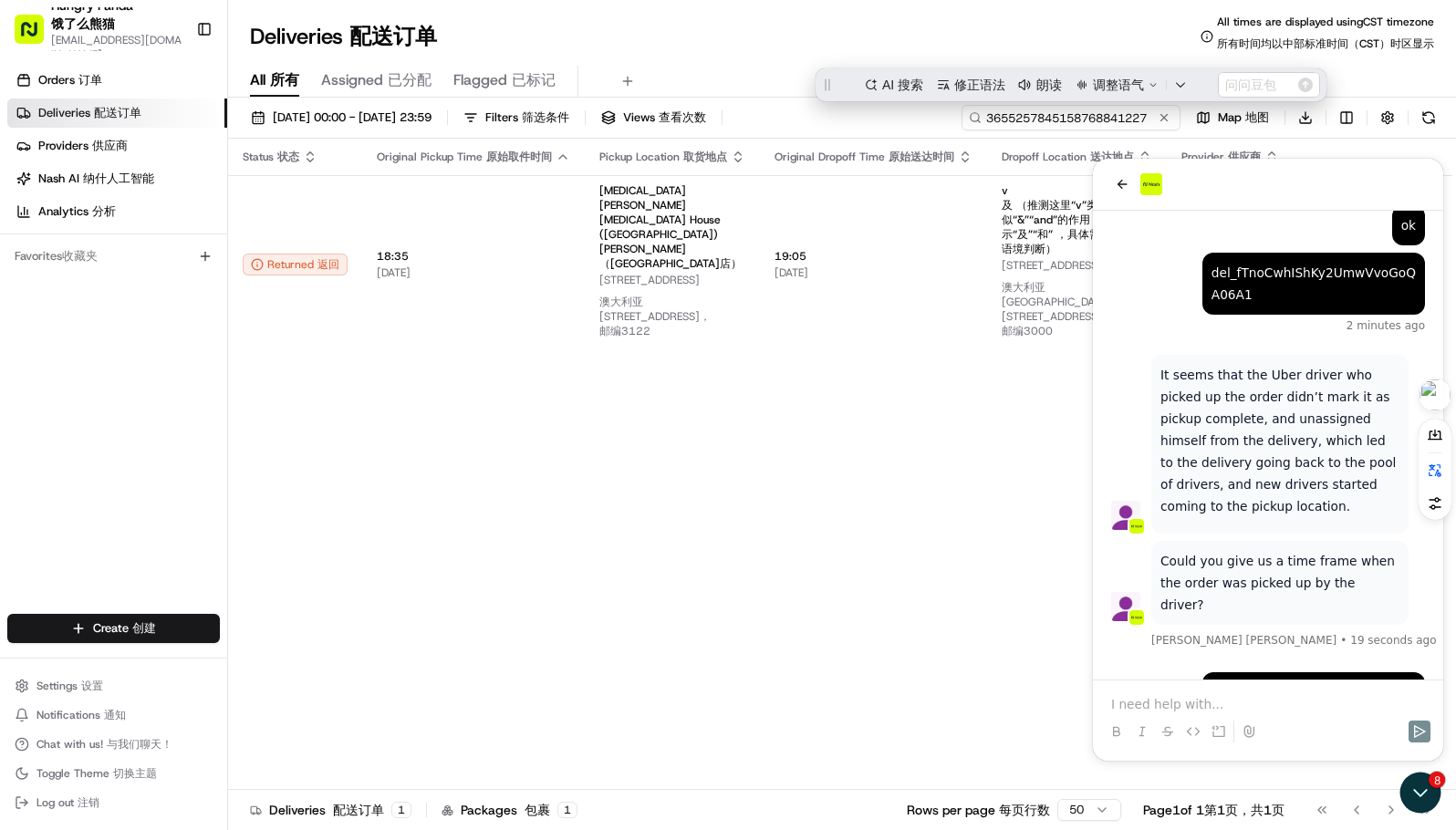
paste input "565822151565572845583"
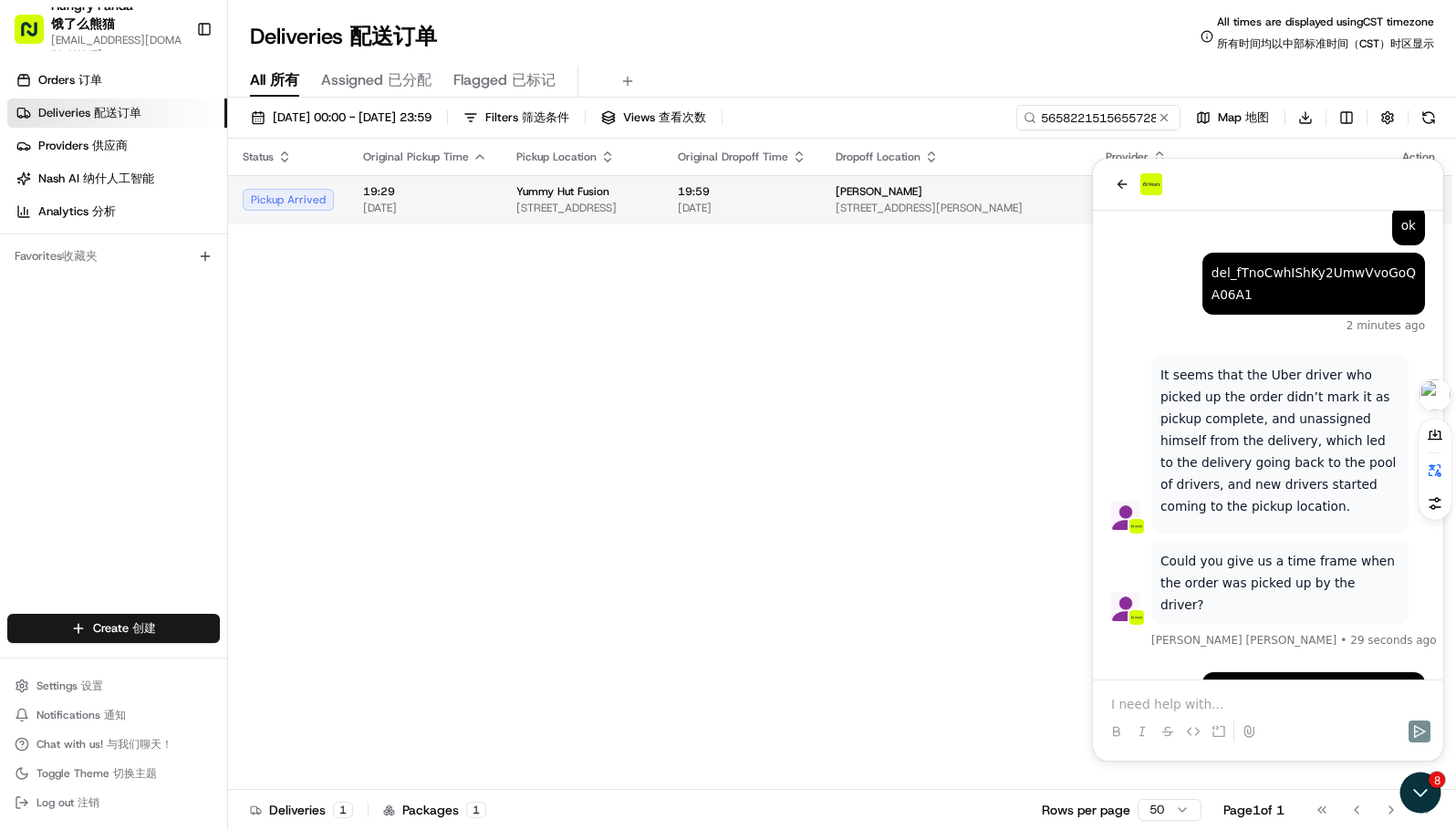
click at [663, 187] on td "Yummy Hut Fusion 673 La Trobe St, Docklands VIC 3008, Australia" at bounding box center [582, 200] width 161 height 49
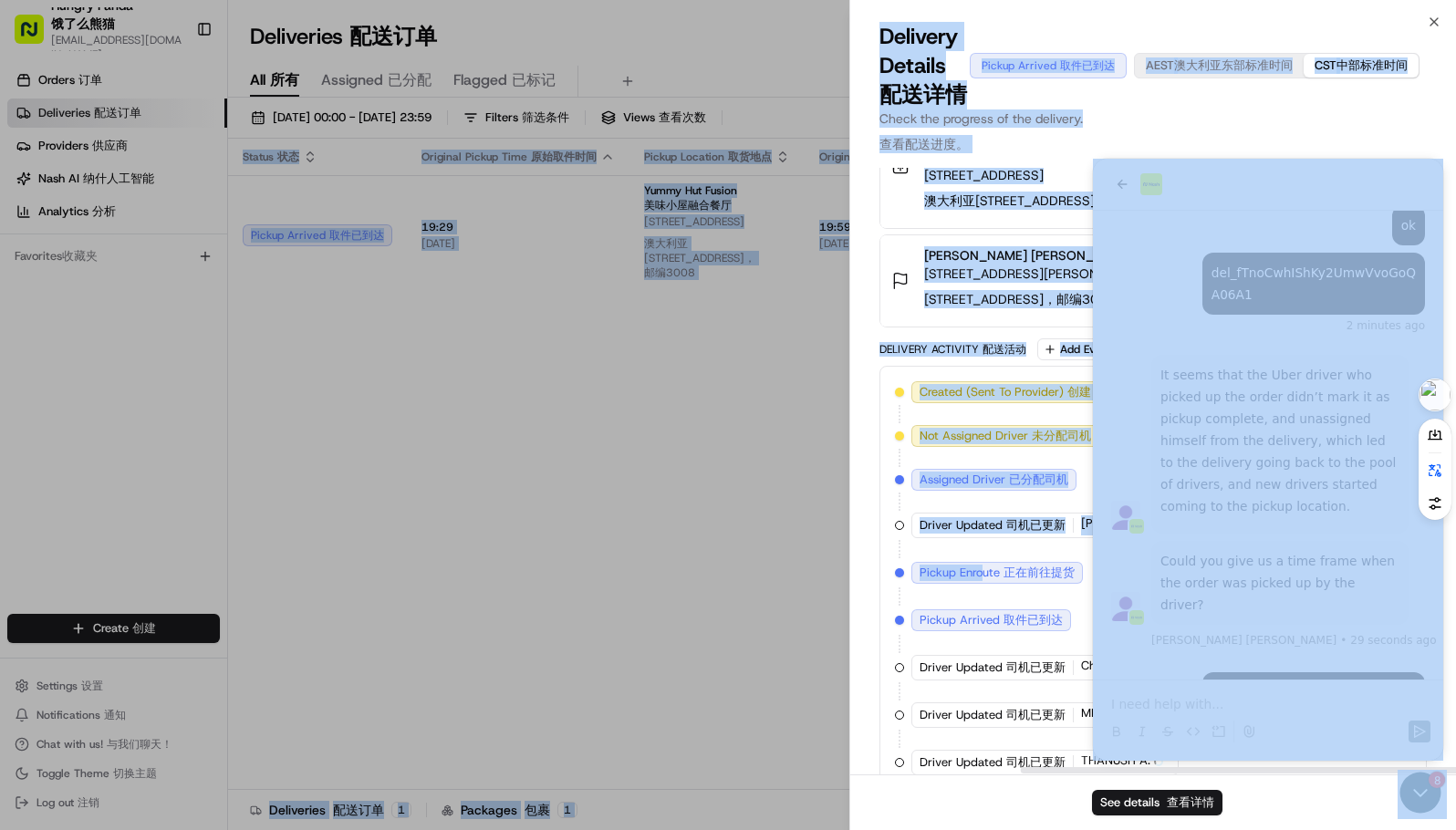
scroll to position [620, 236]
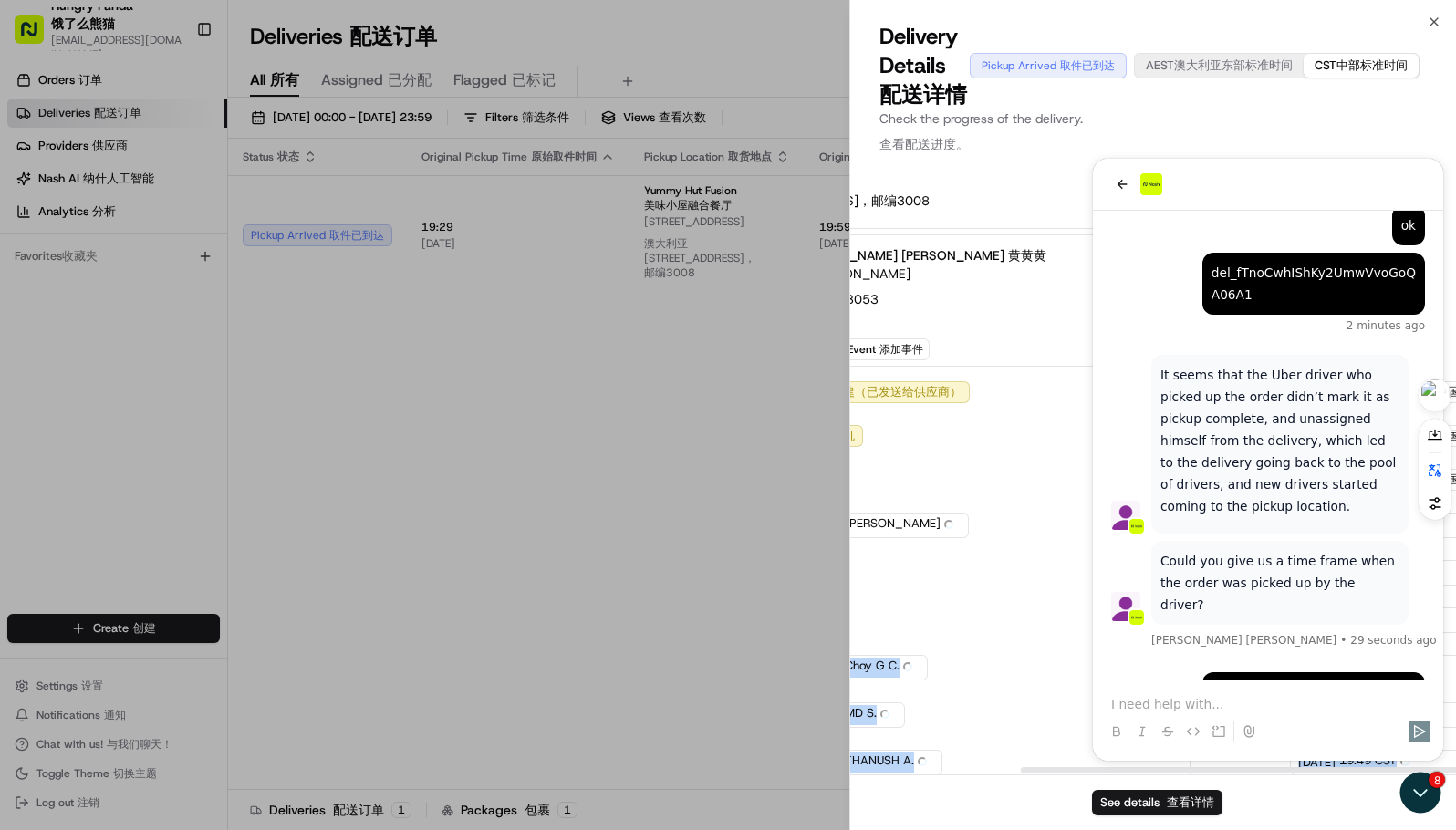
click at [1174, 576] on div "Created (Sent To Provider) Created (Sent To Provider) 创建（已发送给供应商） Uber Australi…" at bounding box center [917, 600] width 517 height 438
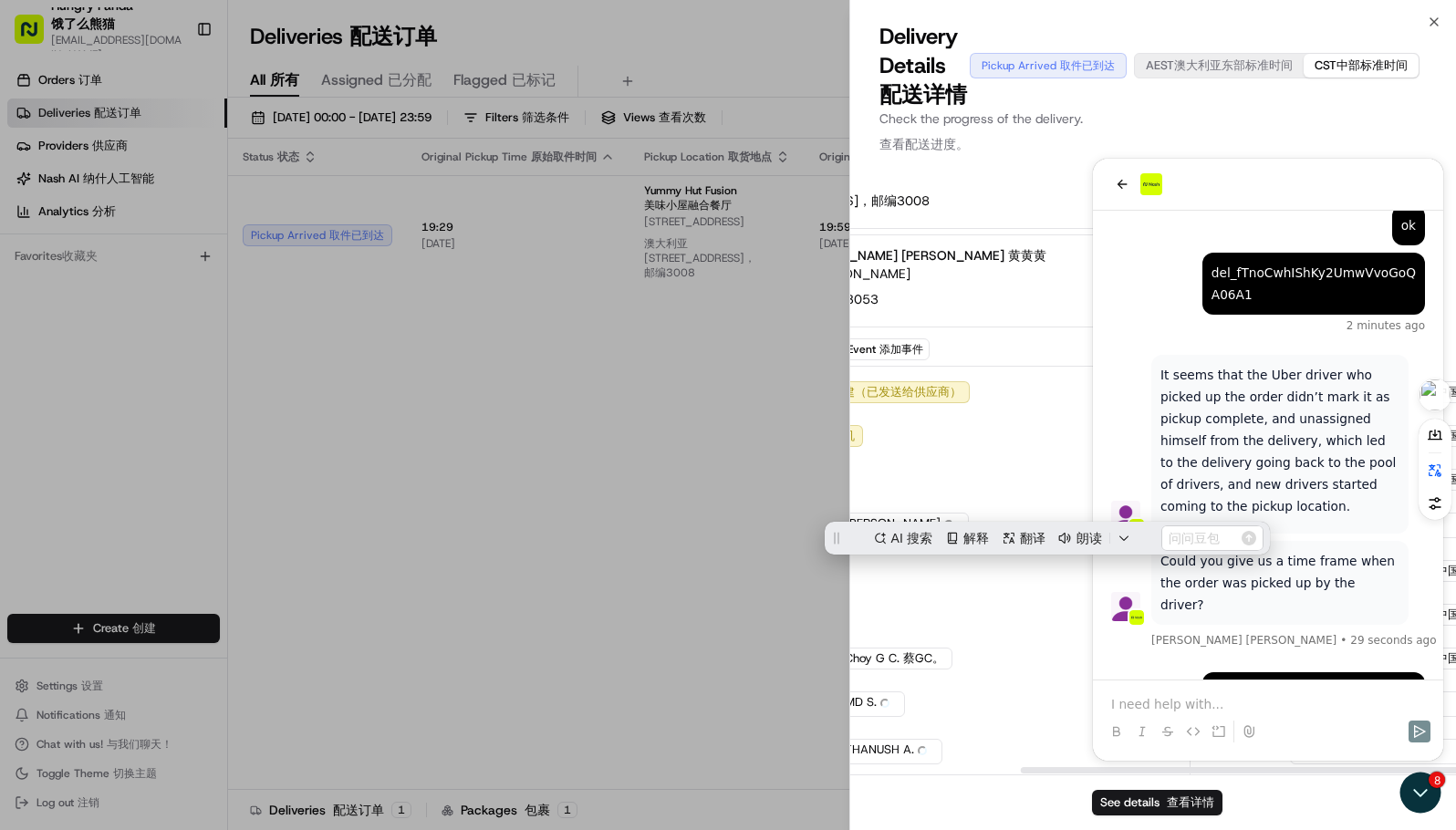
scroll to position [0, 0]
click at [1127, 184] on div "Package Details Package Details 包裹详情 Plz always check order number, call custom…" at bounding box center [917, 368] width 547 height 890
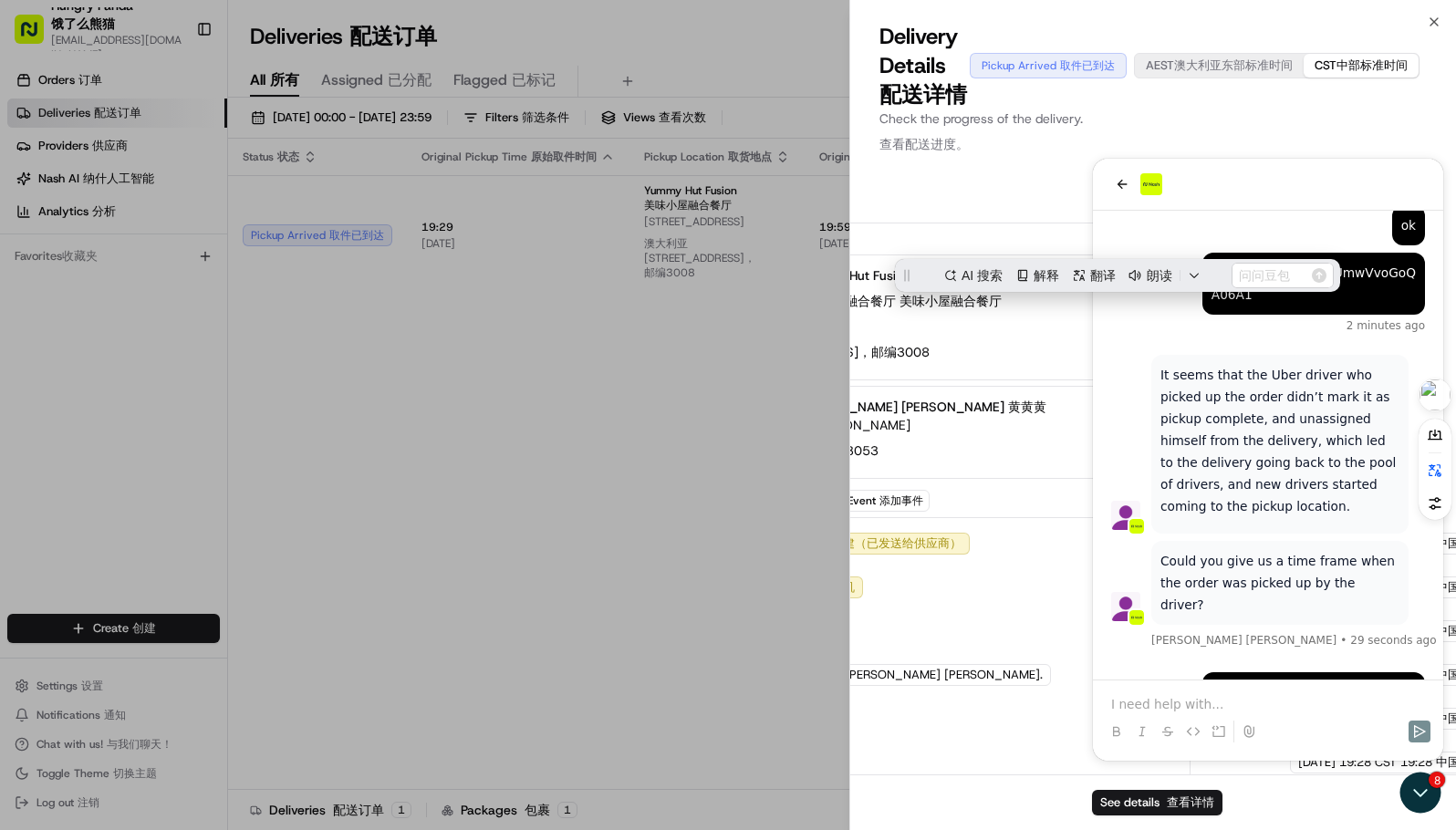
click at [1121, 181] on font "请始终核对订单号，到达时致电客户。如有任何配送问题，请通过WhatsApp联系：+61448888887" at bounding box center [918, 167] width 461 height 37
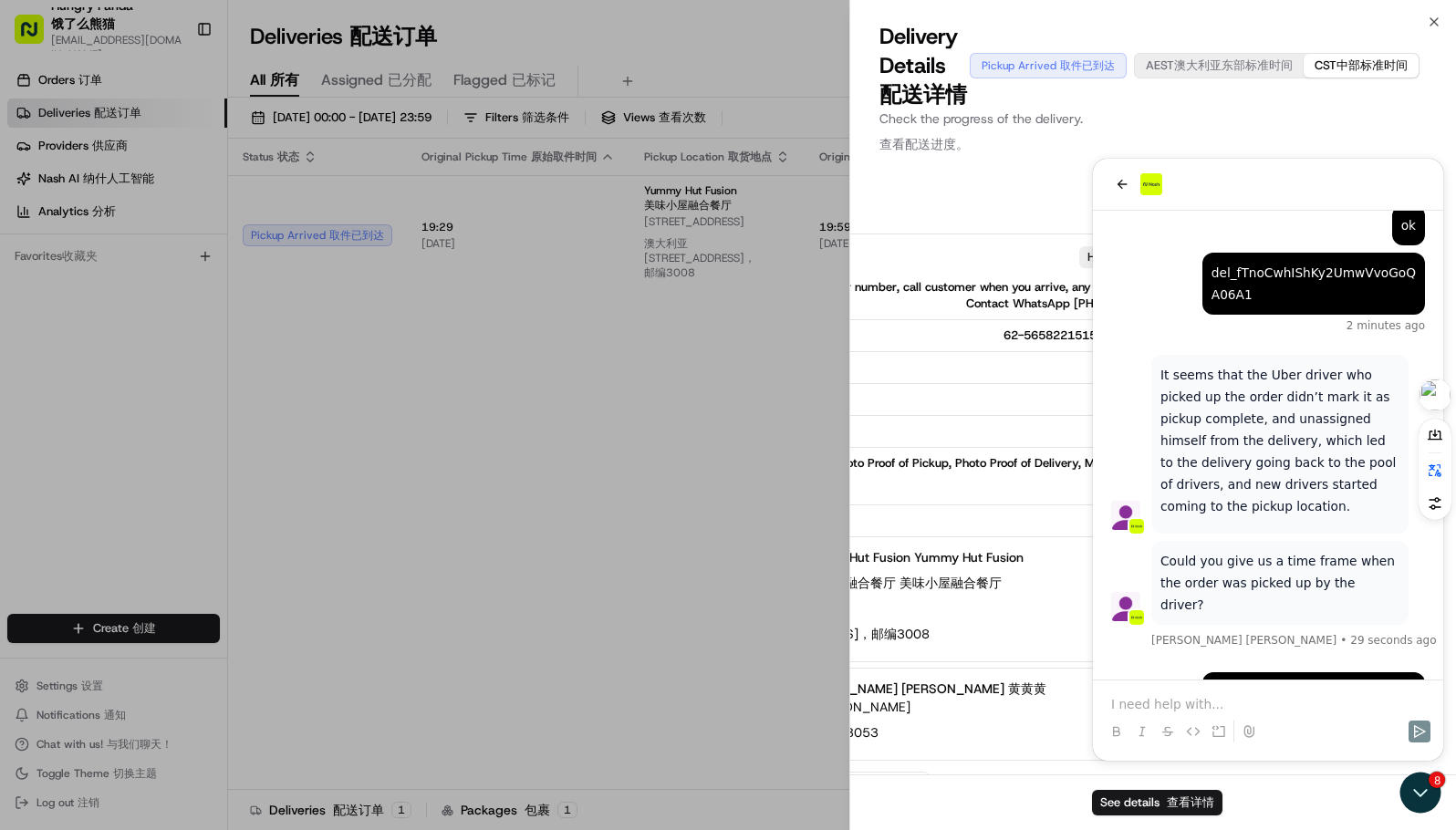
click at [1122, 177] on font "请始终核对订单号，到达时致电客户。如有任何配送问题，请通过WhatsApp联系：+61448888887" at bounding box center [918, 167] width 461 height 37
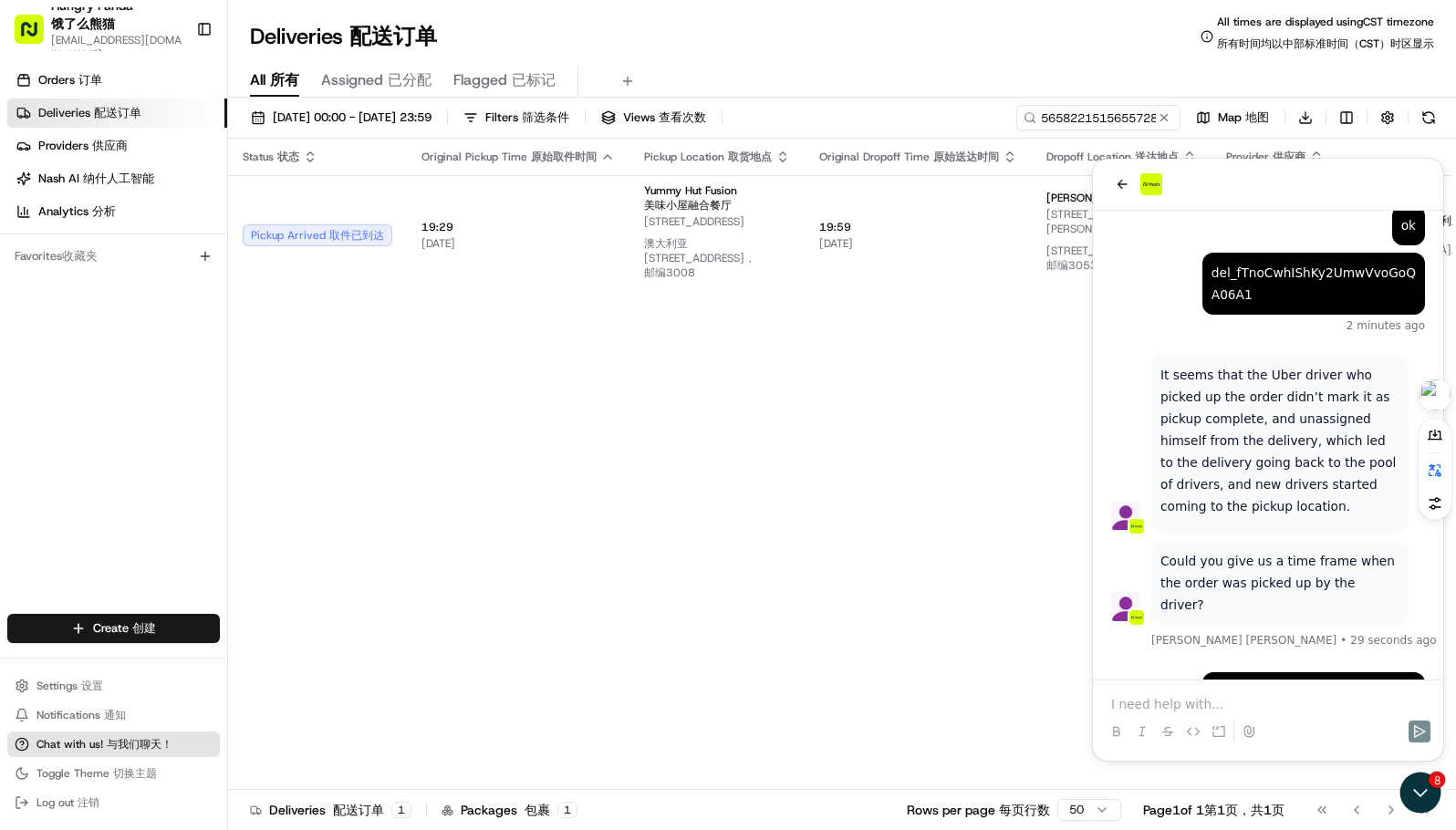
click at [95, 747] on span "Chat with us! Chat with us! 与我们聊天！" at bounding box center [105, 744] width 136 height 15
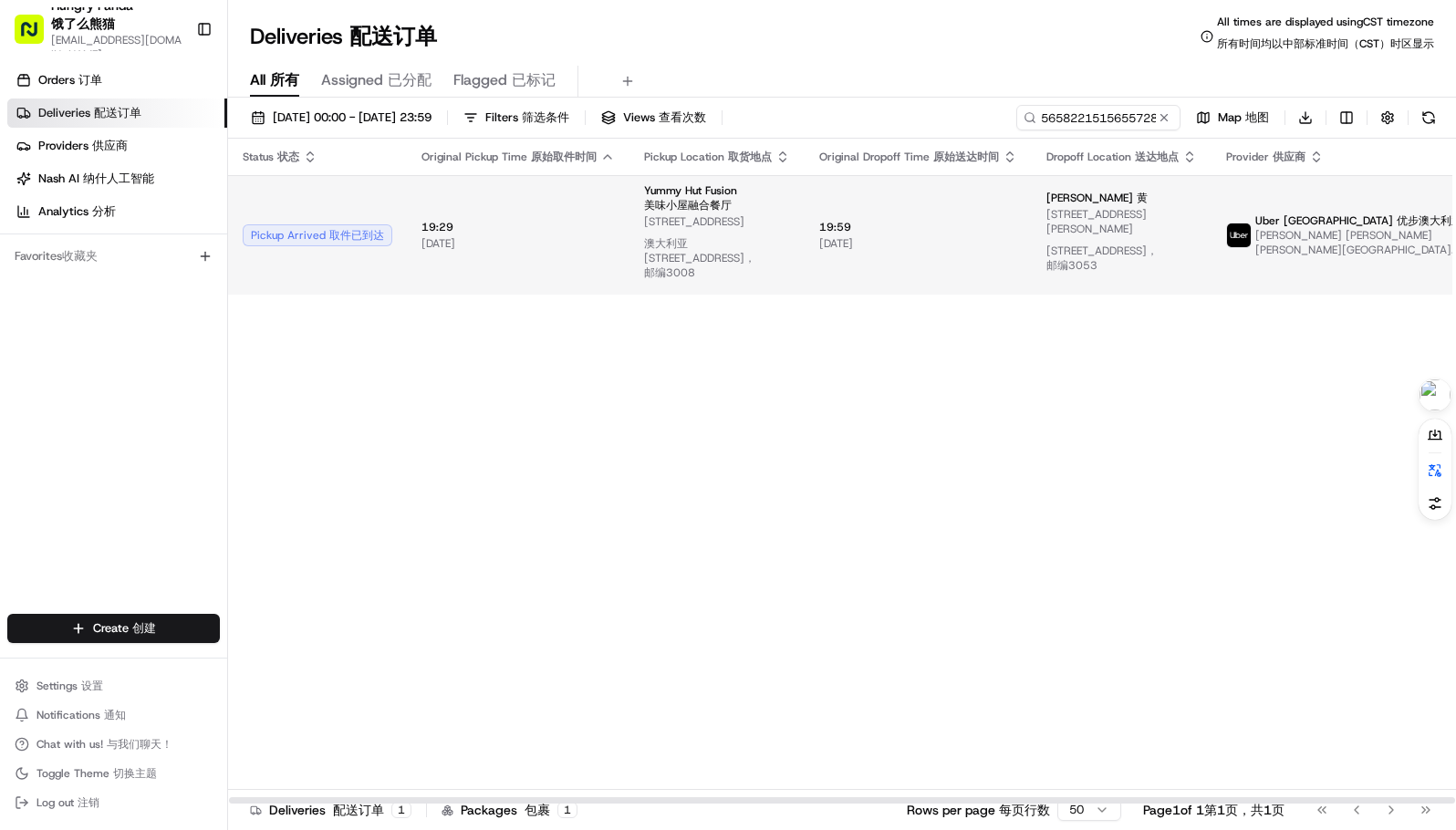
click at [927, 231] on span "19:59 19:59" at bounding box center [918, 227] width 198 height 15
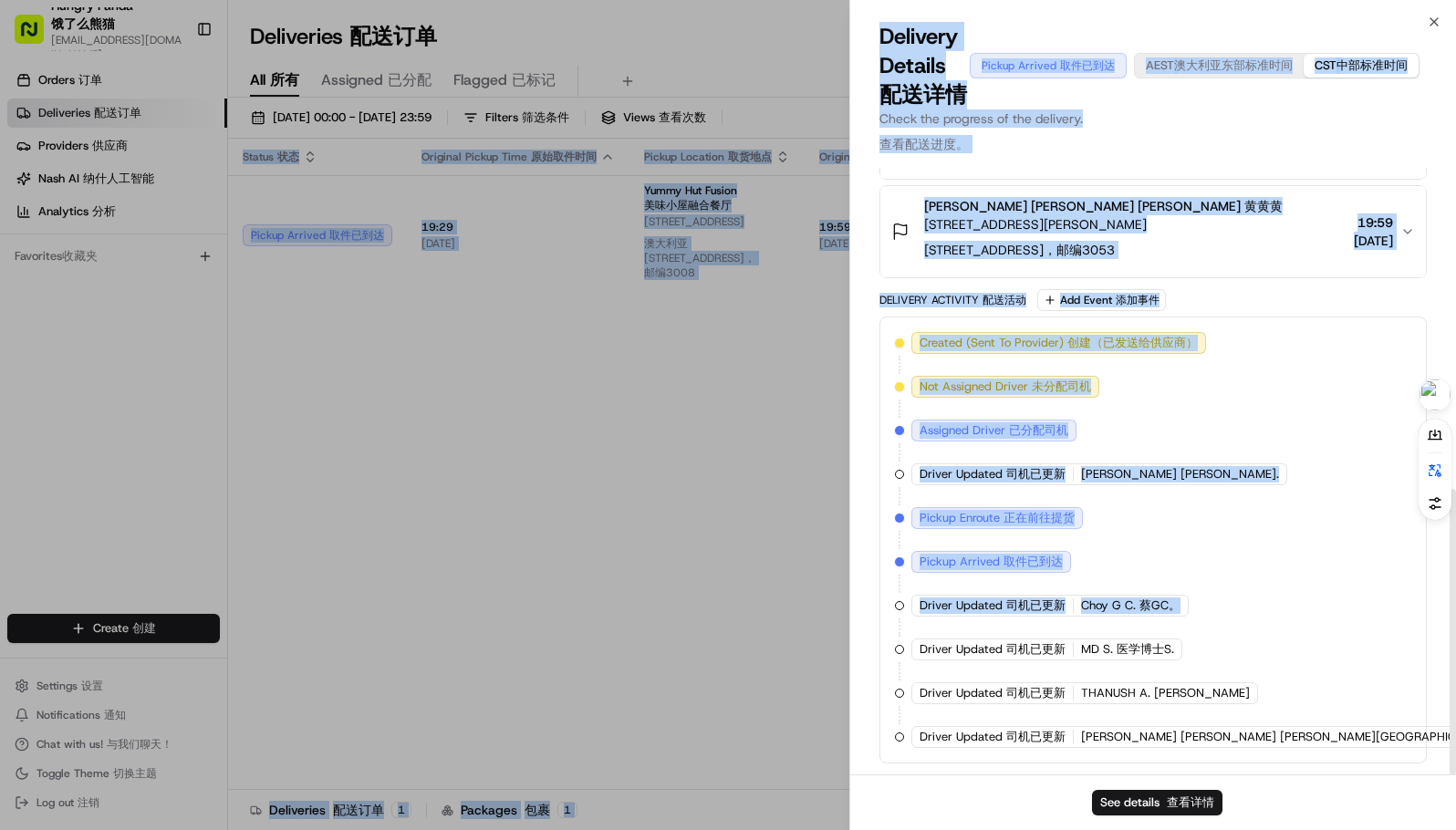
scroll to position [684, 236]
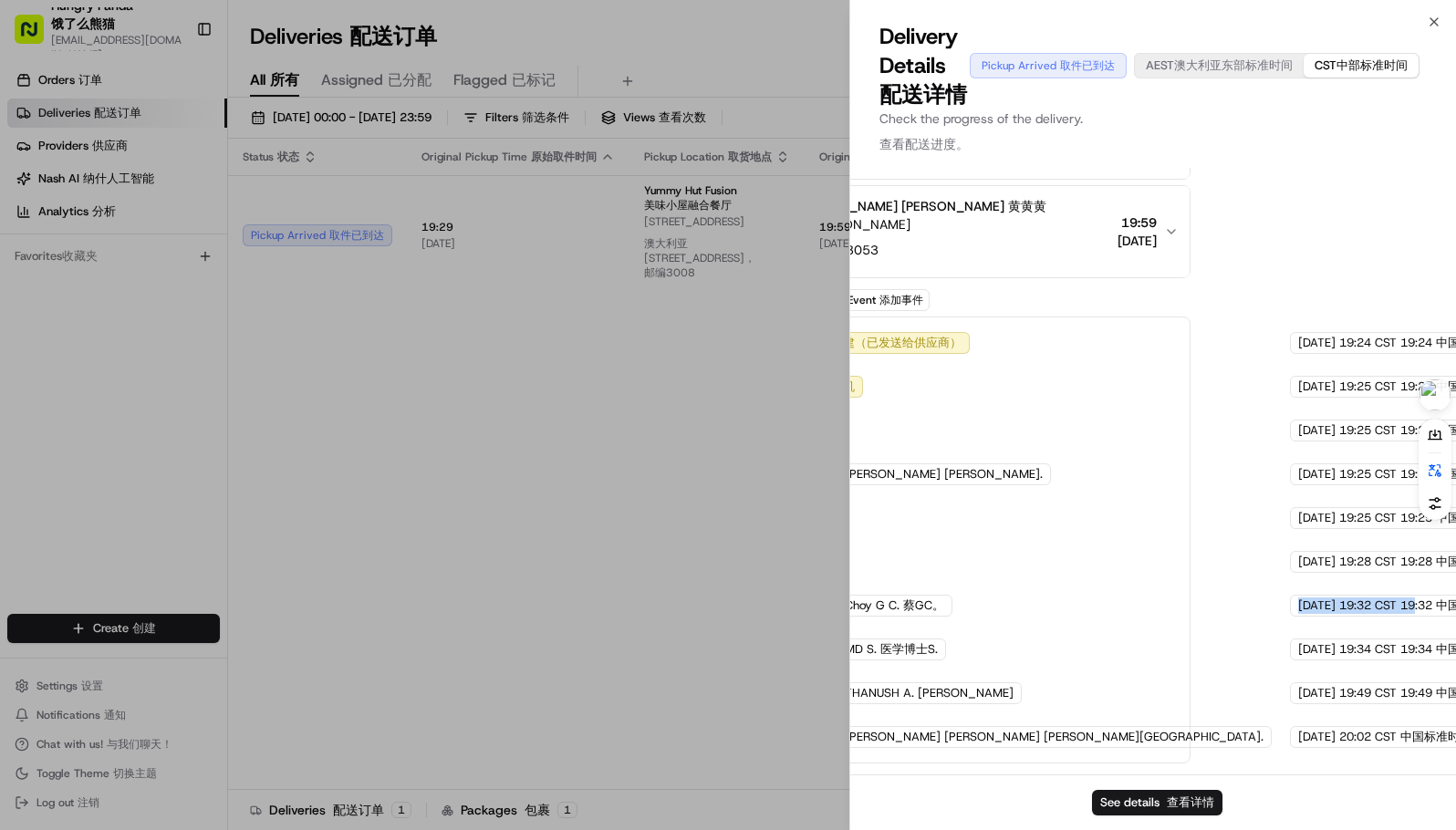
drag, startPoint x: 1238, startPoint y: 562, endPoint x: 1335, endPoint y: 606, distance: 106.5
click at [1174, 606] on div "Created (Sent To Provider) Created (Sent To Provider) 创建（已发送给供应商） Uber Australi…" at bounding box center [917, 540] width 517 height 416
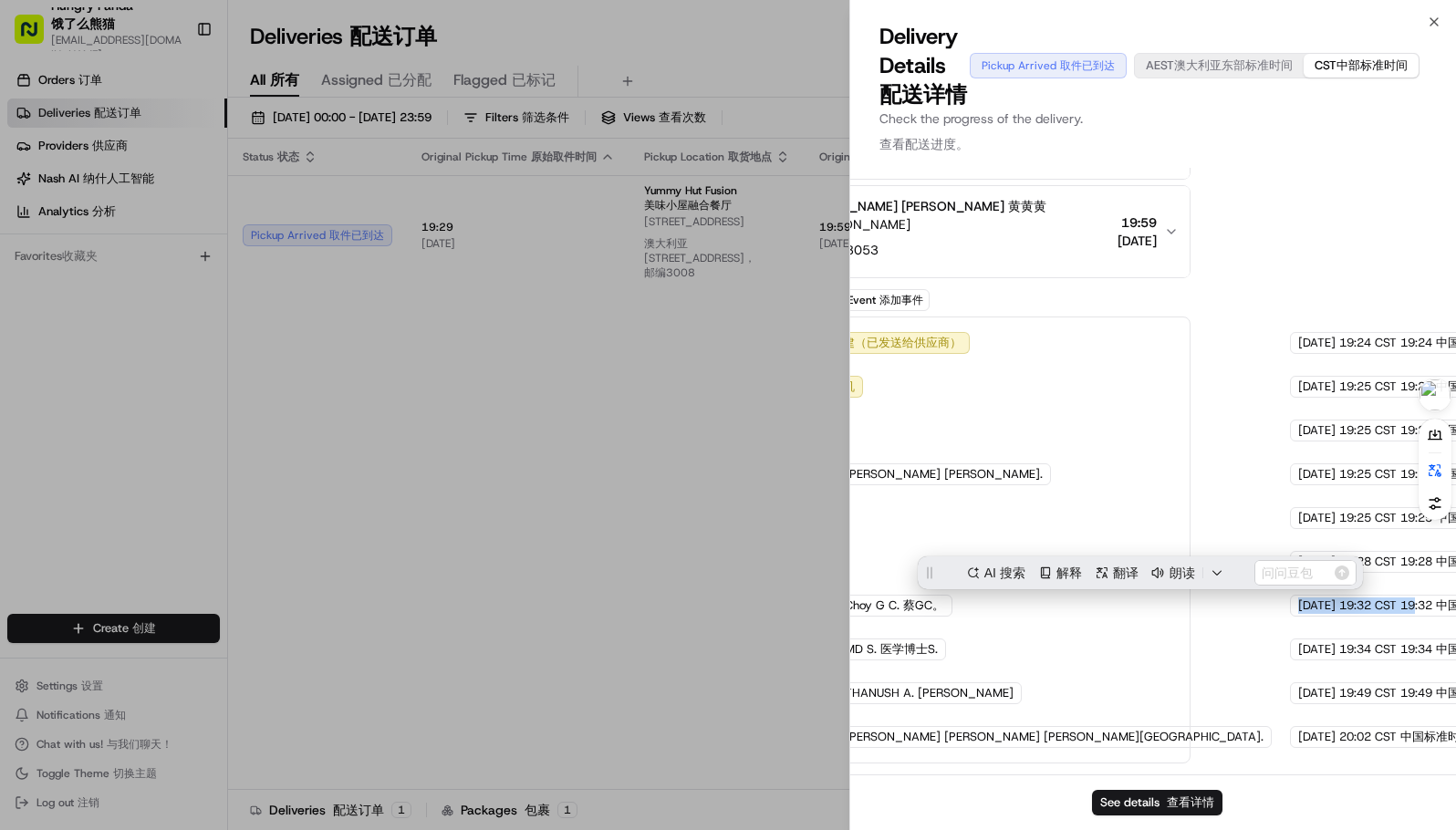
scroll to position [0, 0]
click at [1207, 60] on span "澳大利亚东部标准时间" at bounding box center [1233, 65] width 119 height 16
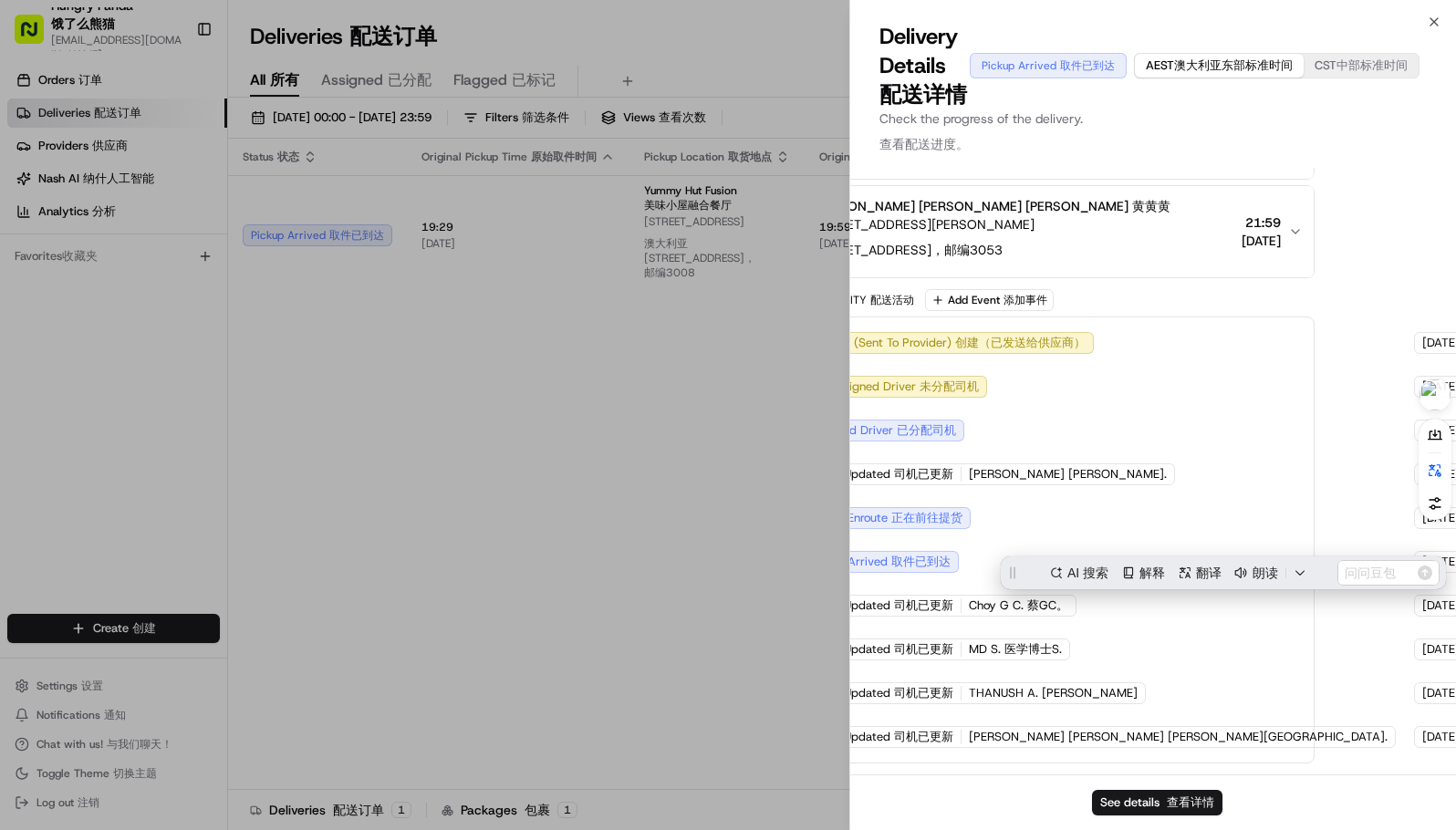
click at [1177, 624] on div "Created (Sent To Provider) Created (Sent To Provider) 创建（已发送给供应商） Uber Australi…" at bounding box center [1040, 540] width 517 height 416
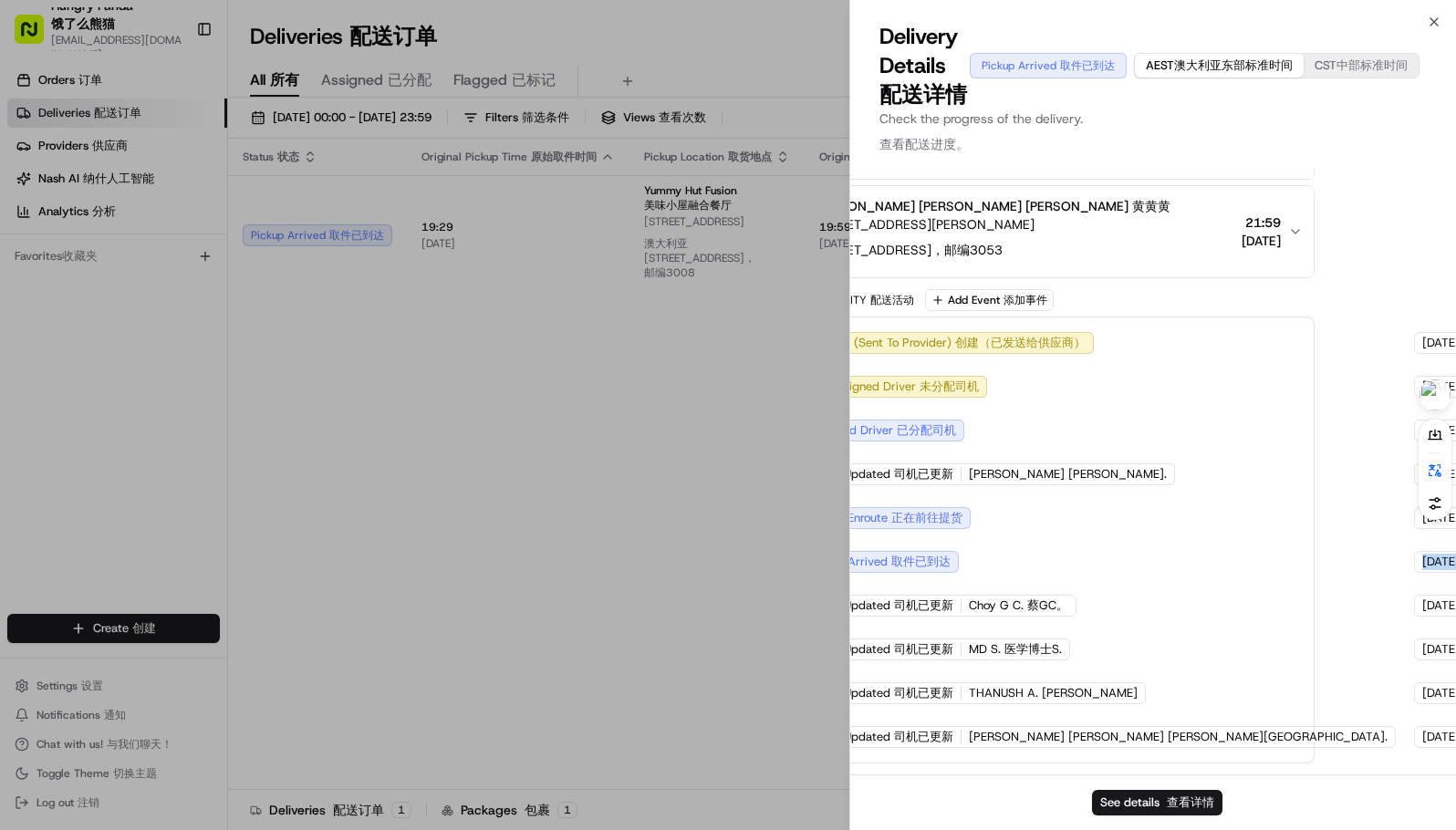
drag, startPoint x: 1314, startPoint y: 561, endPoint x: 1431, endPoint y: 577, distance: 118.1
click at [1429, 568] on div "15/08/2025 15/08/2025 21:28 AEST" at bounding box center [1474, 562] width 121 height 22
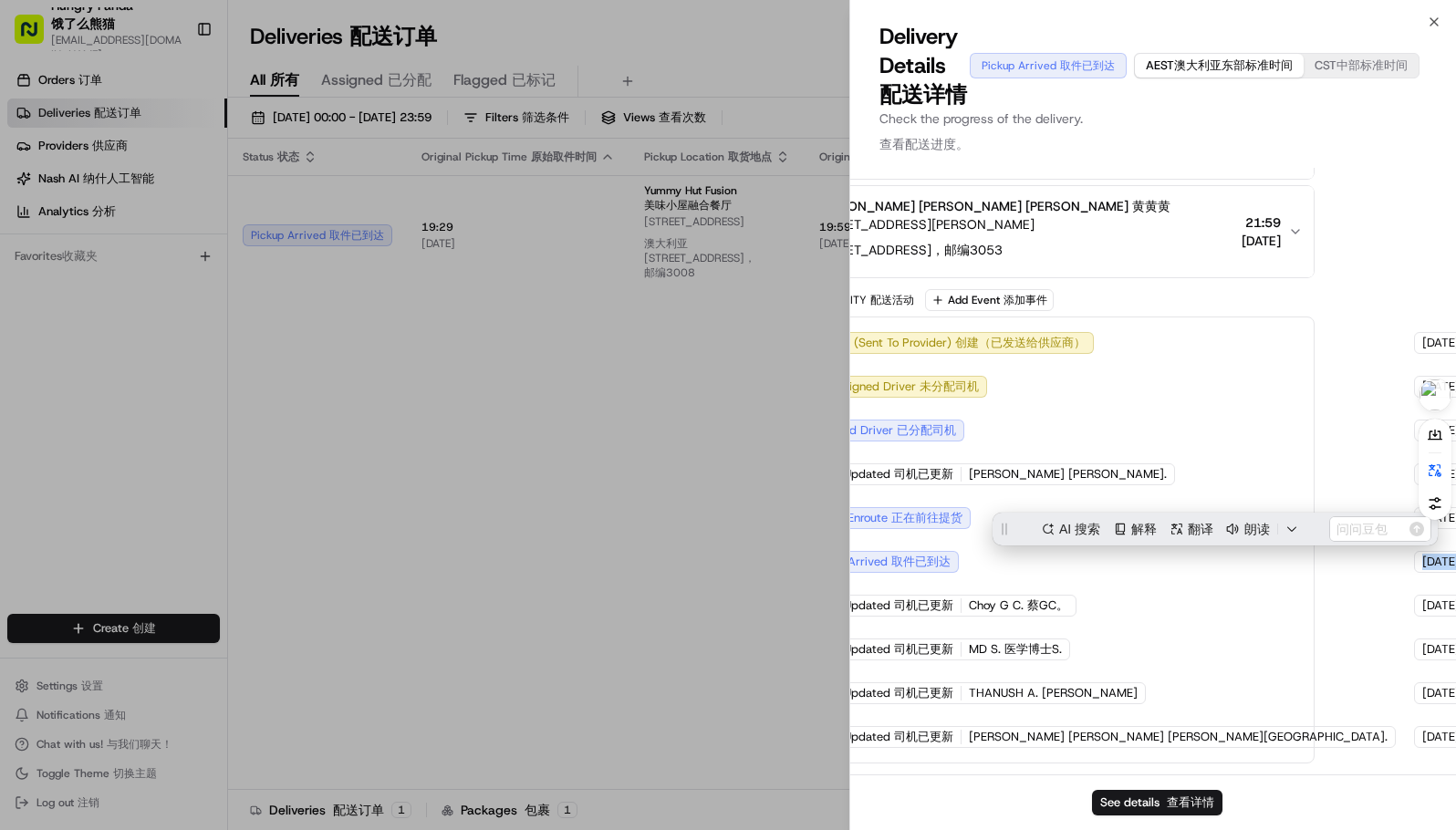
scroll to position [0, 0]
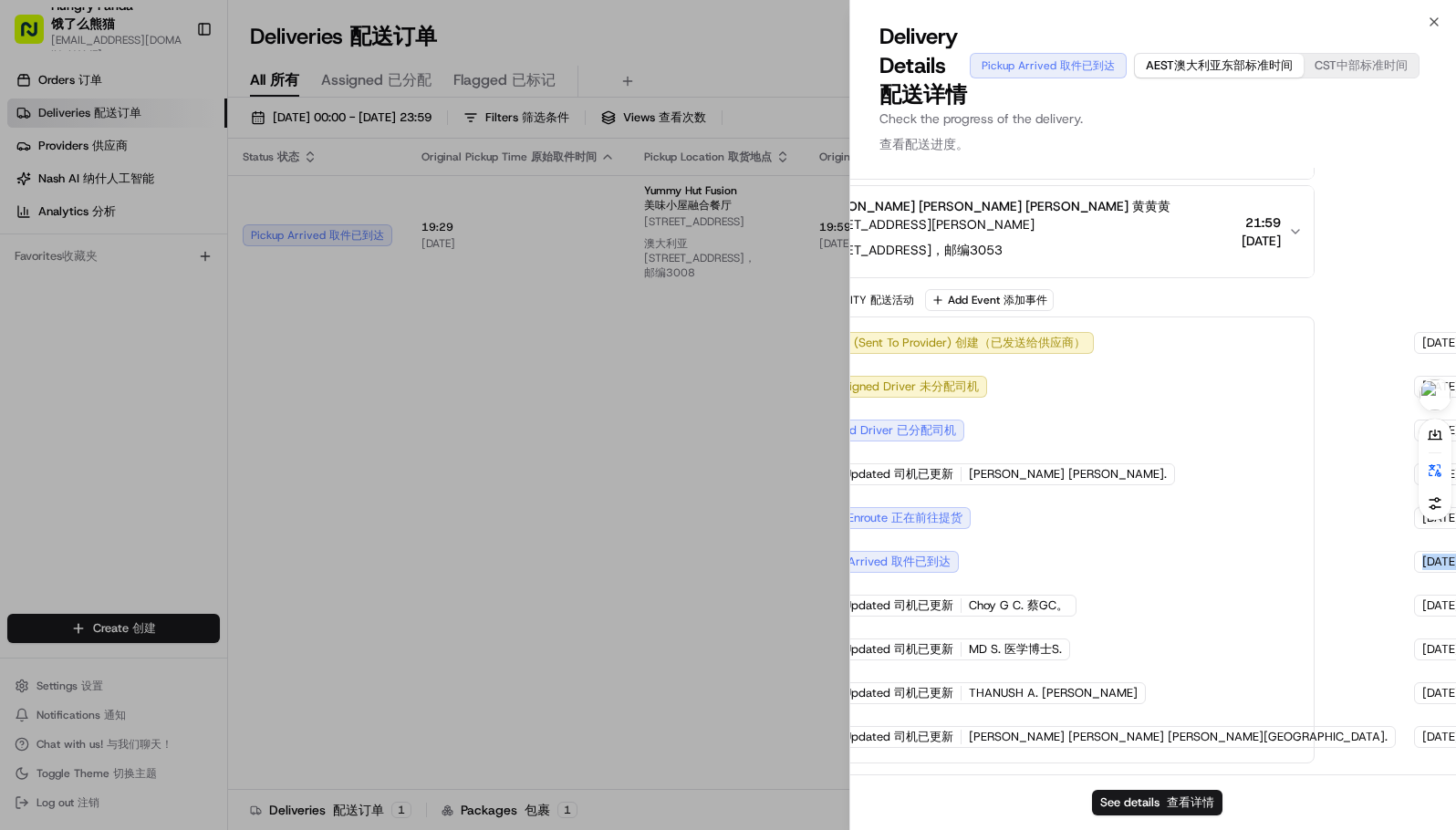
drag, startPoint x: 1308, startPoint y: 562, endPoint x: 1415, endPoint y: 561, distance: 107.0
click at [1415, 561] on div "15/08/2025 15/08/2025 21:28 AEST" at bounding box center [1474, 562] width 121 height 22
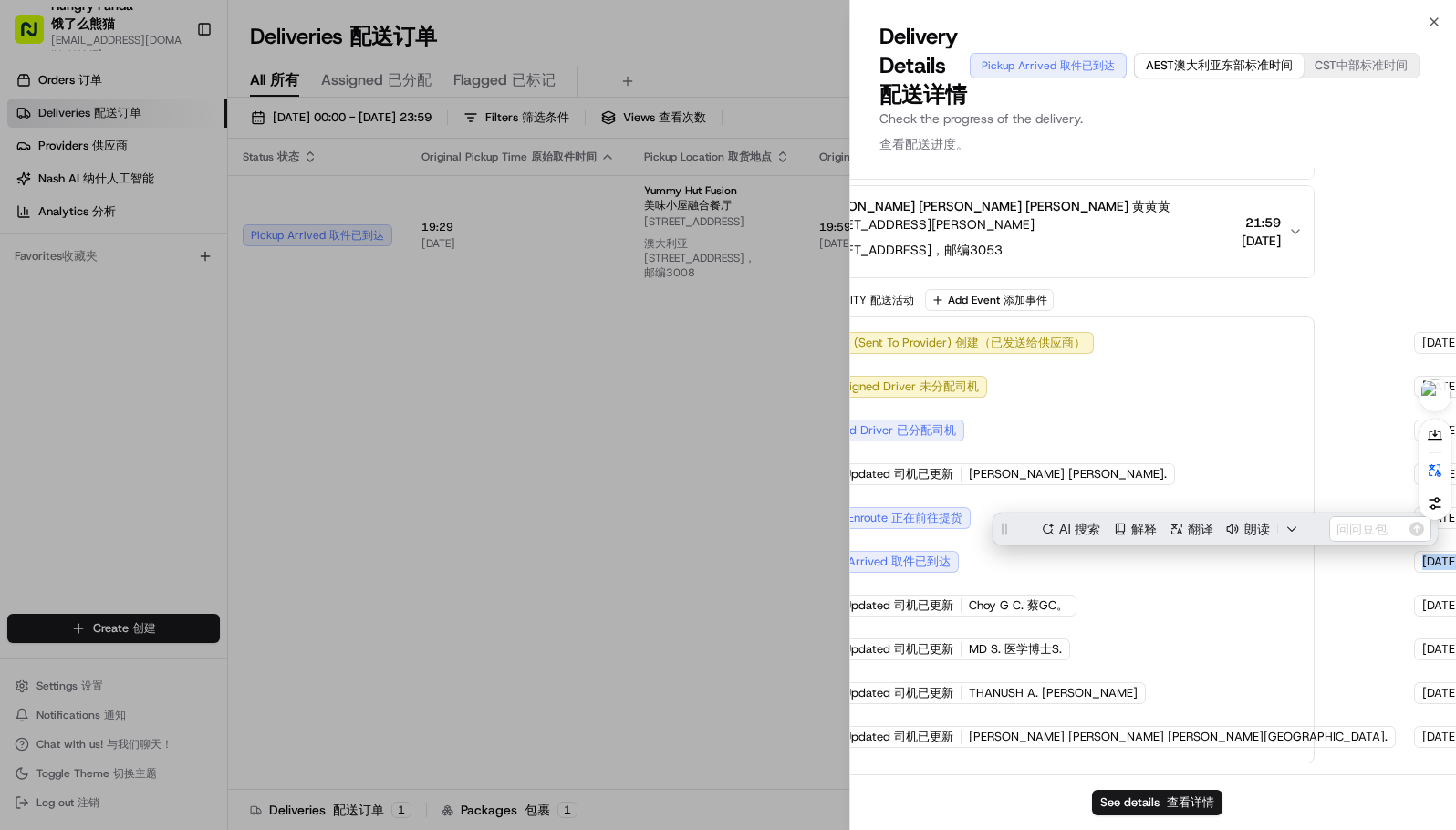
copy div "15/08/2025 15/08/2025 21:28"
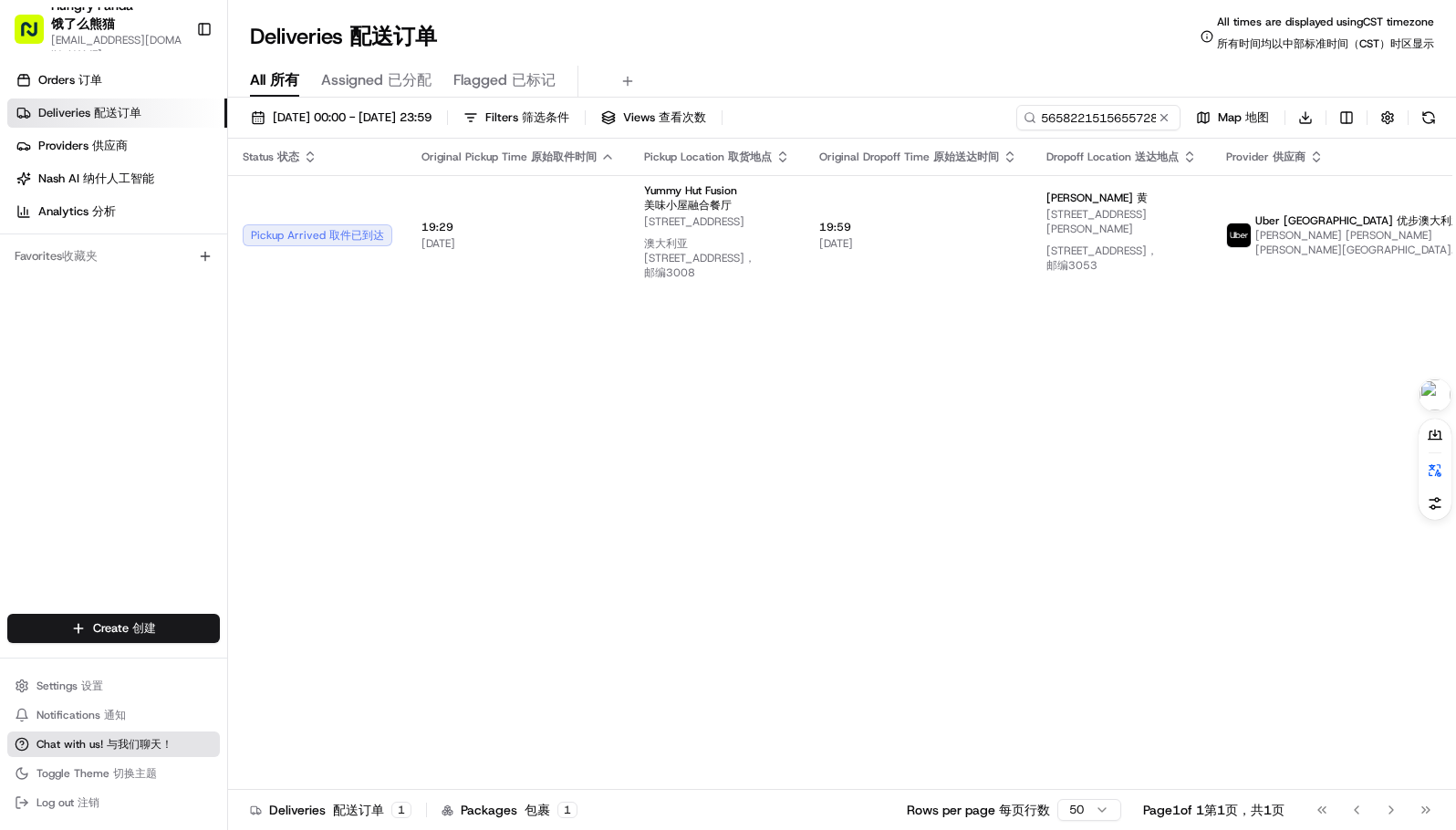
click at [96, 741] on span "Chat with us! Chat with us! 与我们聊天！" at bounding box center [105, 744] width 136 height 15
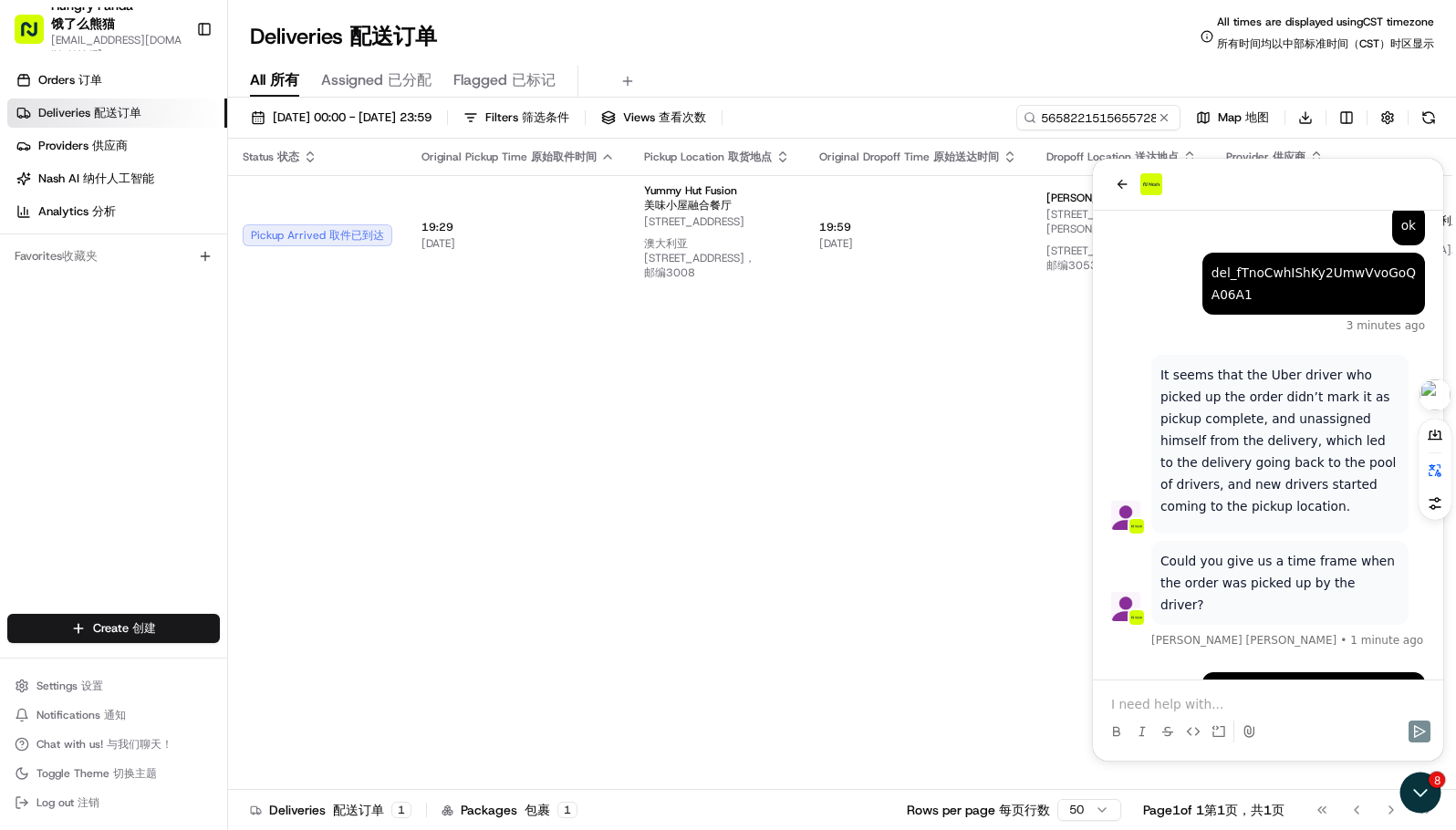
click at [1178, 702] on p at bounding box center [1268, 705] width 314 height 18
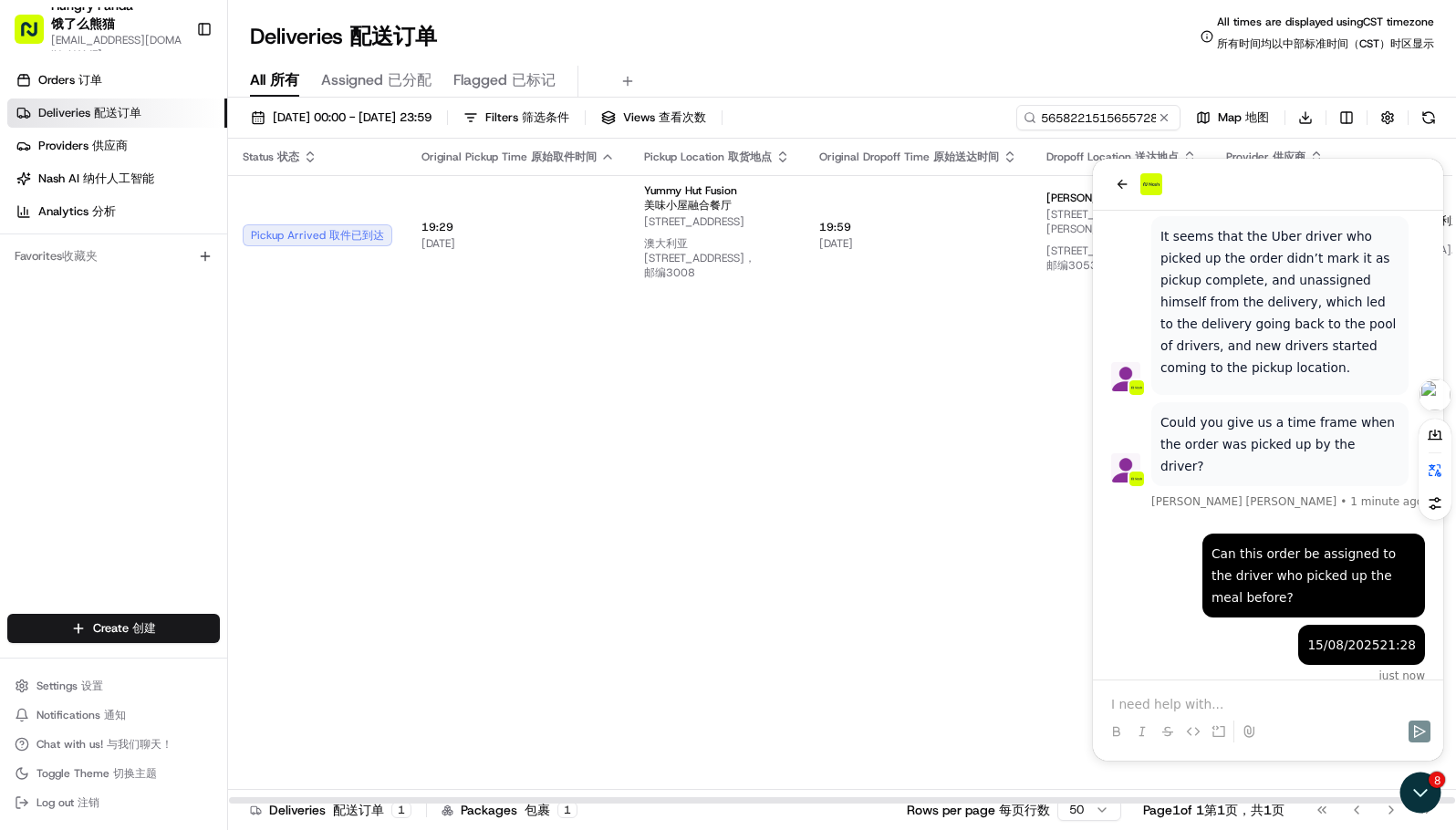
click at [793, 549] on div "Status Status 状态 Original Pickup Time Original Pickup Time 原始取件时间 Pickup Locati…" at bounding box center [905, 471] width 1354 height 666
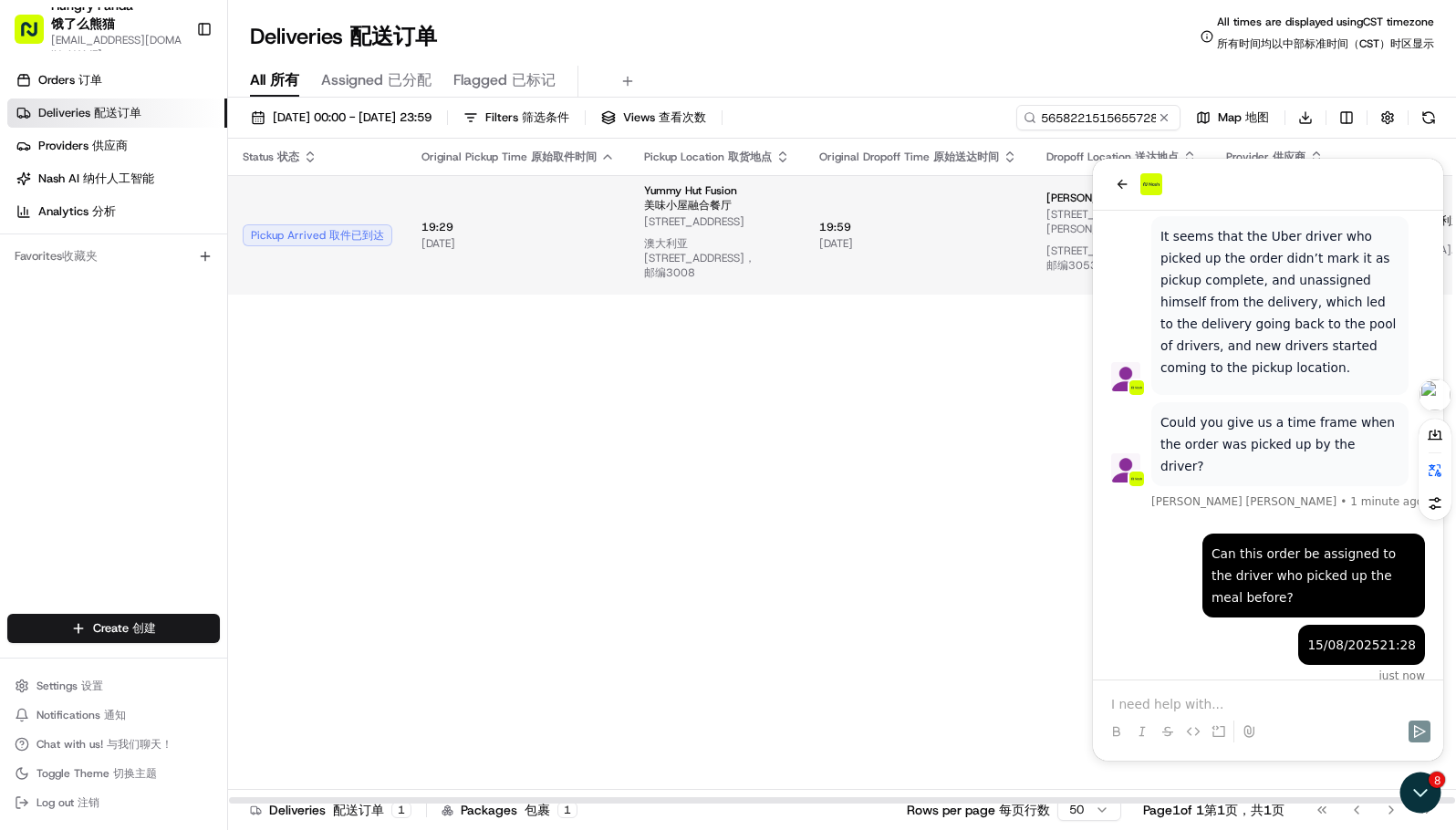
click at [792, 225] on td "Yummy Hut Fusion Yummy Hut Fusion 美味小屋融合餐厅 673 La Trobe St, Docklands VIC 3008,…" at bounding box center [716, 234] width 175 height 120
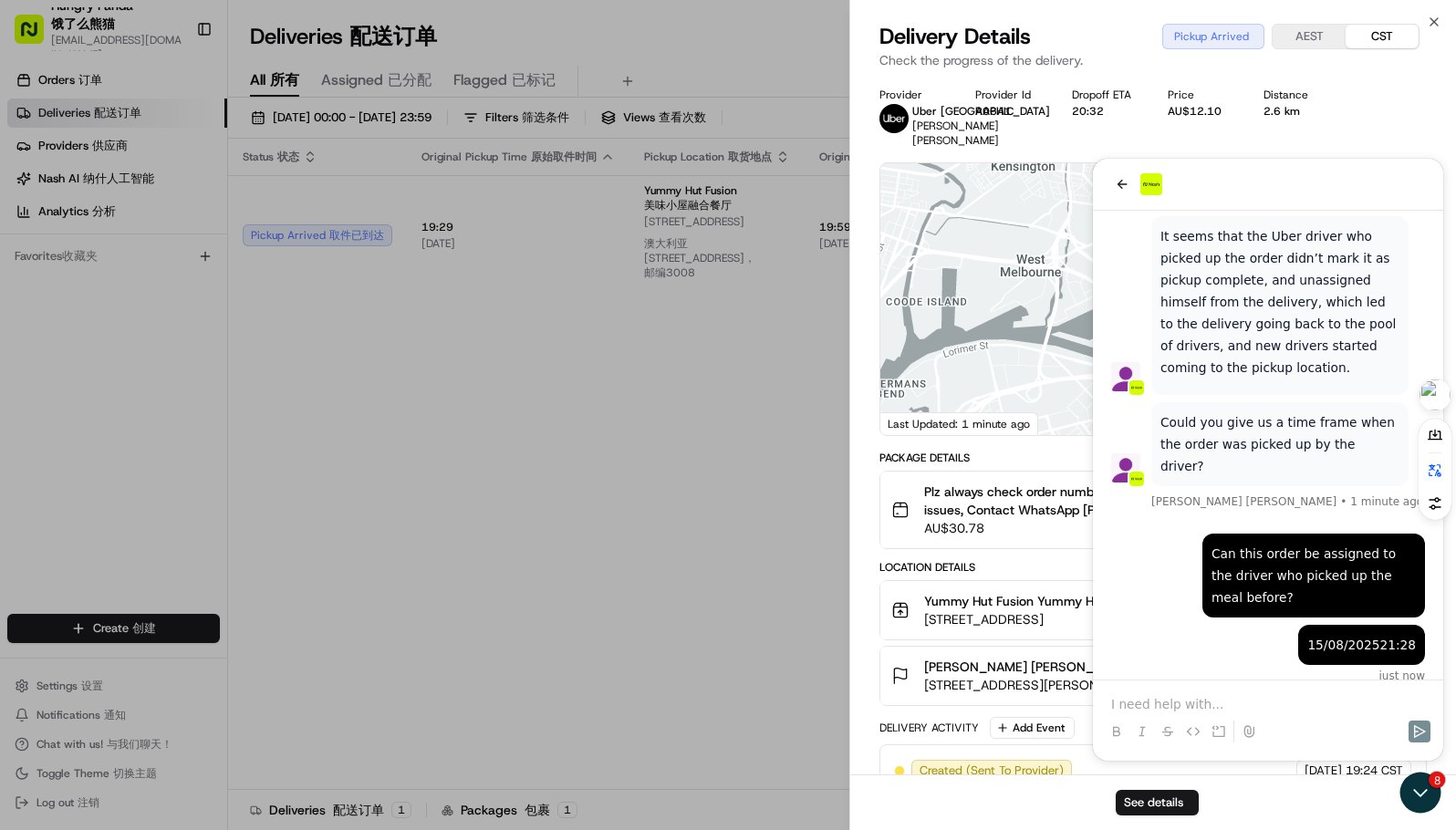
click at [1123, 102] on div "Dropoff ETA Dropoff ETA" at bounding box center [1104, 95] width 66 height 15
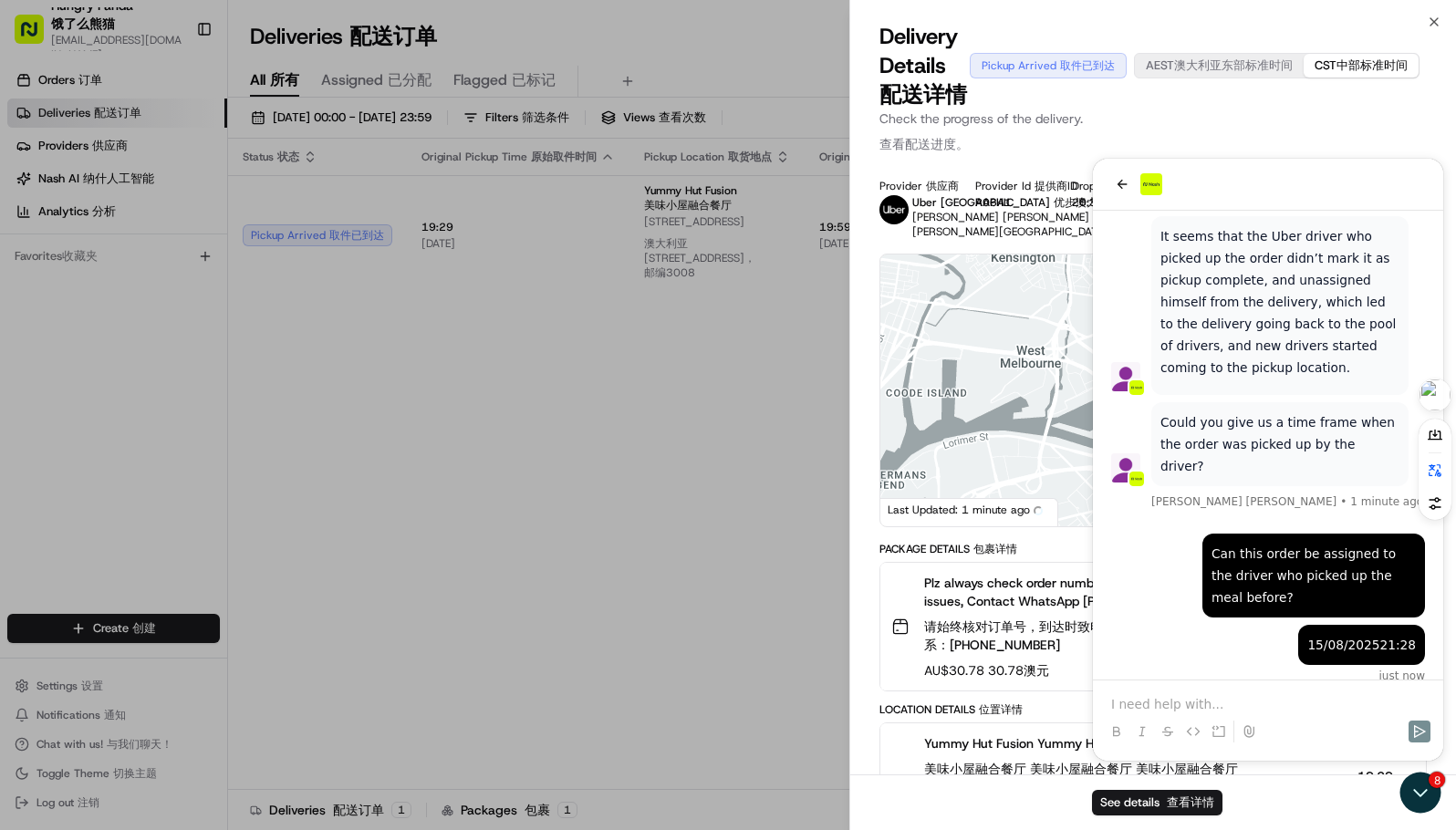
click at [1124, 182] on div "Dropoff ETA Dropoff ETA 送货预计到达时间" at bounding box center [1104, 186] width 66 height 15
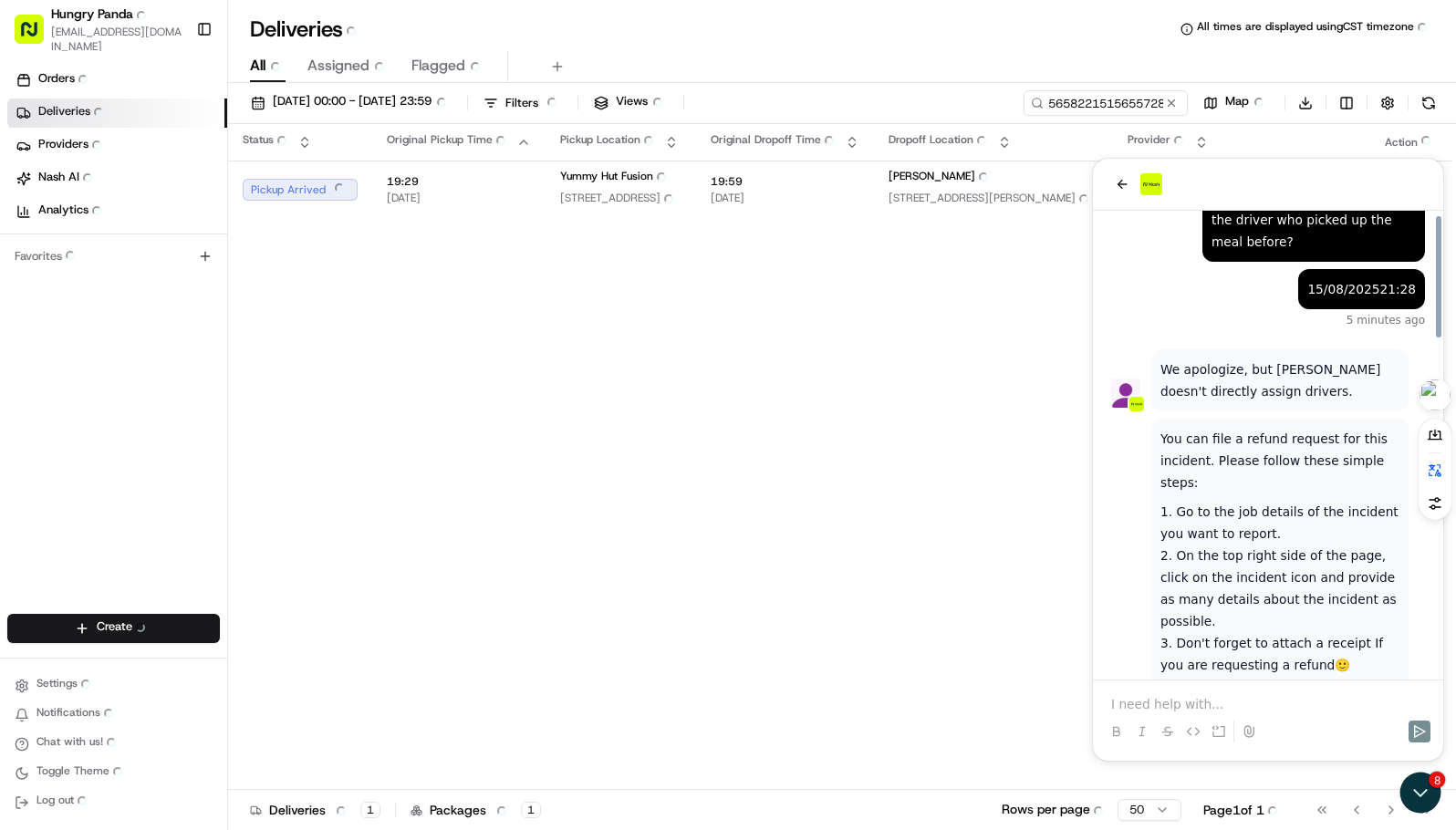
scroll to position [1055, 0]
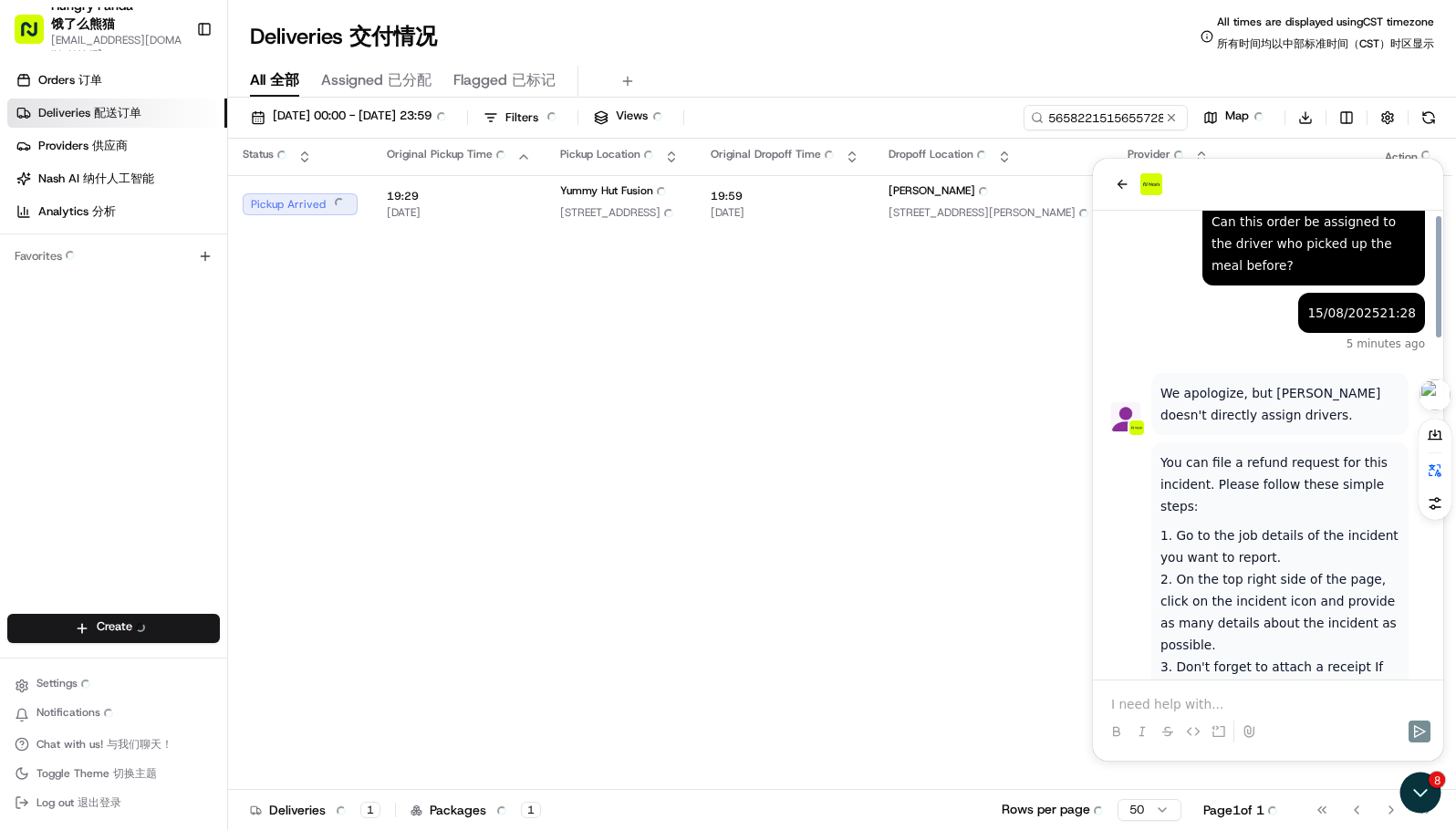
click at [1204, 382] on p "We apologize, but Nash doesn't directly assign drivers." at bounding box center [1279, 404] width 239 height 43
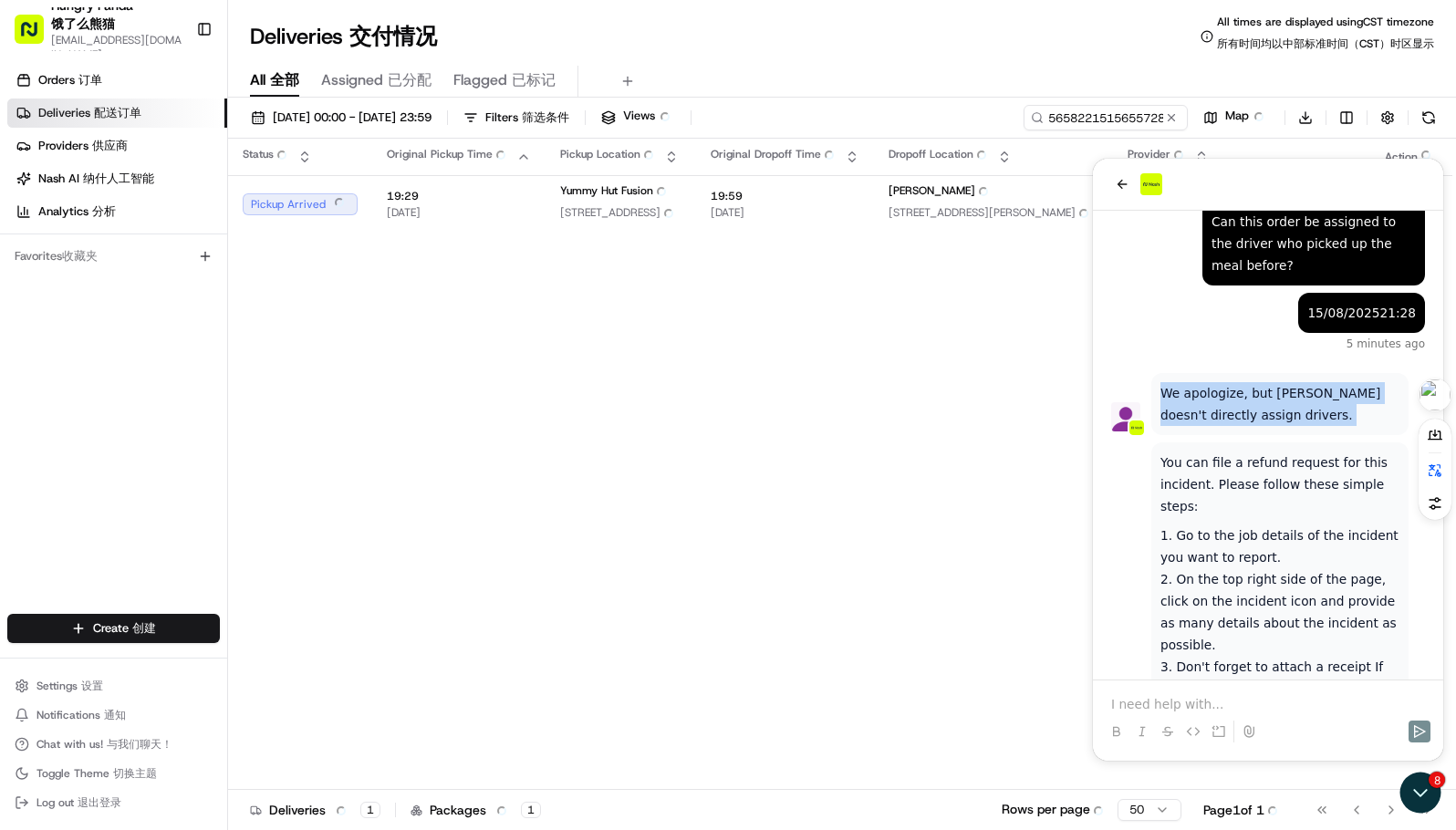
click at [1204, 382] on p "We apologize, but Nash doesn't directly assign drivers." at bounding box center [1279, 404] width 239 height 43
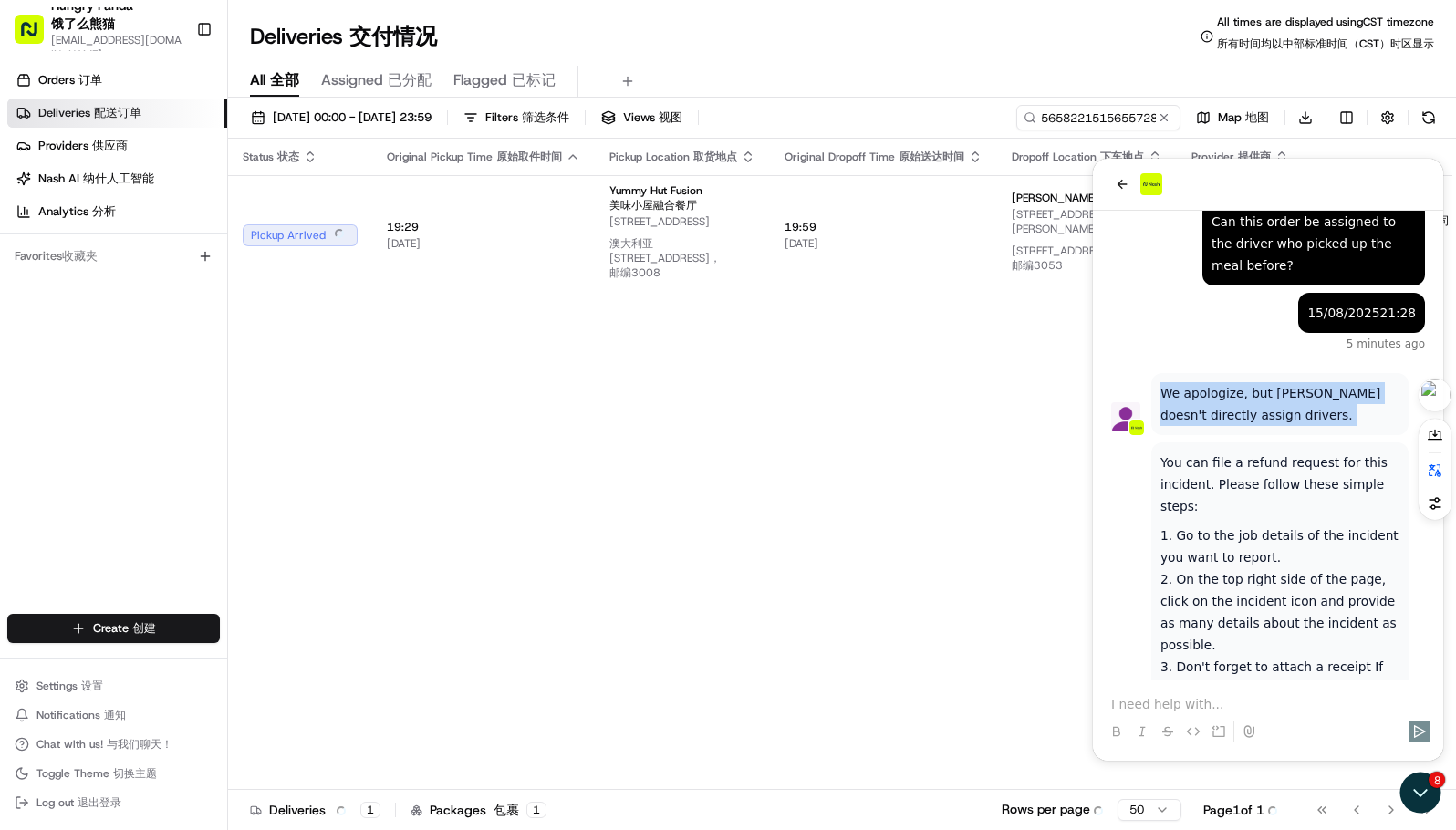
click at [1220, 382] on p "We apologize, but Nash doesn't directly assign drivers." at bounding box center [1279, 404] width 239 height 43
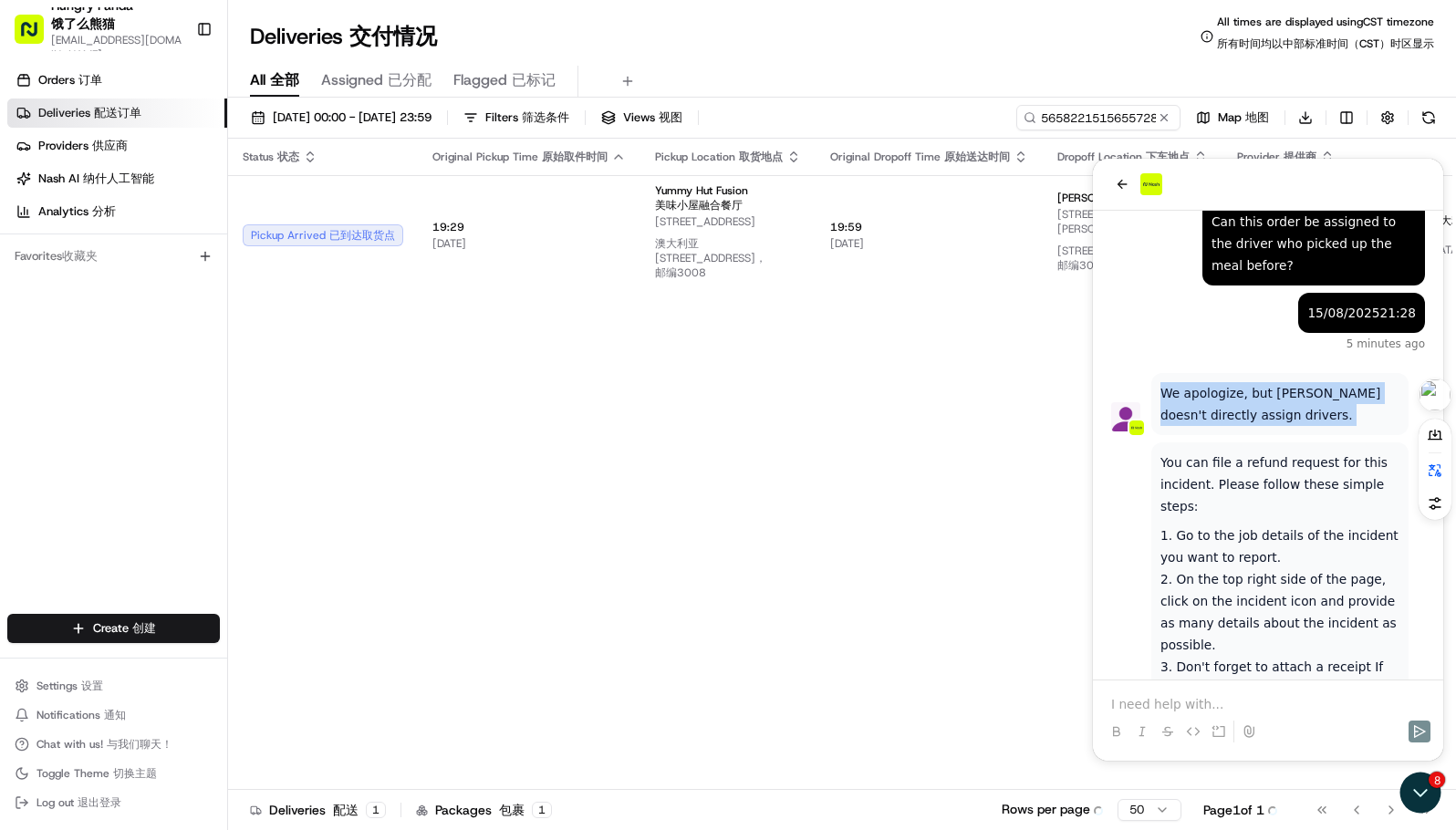
click at [1220, 382] on p "We apologize, but Nash doesn't directly assign drivers." at bounding box center [1279, 404] width 239 height 43
click at [1266, 387] on p "We apologize, but Nash doesn't directly assign drivers." at bounding box center [1279, 404] width 239 height 43
click at [1257, 393] on p "We apologize, but Nash doesn't directly assign drivers." at bounding box center [1279, 404] width 239 height 43
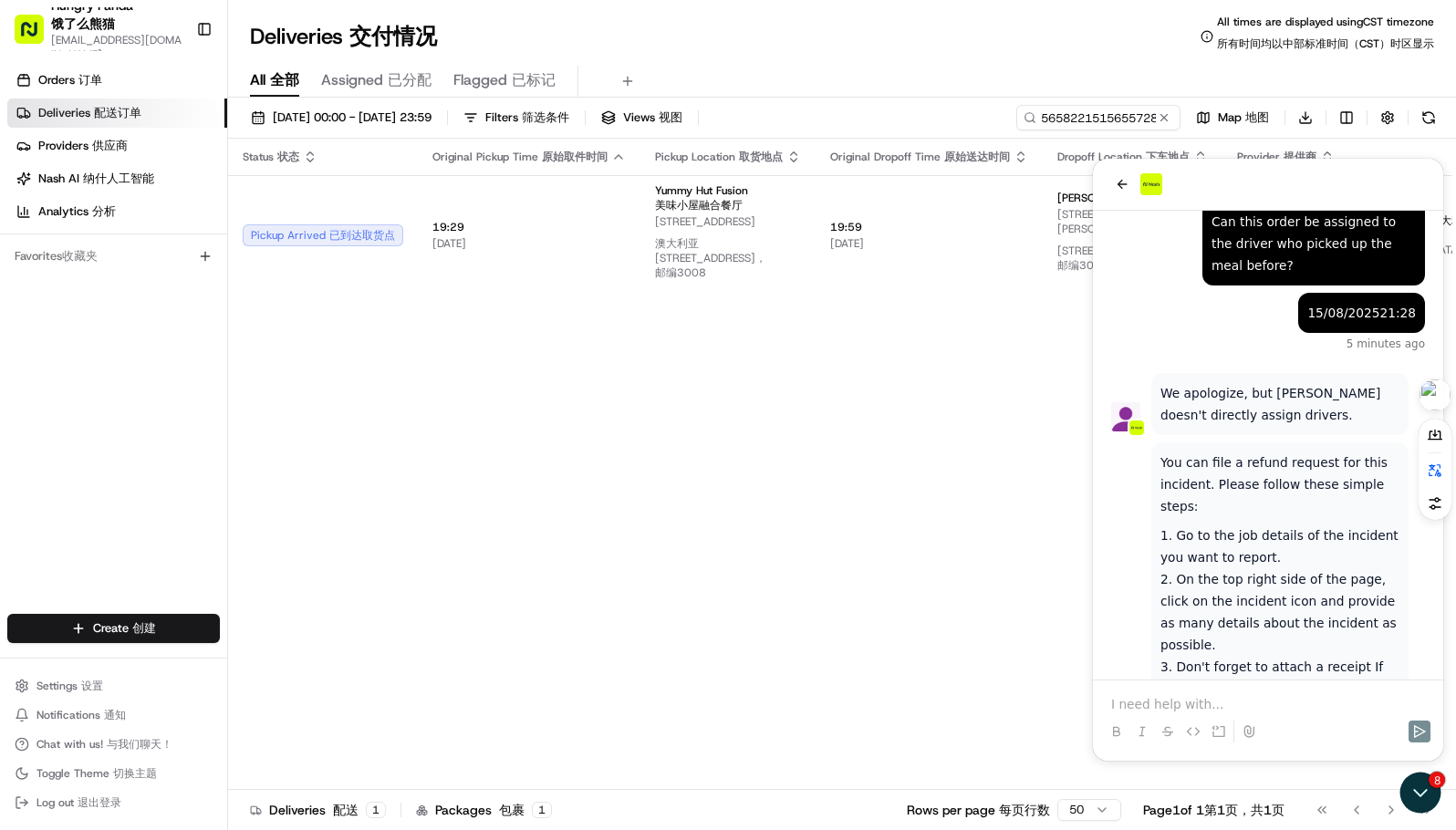
click at [1226, 382] on p "We apologize, but Nash doesn't directly assign drivers." at bounding box center [1279, 404] width 239 height 43
click at [1200, 382] on p "We apologize, but Nash doesn't directly assign drivers." at bounding box center [1279, 404] width 239 height 43
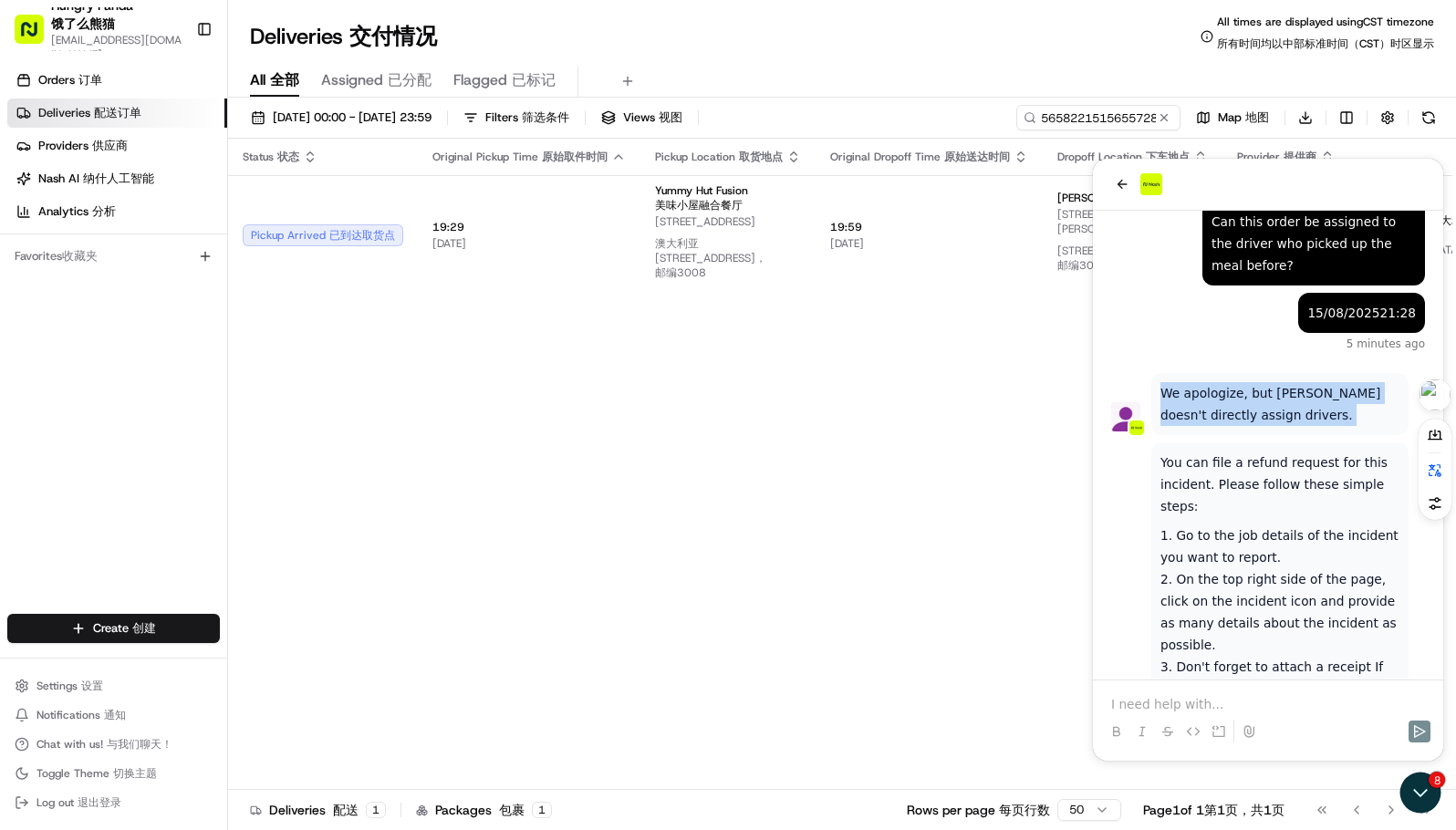
click at [1200, 382] on p "We apologize, but Nash doesn't directly assign drivers." at bounding box center [1279, 404] width 239 height 43
click at [1272, 398] on p "We apologize, but Nash doesn't directly assign drivers." at bounding box center [1279, 404] width 239 height 43
drag, startPoint x: 1256, startPoint y: 398, endPoint x: 1160, endPoint y: 373, distance: 99.2
click at [1160, 382] on p "We apologize, but Nash doesn't directly assign drivers." at bounding box center [1279, 404] width 239 height 43
drag, startPoint x: 89, startPoint y: 219, endPoint x: 534, endPoint y: 461, distance: 506.5
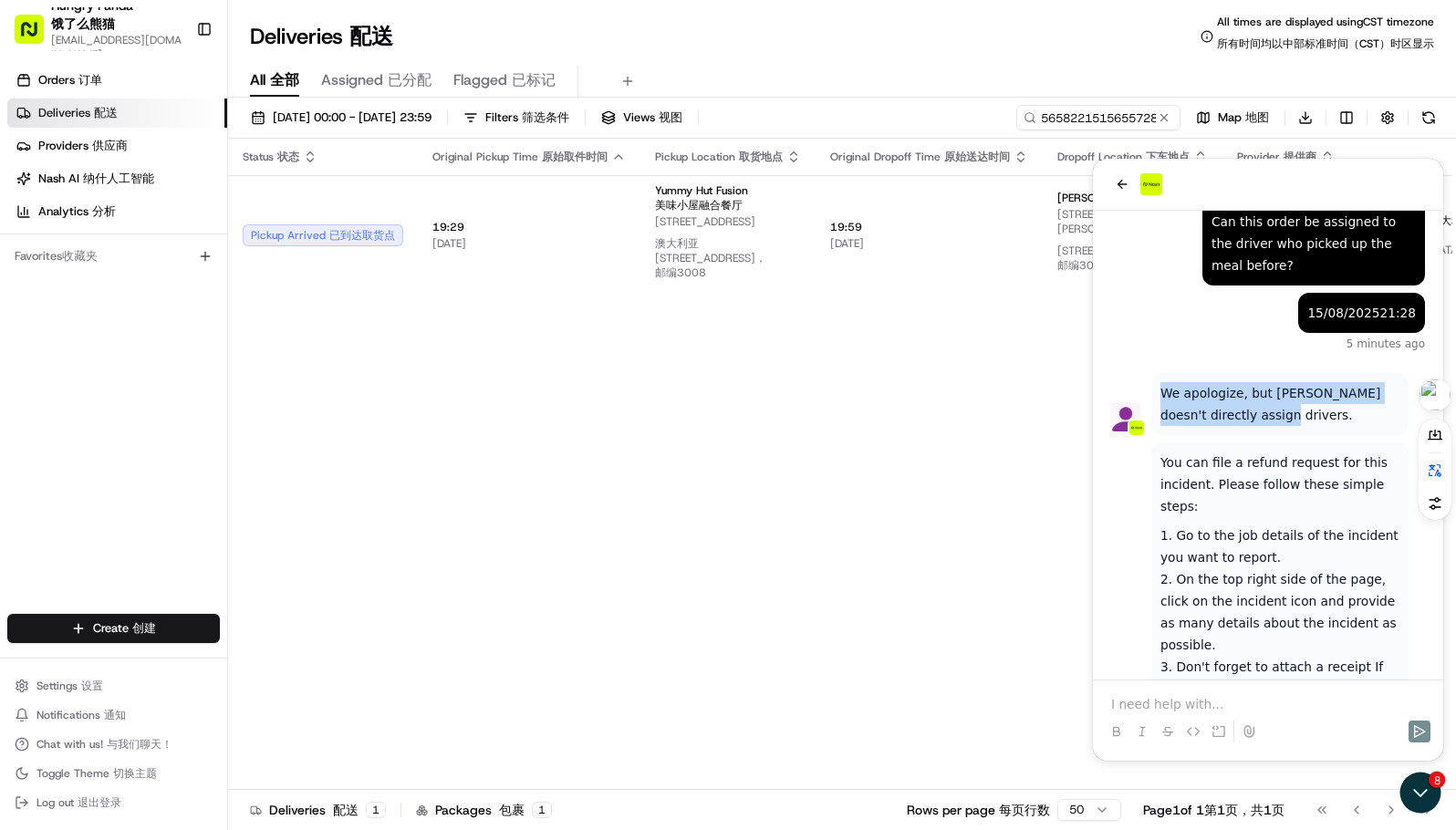
click at [1202, 382] on p "We apologize, but Nash doesn't directly assign drivers." at bounding box center [1279, 404] width 239 height 43
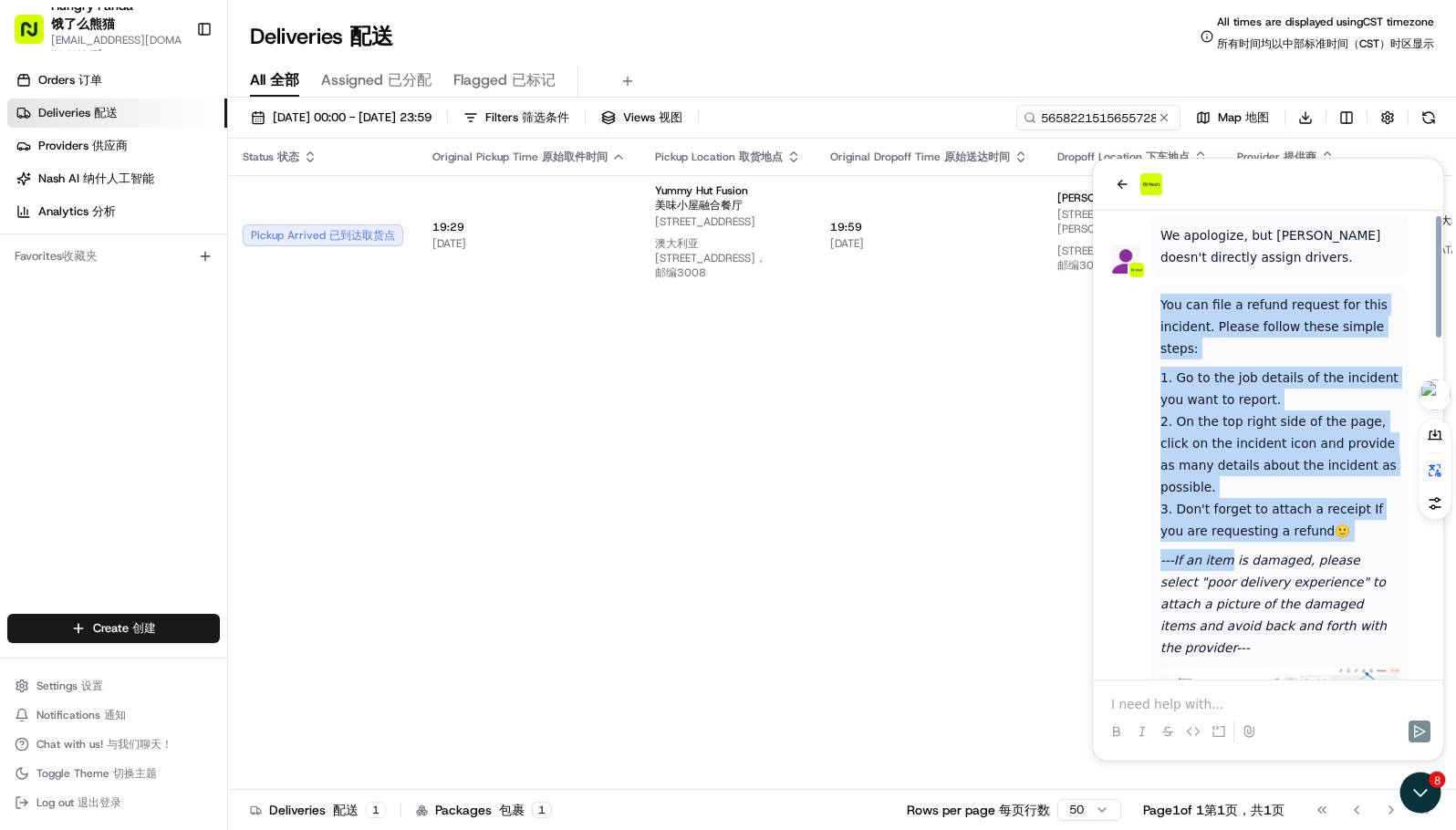
scroll to position [1295, 0]
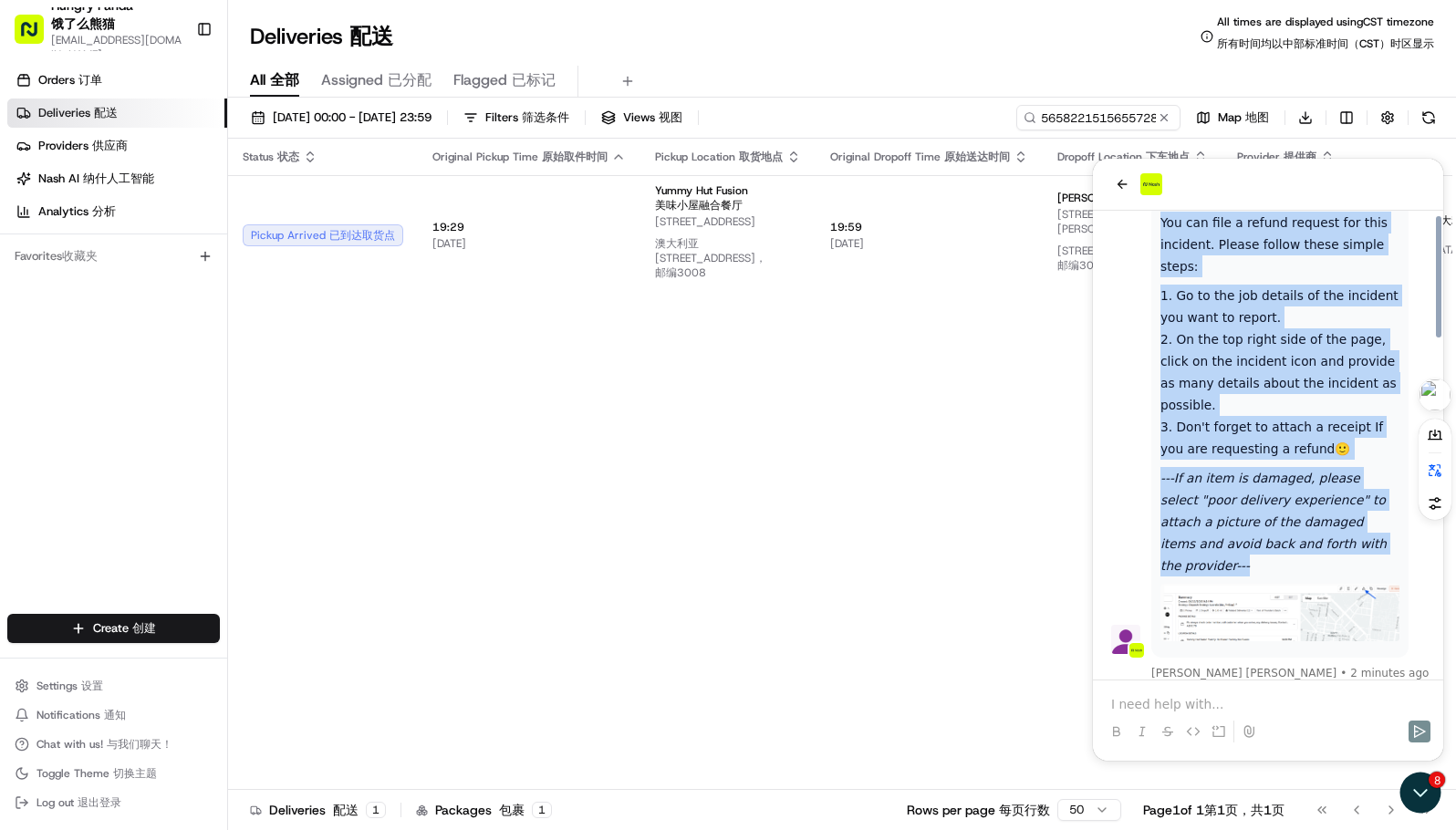
drag, startPoint x: 1161, startPoint y: 435, endPoint x: 1335, endPoint y: 539, distance: 202.7
click at [1335, 539] on div "You can file a refund request for this incident. Please follow these simple ste…" at bounding box center [1279, 430] width 239 height 437
copy div "You can file a refund request for this incident. Please follow these simple ste…"
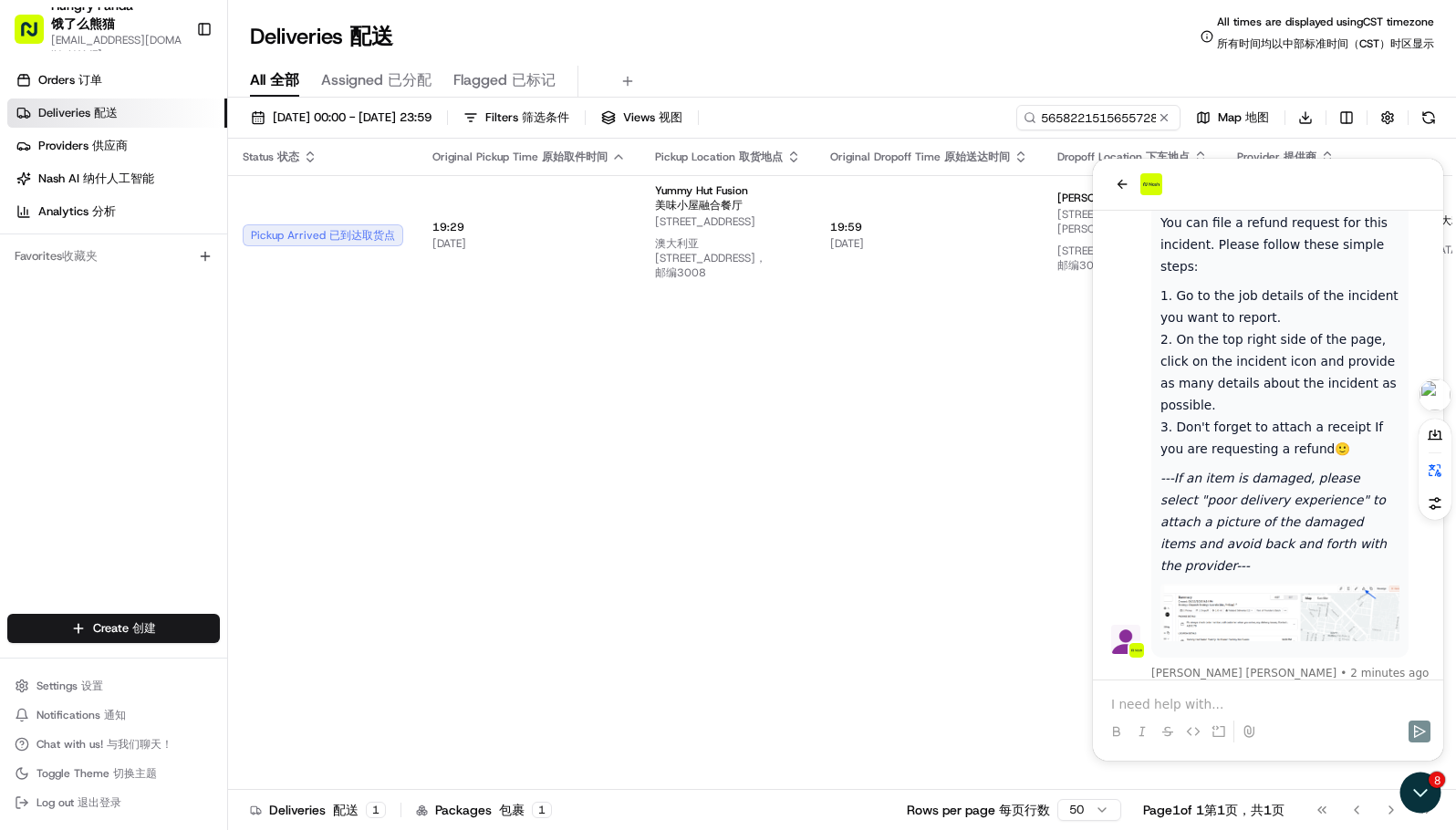
click at [1185, 697] on p at bounding box center [1268, 705] width 314 height 18
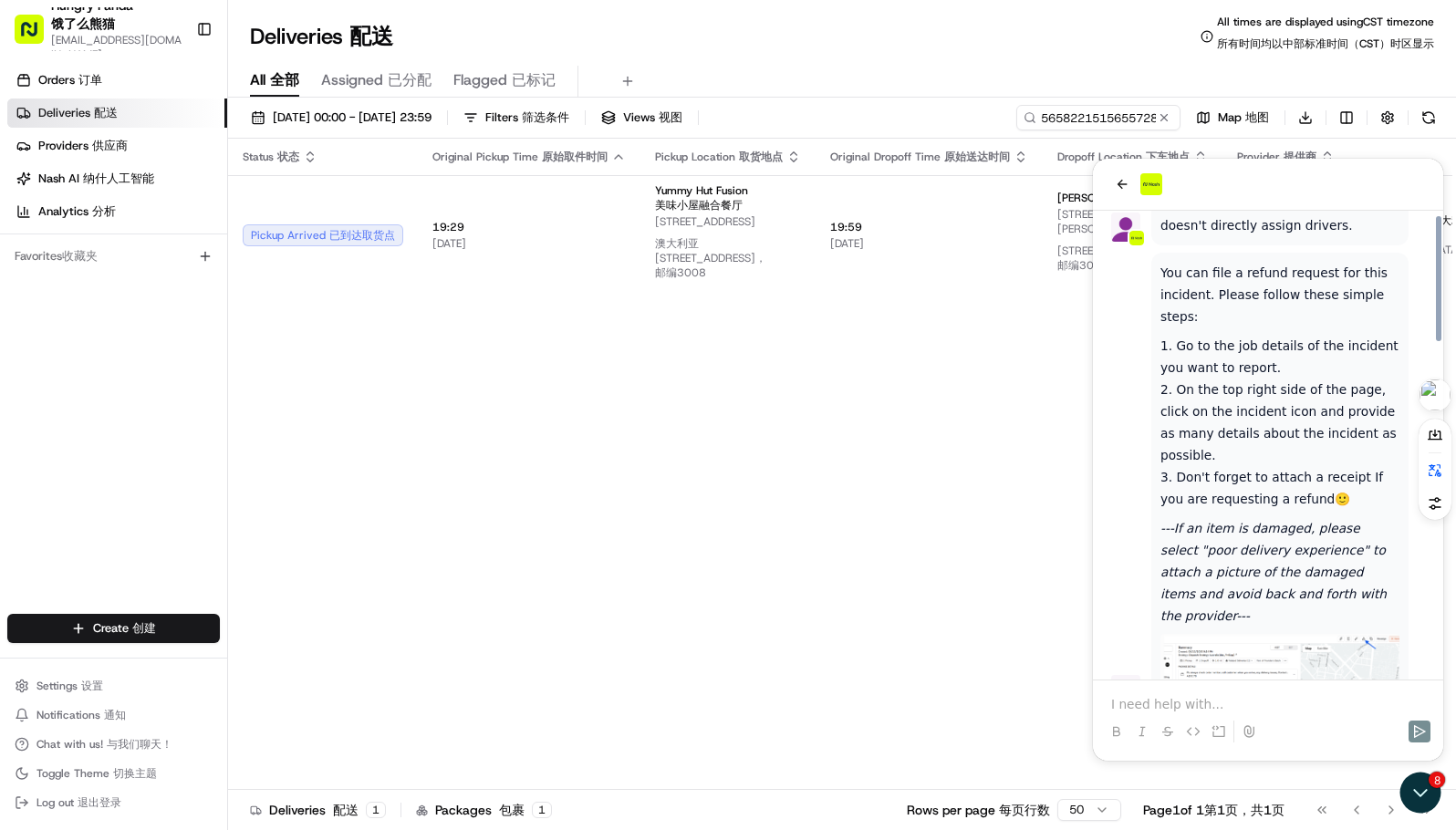
scroll to position [1375, 0]
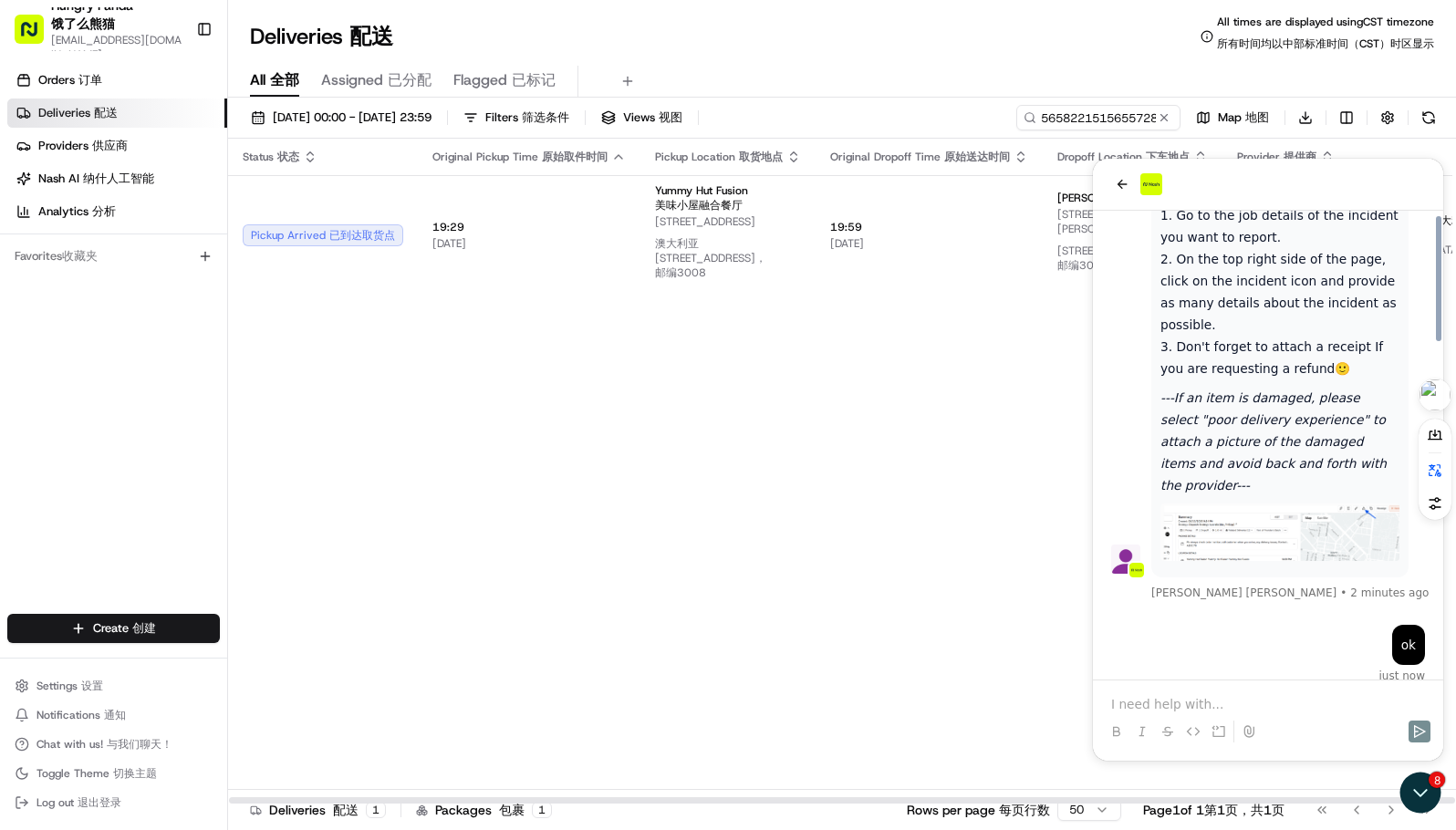
click at [776, 509] on div "Status Status 状态 Original Pickup Time Original Pickup Time 原始取件时间 Pickup Locati…" at bounding box center [911, 471] width 1365 height 666
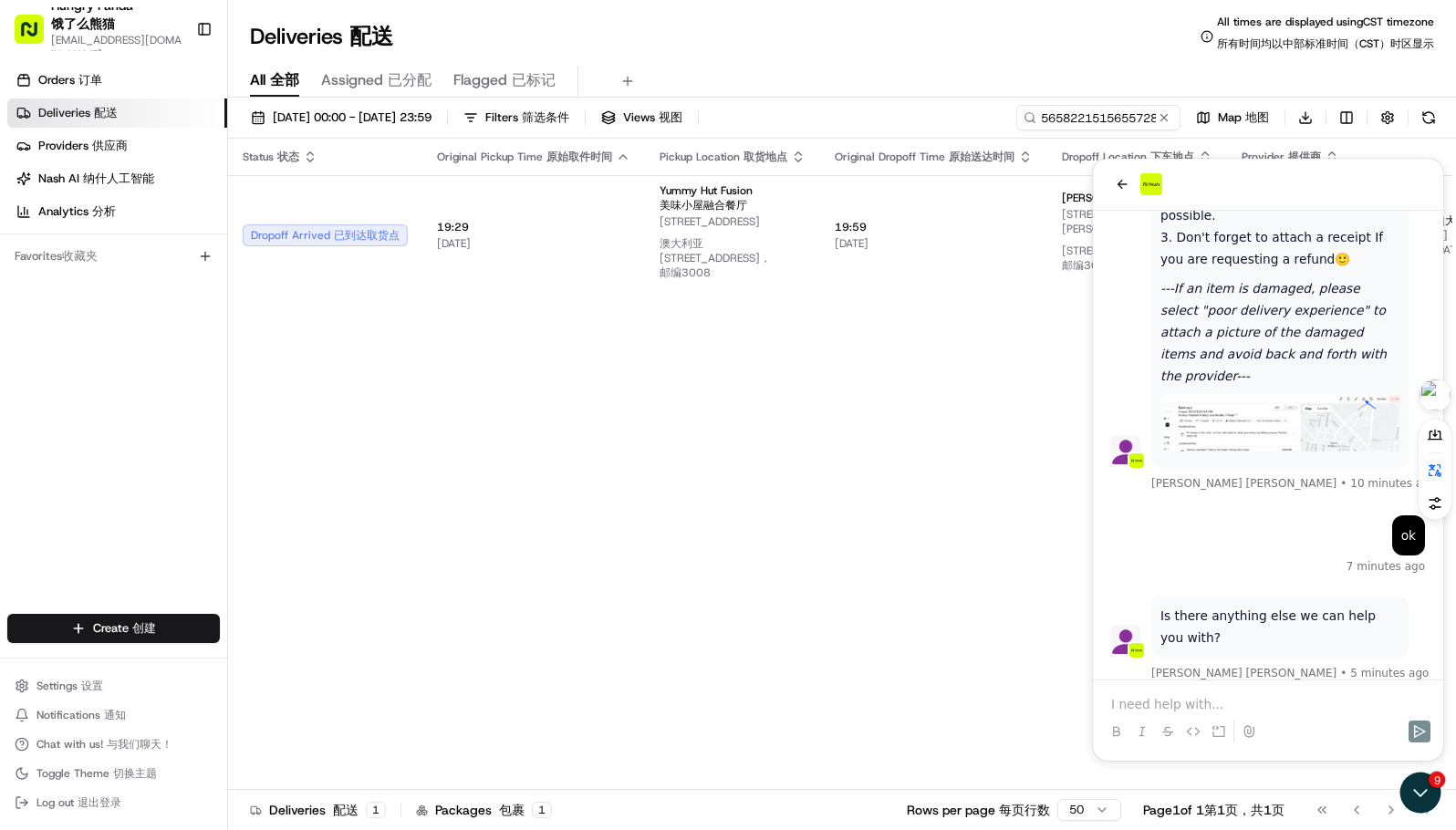
click at [1210, 605] on p "Is there anything else we can help you with?" at bounding box center [1279, 626] width 239 height 43
copy p "Is there anything else we can help you with?"
click at [1185, 703] on p at bounding box center [1268, 705] width 314 height 18
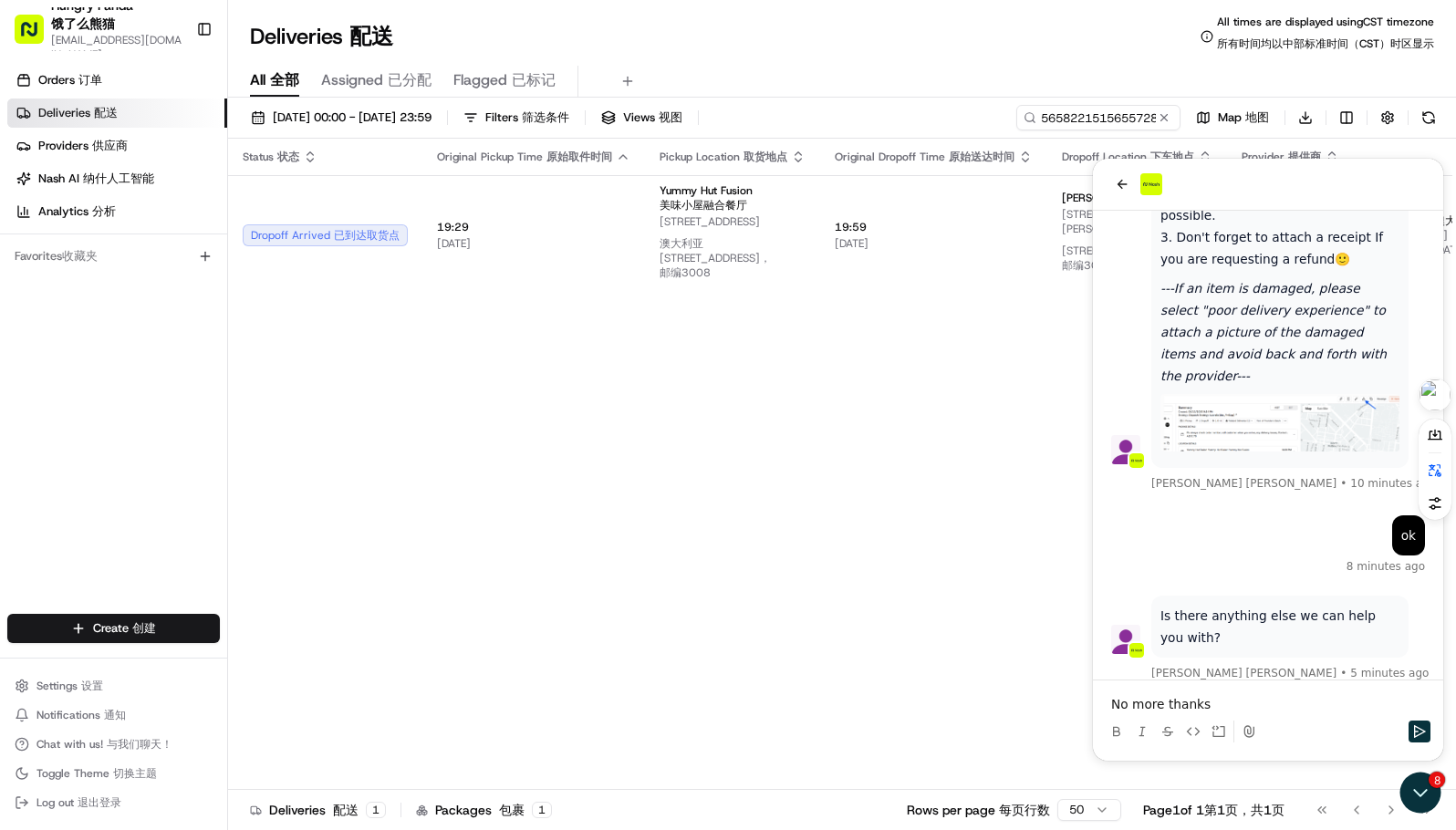
scroll to position [1565, 0]
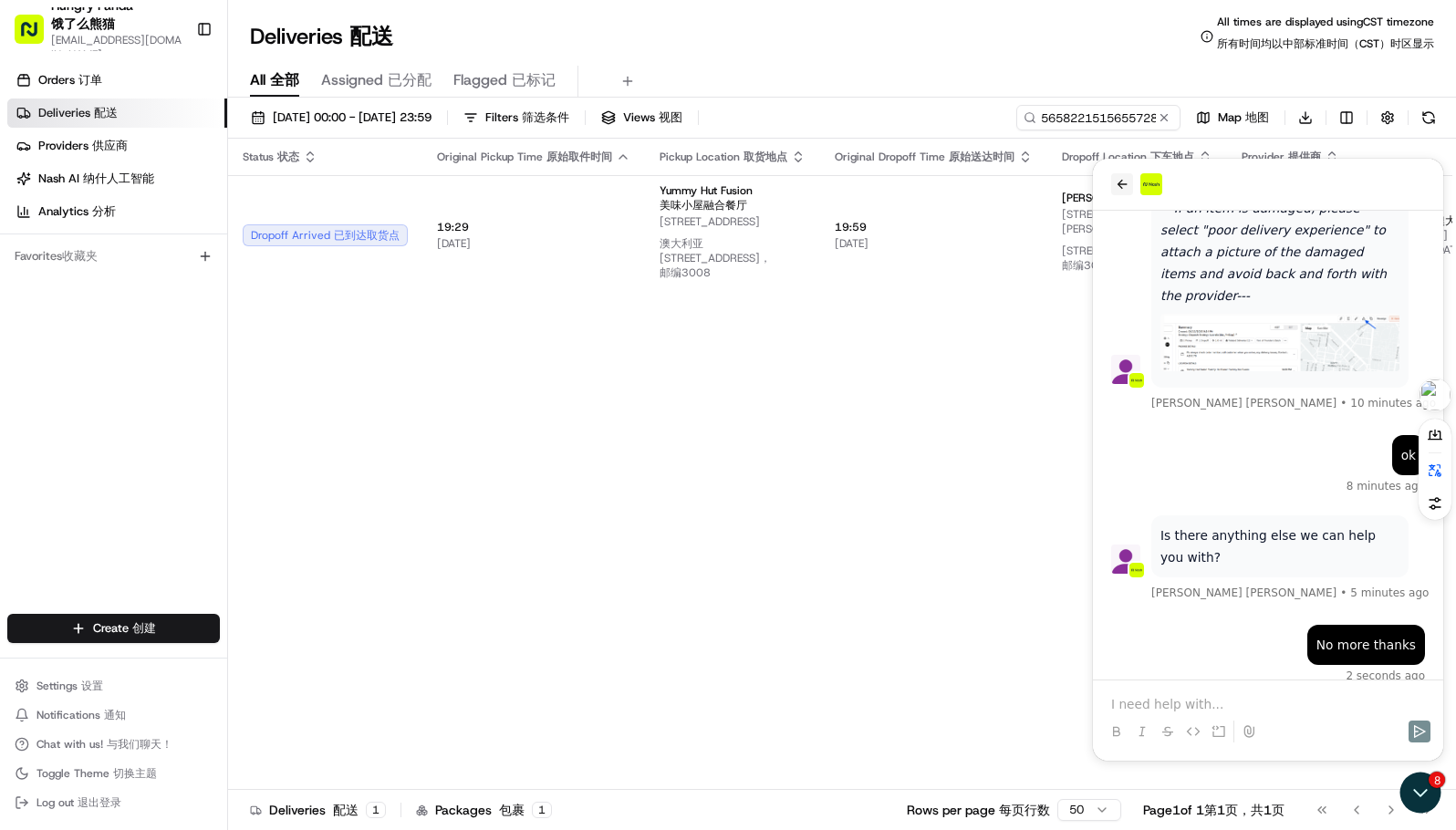
drag, startPoint x: 1118, startPoint y: 187, endPoint x: 2144, endPoint y: 325, distance: 1035.2
click at [1118, 187] on icon "back" at bounding box center [1121, 184] width 15 height 15
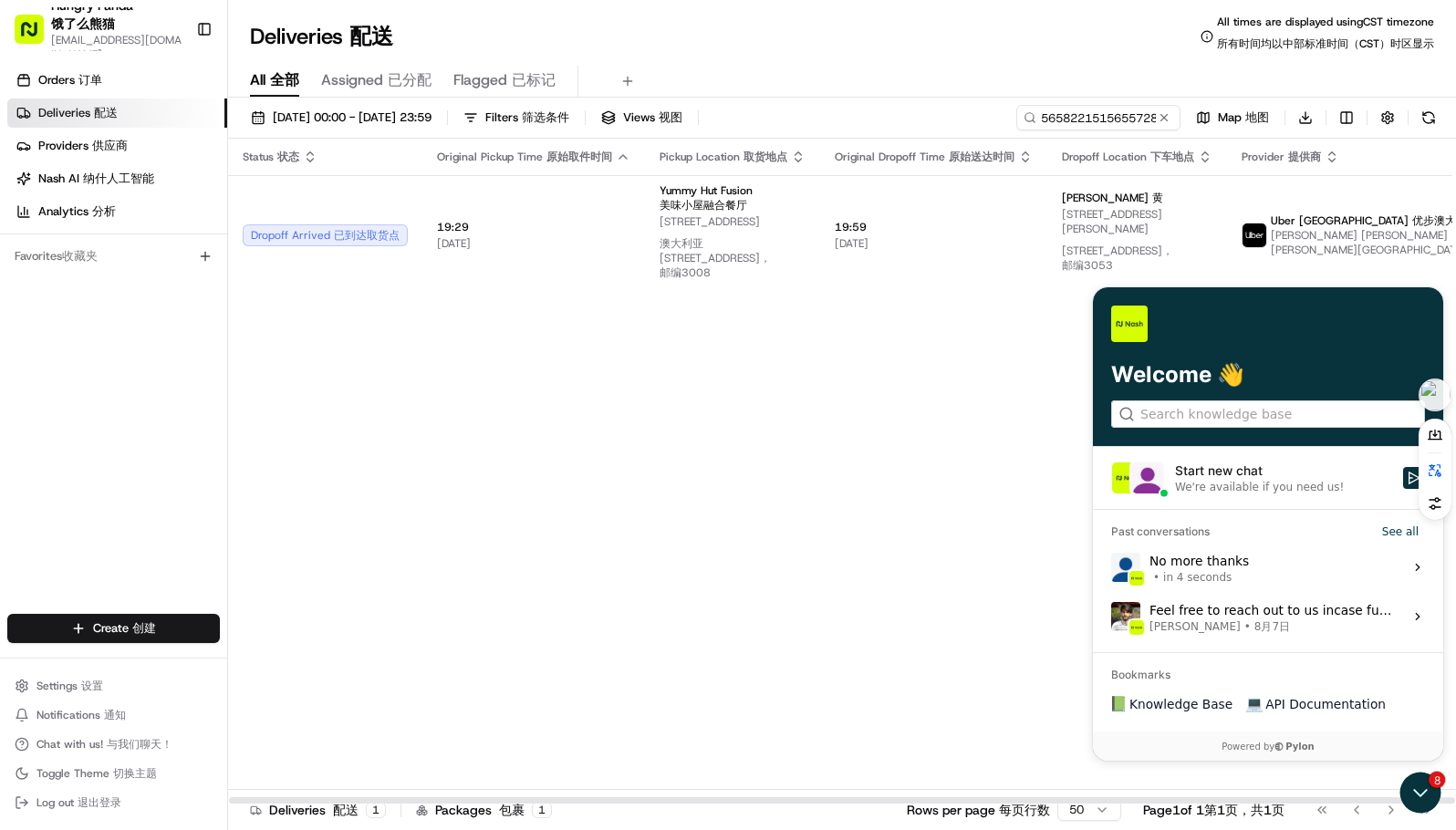
click at [798, 500] on div "Status Status 状态 Original Pickup Time Original Pickup Time 原始取件时间 Pickup Locati…" at bounding box center [913, 471] width 1370 height 666
click at [1019, 478] on div "Status Status 状态 Original Pickup Time Original Pickup Time 原始取件时间 Pickup Locati…" at bounding box center [913, 471] width 1370 height 666
click at [1102, 123] on input "565822151565572845583" at bounding box center [1071, 118] width 219 height 26
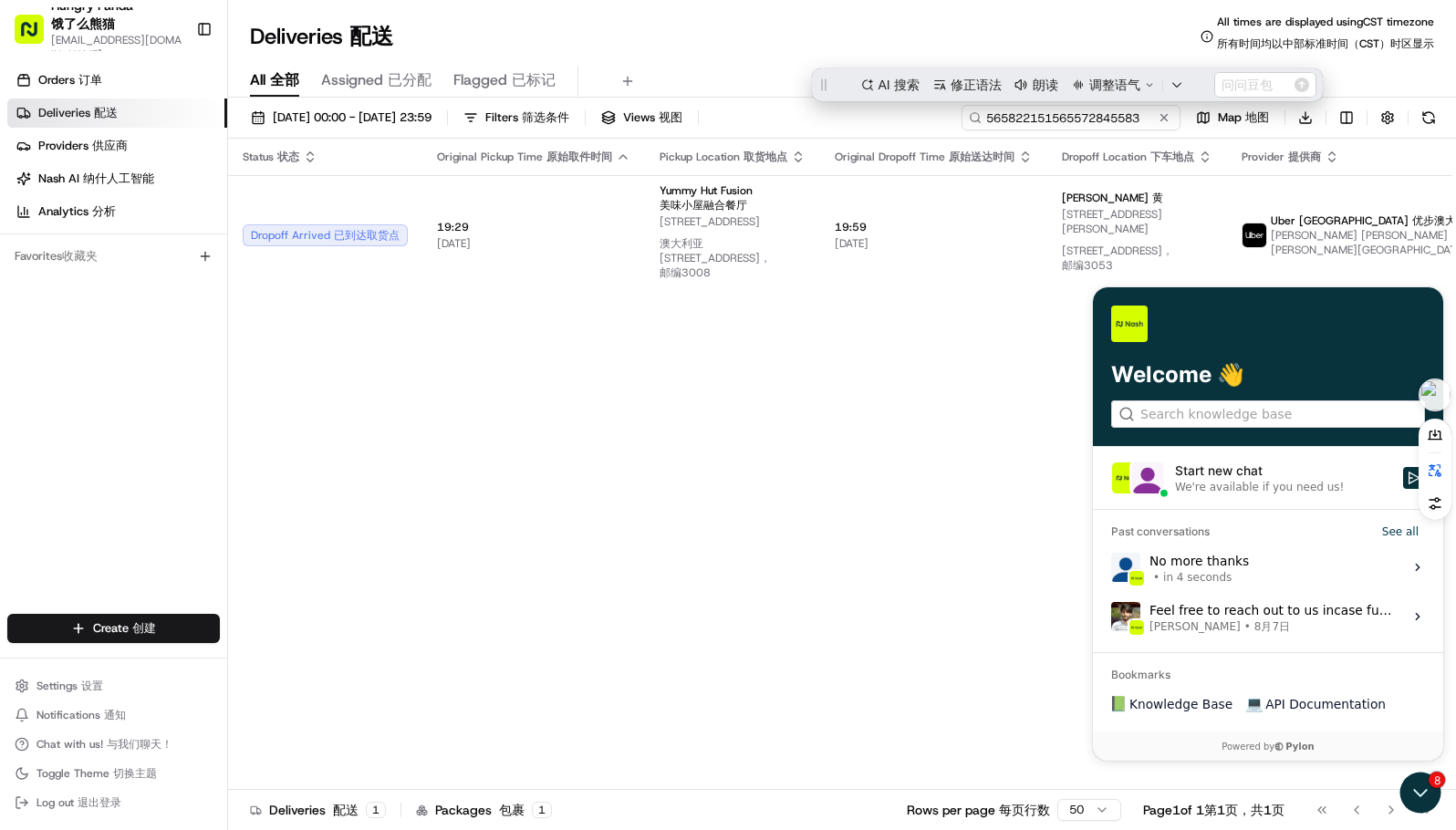
scroll to position [0, 0]
paste input "924727946545278350261"
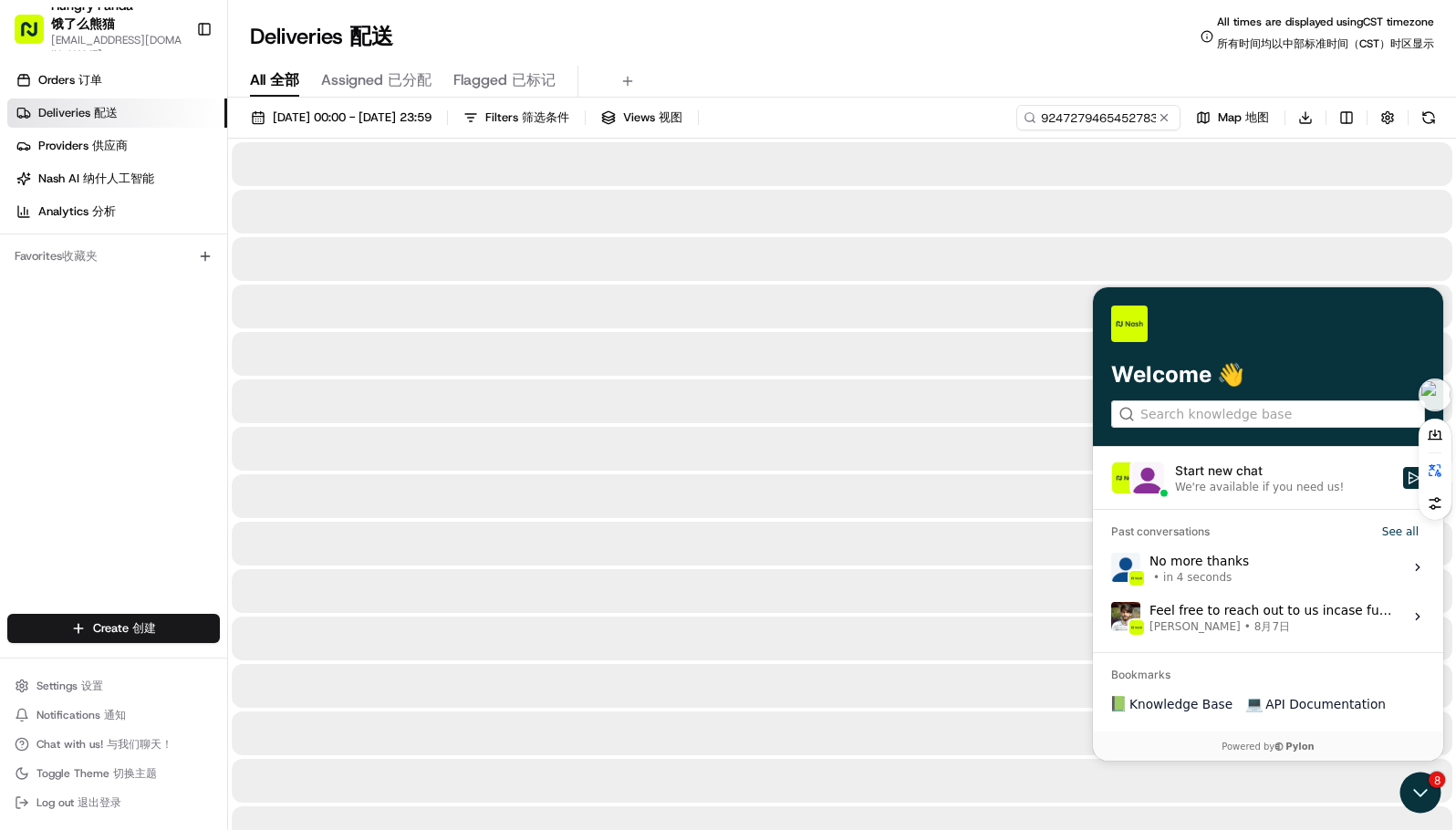
click at [892, 46] on div "Deliveries Deliveries 配送 All times are displayed using CST timezone All times a…" at bounding box center [842, 37] width 1228 height 43
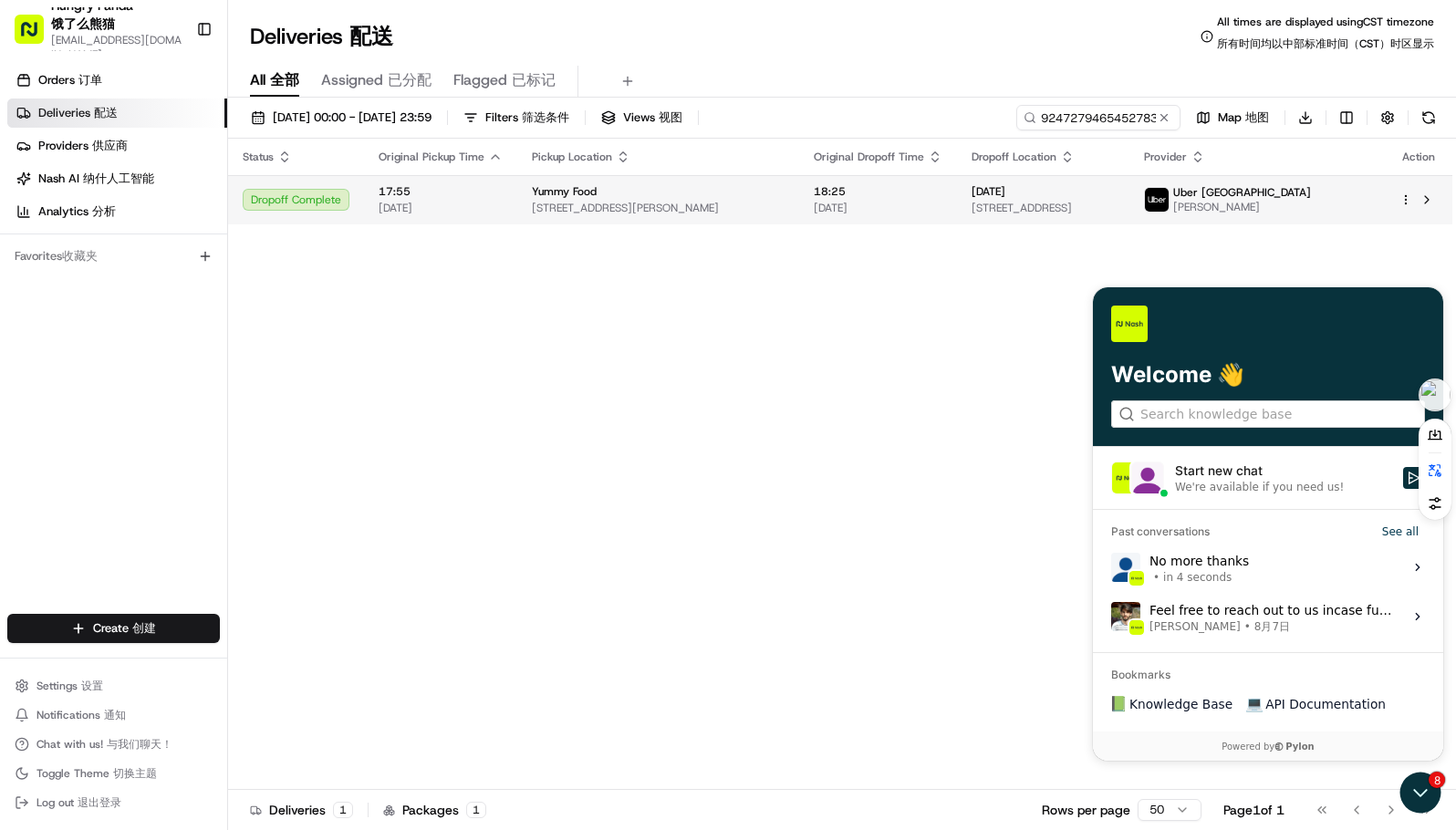
click at [855, 206] on span "[DATE]" at bounding box center [878, 208] width 128 height 15
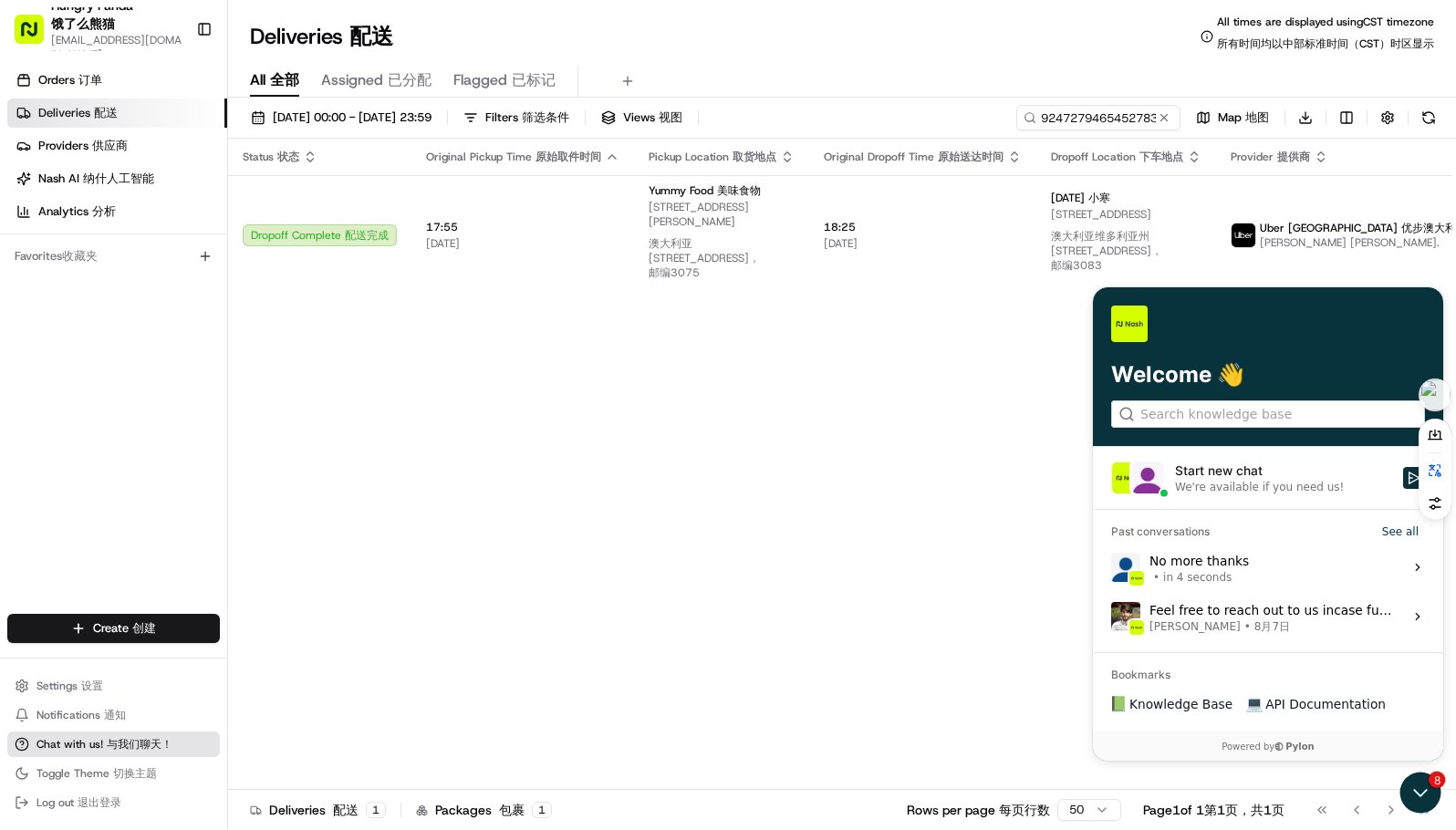
click at [89, 735] on button "Chat with us! Chat with us! 与我们聊天！" at bounding box center [113, 745] width 212 height 26
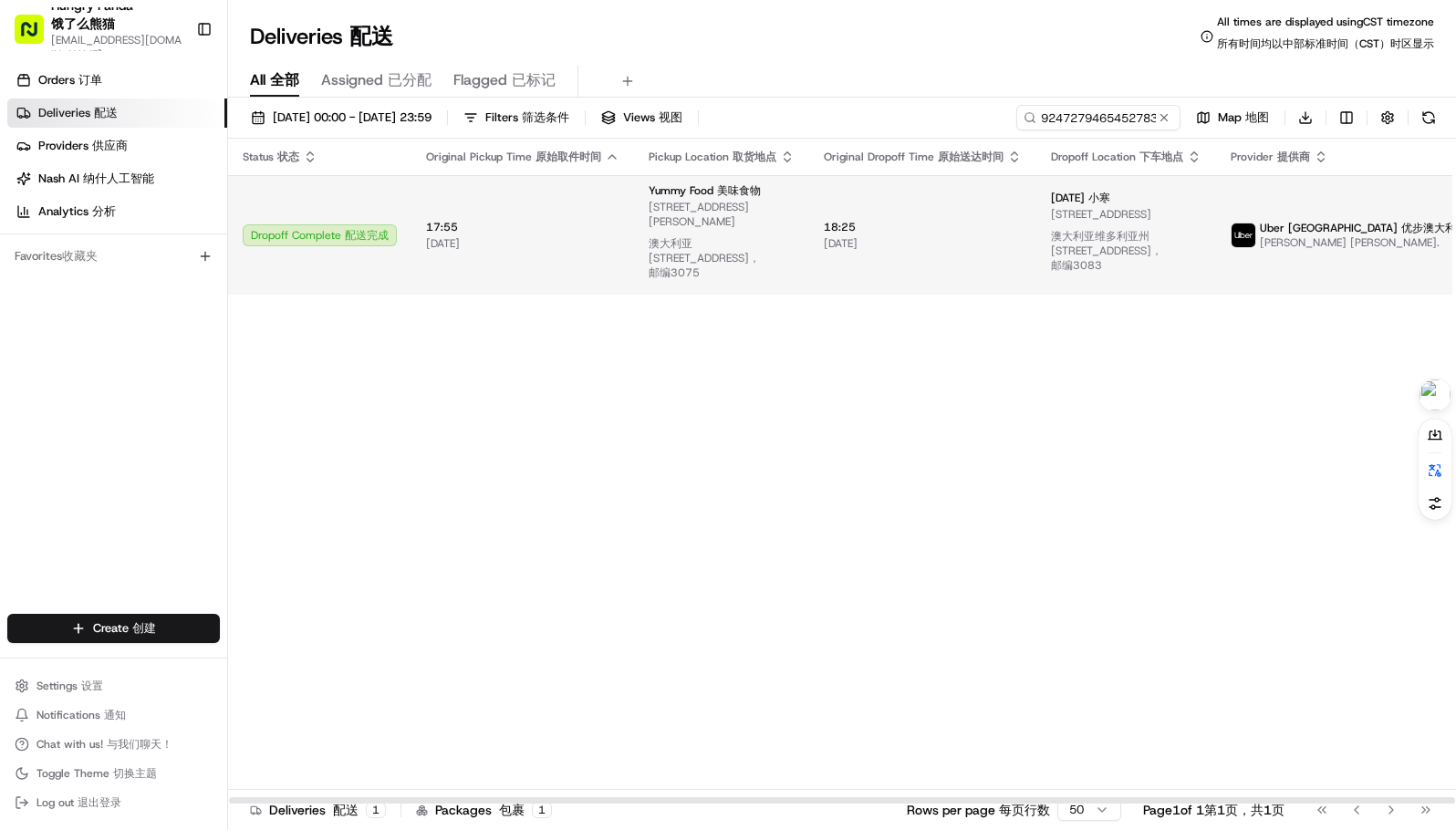
click at [898, 236] on span "15/08/2025 15/08/2025" at bounding box center [923, 243] width 198 height 15
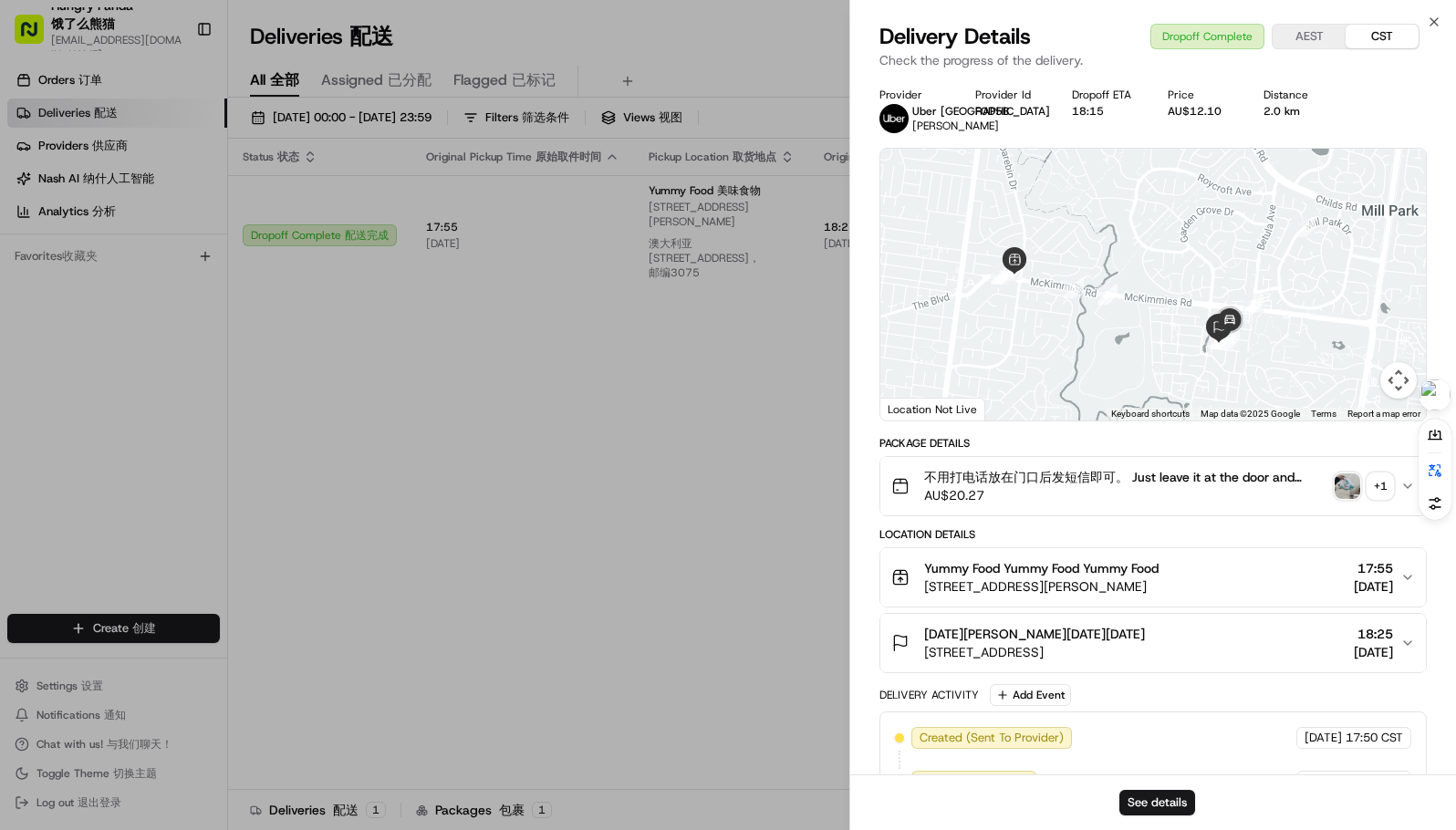
click at [1362, 489] on button "+ 1" at bounding box center [1363, 486] width 58 height 26
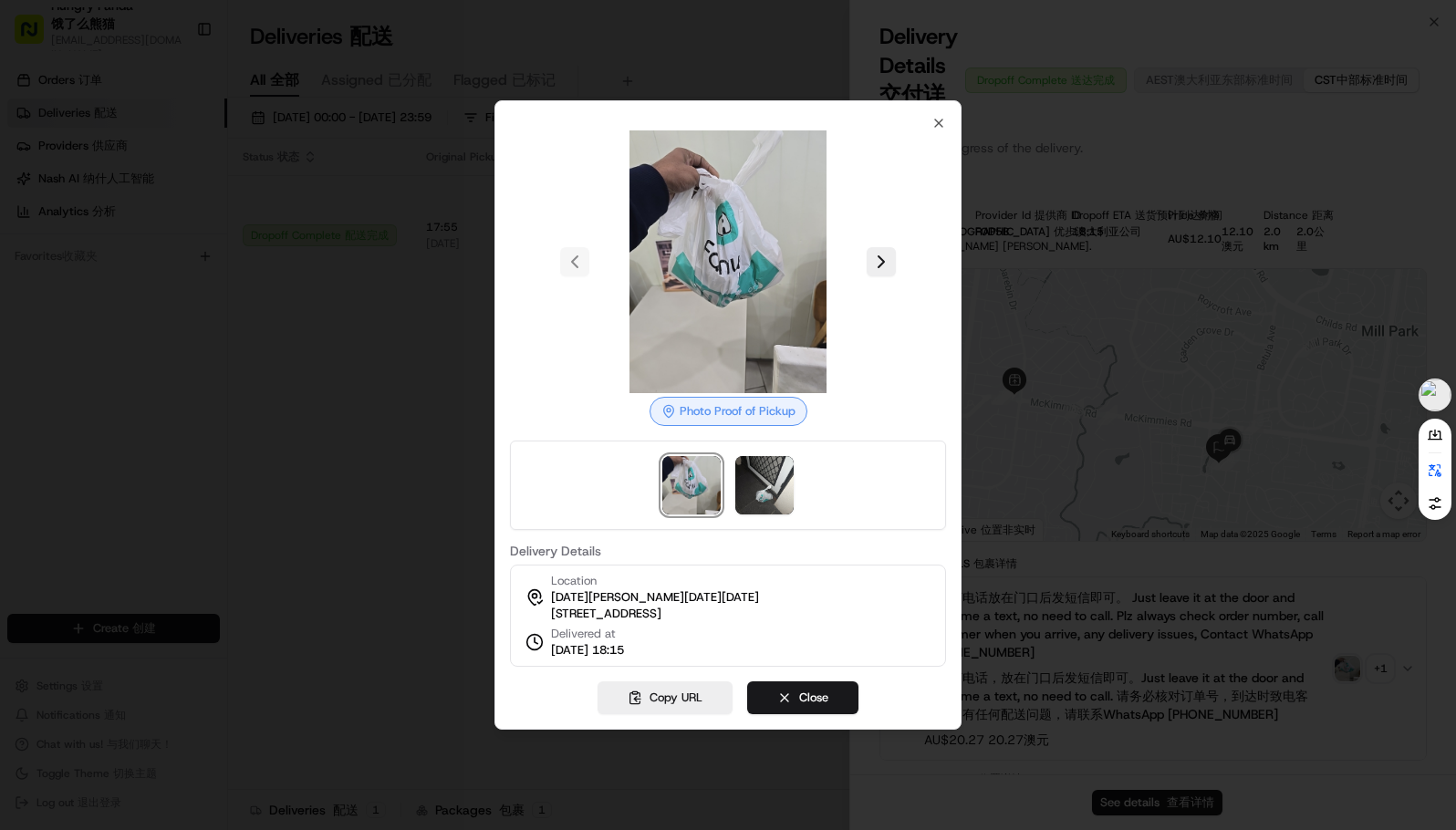
click at [913, 254] on div at bounding box center [727, 262] width 436 height 263
click at [895, 254] on button at bounding box center [881, 262] width 30 height 30
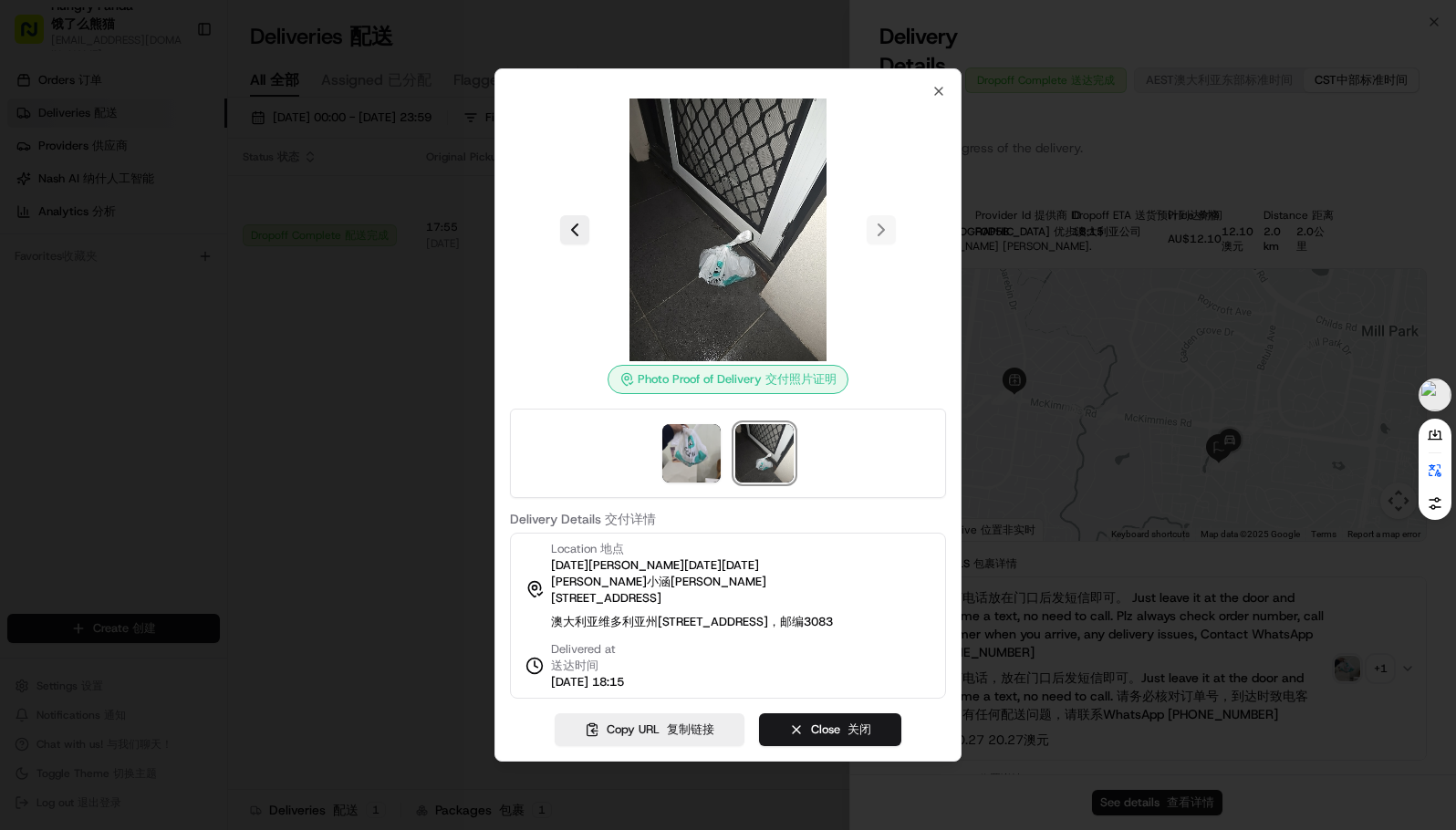
click at [1130, 161] on div at bounding box center [728, 415] width 1456 height 830
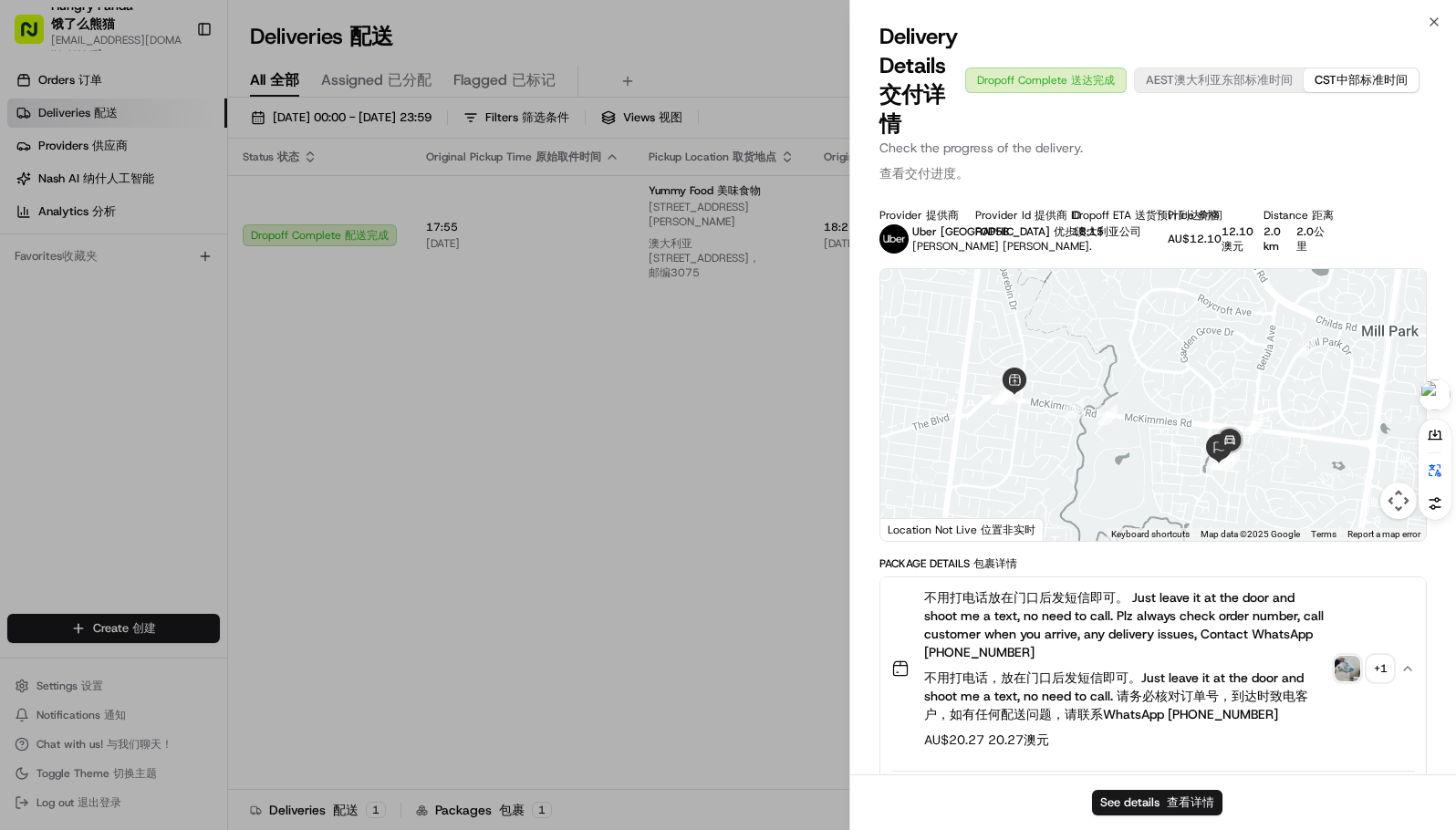
drag, startPoint x: 482, startPoint y: 312, endPoint x: 745, endPoint y: 242, distance: 272.2
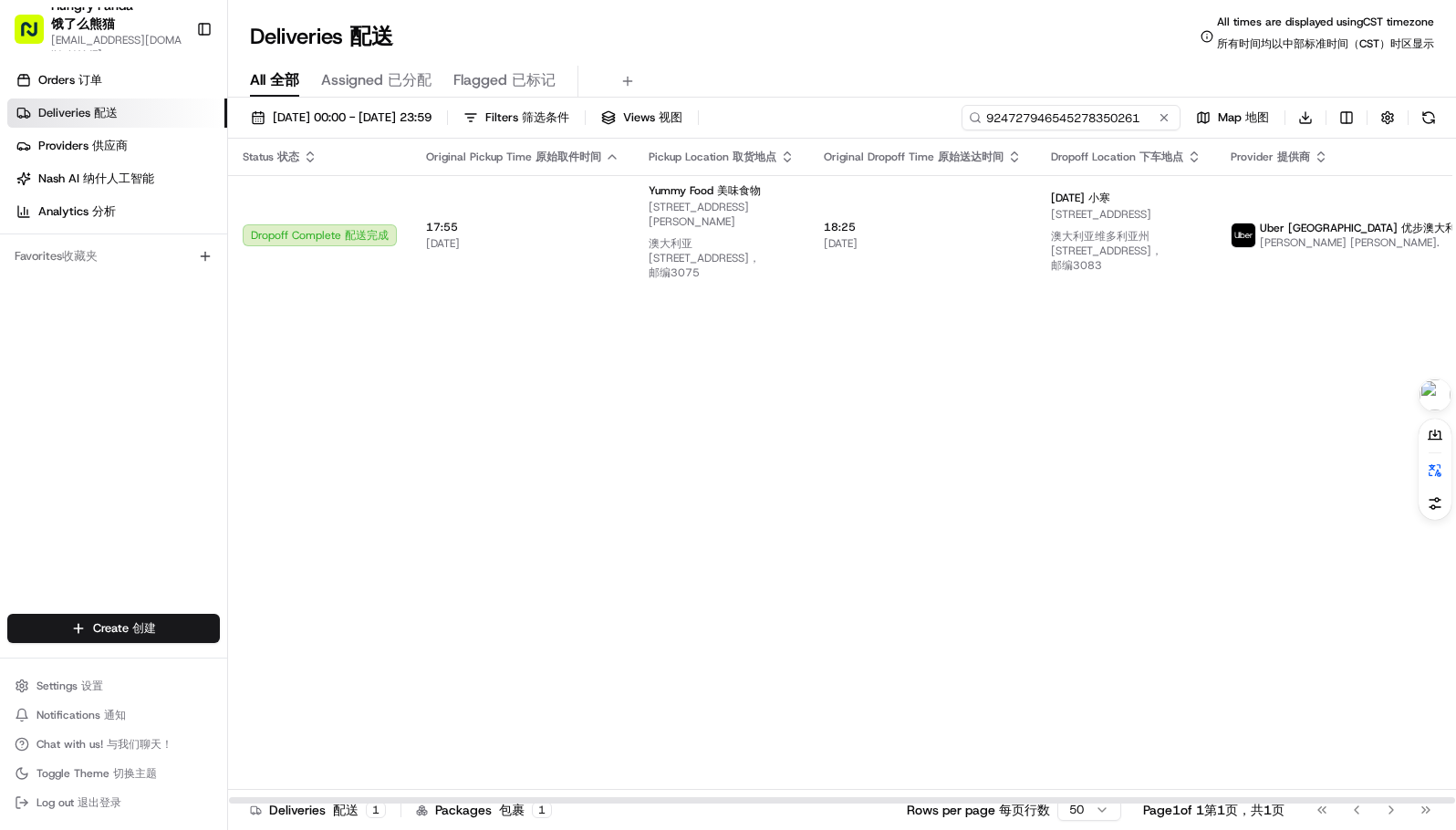
click at [1127, 114] on input "924727946545278350261" at bounding box center [1071, 118] width 219 height 26
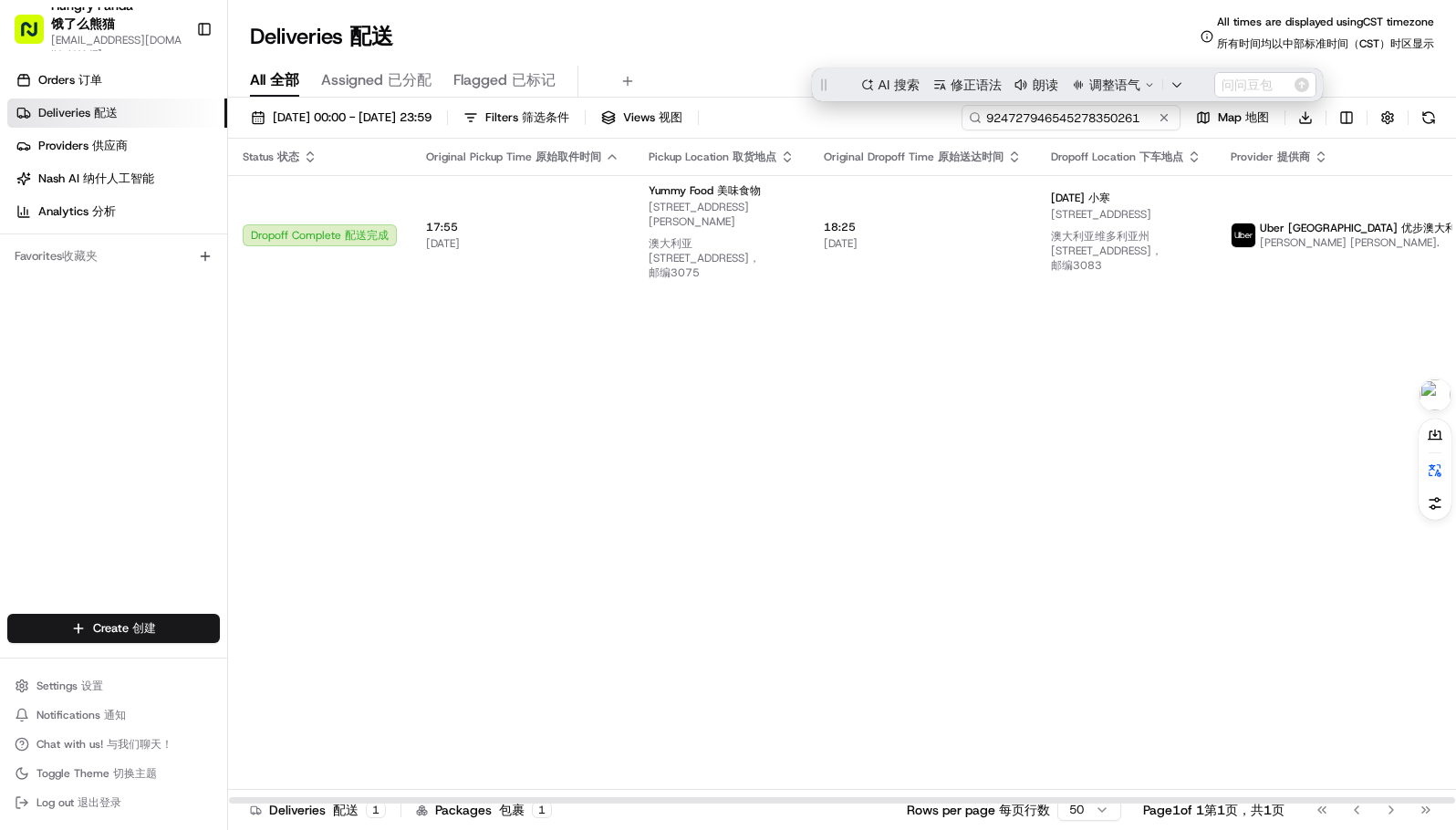
paste input "565822151565572845583"
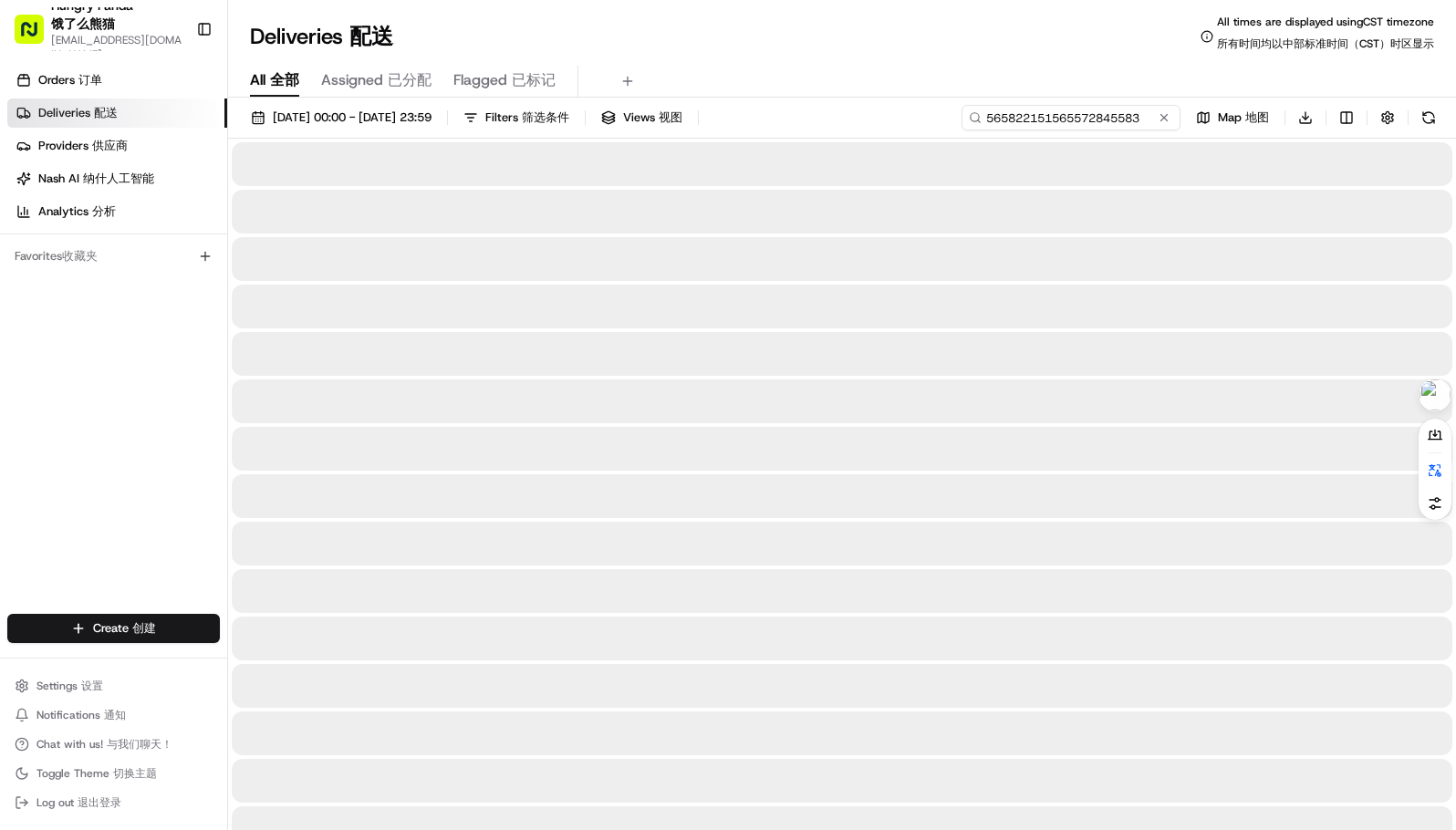
type input "565822151565572845583"
drag, startPoint x: 926, startPoint y: 55, endPoint x: 907, endPoint y: 51, distance: 19.4
click at [926, 54] on div "Deliveries Deliveries 配送 All times are displayed using CST timezone All times a…" at bounding box center [842, 37] width 1228 height 43
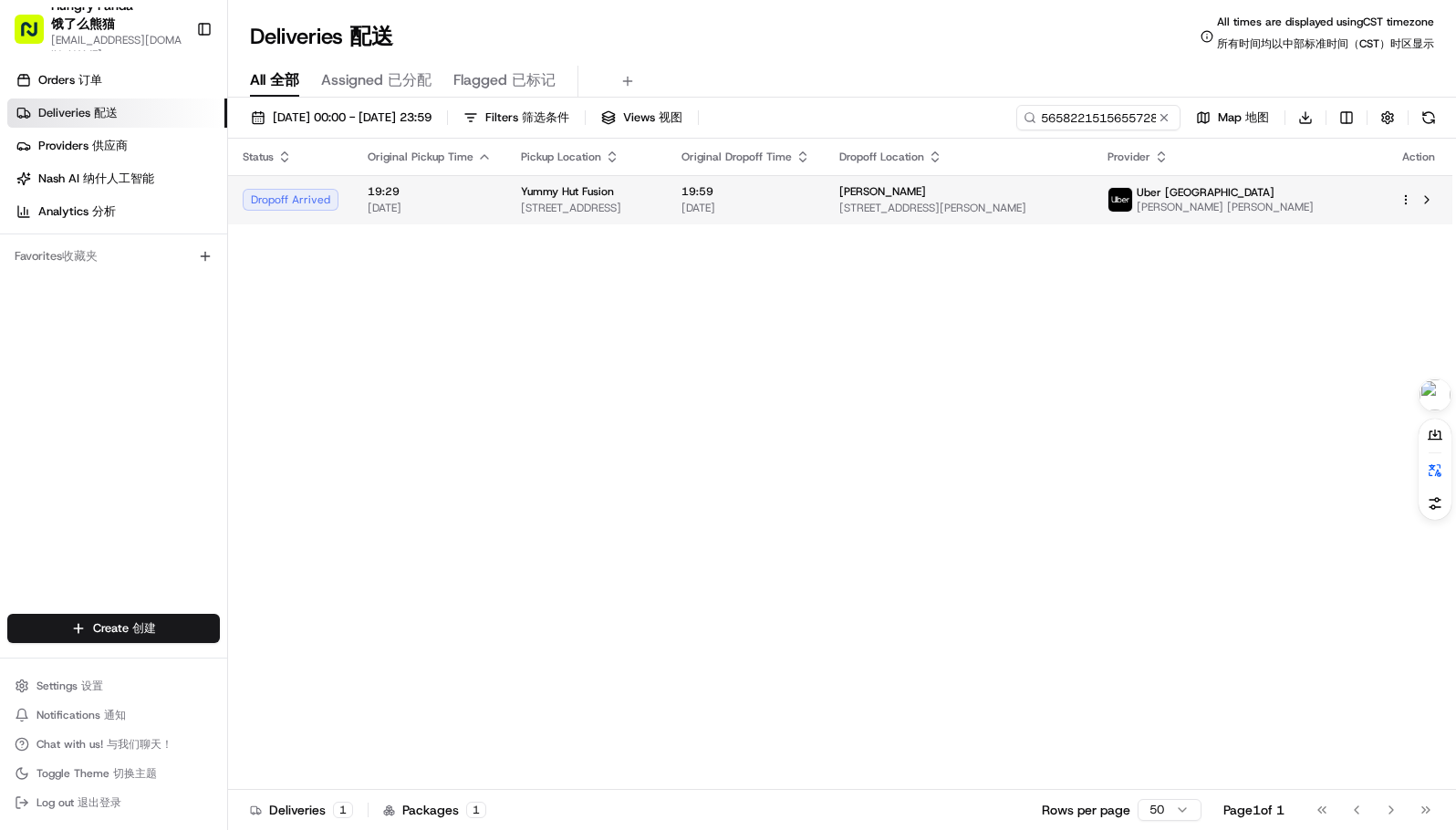
click at [810, 199] on span "19:59" at bounding box center [746, 192] width 128 height 15
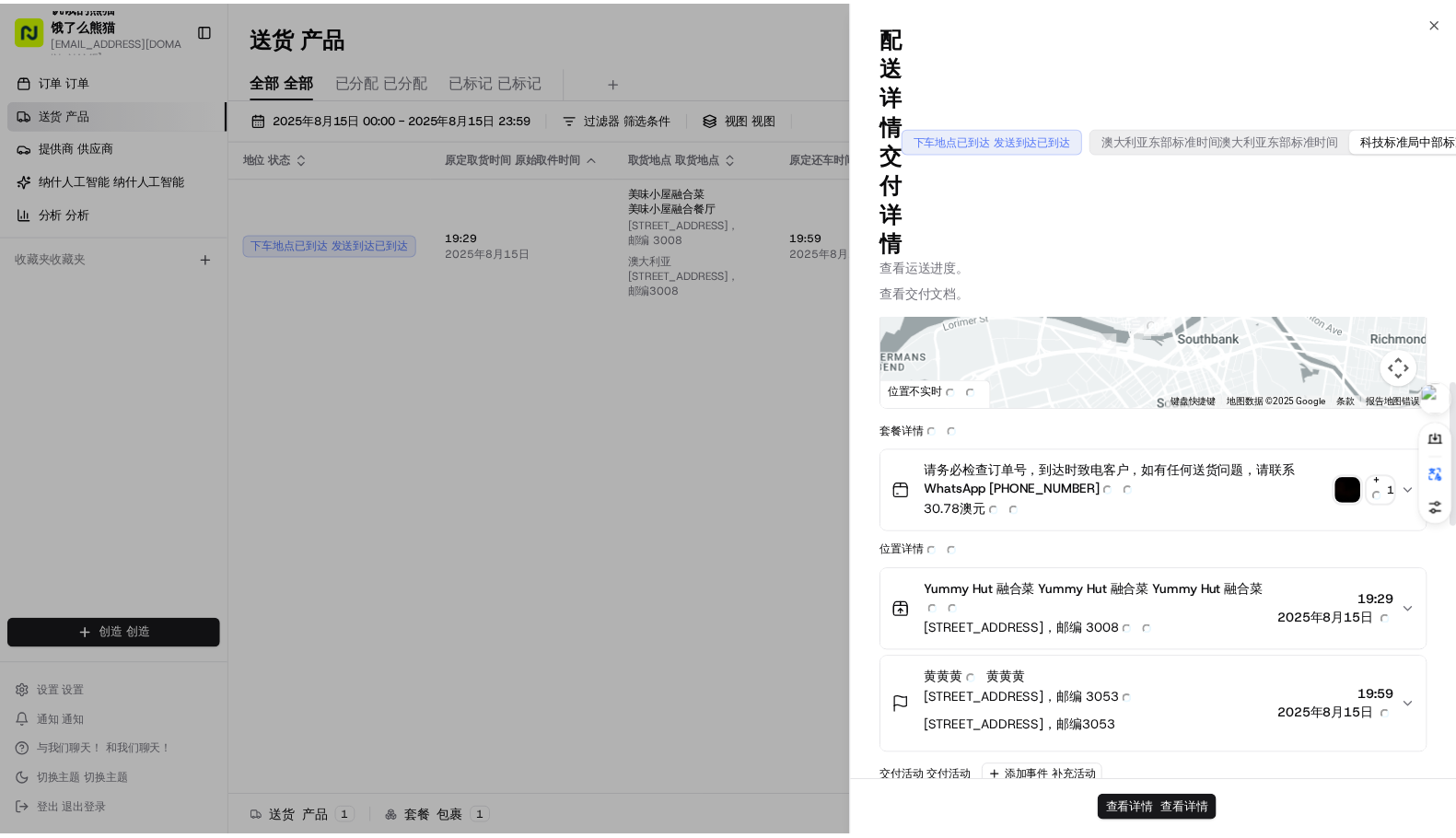
scroll to position [179, 0]
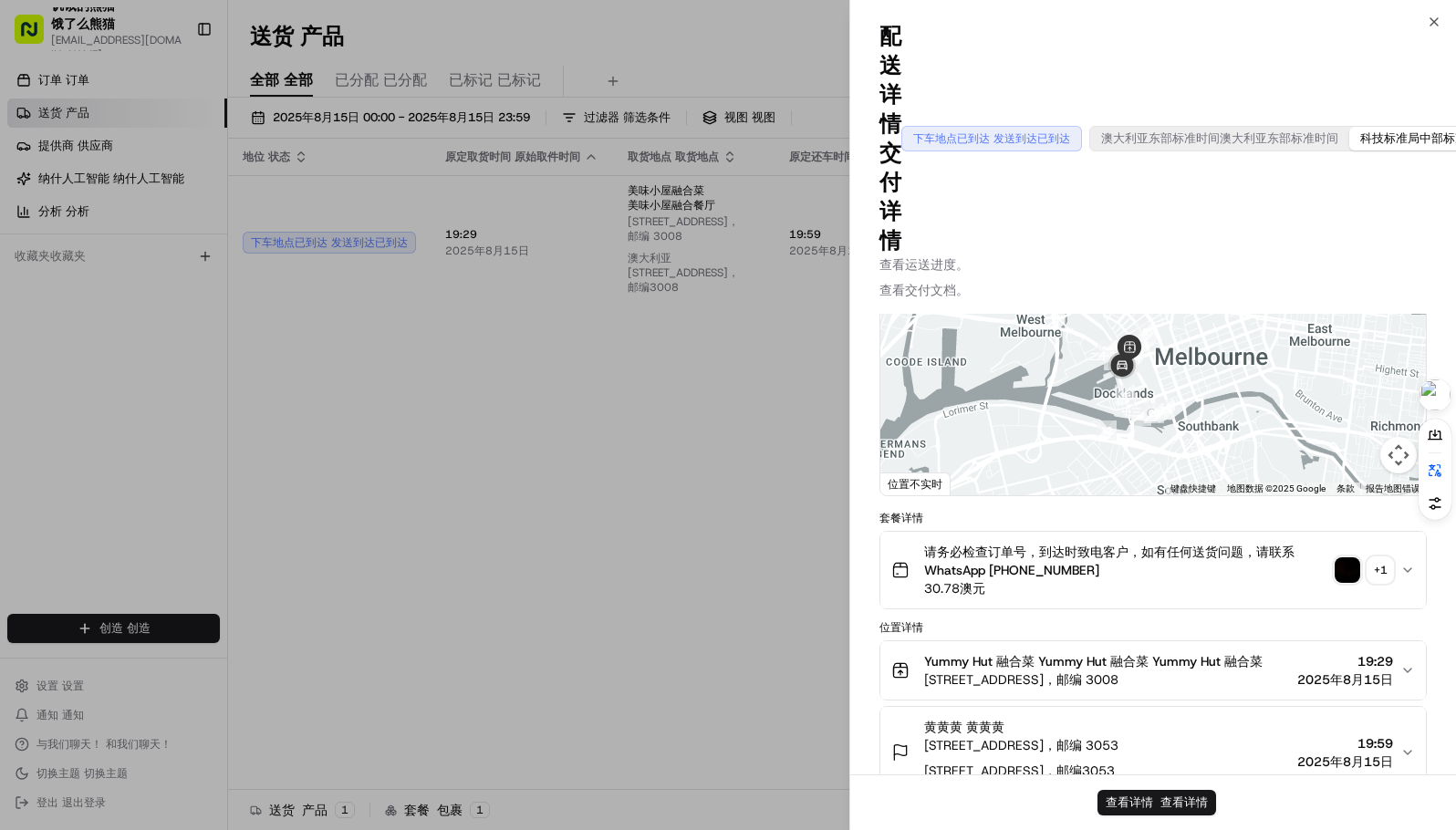
click at [1348, 572] on img "button" at bounding box center [1347, 570] width 26 height 26
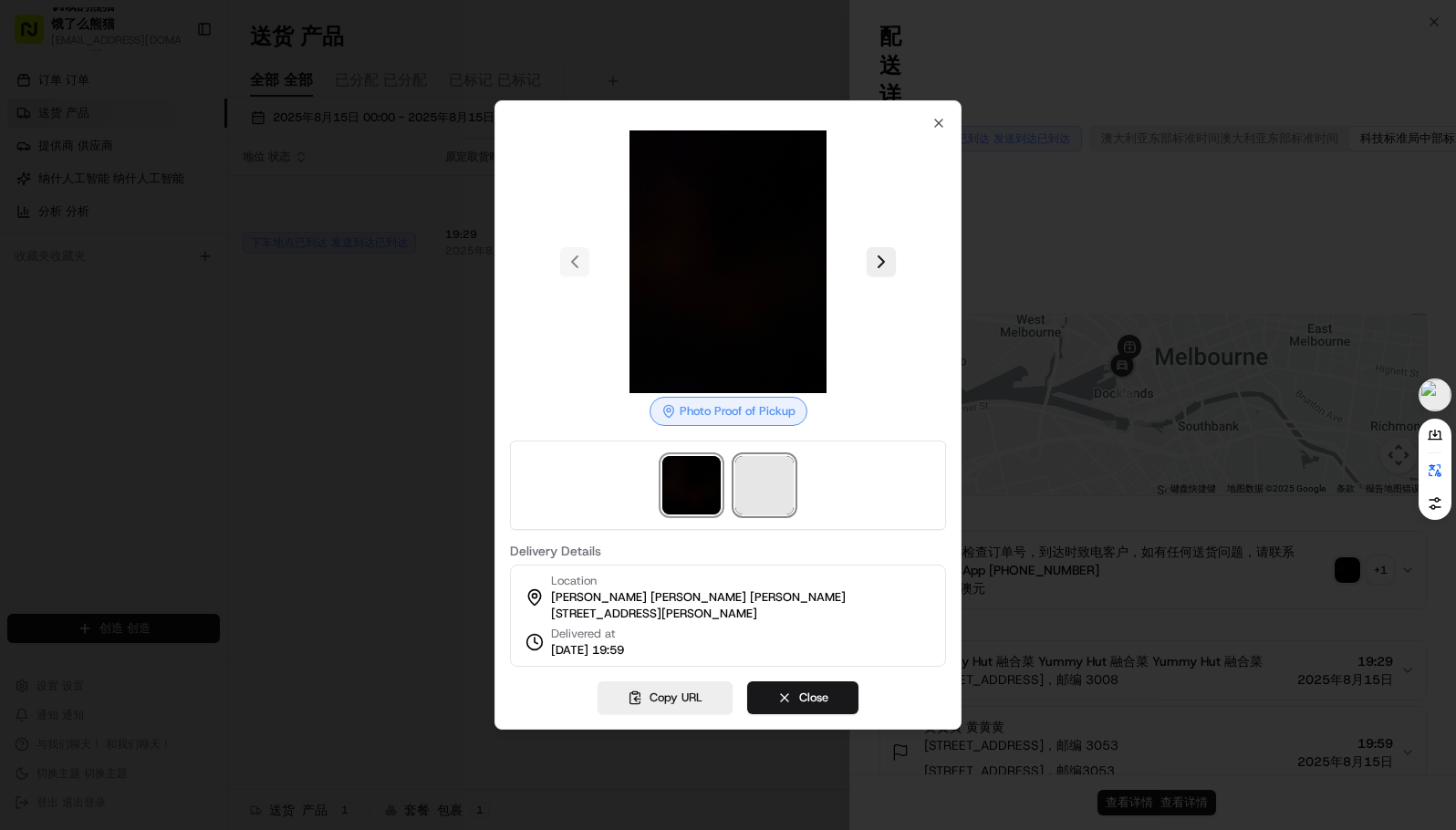
click at [763, 479] on span at bounding box center [764, 485] width 58 height 58
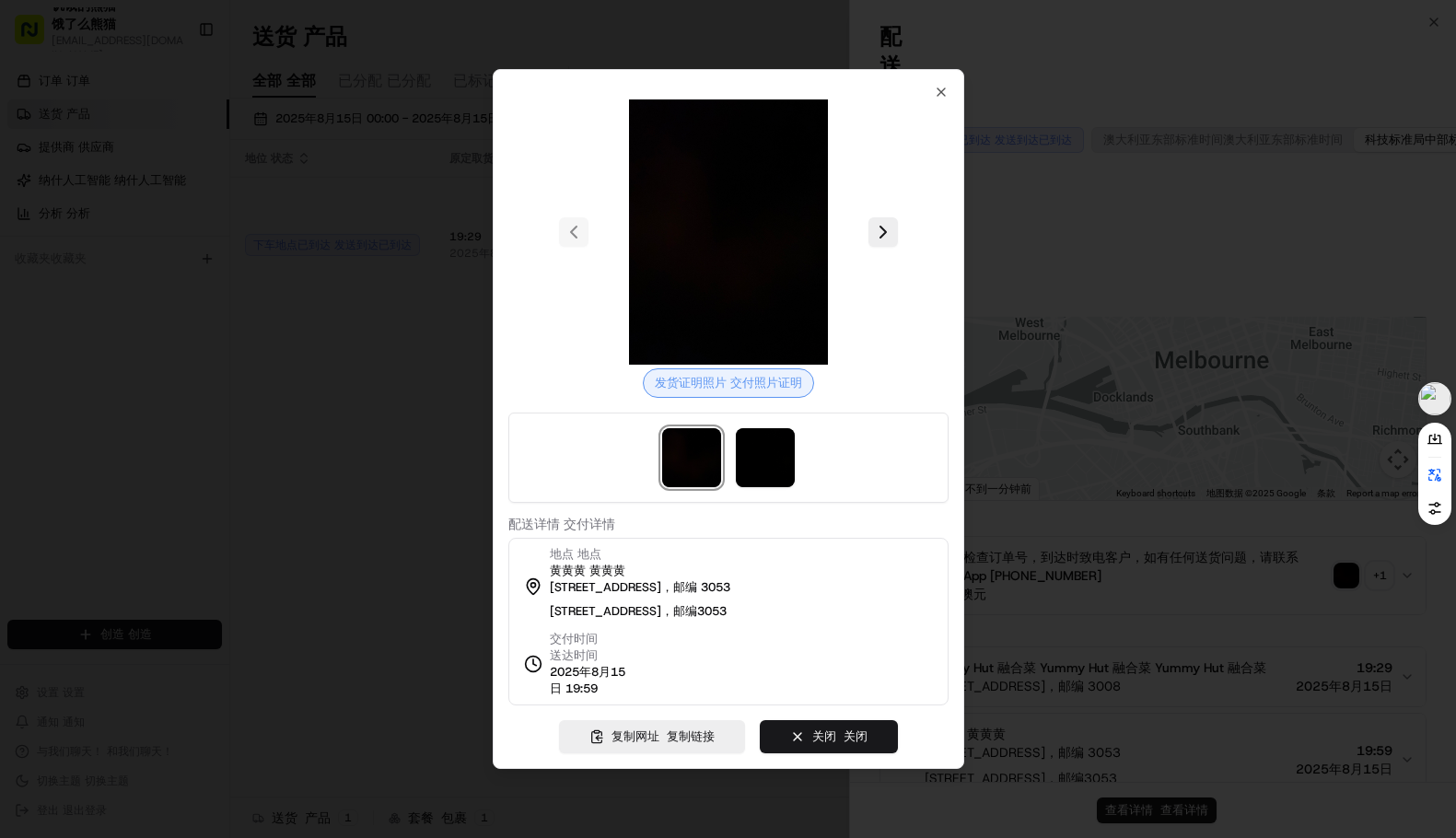
click at [1141, 521] on div at bounding box center [728, 419] width 1456 height 838
click at [939, 92] on icon "button" at bounding box center [940, 92] width 15 height 15
click at [945, 89] on icon "button" at bounding box center [940, 92] width 15 height 15
click at [944, 89] on icon "button" at bounding box center [940, 92] width 7 height 7
click at [801, 738] on button "关闭 关闭 关闭 Close 关闭" at bounding box center [829, 736] width 139 height 33
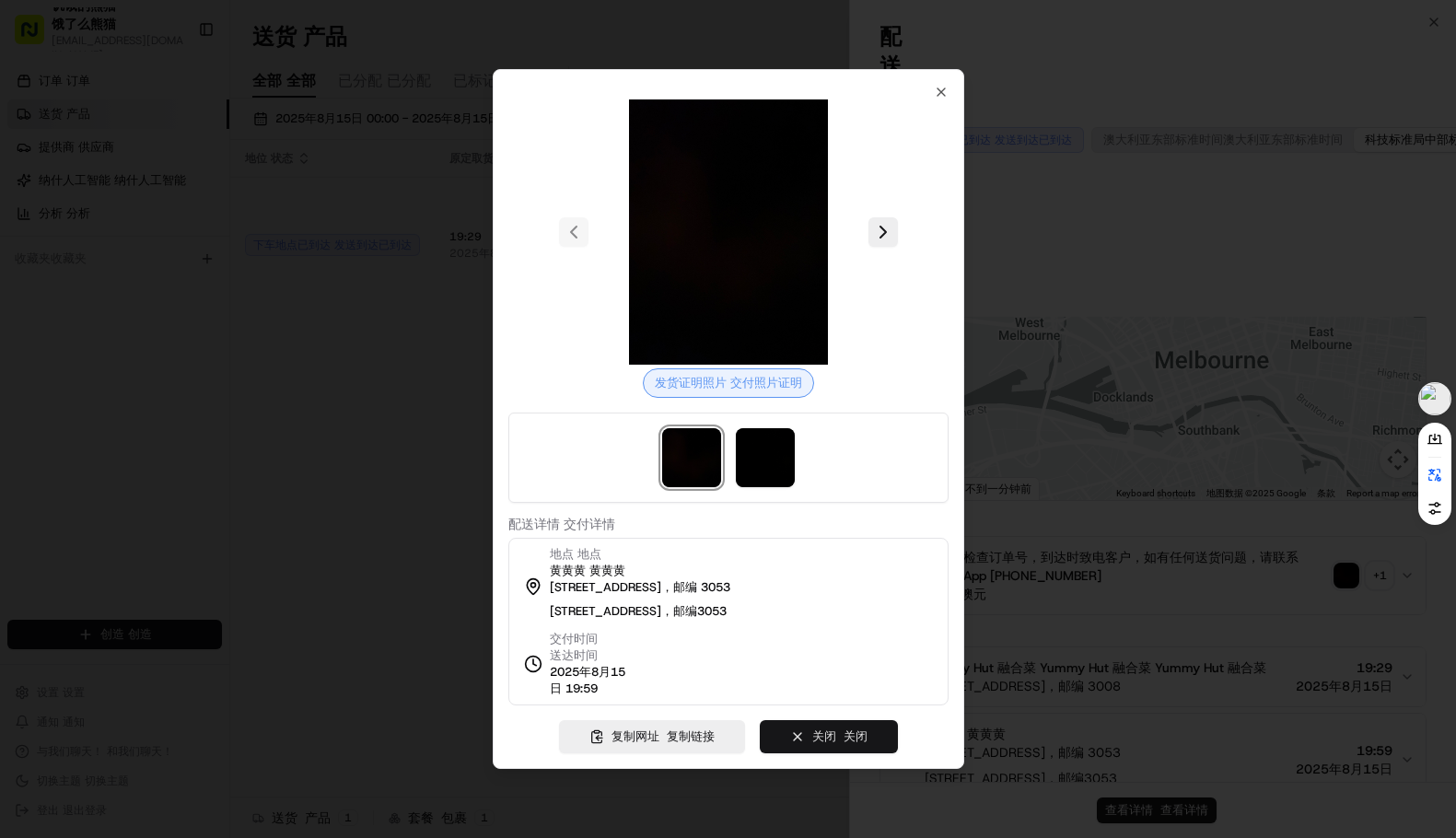
click at [837, 720] on button "关闭 关闭 关闭 Close 关闭" at bounding box center [829, 736] width 139 height 33
click at [1111, 541] on div at bounding box center [728, 419] width 1456 height 838
click at [831, 738] on font "关闭 关闭 关闭" at bounding box center [824, 736] width 24 height 16
click at [830, 737] on font "关闭 关闭 关闭" at bounding box center [824, 736] width 24 height 16
click at [686, 742] on font "复制链接" at bounding box center [691, 736] width 48 height 16
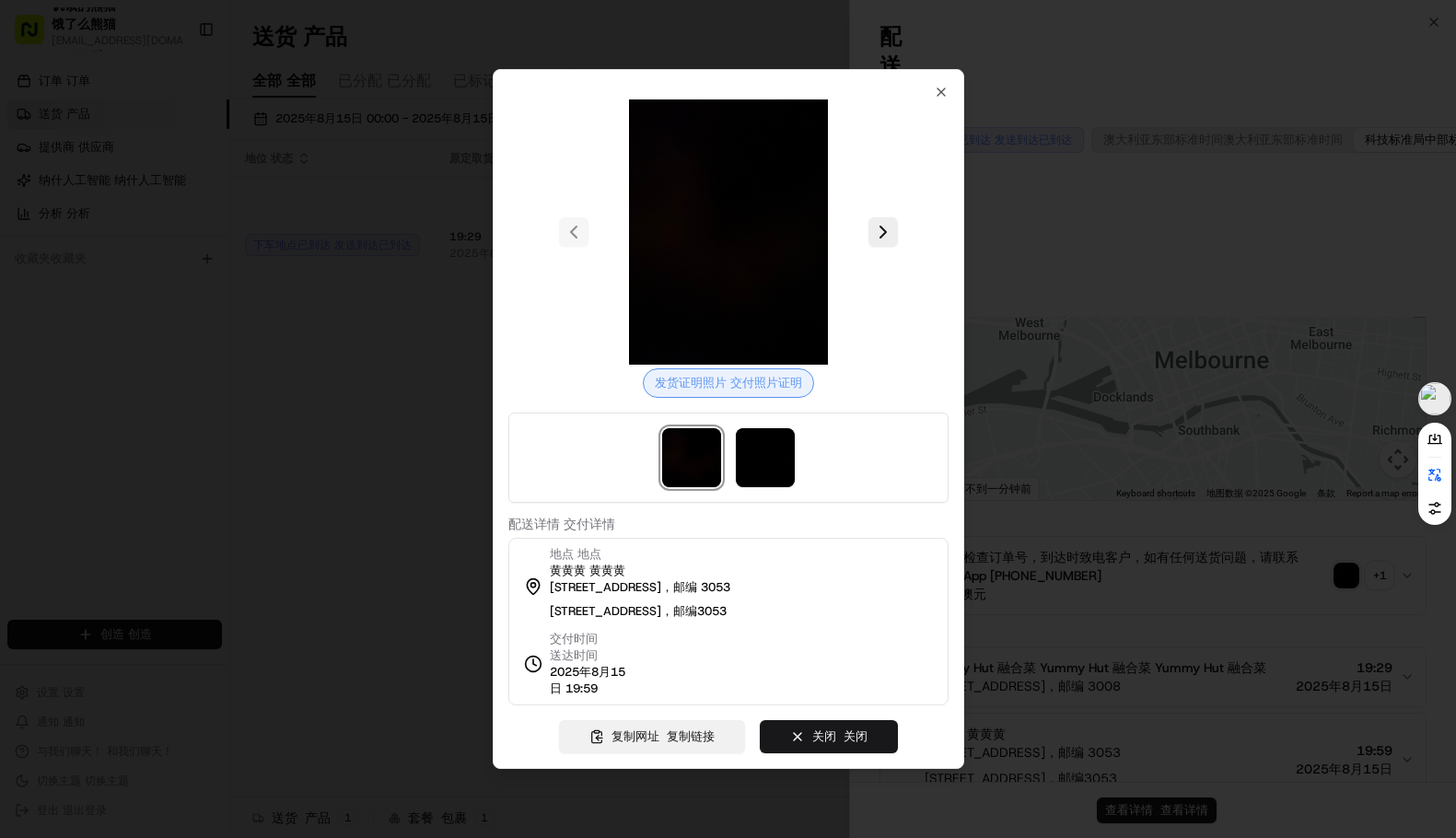
click at [678, 736] on font "复制链接" at bounding box center [691, 736] width 48 height 16
click at [1111, 472] on div at bounding box center [728, 419] width 1456 height 838
click at [944, 87] on icon "button" at bounding box center [940, 92] width 15 height 15
click at [938, 92] on icon "button" at bounding box center [940, 92] width 15 height 15
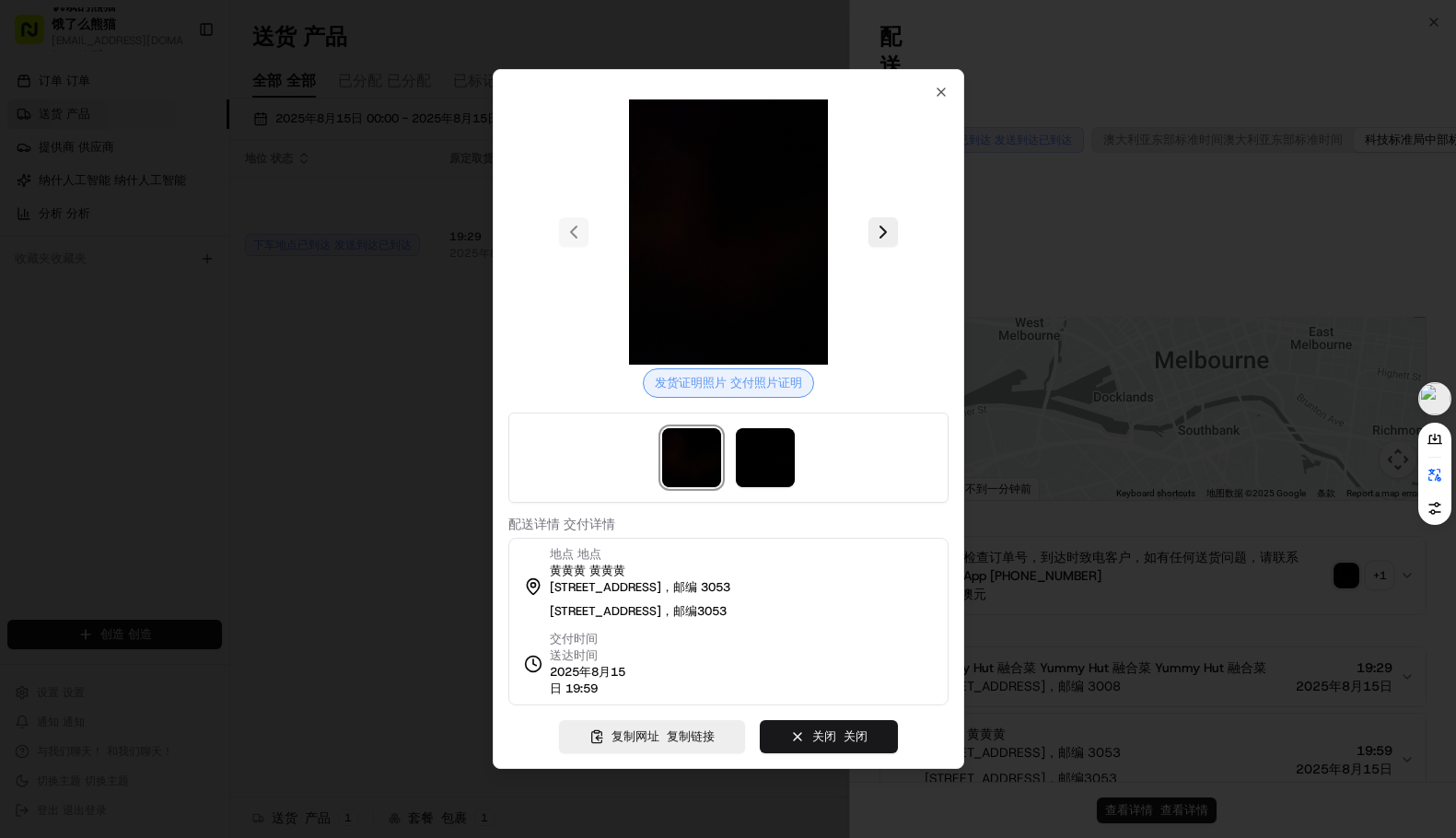
click at [1135, 240] on div at bounding box center [728, 419] width 1456 height 838
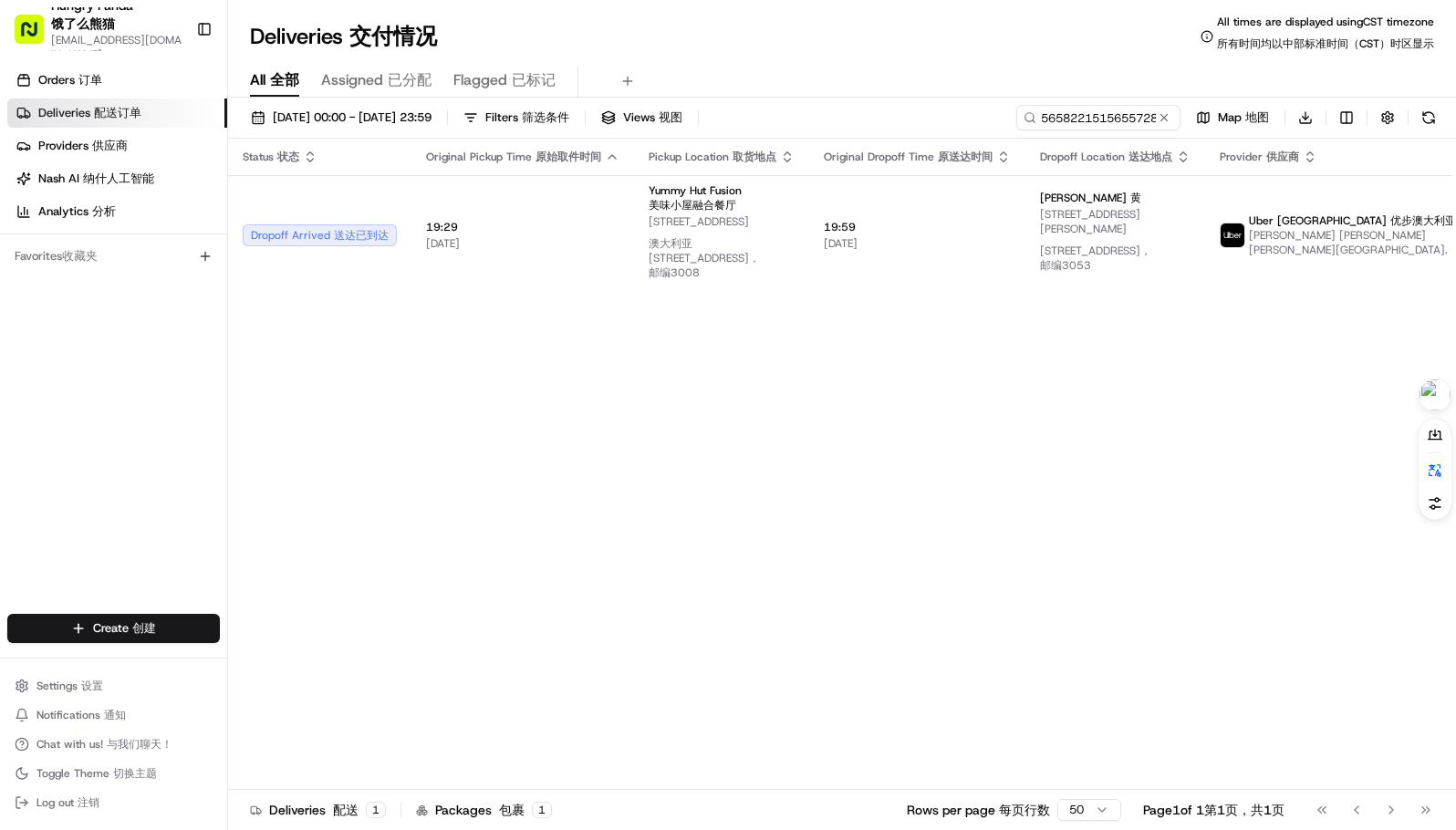
click at [664, 393] on div "Status Status 状态 Original Pickup Time Original Pickup Time 原始取件时间 Pickup Locati…" at bounding box center [902, 471] width 1348 height 666
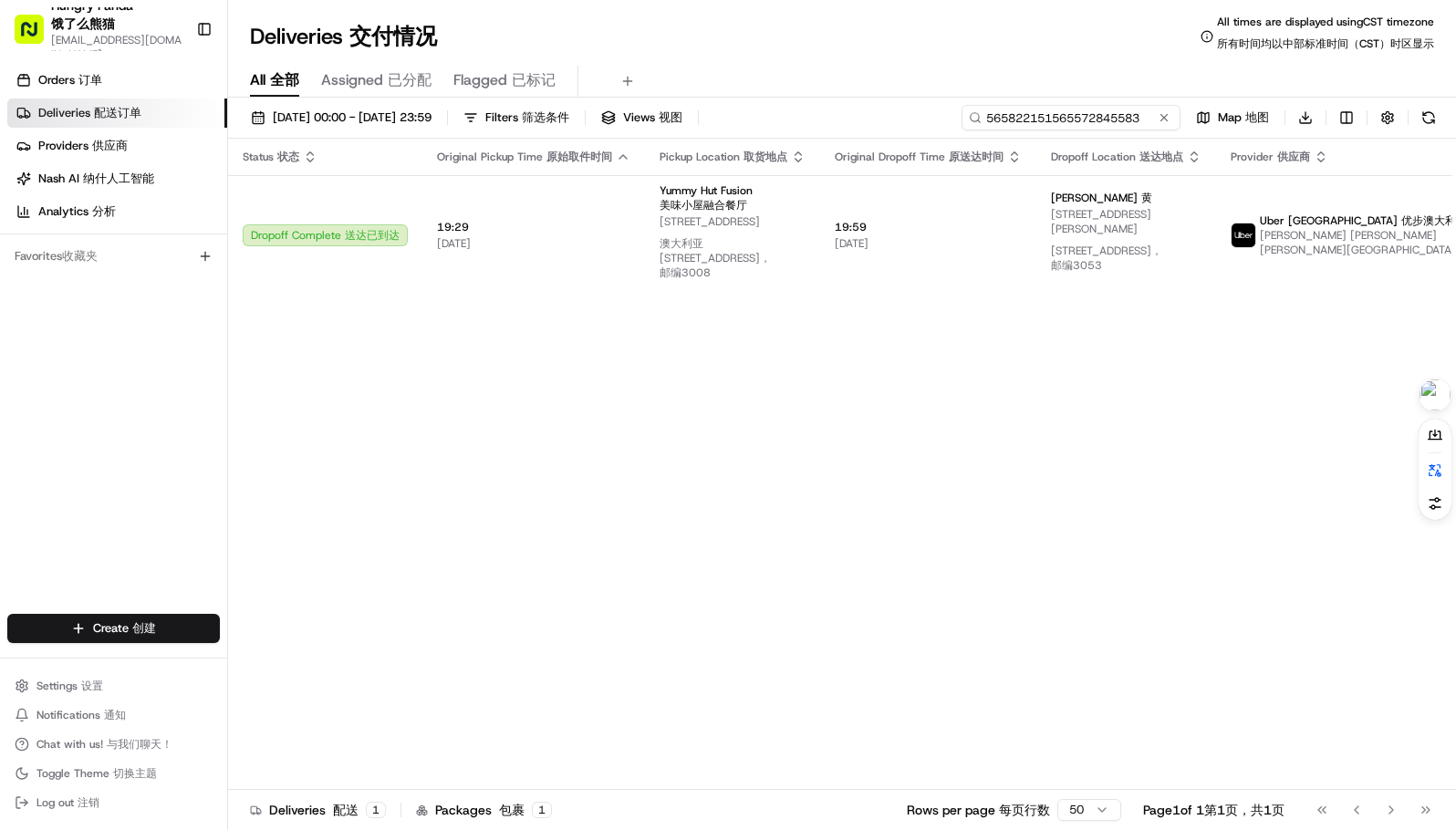
click at [1100, 106] on input "565822151565572845583" at bounding box center [1071, 118] width 219 height 26
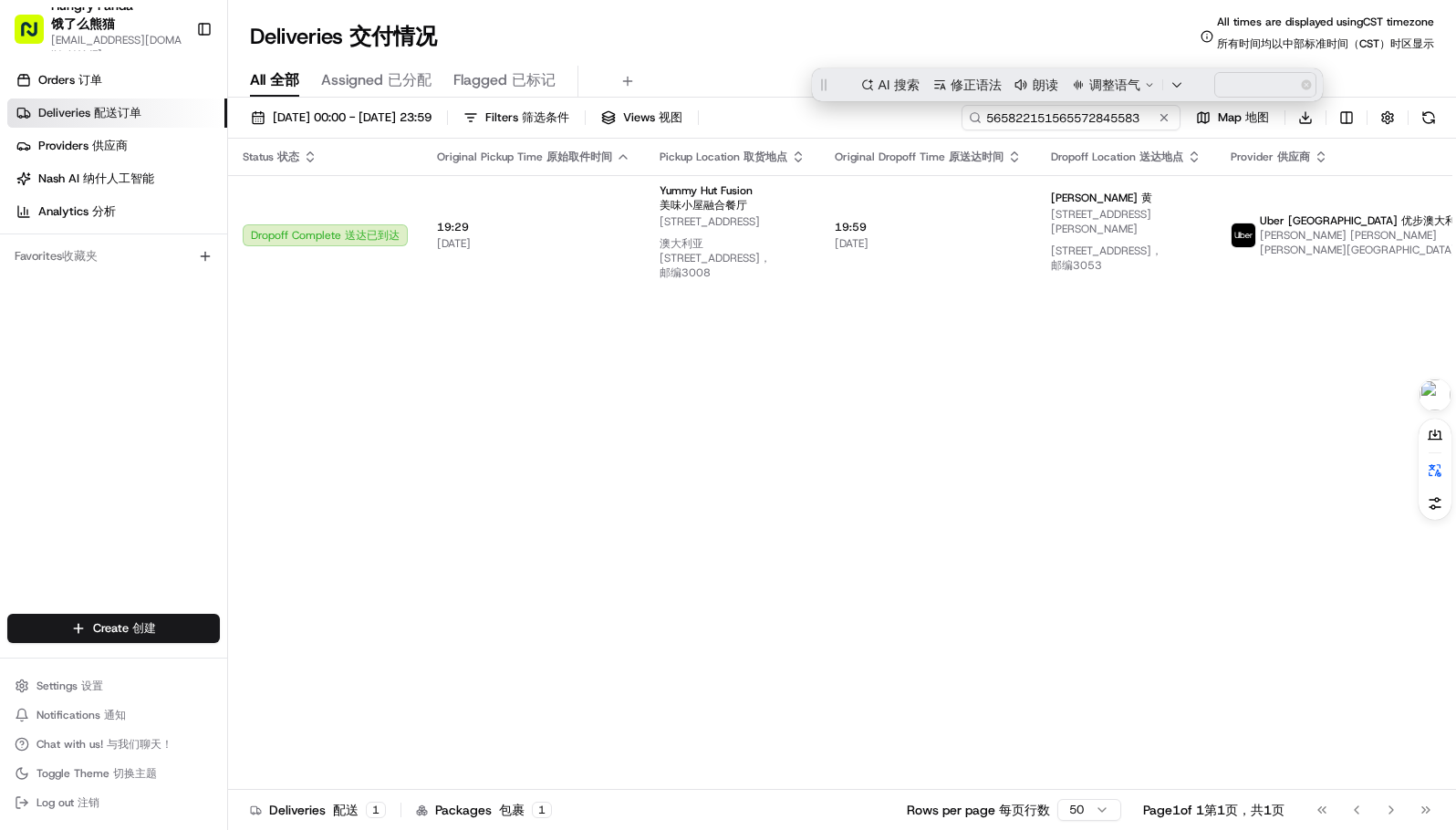
paste input "9159236025955727821636"
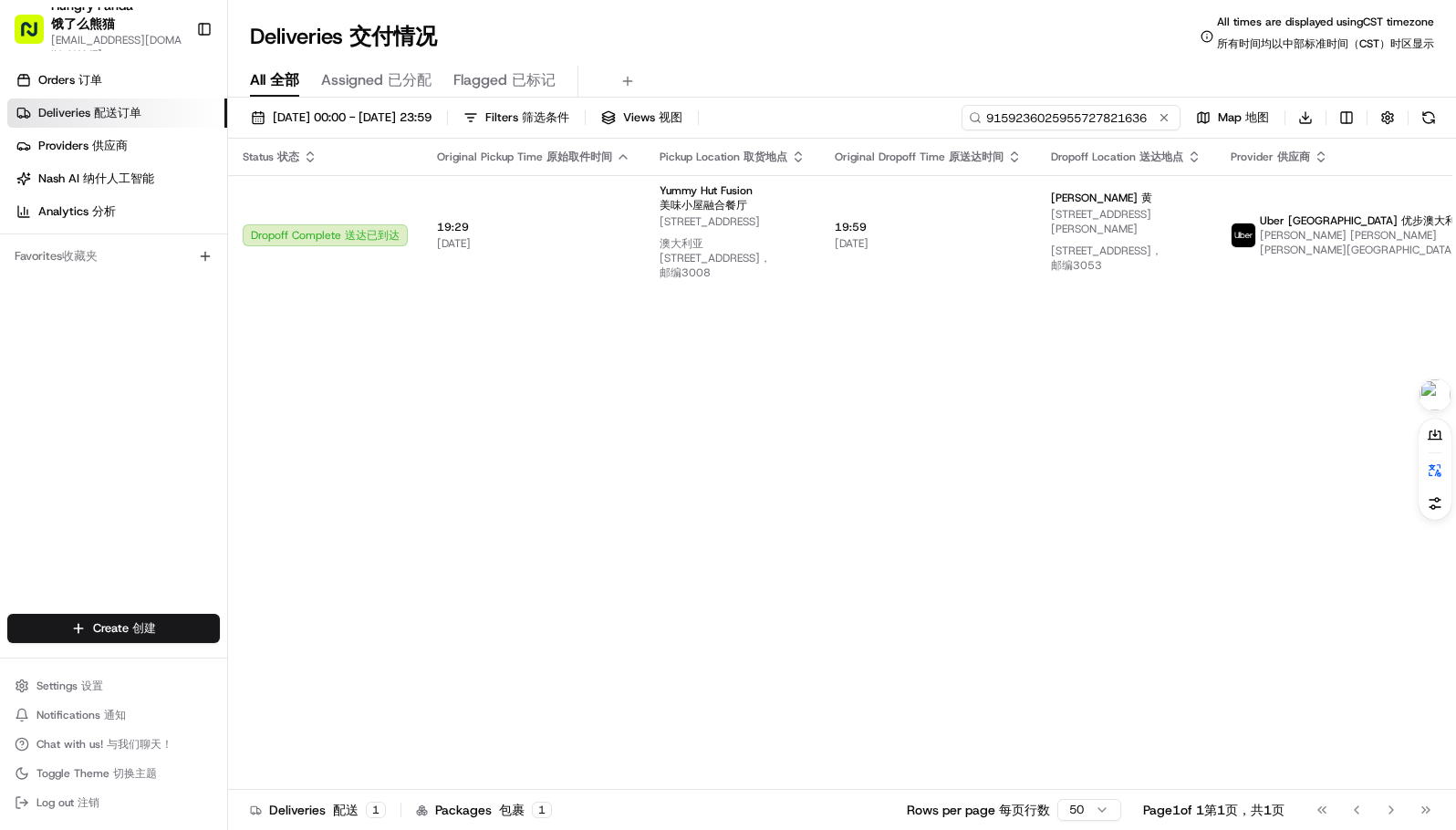
type input "9159236025955727821636"
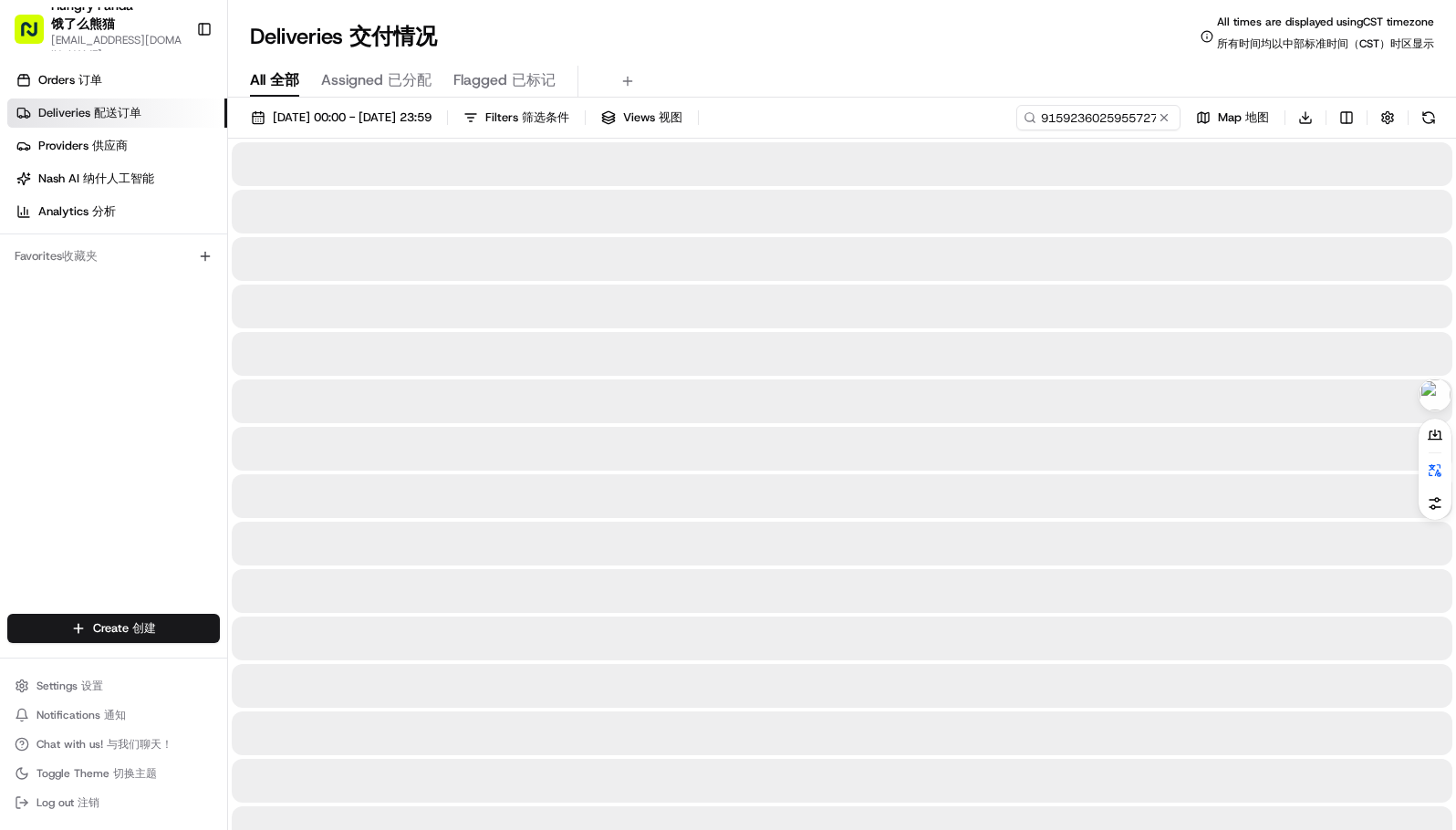
click at [971, 36] on div "Deliveries Deliveries 交付情况 All times are displayed using CST timezone All times…" at bounding box center [842, 37] width 1228 height 43
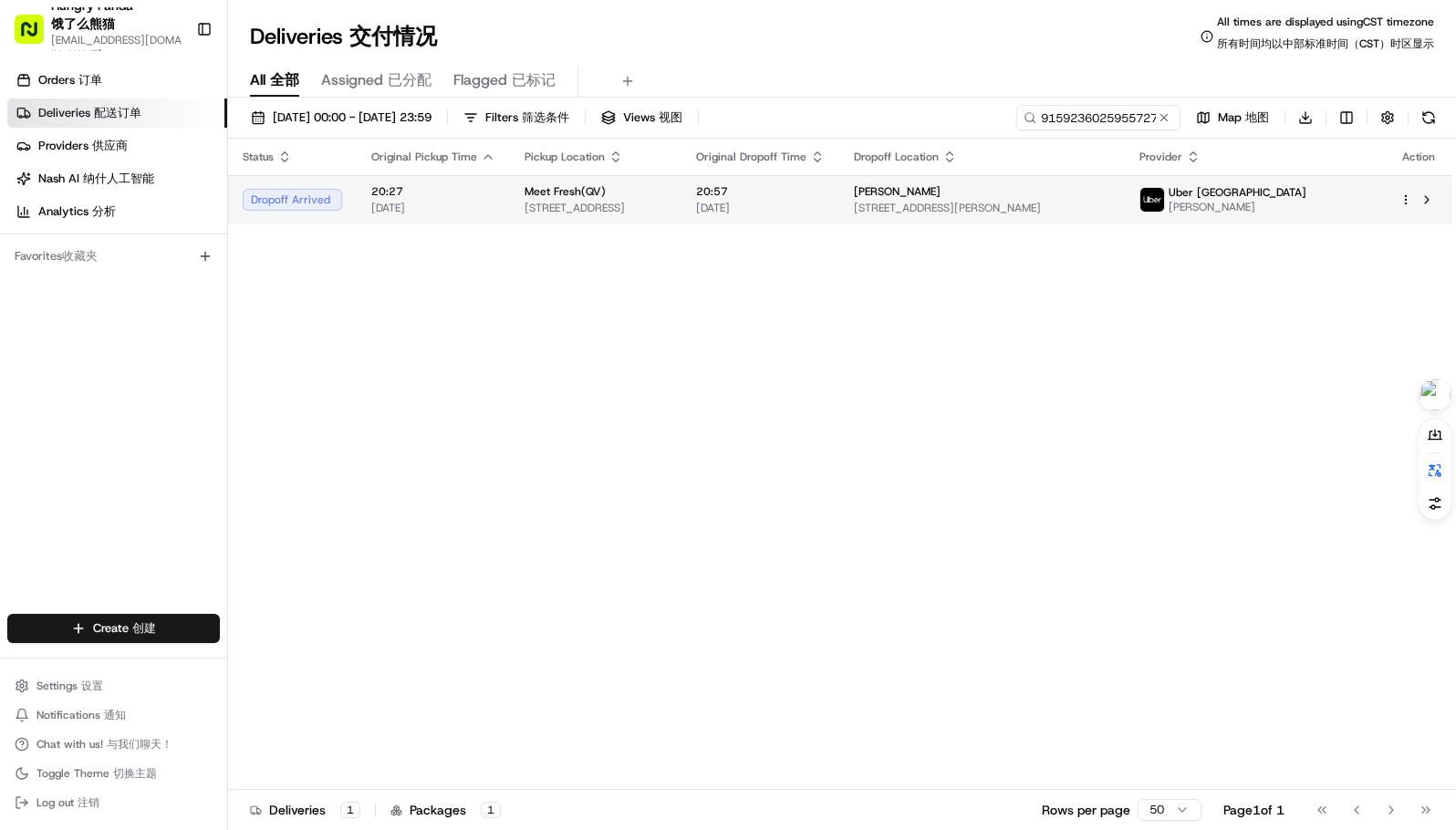
click at [667, 193] on div "Meet Fresh(QV) Meet Fresh(QV)" at bounding box center [596, 192] width 142 height 15
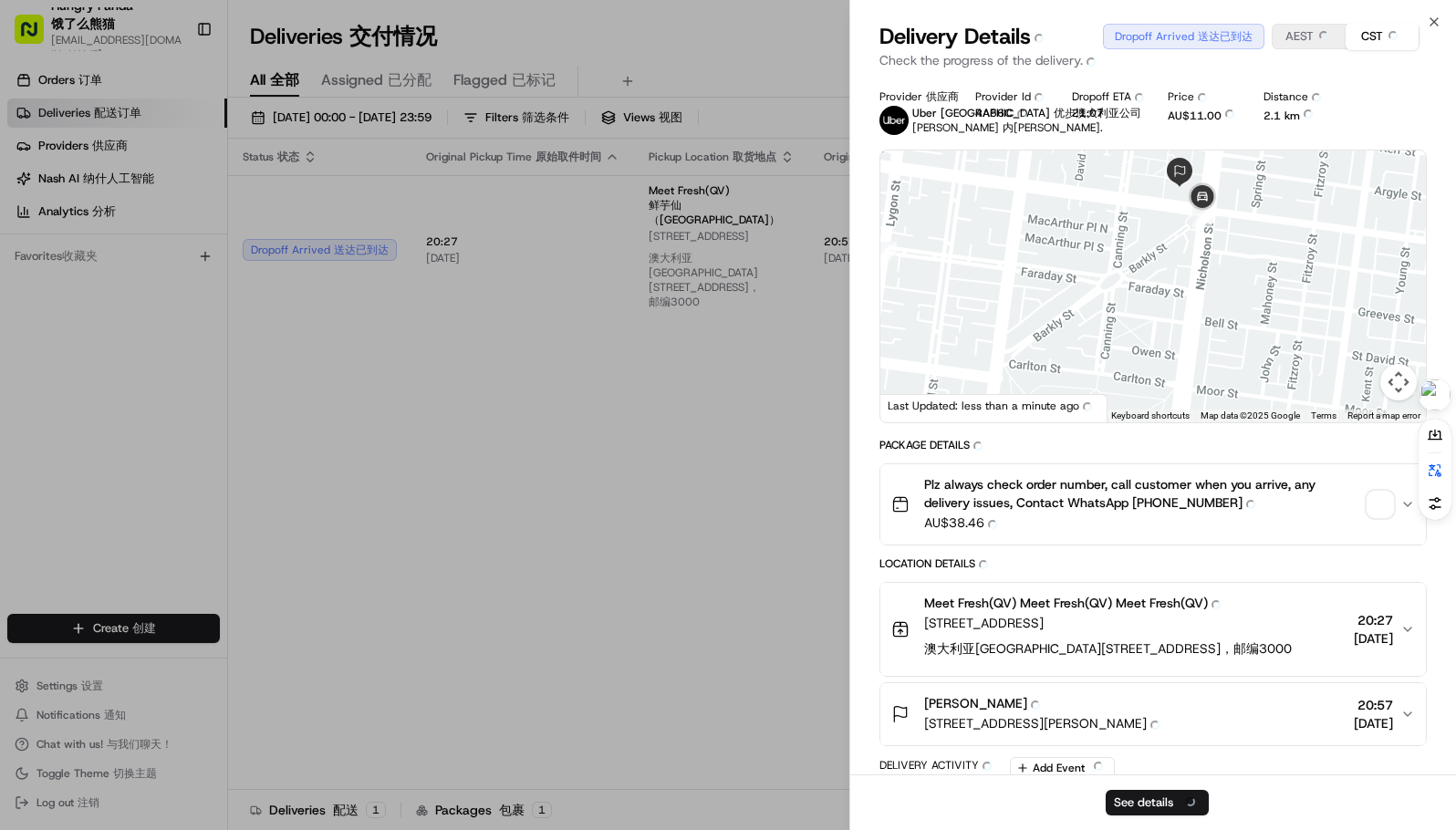
drag, startPoint x: 1257, startPoint y: 216, endPoint x: 1213, endPoint y: 290, distance: 86.1
click at [1218, 289] on div at bounding box center [1153, 286] width 545 height 272
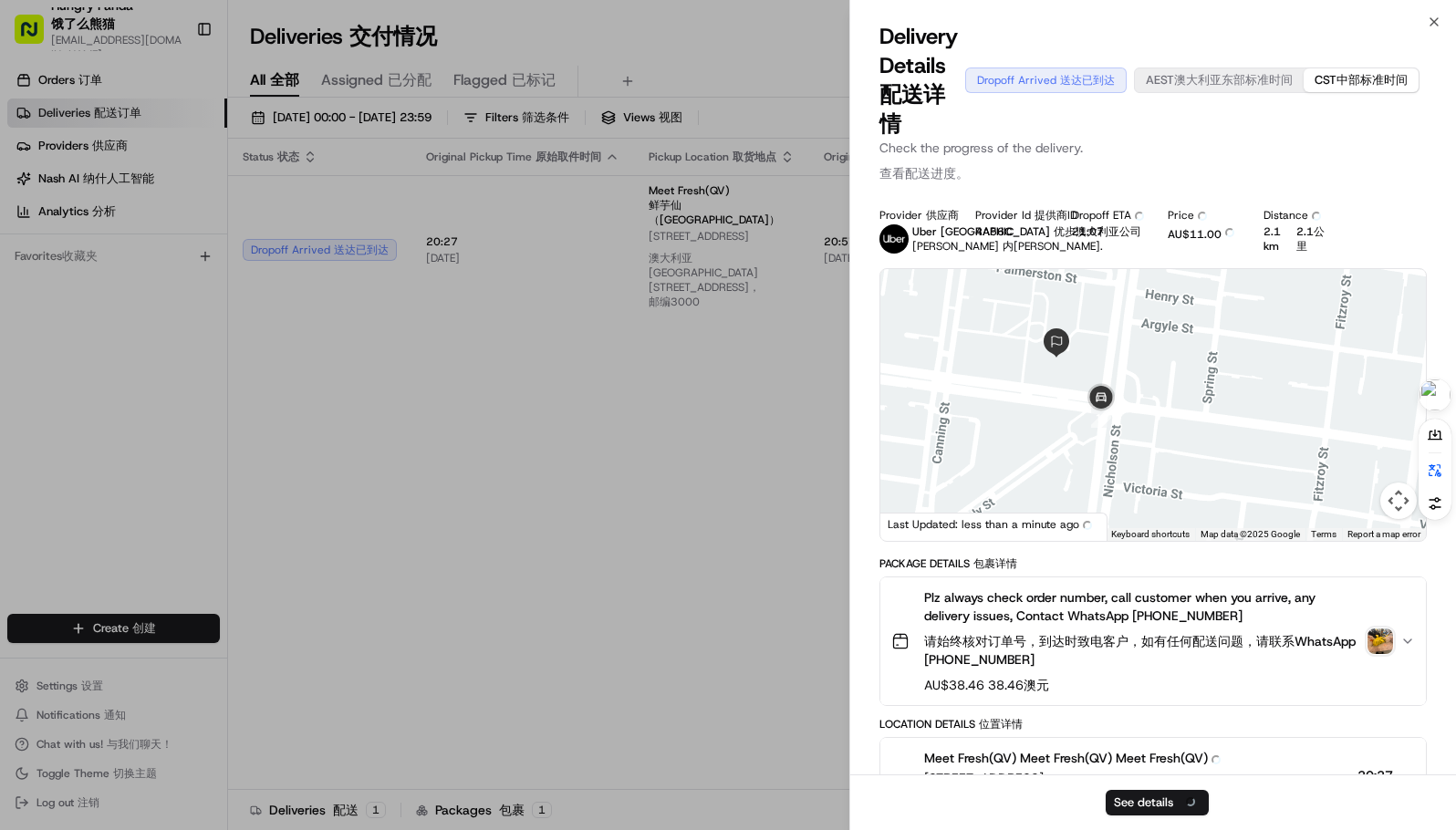
drag, startPoint x: 1195, startPoint y: 299, endPoint x: 1237, endPoint y: 305, distance: 42.4
click at [1237, 303] on div at bounding box center [1153, 404] width 545 height 272
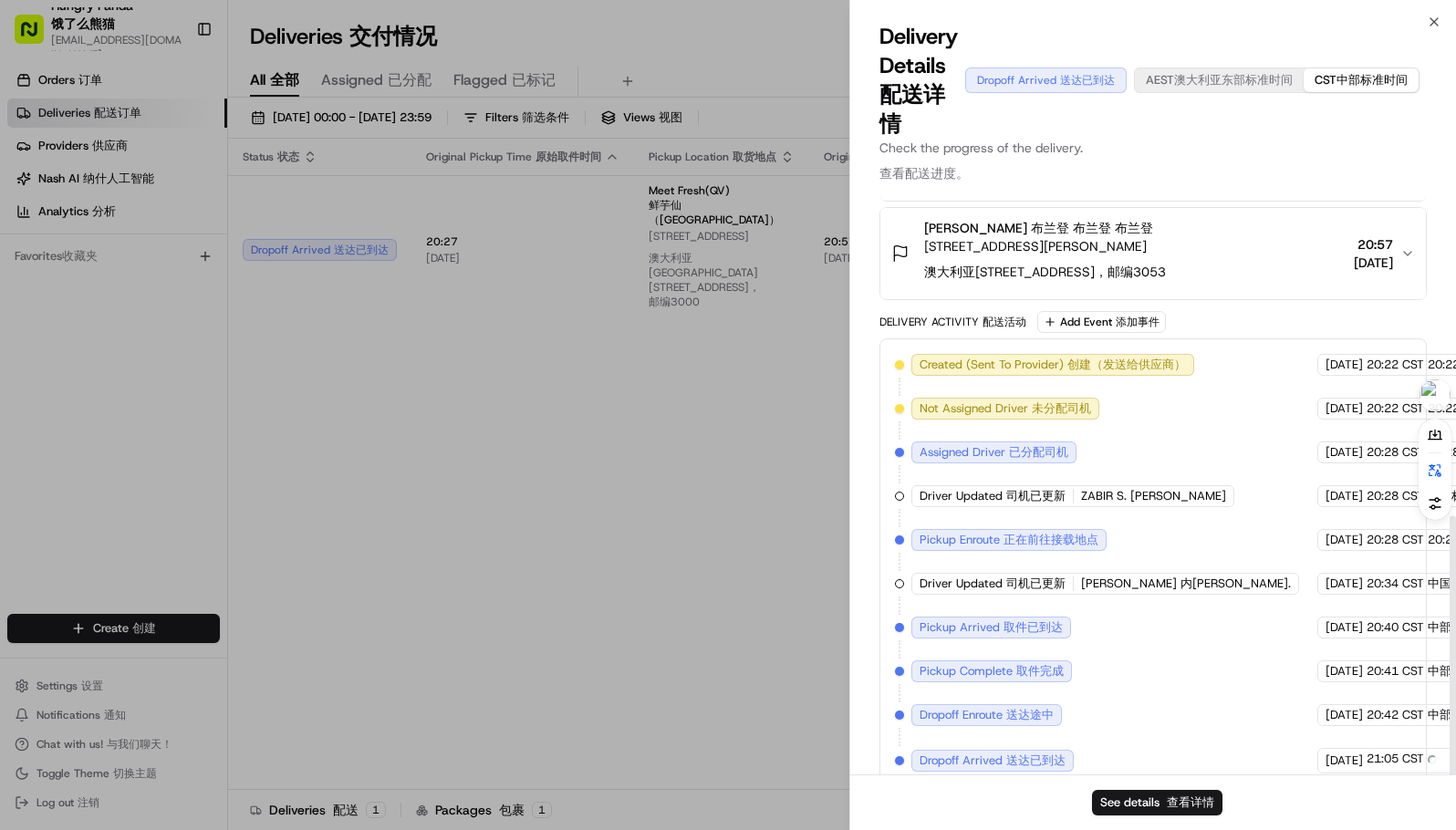
scroll to position [669, 0]
